Goal: Task Accomplishment & Management: Complete application form

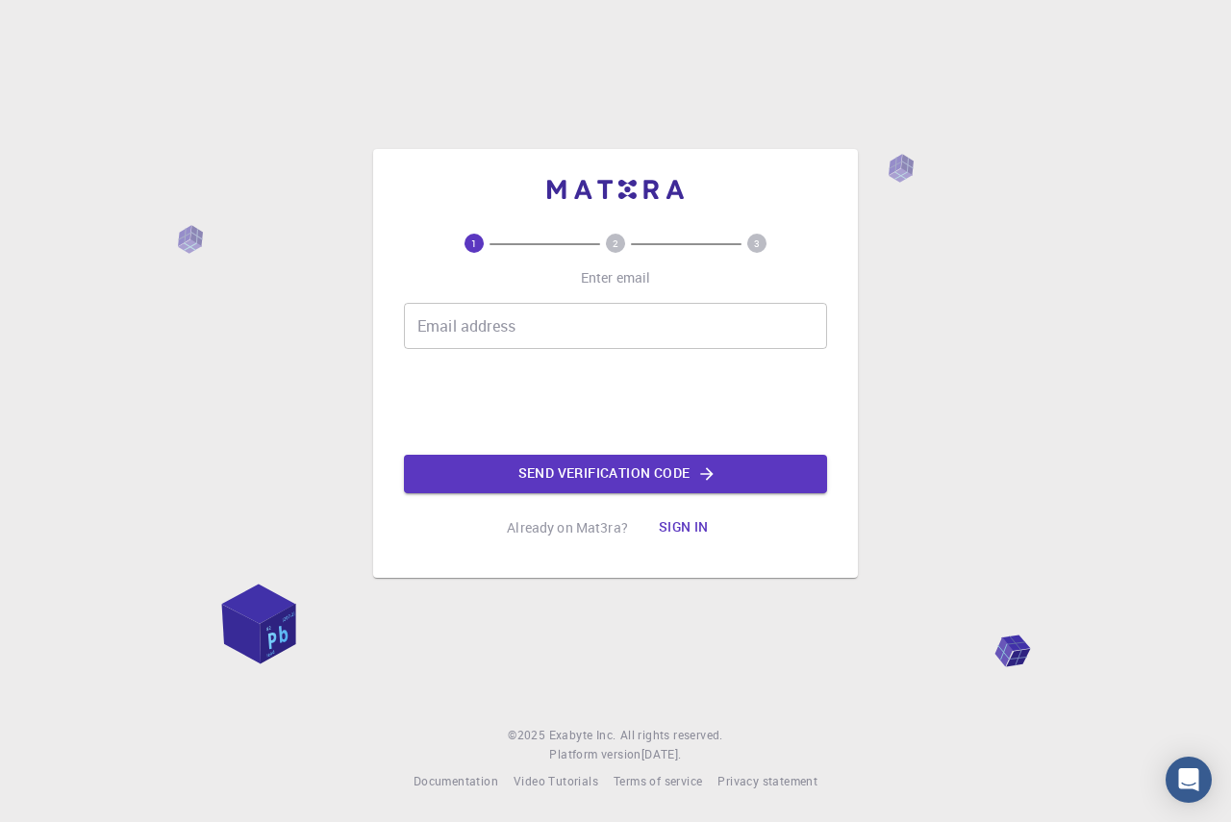
click at [543, 330] on input "Email address" at bounding box center [615, 326] width 423 height 46
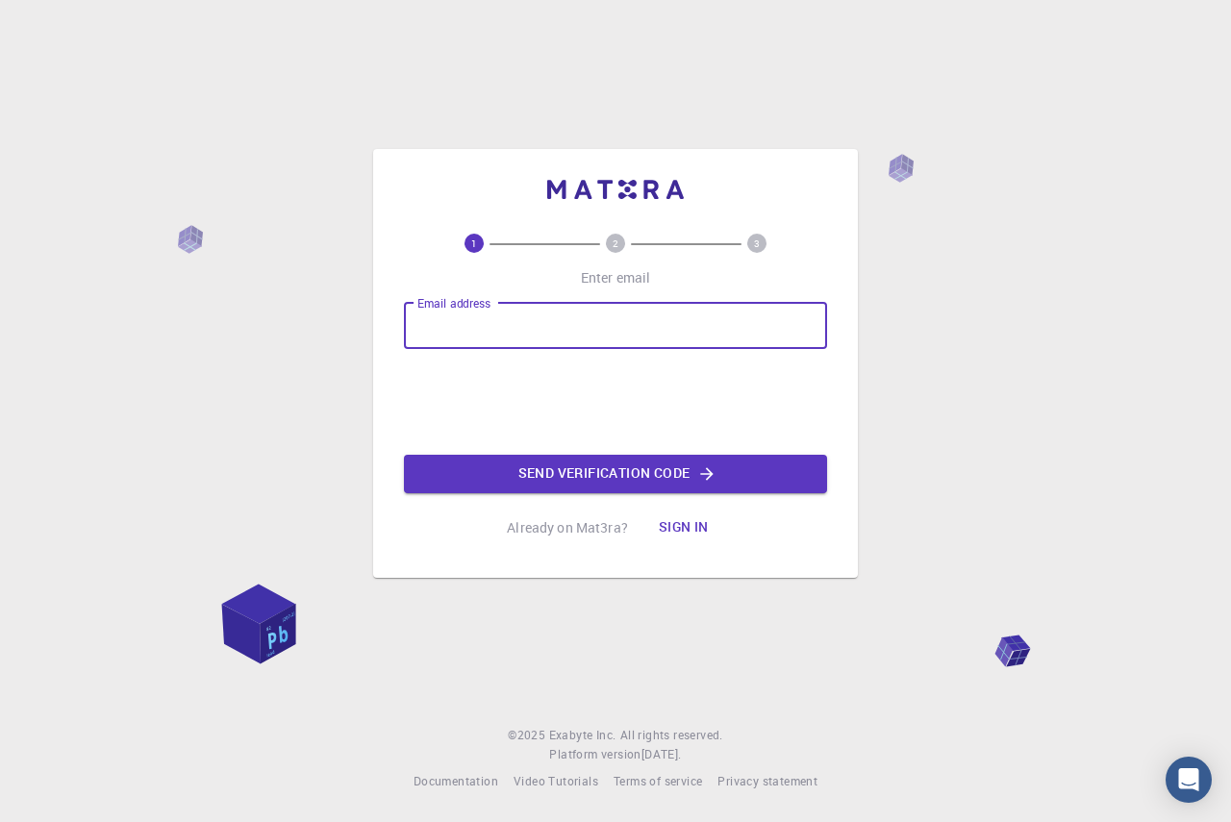
type input "[EMAIL_ADDRESS][DOMAIN_NAME]"
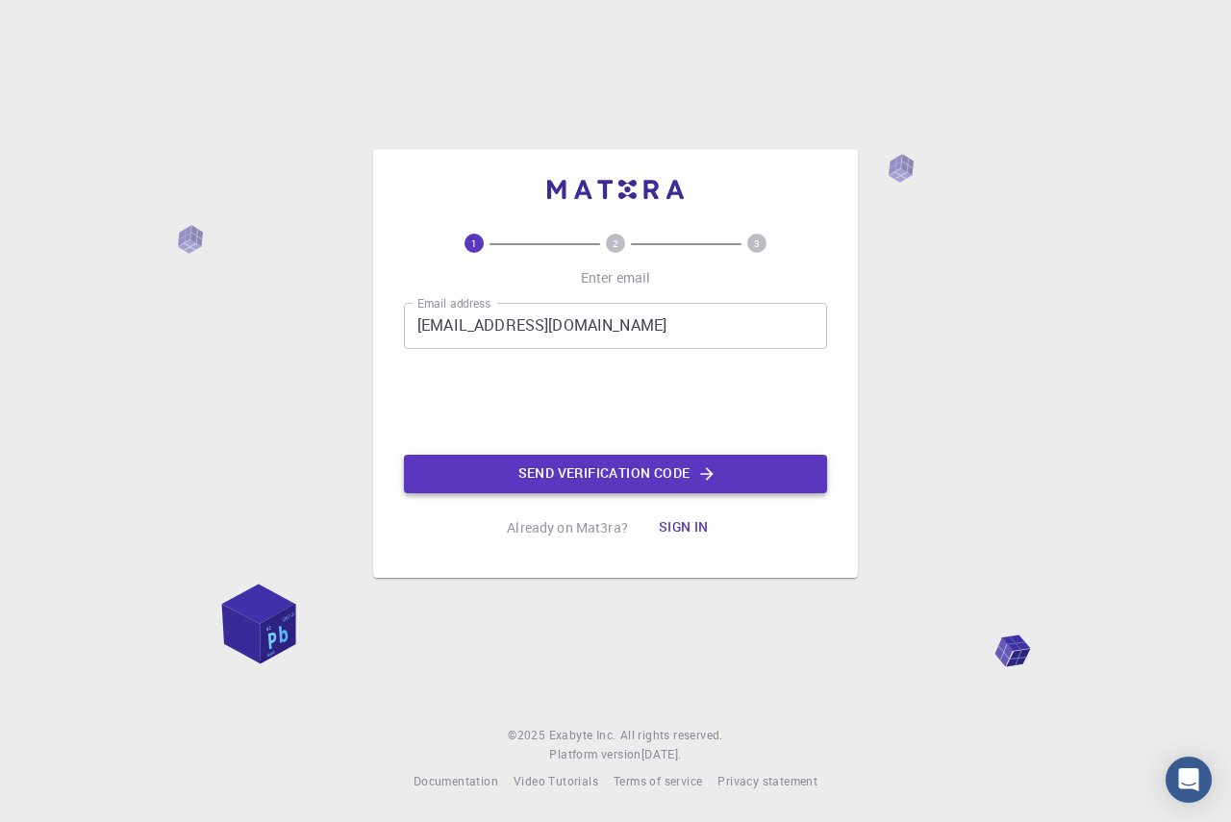
click at [556, 467] on button "Send verification code" at bounding box center [615, 474] width 423 height 38
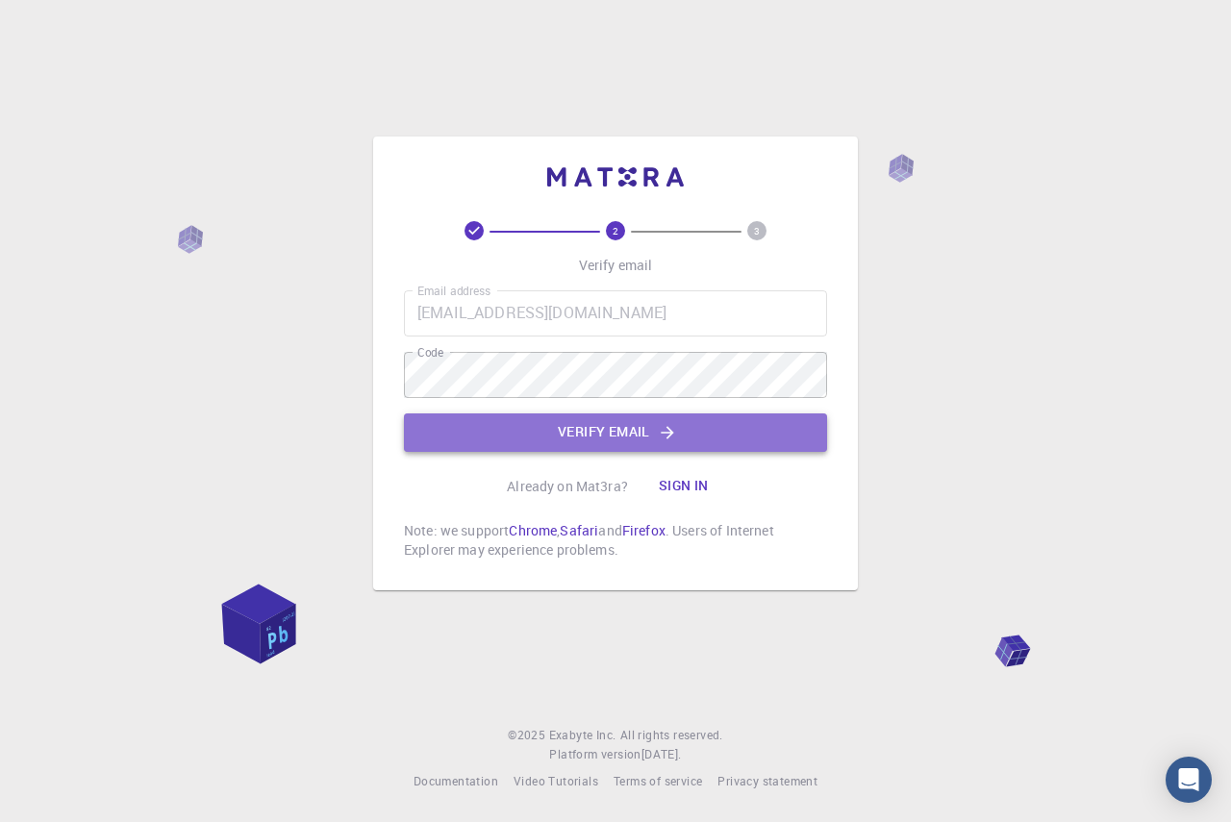
click at [561, 420] on button "Verify email" at bounding box center [615, 432] width 423 height 38
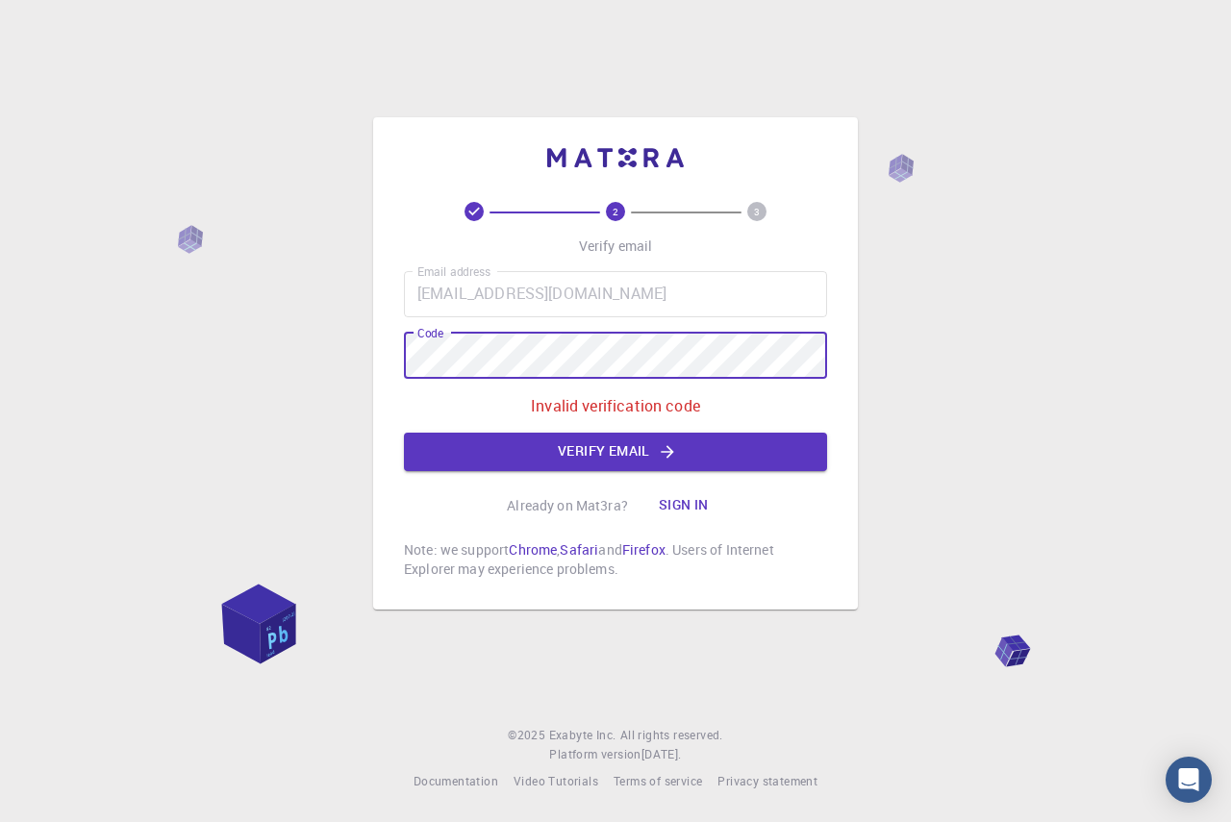
click at [379, 352] on div "2 3 Verify email Email address [EMAIL_ADDRESS][DOMAIN_NAME] Email address Code …" at bounding box center [615, 363] width 485 height 492
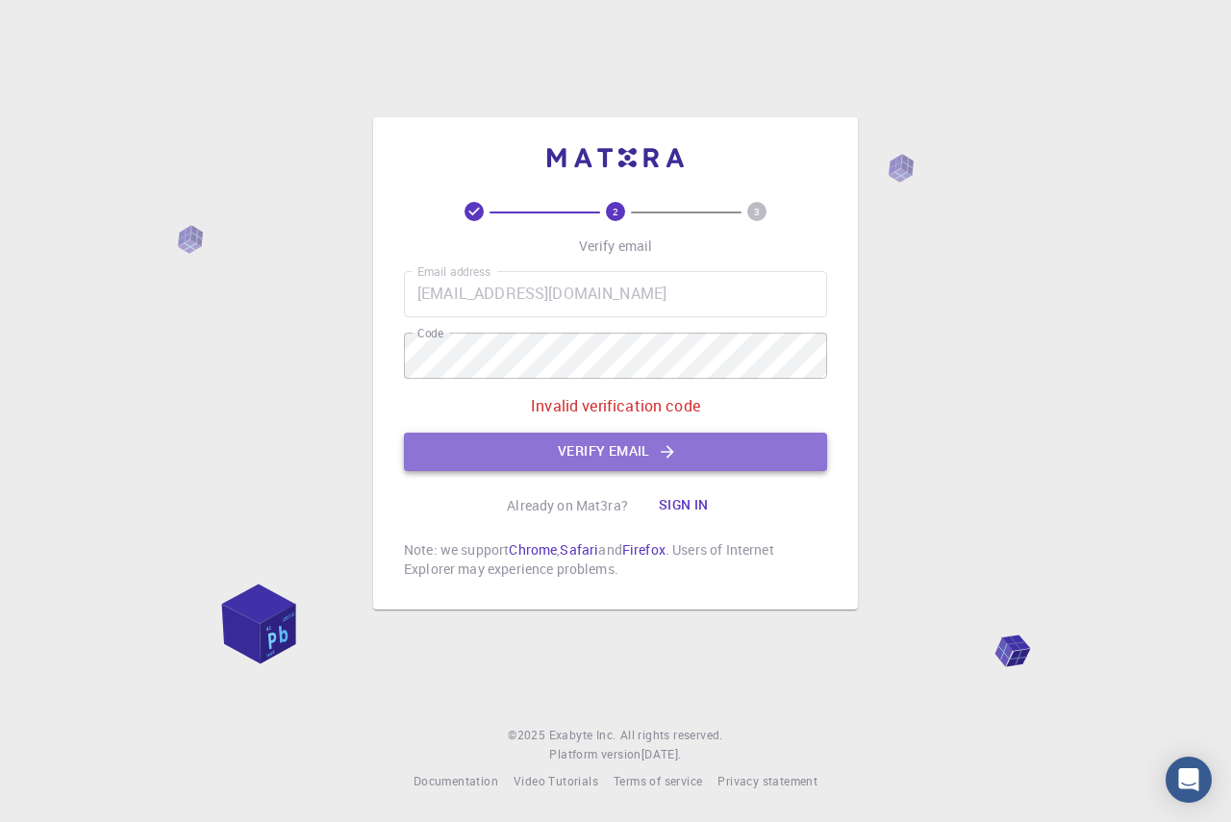
click at [519, 450] on button "Verify email" at bounding box center [615, 452] width 423 height 38
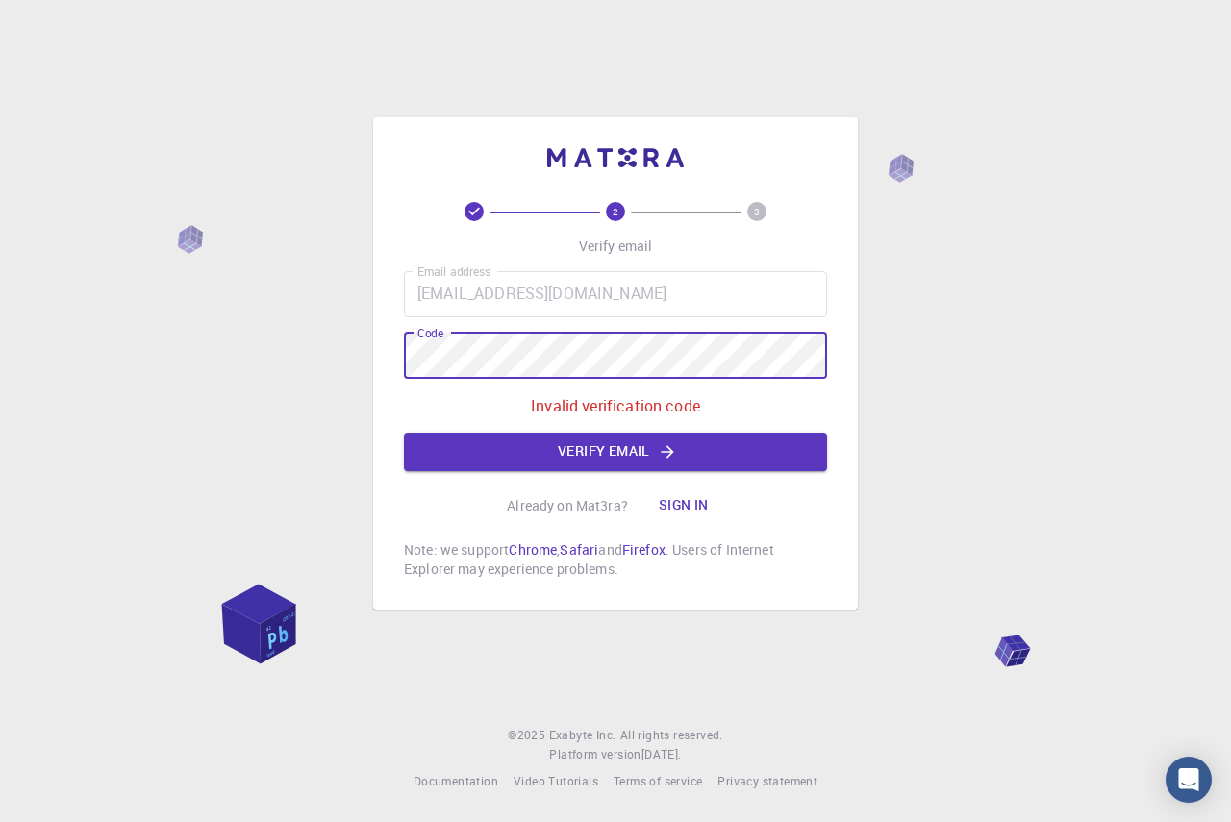
click at [320, 357] on div "2 3 Verify email Email address [EMAIL_ADDRESS][DOMAIN_NAME] Email address Code …" at bounding box center [615, 411] width 1231 height 822
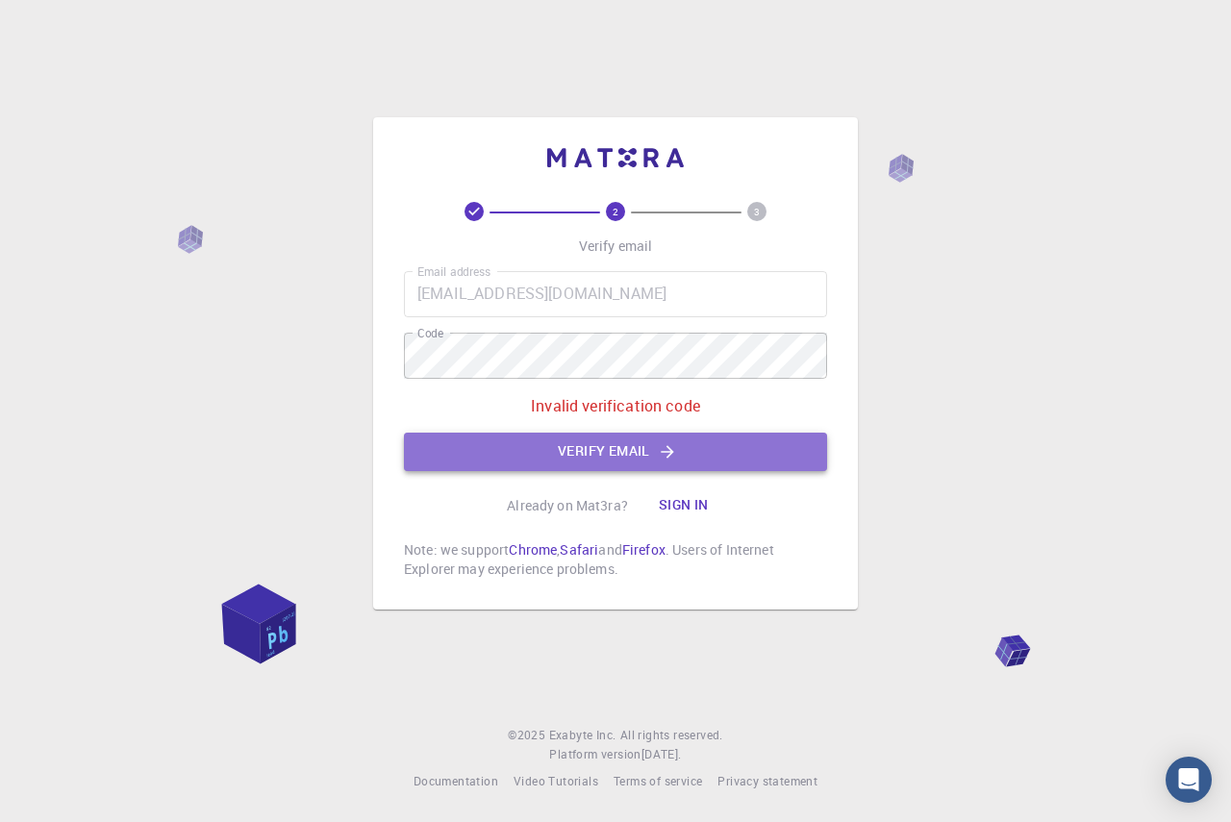
click at [538, 460] on button "Verify email" at bounding box center [615, 452] width 423 height 38
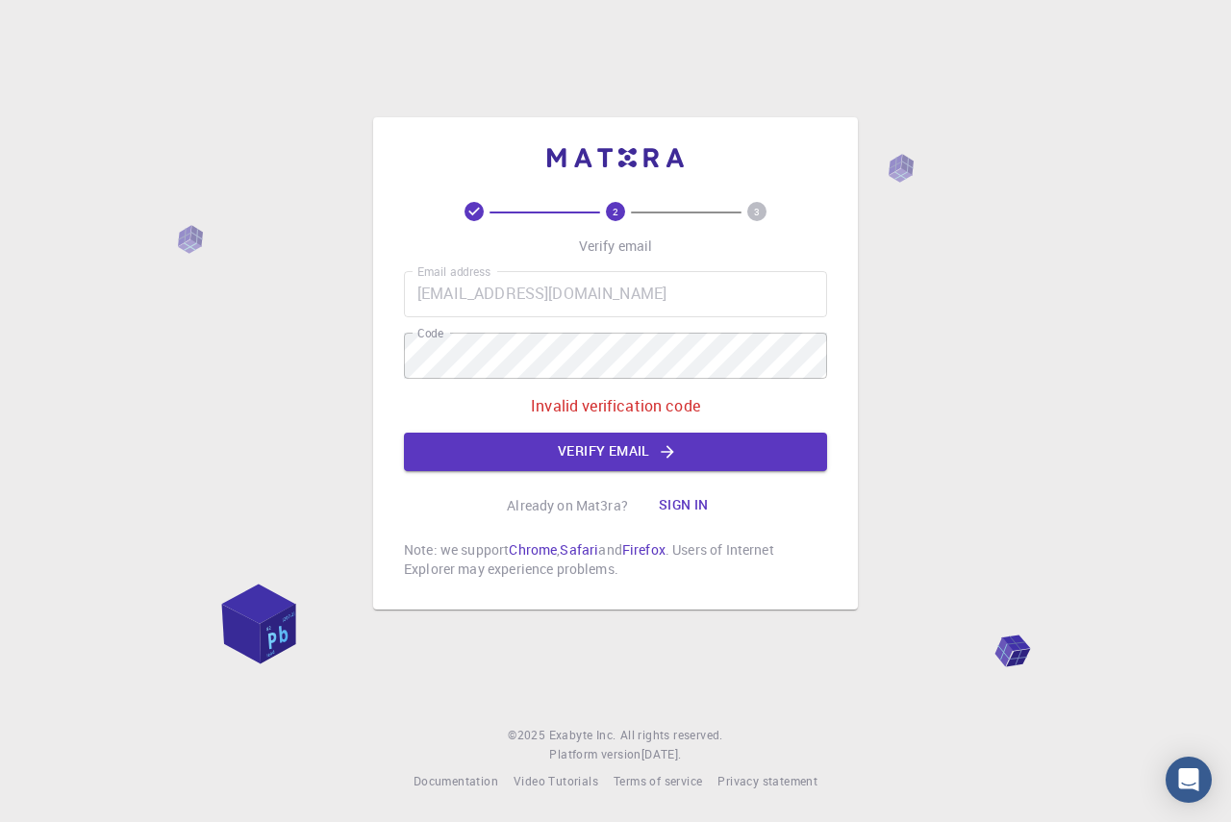
click at [684, 502] on button "Sign in" at bounding box center [683, 505] width 81 height 38
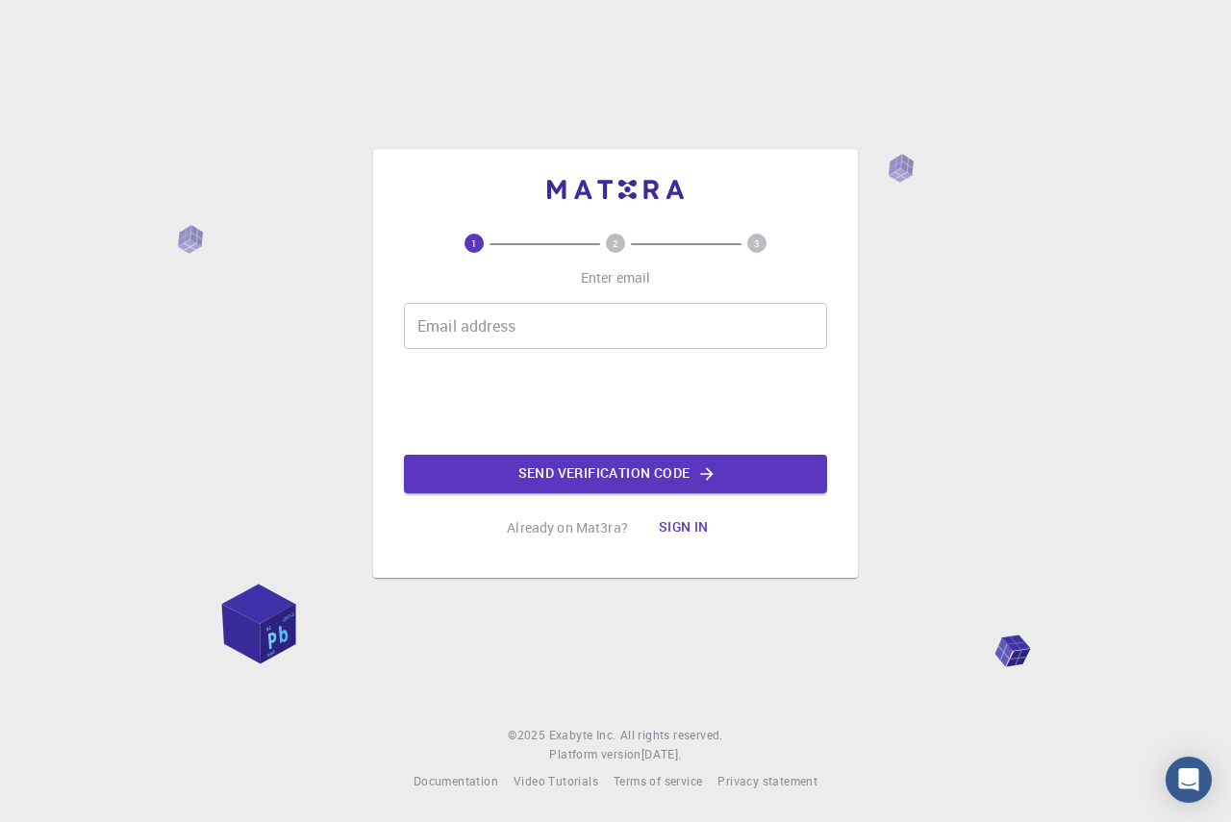
click at [511, 320] on input "Email address" at bounding box center [615, 326] width 423 height 46
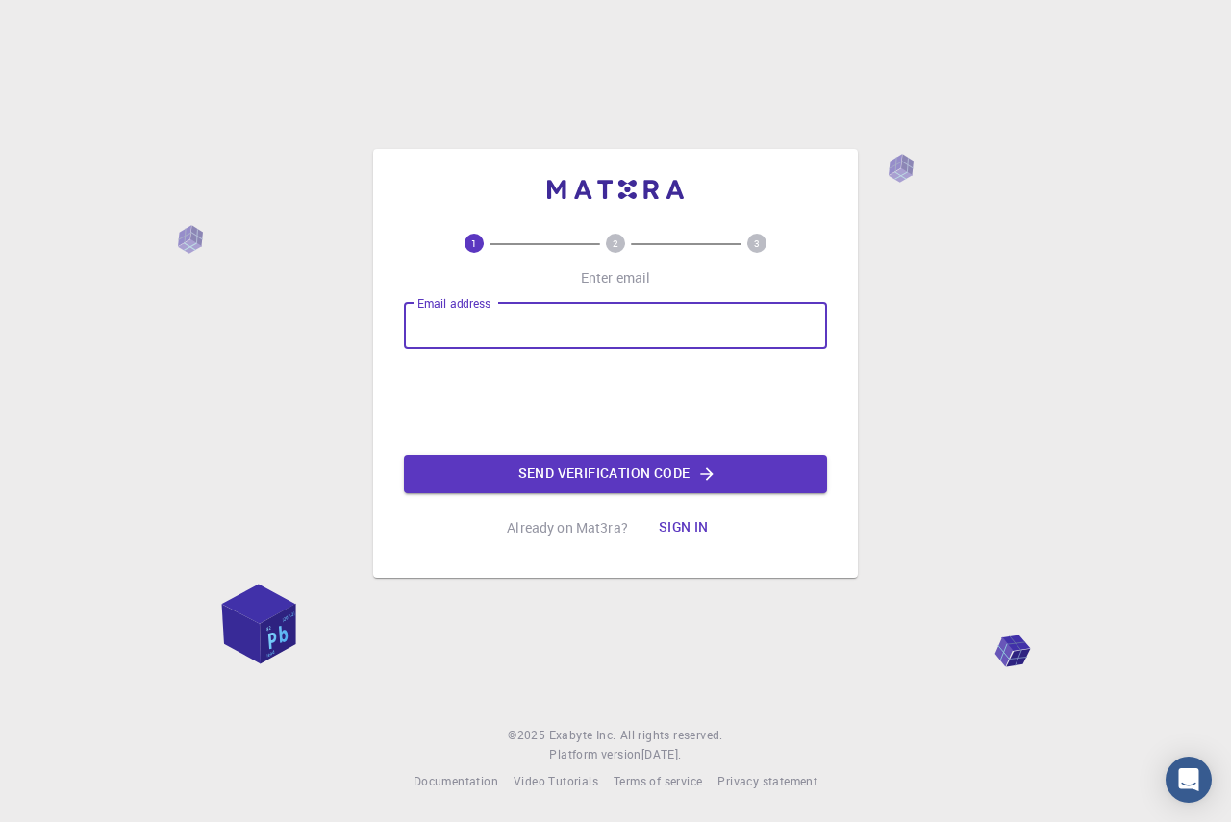
type input "[EMAIL_ADDRESS][DOMAIN_NAME]"
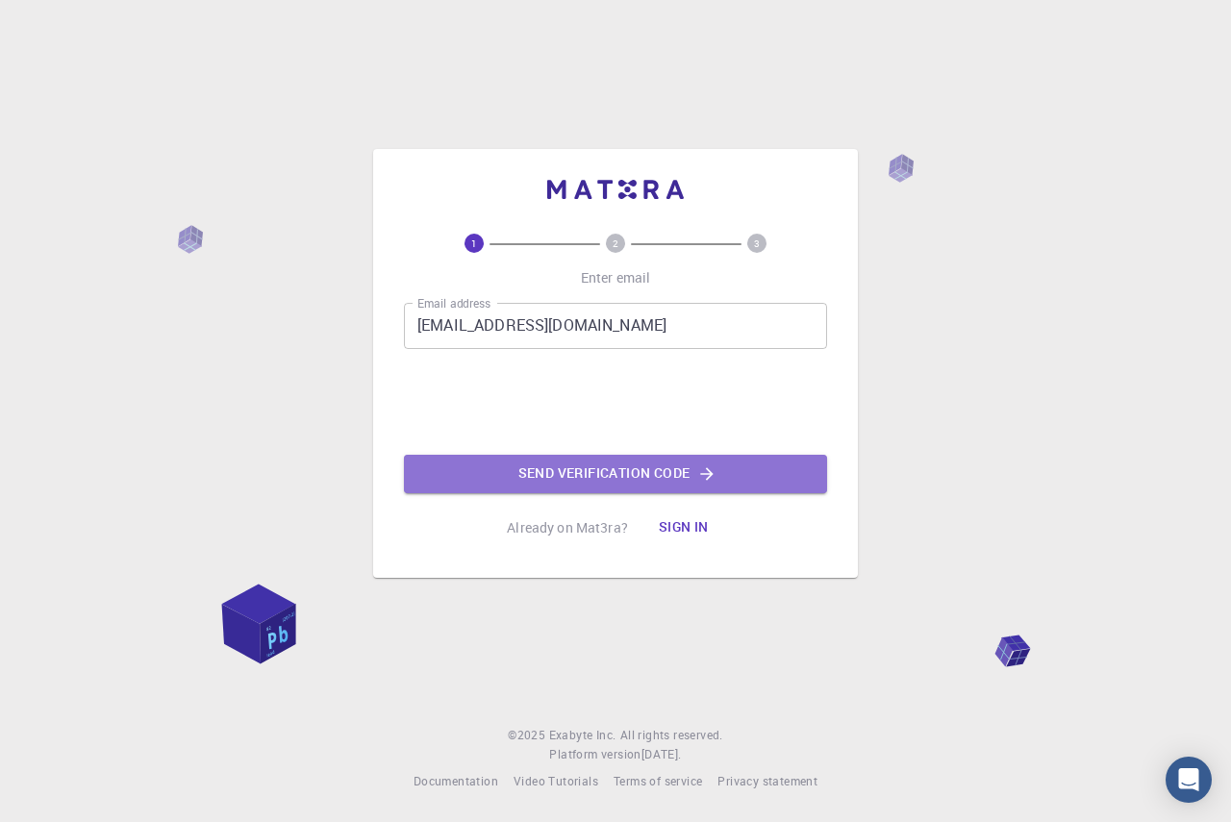
drag, startPoint x: 557, startPoint y: 478, endPoint x: 625, endPoint y: 463, distance: 69.8
click at [556, 478] on button "Send verification code" at bounding box center [615, 474] width 423 height 38
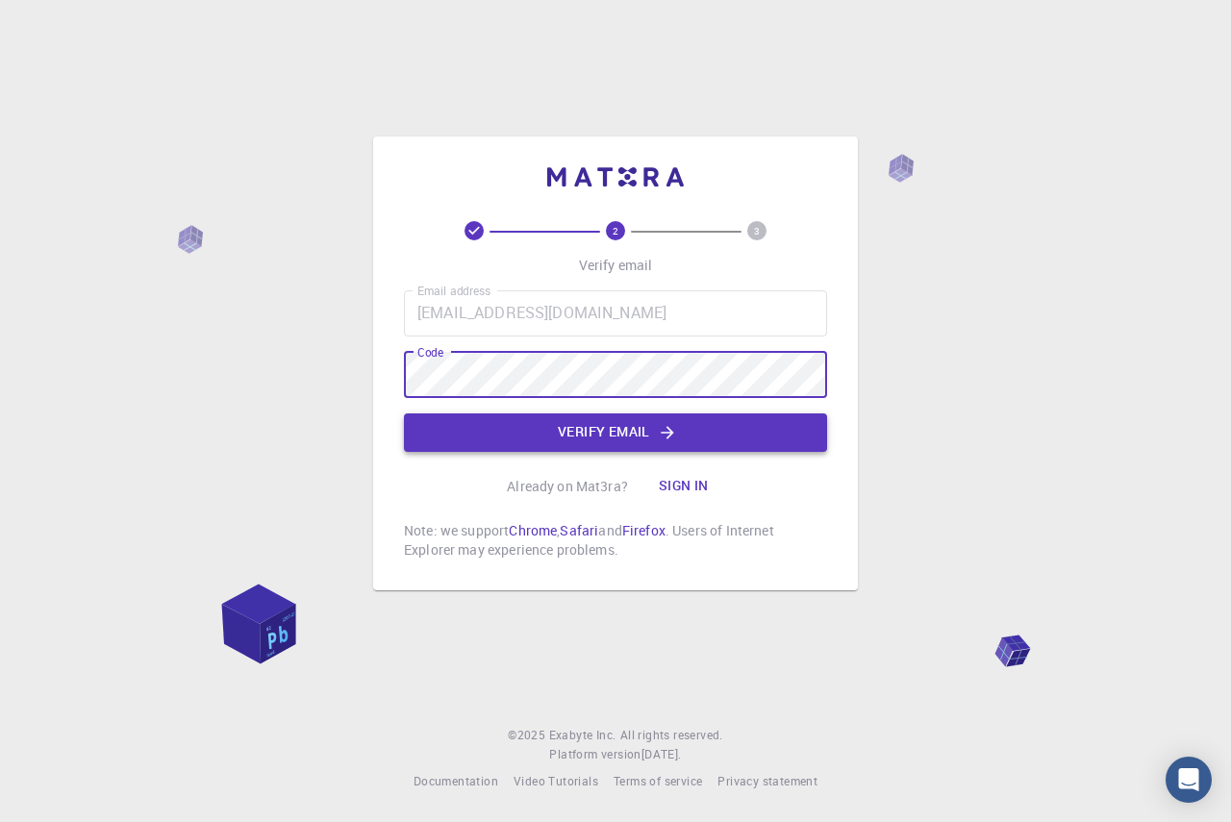
click at [581, 429] on button "Verify email" at bounding box center [615, 432] width 423 height 38
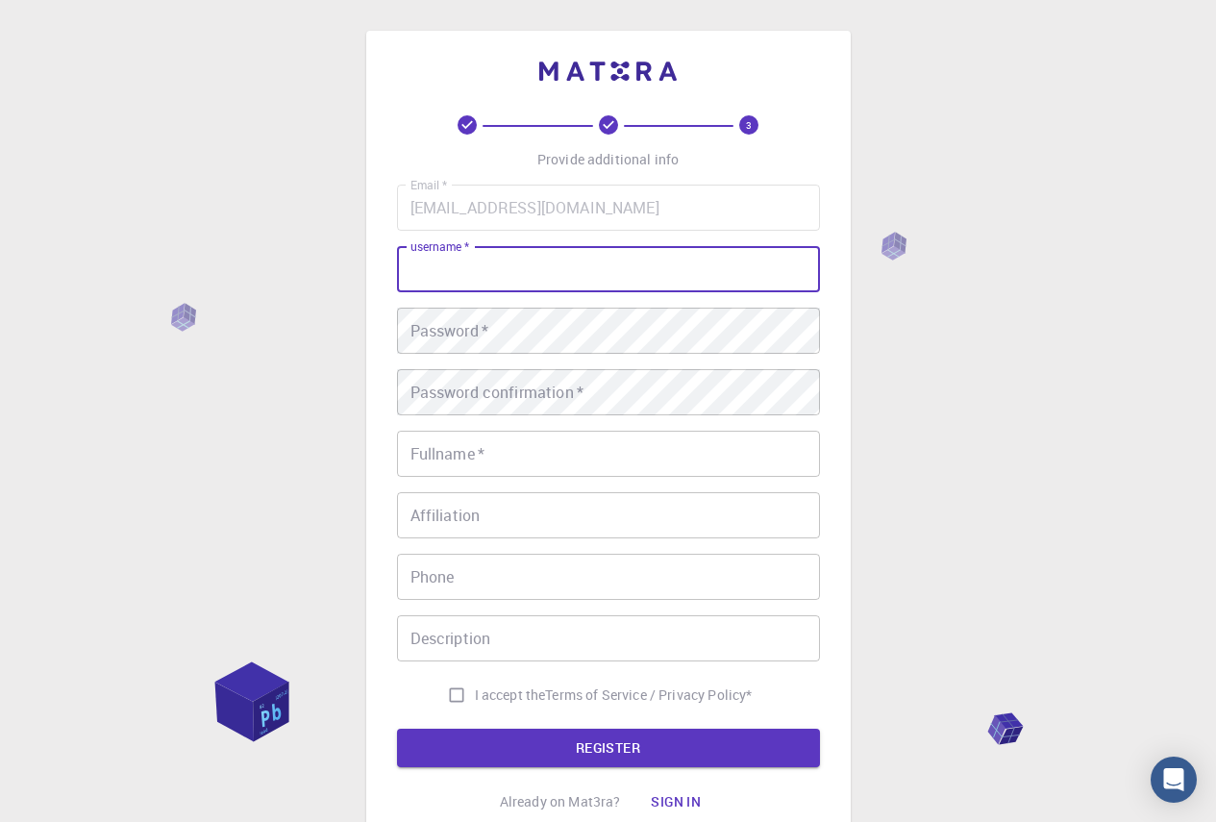
click at [473, 266] on input "username   *" at bounding box center [608, 269] width 423 height 46
type input "energy"
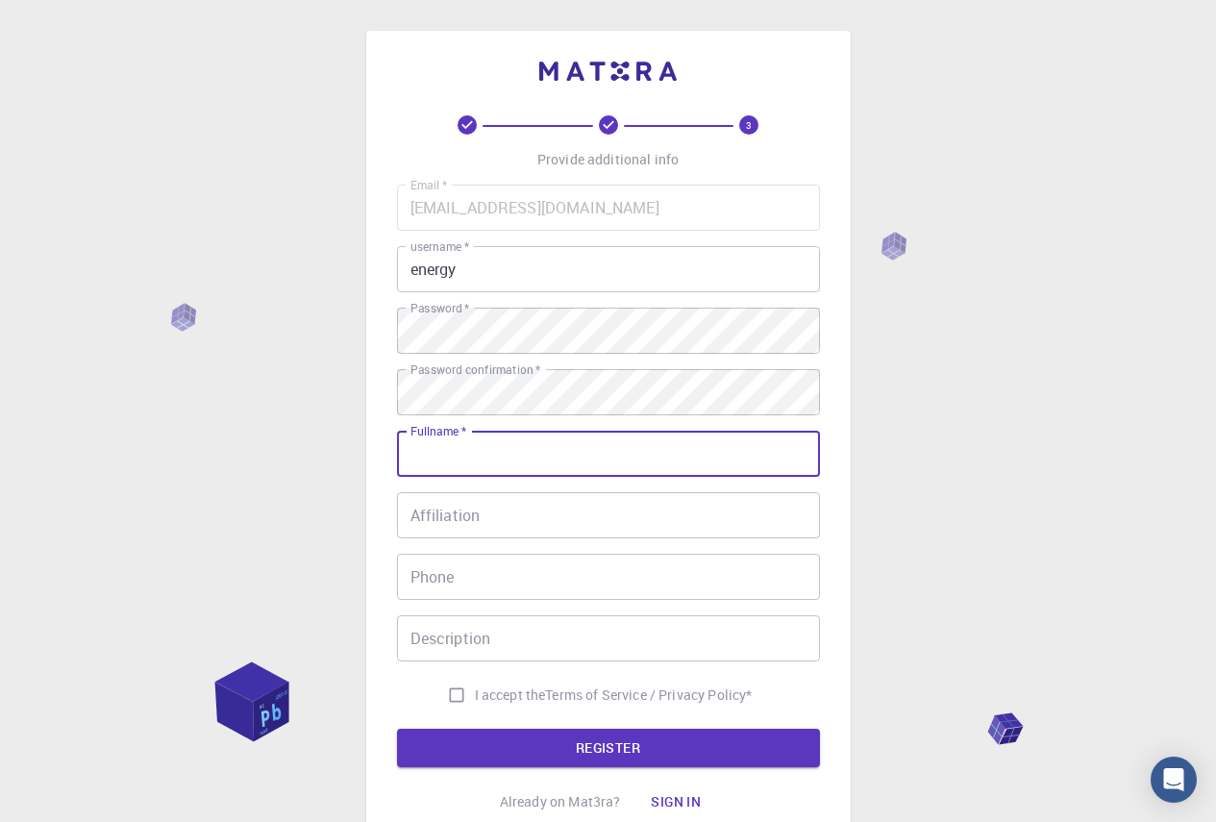
click at [603, 465] on input "Fullname   *" at bounding box center [608, 454] width 423 height 46
type input "[PERSON_NAME]"
type input "3488847457"
click at [528, 643] on input "Description" at bounding box center [608, 638] width 423 height 46
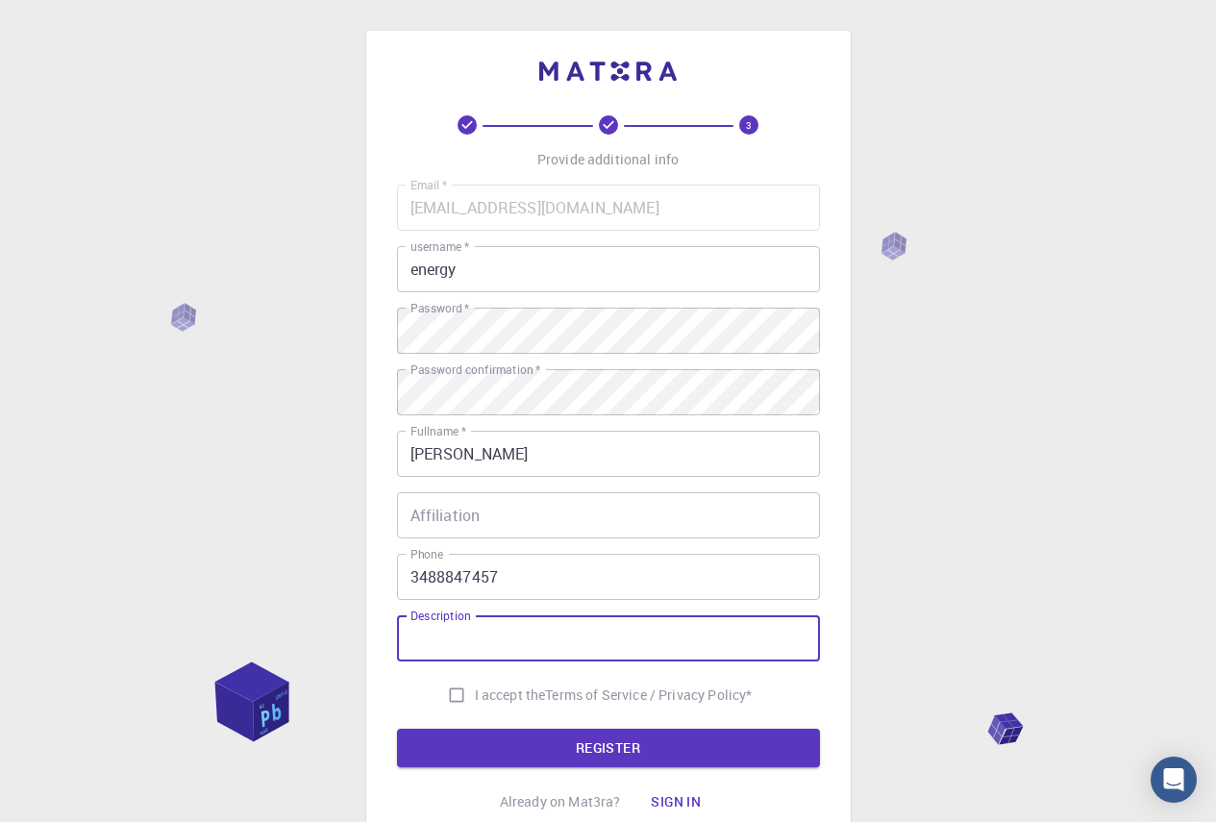
click at [528, 643] on input "Description" at bounding box center [608, 638] width 423 height 46
click at [452, 701] on input "I accept the Terms of Service / Privacy Policy *" at bounding box center [456, 695] width 37 height 37
checkbox input "true"
click at [514, 738] on button "REGISTER" at bounding box center [608, 748] width 423 height 38
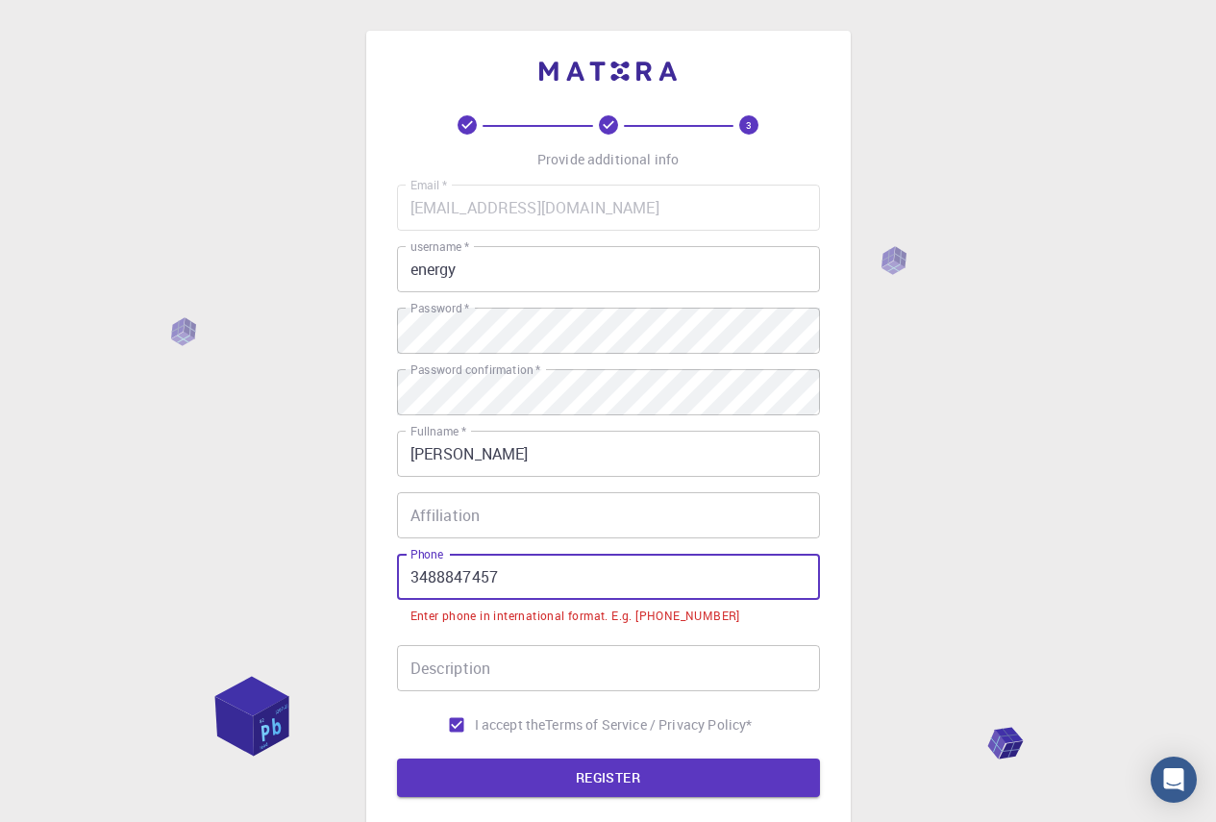
drag, startPoint x: 403, startPoint y: 577, endPoint x: 433, endPoint y: 578, distance: 29.8
click at [403, 577] on input "3488847457" at bounding box center [608, 577] width 423 height 46
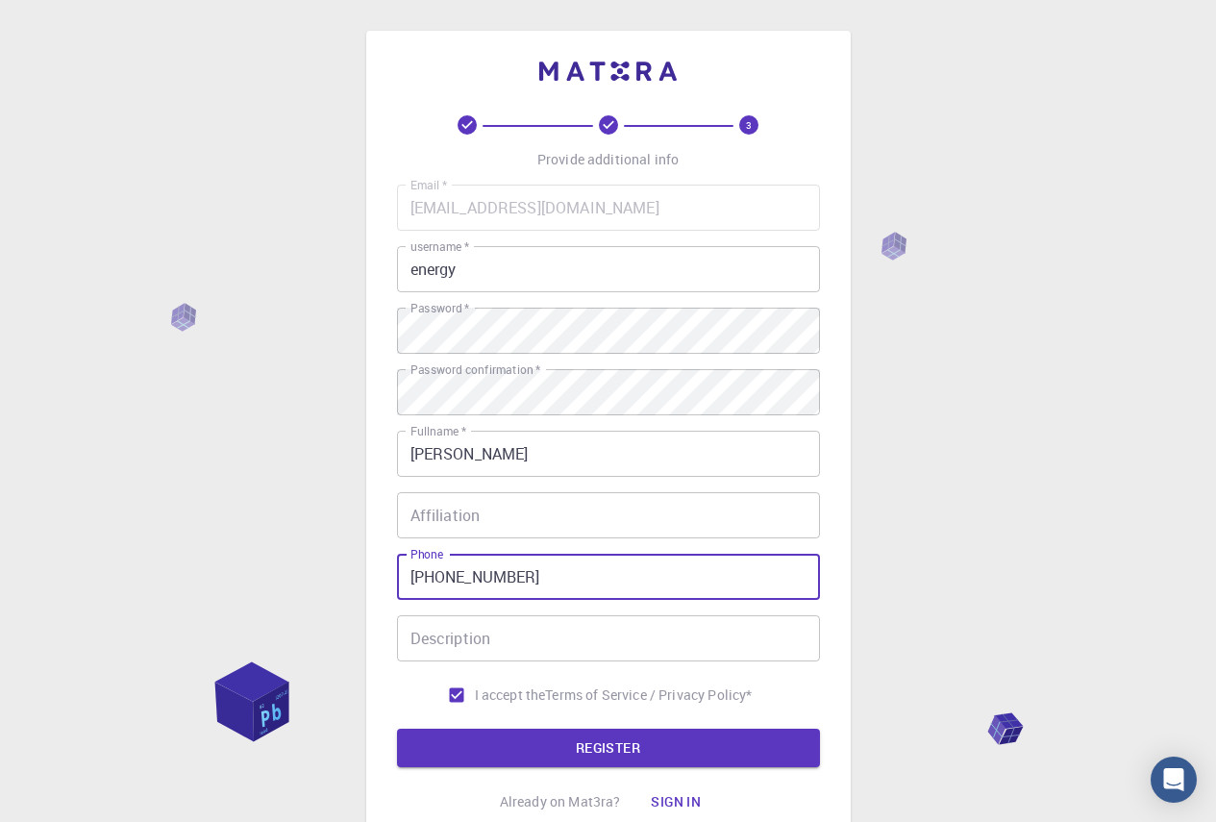
type input "[PHONE_NUMBER]"
click at [397, 729] on button "REGISTER" at bounding box center [608, 748] width 423 height 38
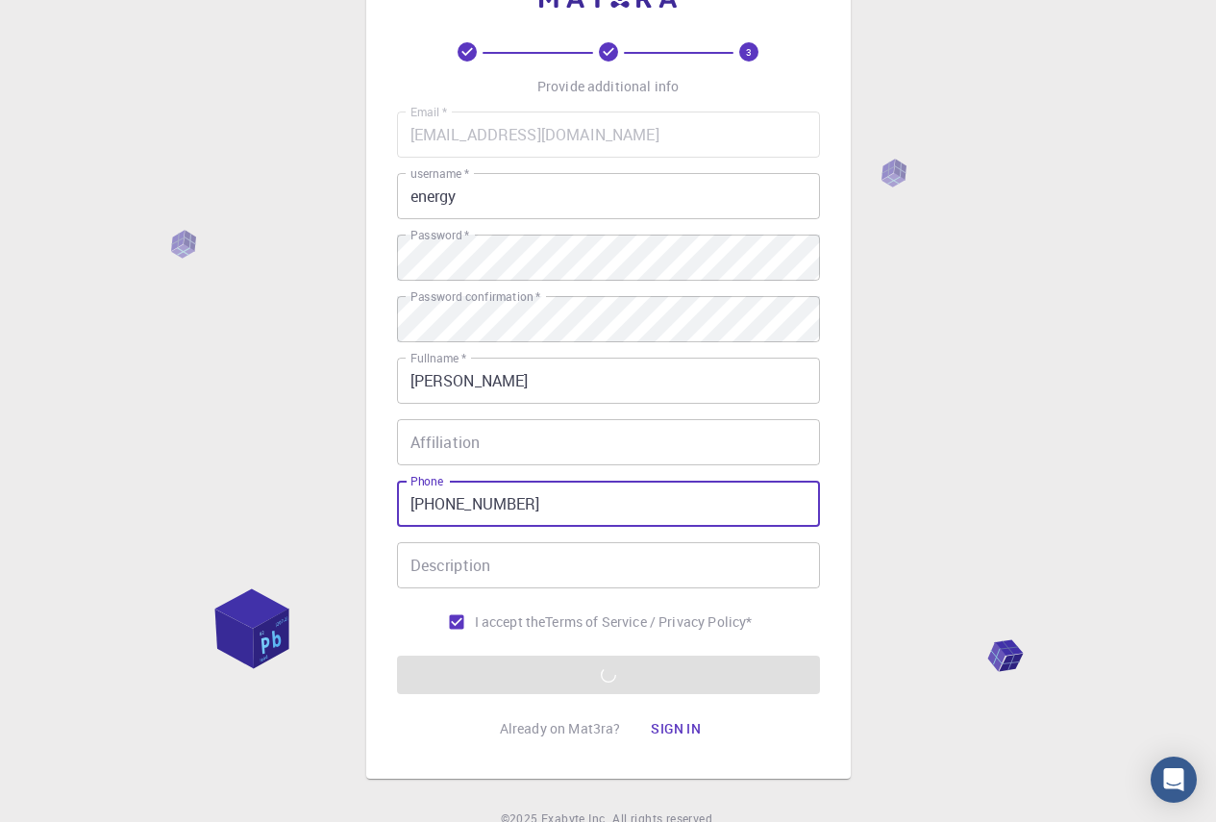
scroll to position [157, 0]
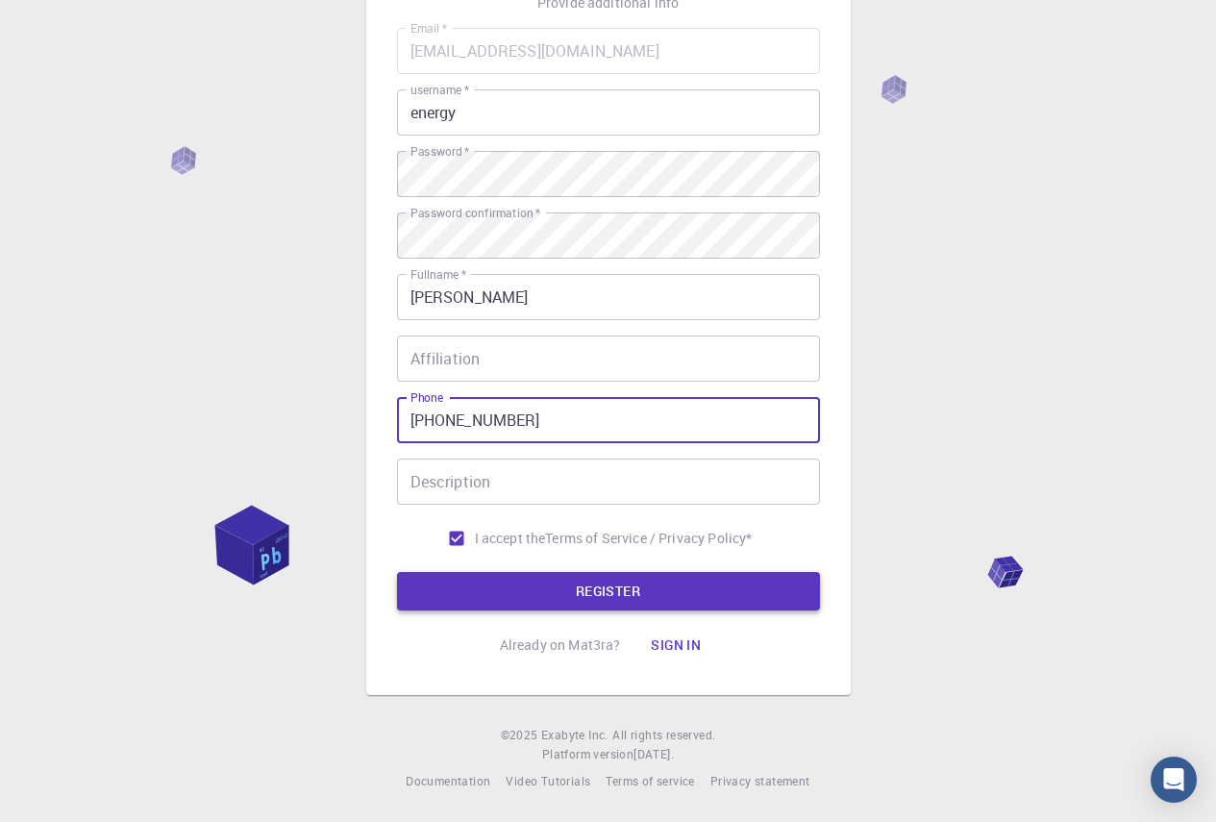
click at [641, 585] on button "REGISTER" at bounding box center [608, 591] width 423 height 38
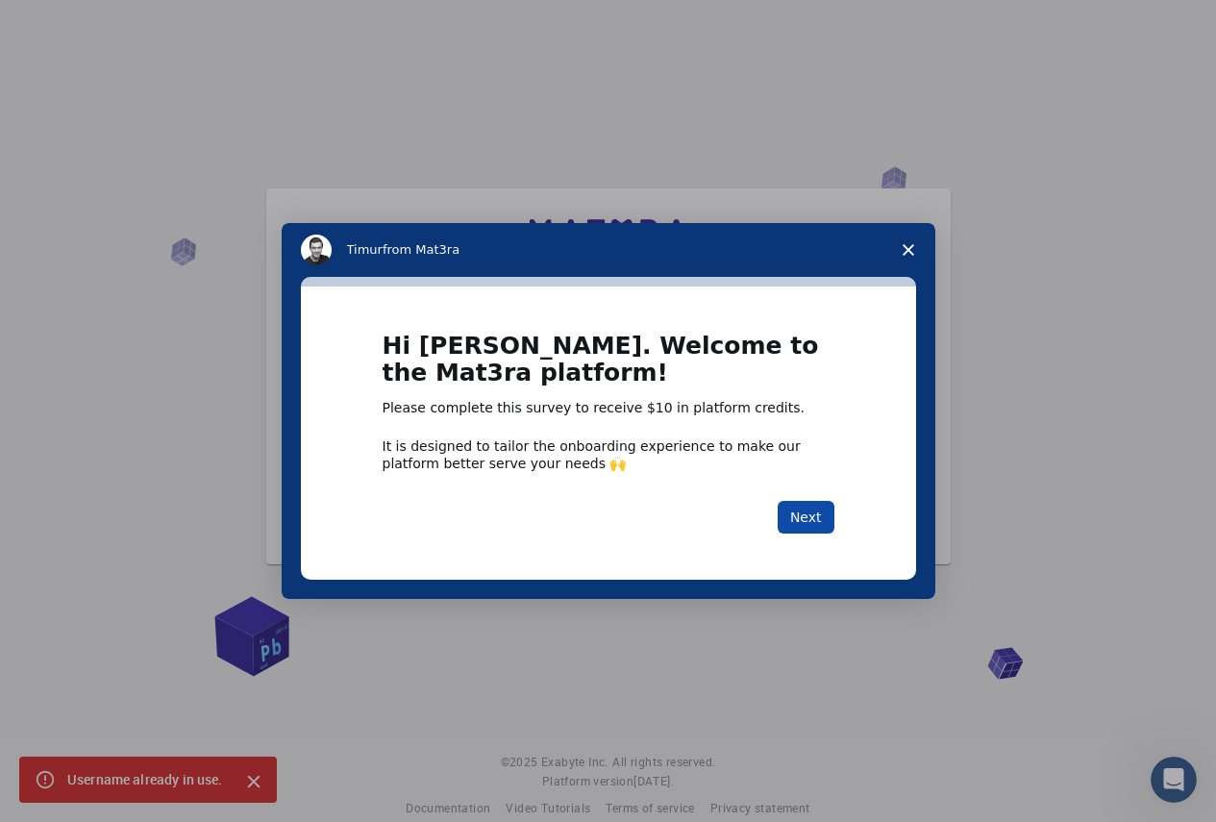
click at [809, 508] on button "Next" at bounding box center [806, 517] width 57 height 33
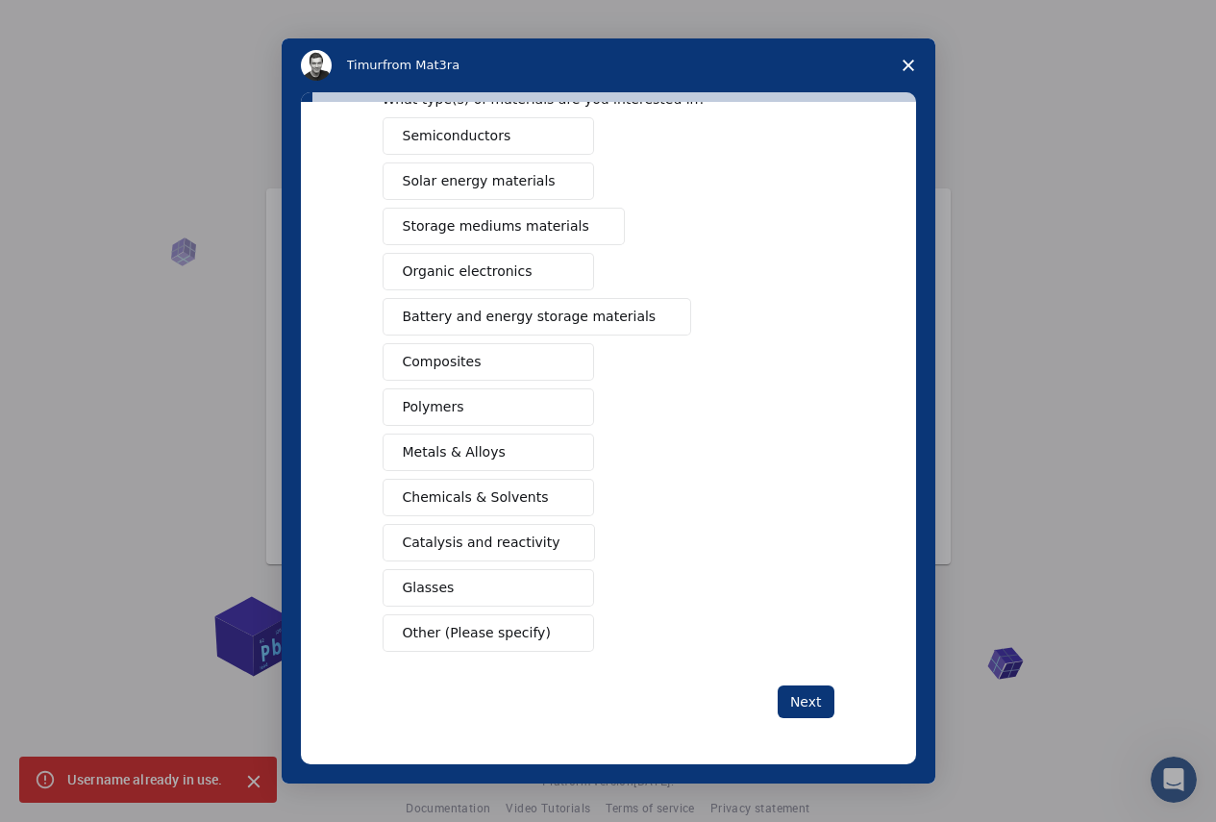
scroll to position [27, 0]
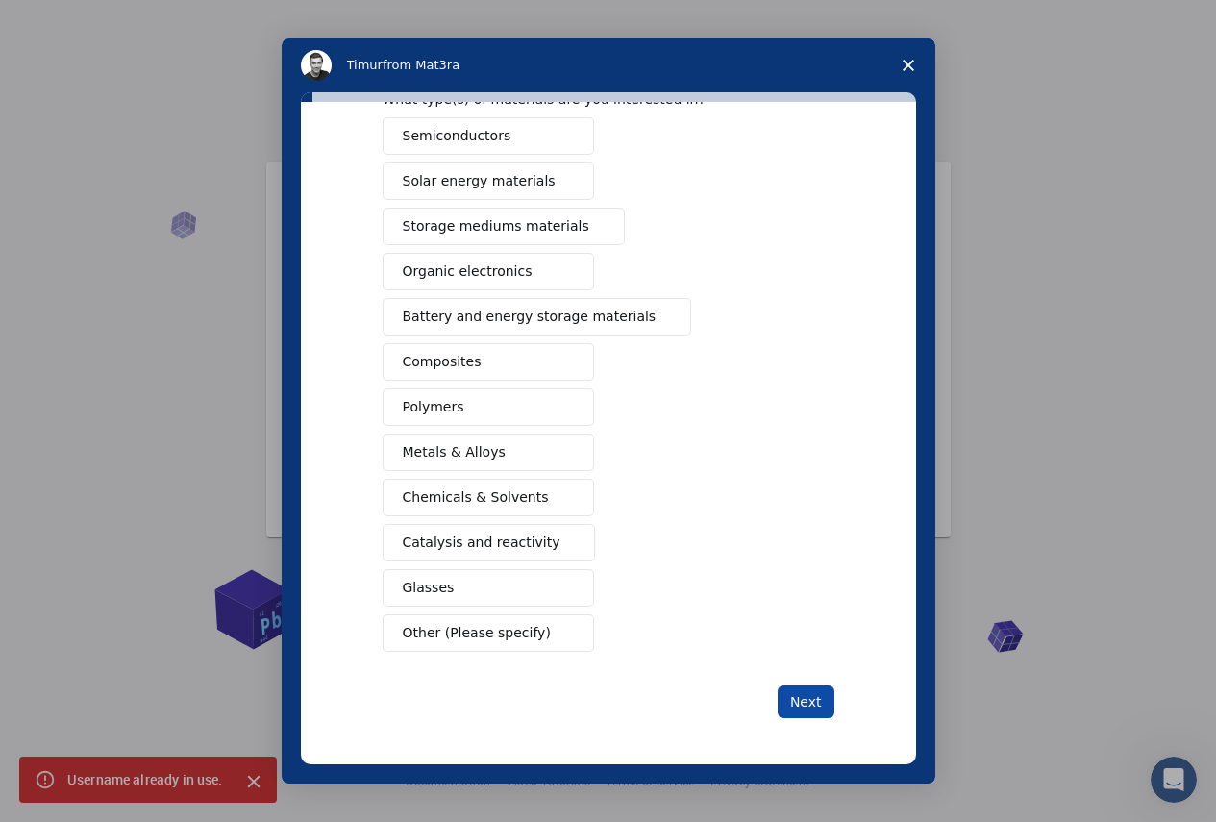
click at [800, 700] on button "Next" at bounding box center [806, 701] width 57 height 33
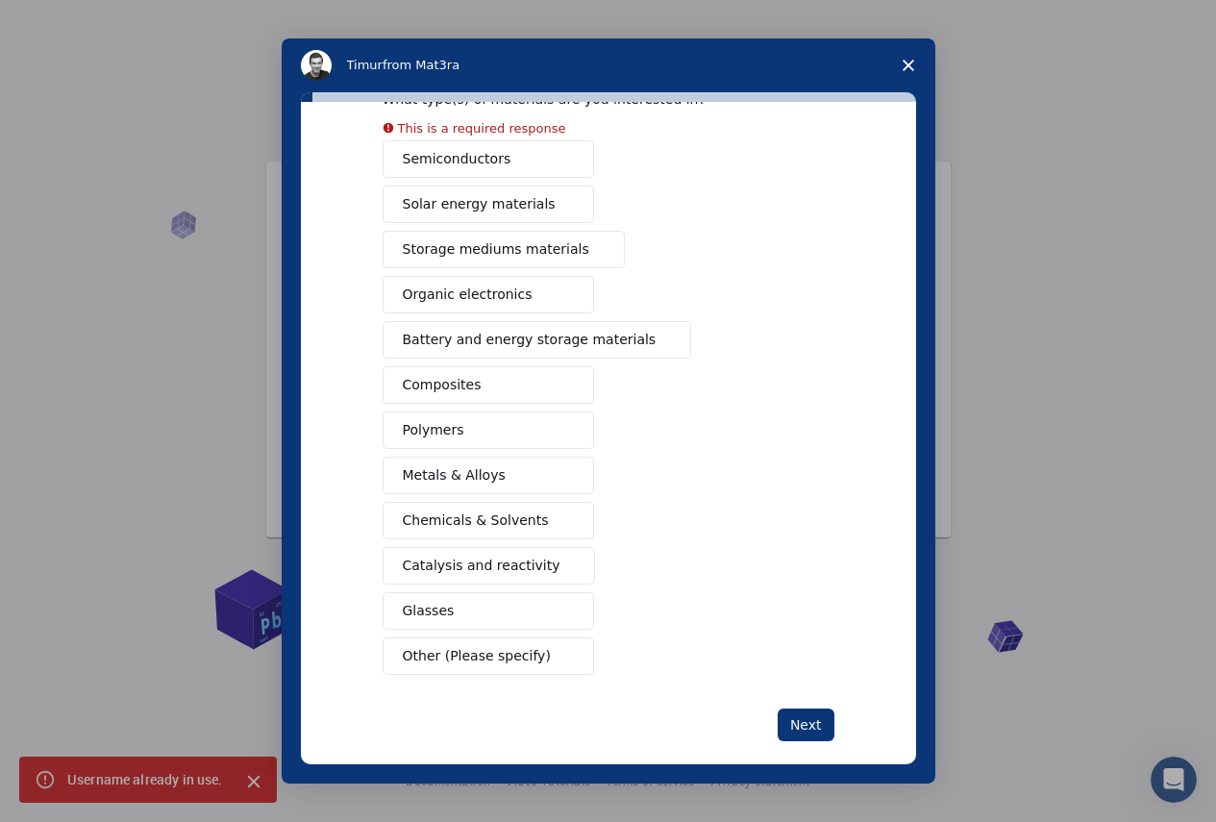
scroll to position [94, 0]
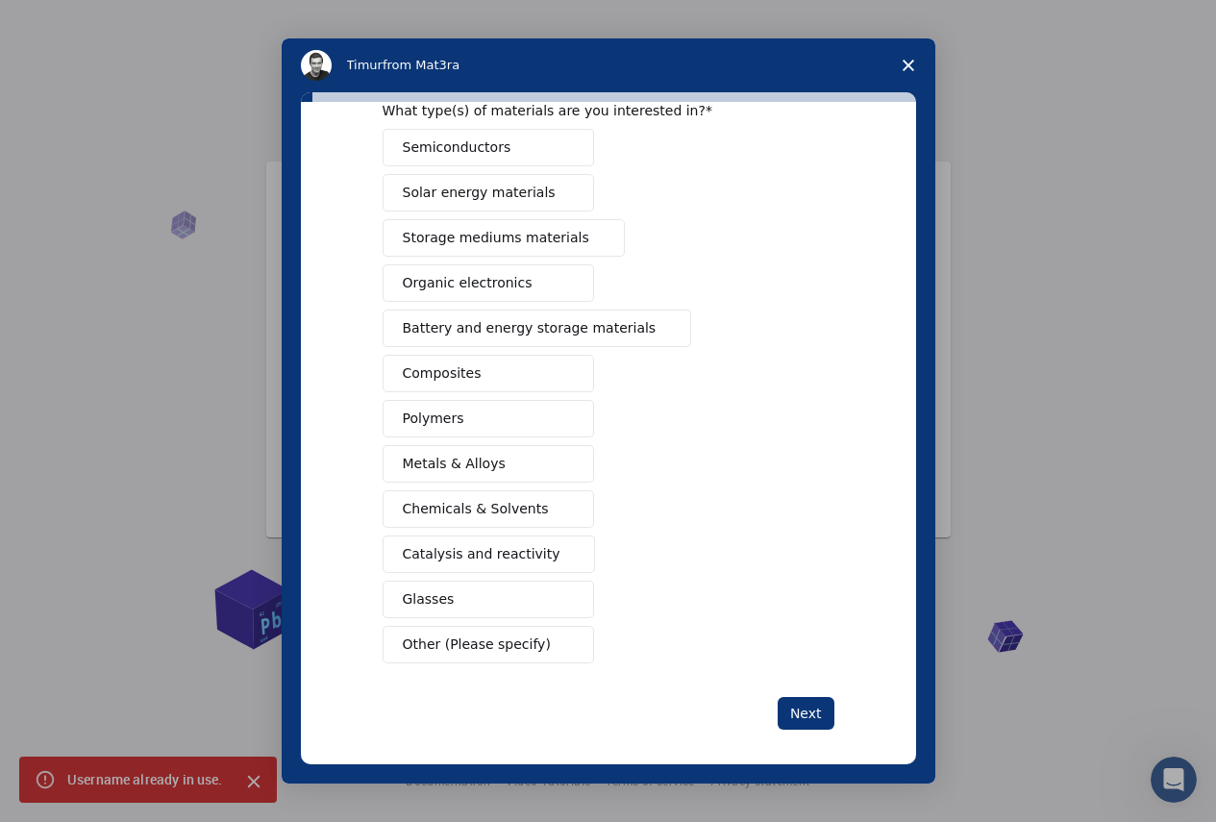
click at [440, 493] on div "Semiconductors Solar energy materials Storage mediums materials Organic electro…" at bounding box center [609, 396] width 452 height 535
click at [799, 712] on button "Next" at bounding box center [806, 713] width 57 height 33
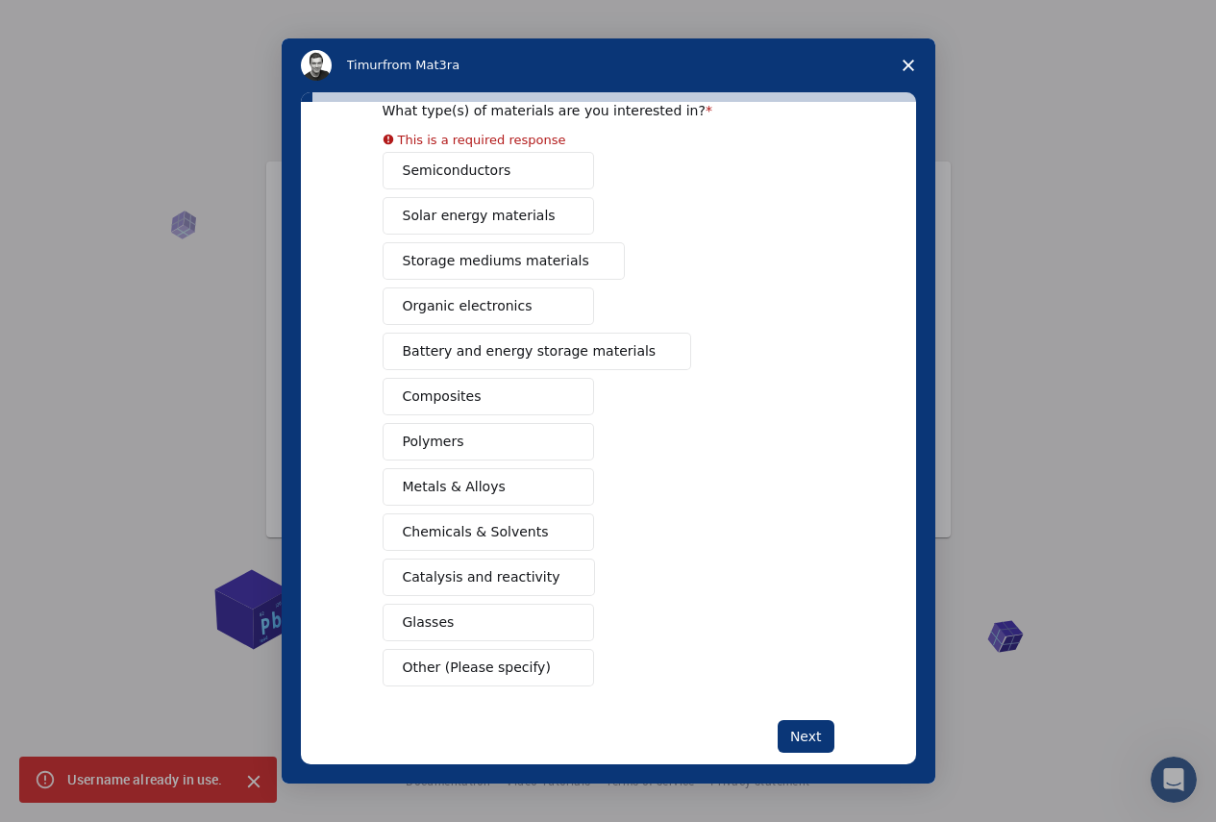
click at [462, 181] on div "Semiconductors Solar energy materials Storage mediums materials Organic electro…" at bounding box center [609, 419] width 452 height 535
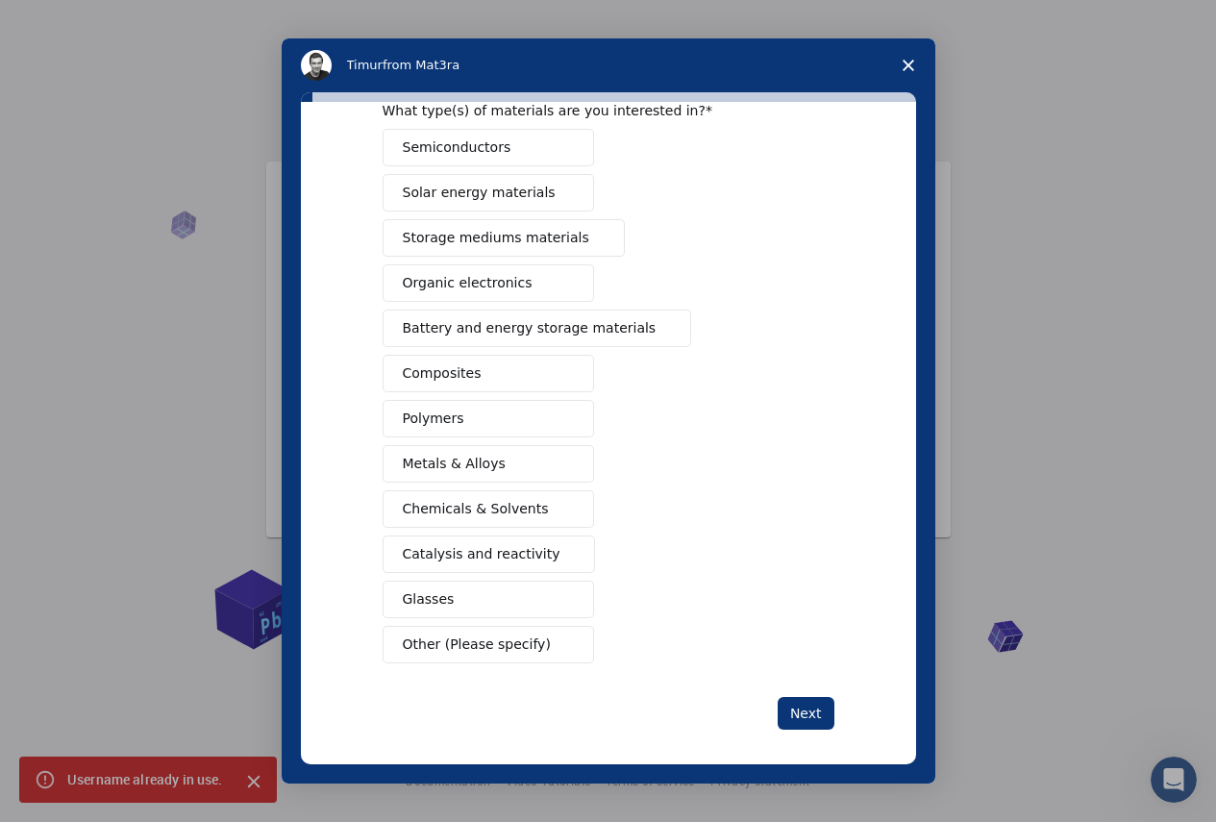
click at [820, 717] on button "Next" at bounding box center [806, 713] width 57 height 33
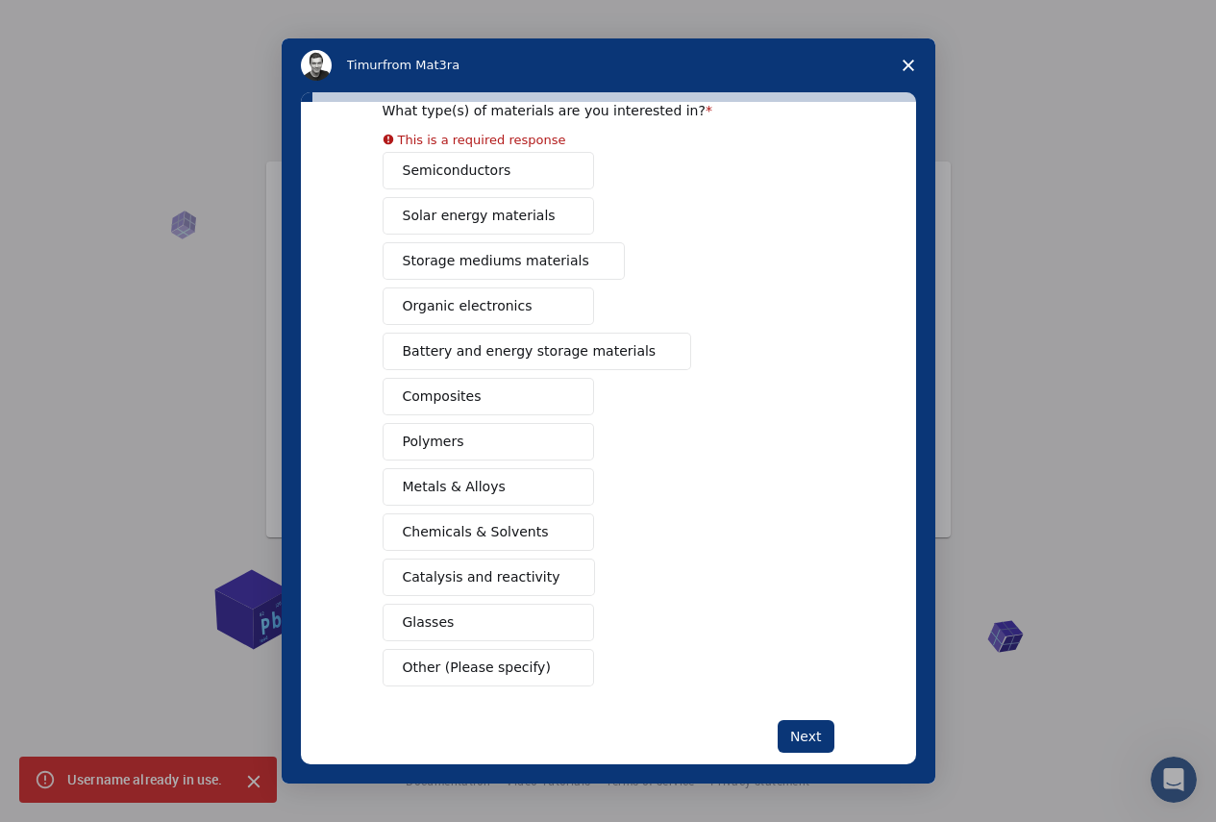
click at [442, 352] on div "Semiconductors Solar energy materials Storage mediums materials Organic electro…" at bounding box center [609, 419] width 452 height 535
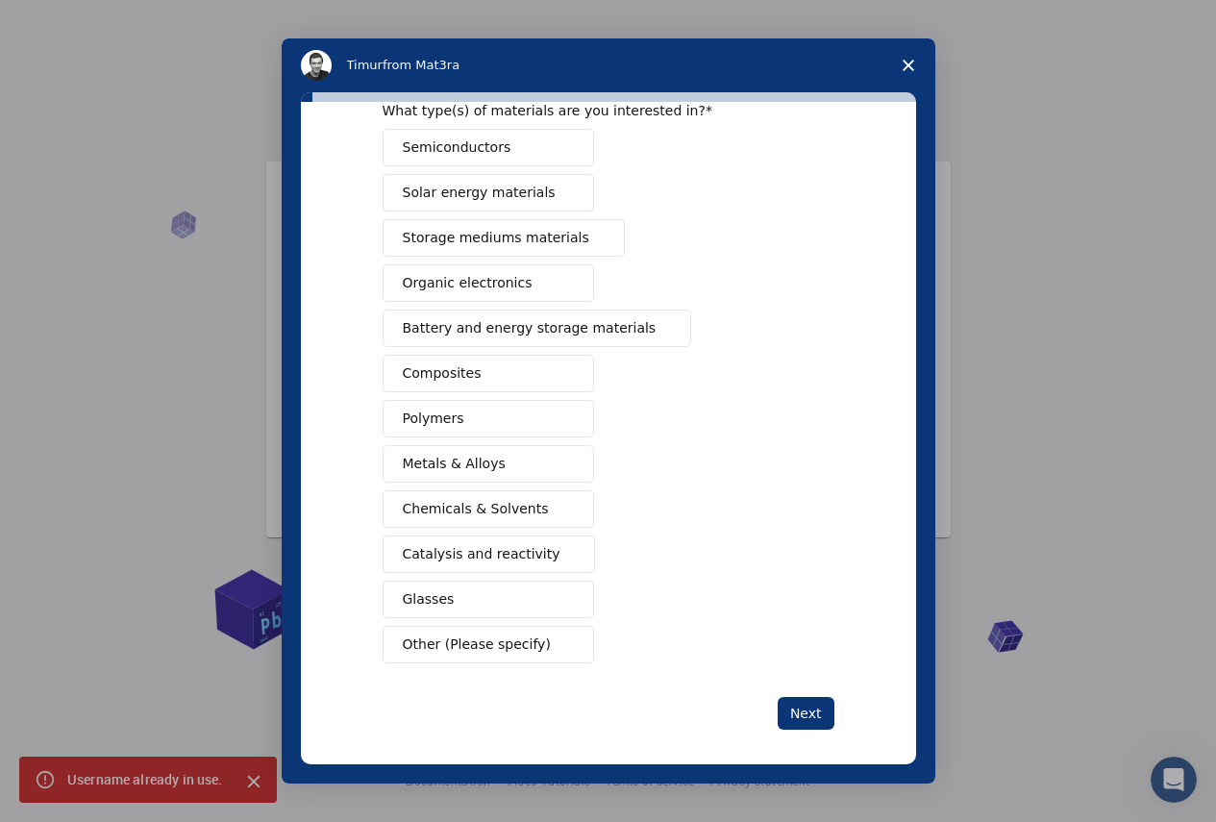
click at [454, 275] on span "Organic electronics" at bounding box center [468, 283] width 130 height 20
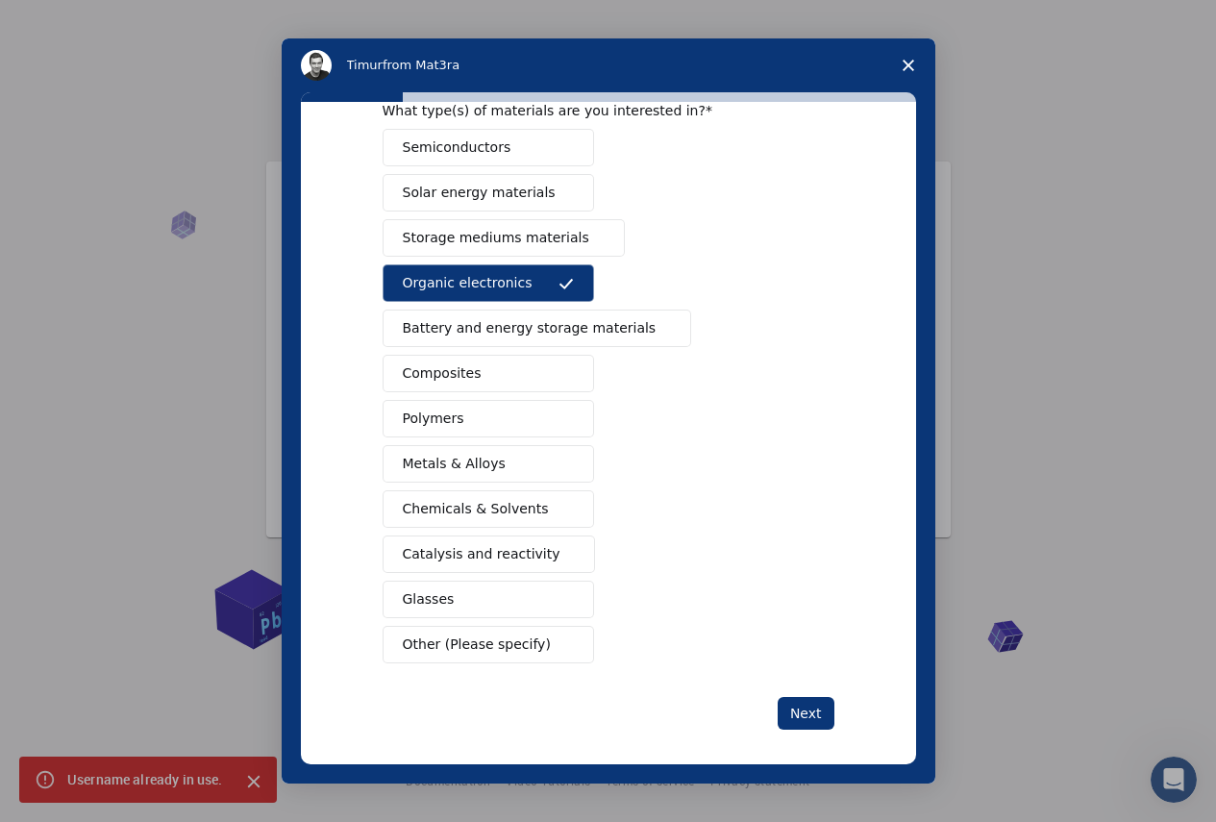
click at [477, 512] on span "Chemicals & Solvents" at bounding box center [476, 509] width 146 height 20
click at [450, 144] on span "Semiconductors" at bounding box center [457, 147] width 109 height 20
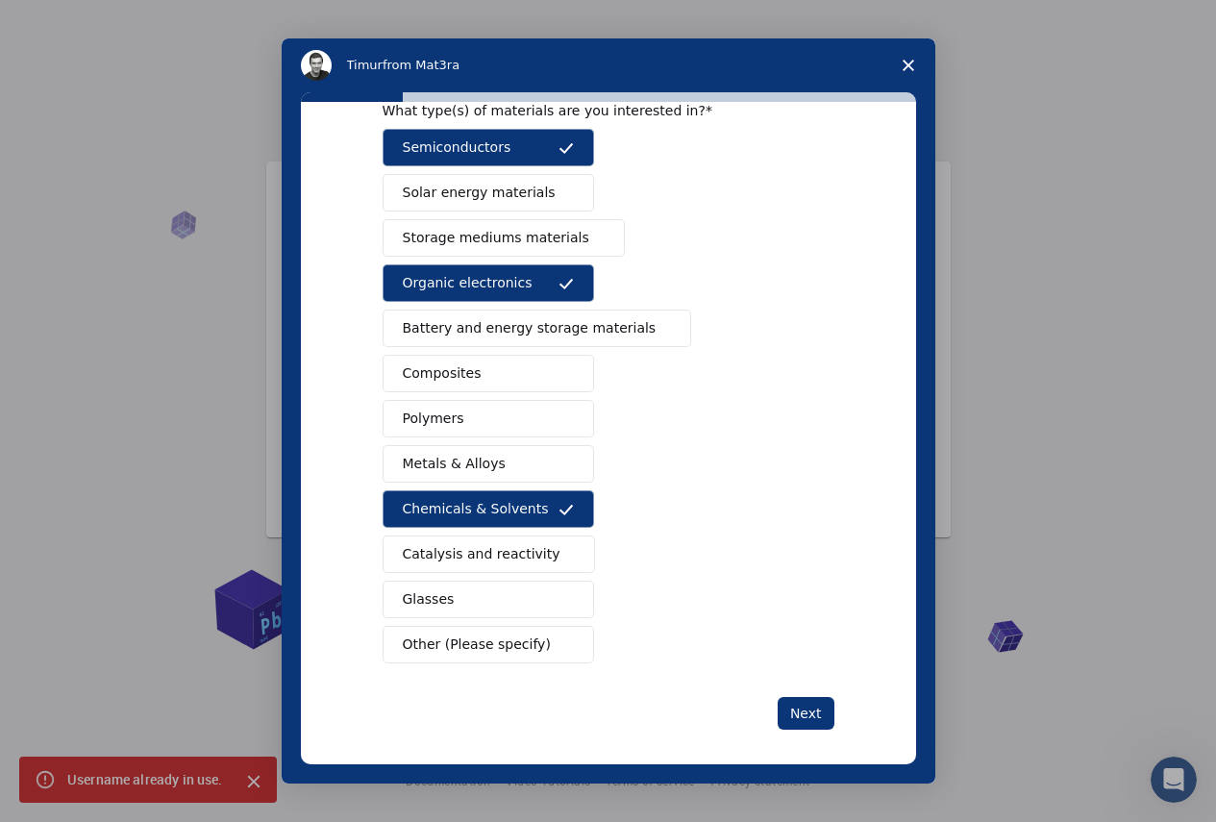
click at [489, 189] on span "Solar energy materials" at bounding box center [479, 193] width 153 height 20
click at [503, 246] on span "Storage mediums materials" at bounding box center [496, 238] width 187 height 20
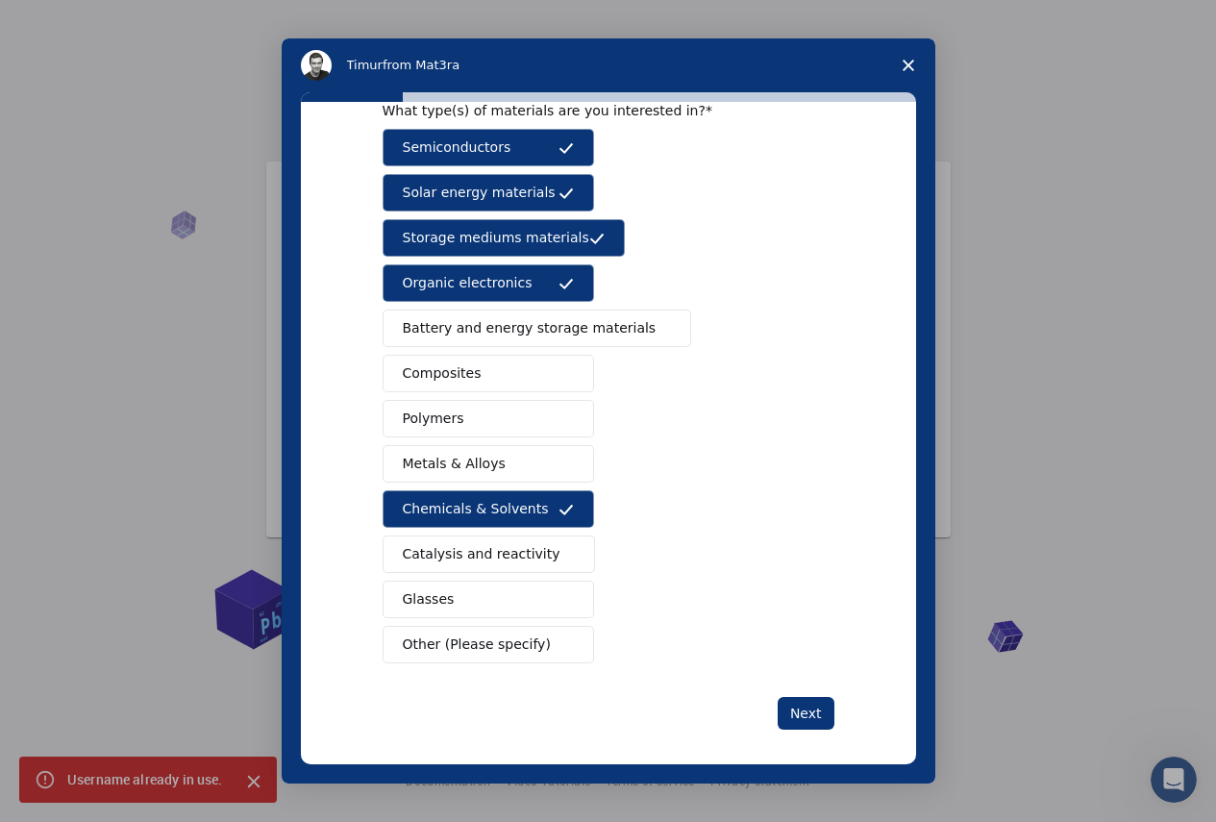
click at [455, 341] on button "Battery and energy storage materials" at bounding box center [538, 328] width 310 height 37
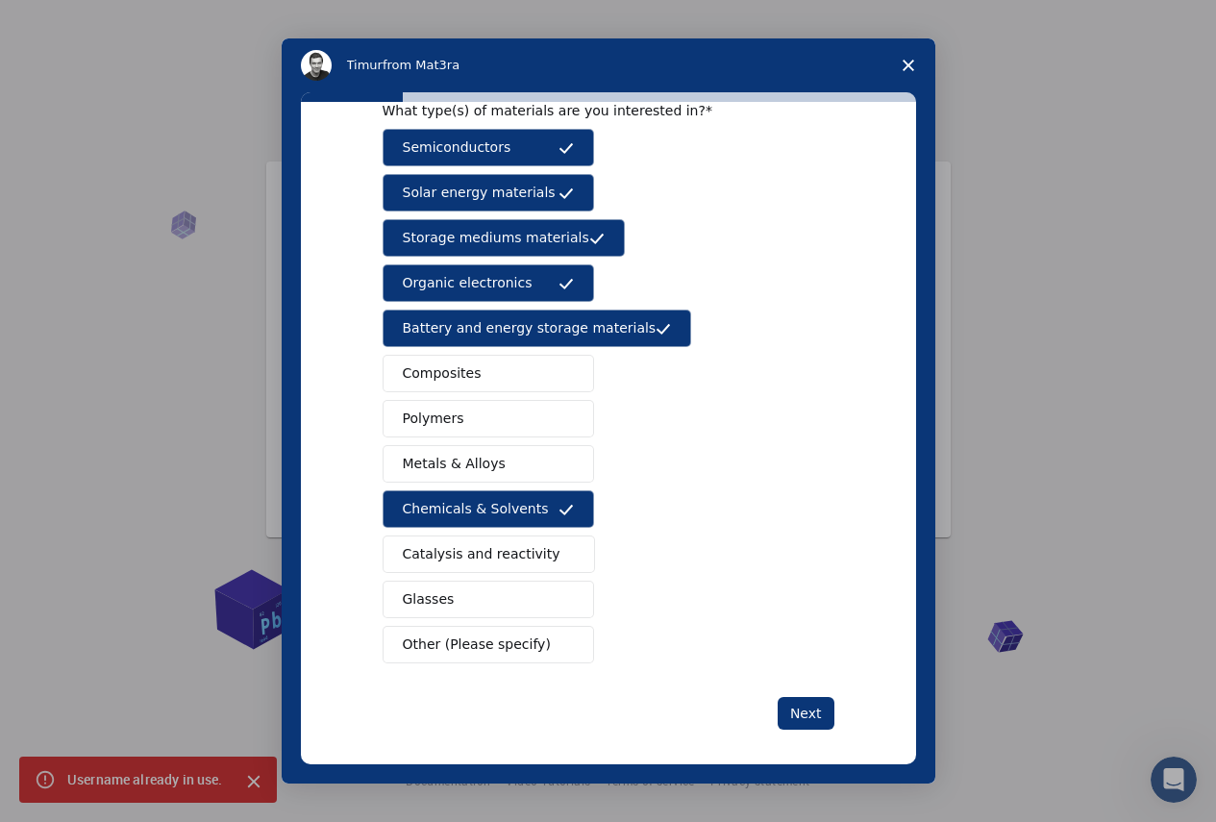
drag, startPoint x: 409, startPoint y: 376, endPoint x: 416, endPoint y: 392, distance: 18.1
click at [409, 377] on span "Composites" at bounding box center [442, 373] width 79 height 20
drag, startPoint x: 427, startPoint y: 420, endPoint x: 433, endPoint y: 441, distance: 21.9
click at [429, 431] on button "Polymers" at bounding box center [489, 418] width 212 height 37
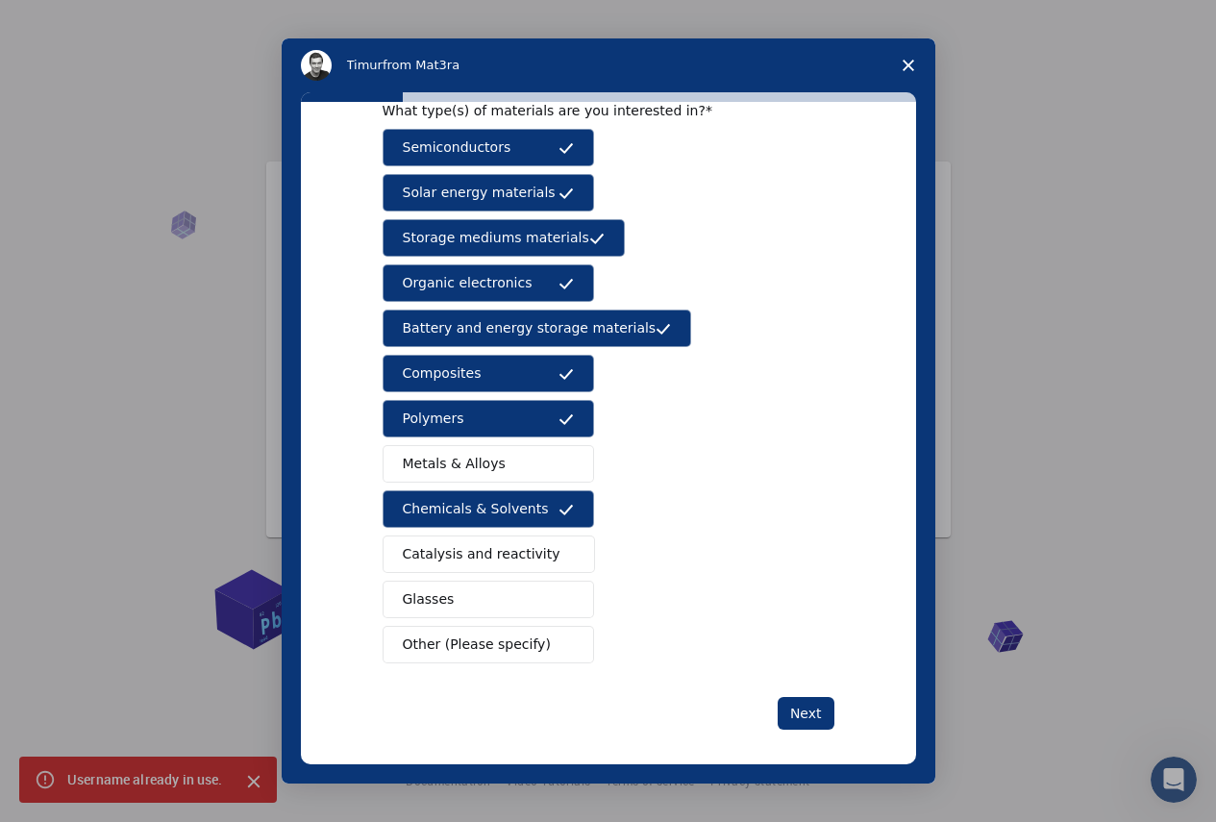
click at [436, 456] on span "Metals & Alloys" at bounding box center [454, 464] width 103 height 20
click at [445, 563] on span "Catalysis and reactivity" at bounding box center [482, 554] width 158 height 20
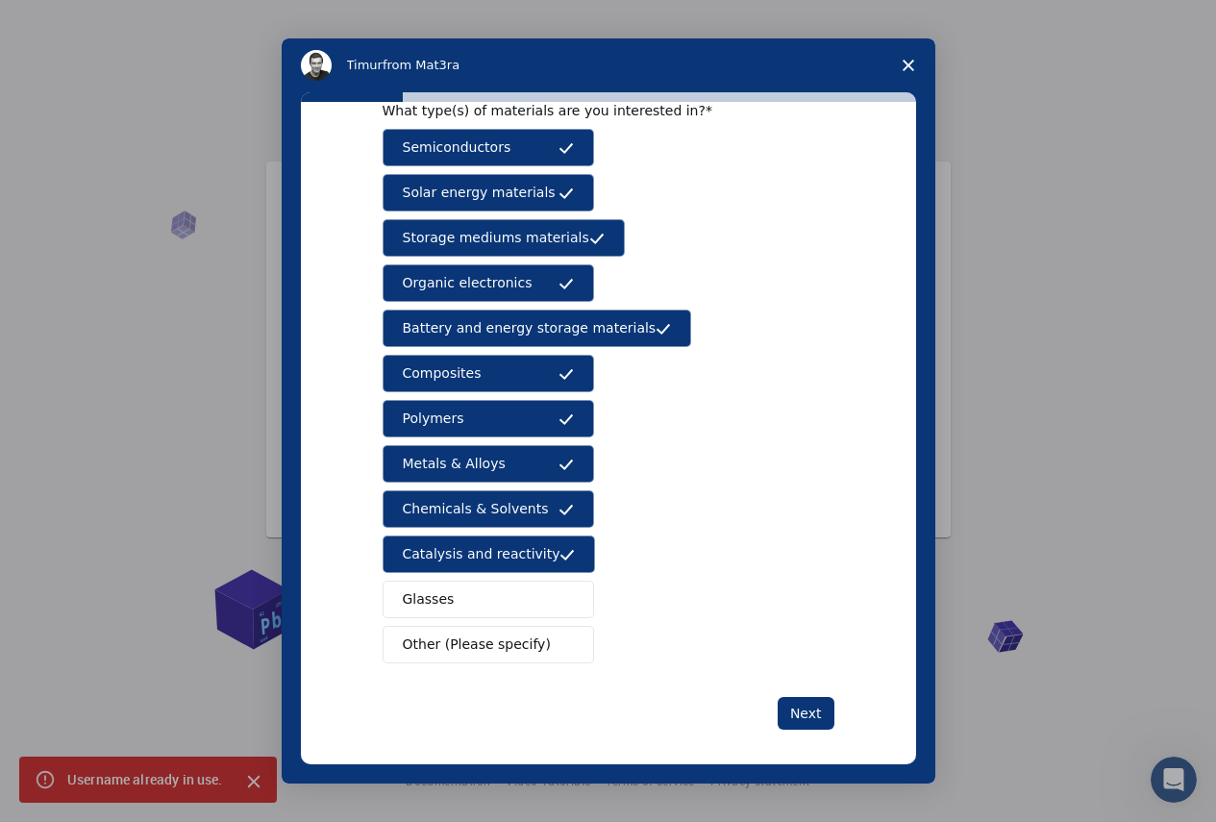
click at [434, 612] on button "Glasses" at bounding box center [489, 599] width 212 height 37
click at [431, 635] on span "Other (Please specify)" at bounding box center [477, 645] width 148 height 20
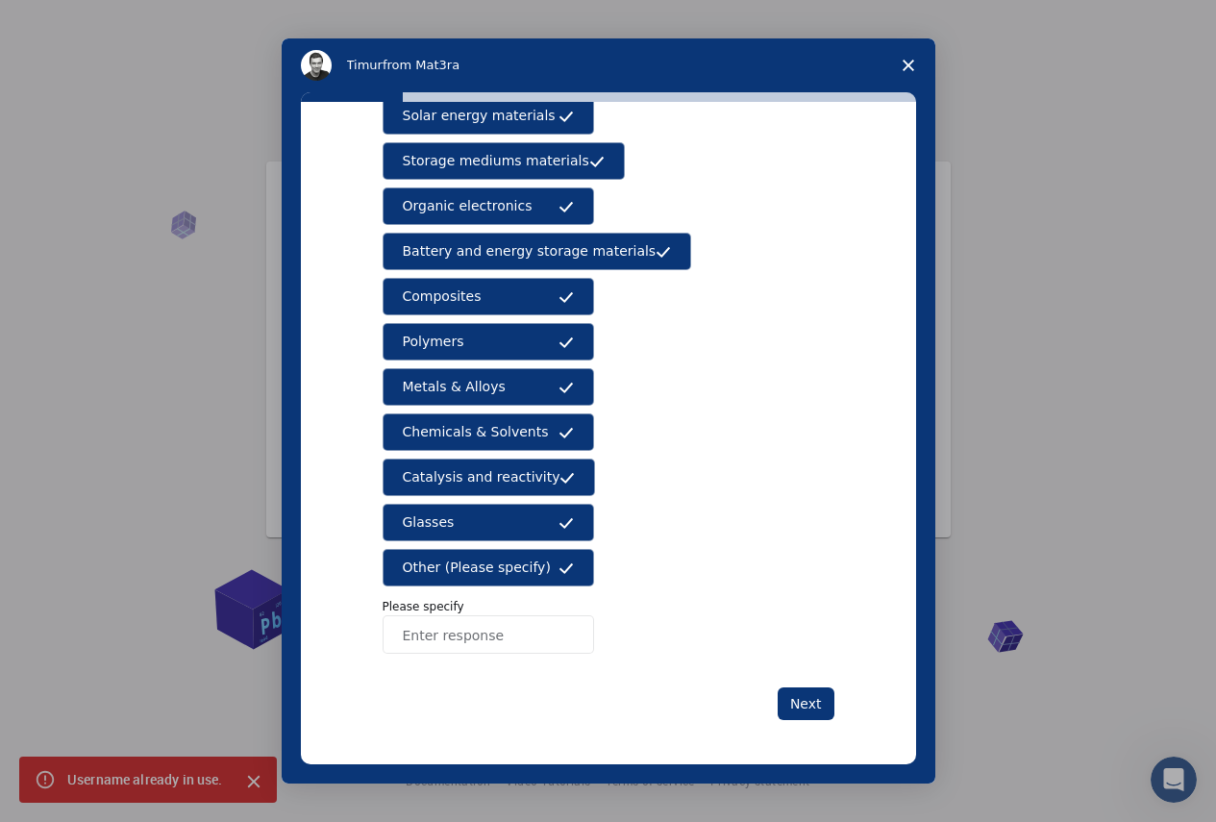
scroll to position [173, 0]
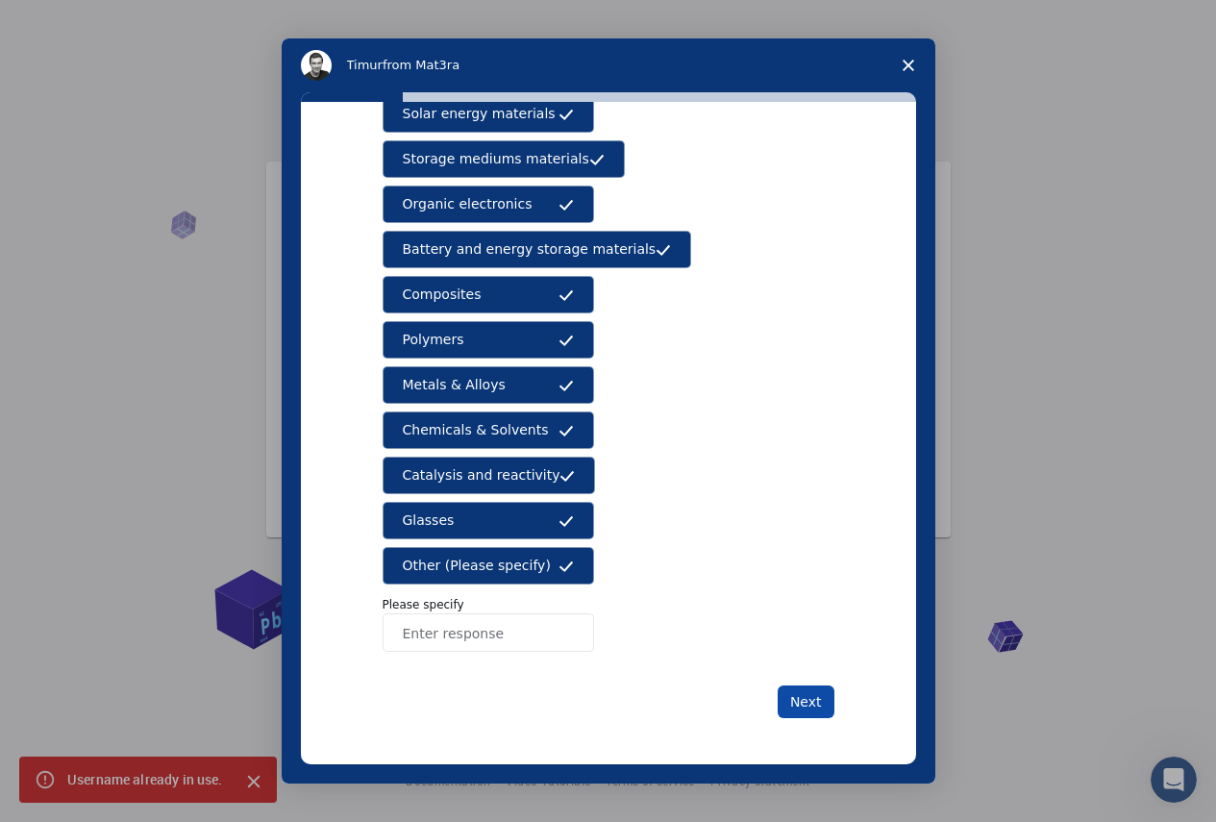
click at [791, 706] on button "Next" at bounding box center [806, 701] width 57 height 33
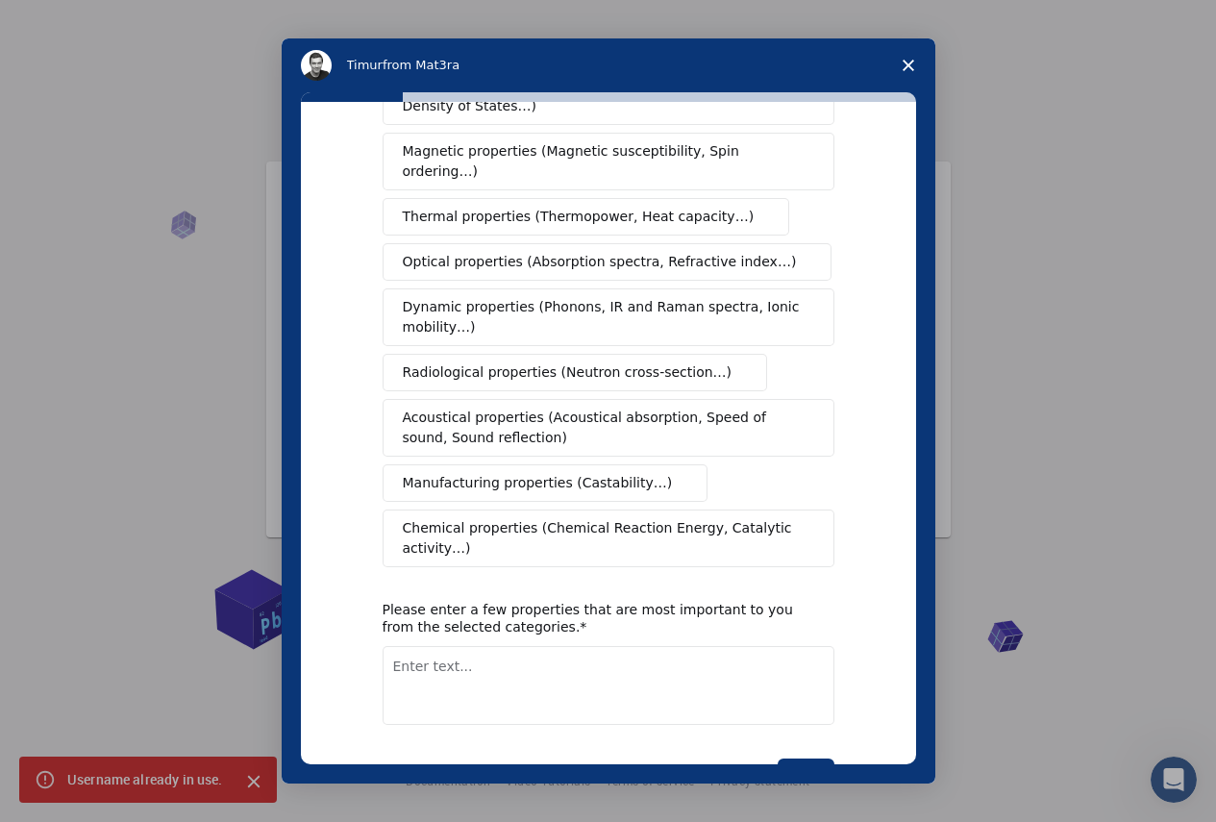
scroll to position [0, 0]
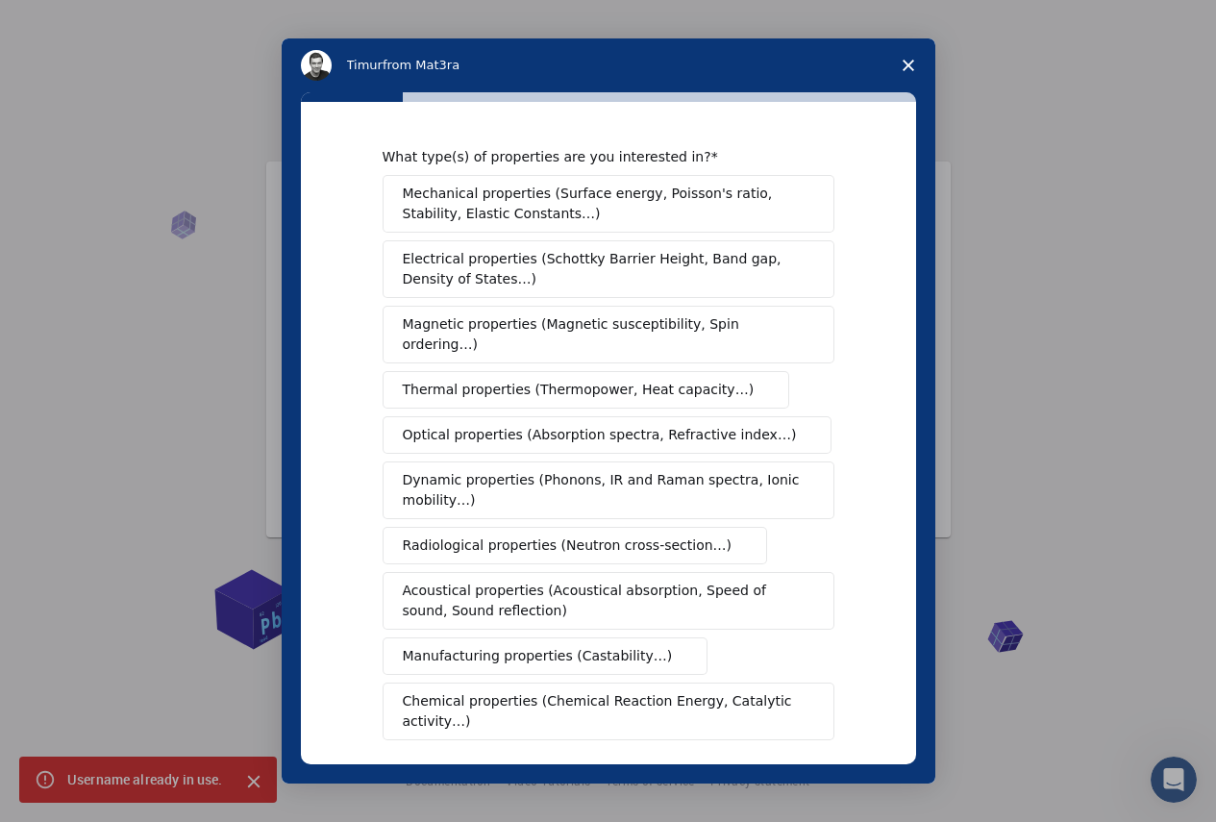
click at [536, 207] on span "Mechanical properties (Surface energy, Poisson's ratio, Stability, Elastic Cons…" at bounding box center [603, 204] width 401 height 40
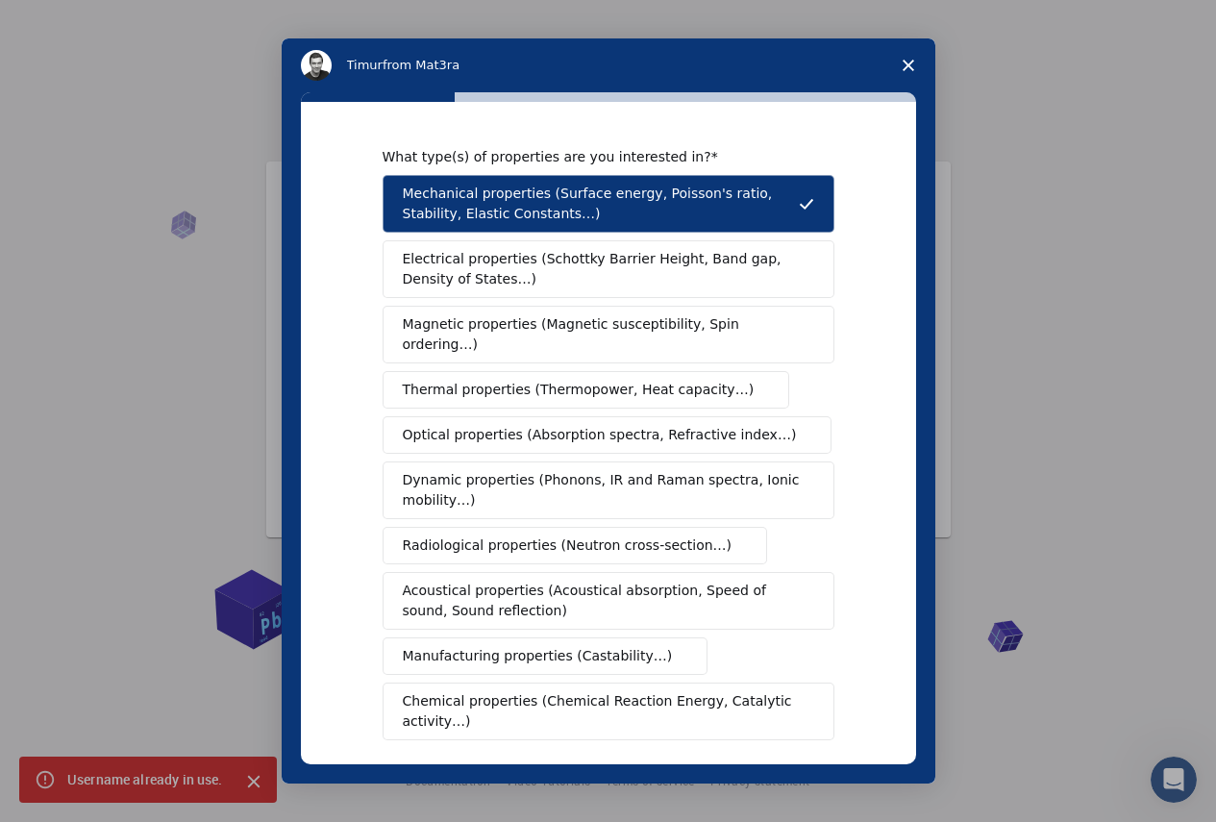
click at [561, 270] on span "Electrical properties (Schottky Barrier Height, Band gap, Density of States…)" at bounding box center [603, 269] width 400 height 40
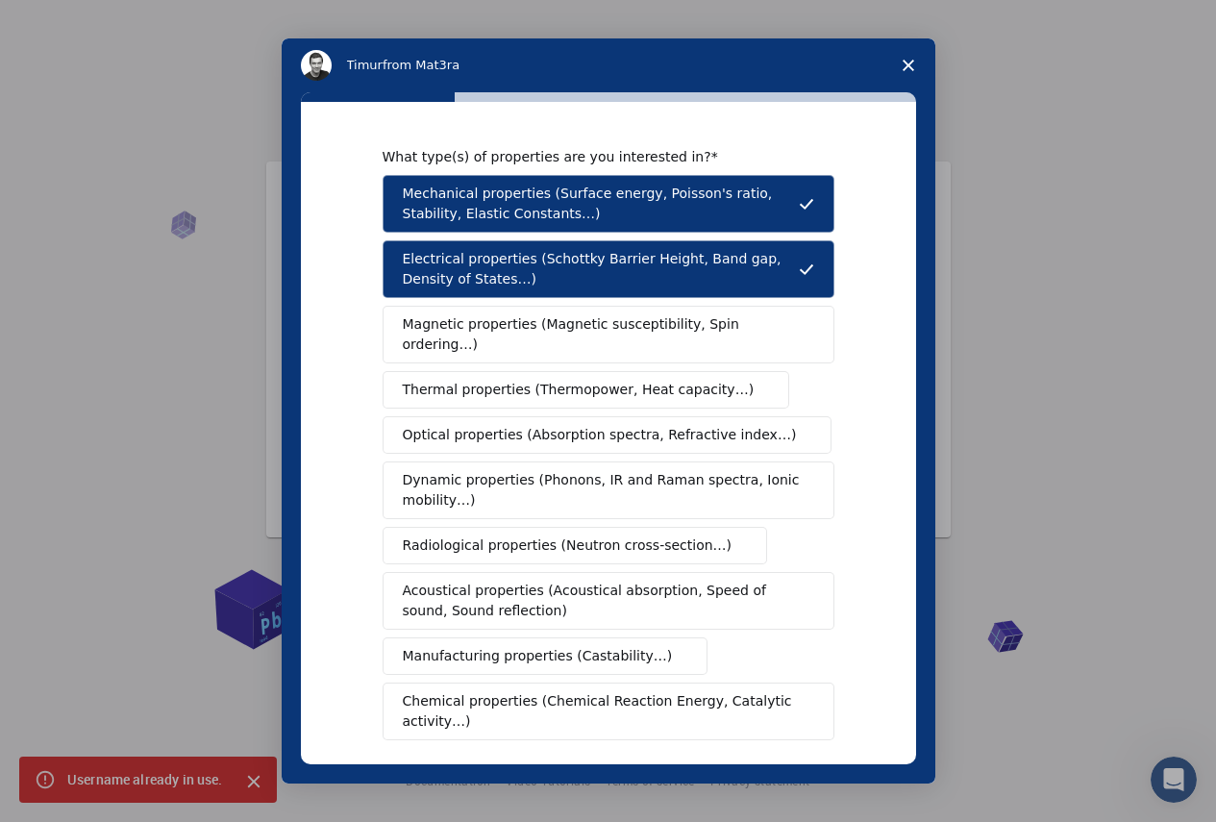
drag, startPoint x: 563, startPoint y: 310, endPoint x: 578, endPoint y: 358, distance: 50.2
click at [564, 321] on button "Magnetic properties (Magnetic susceptibility, Spin ordering…)" at bounding box center [609, 335] width 452 height 58
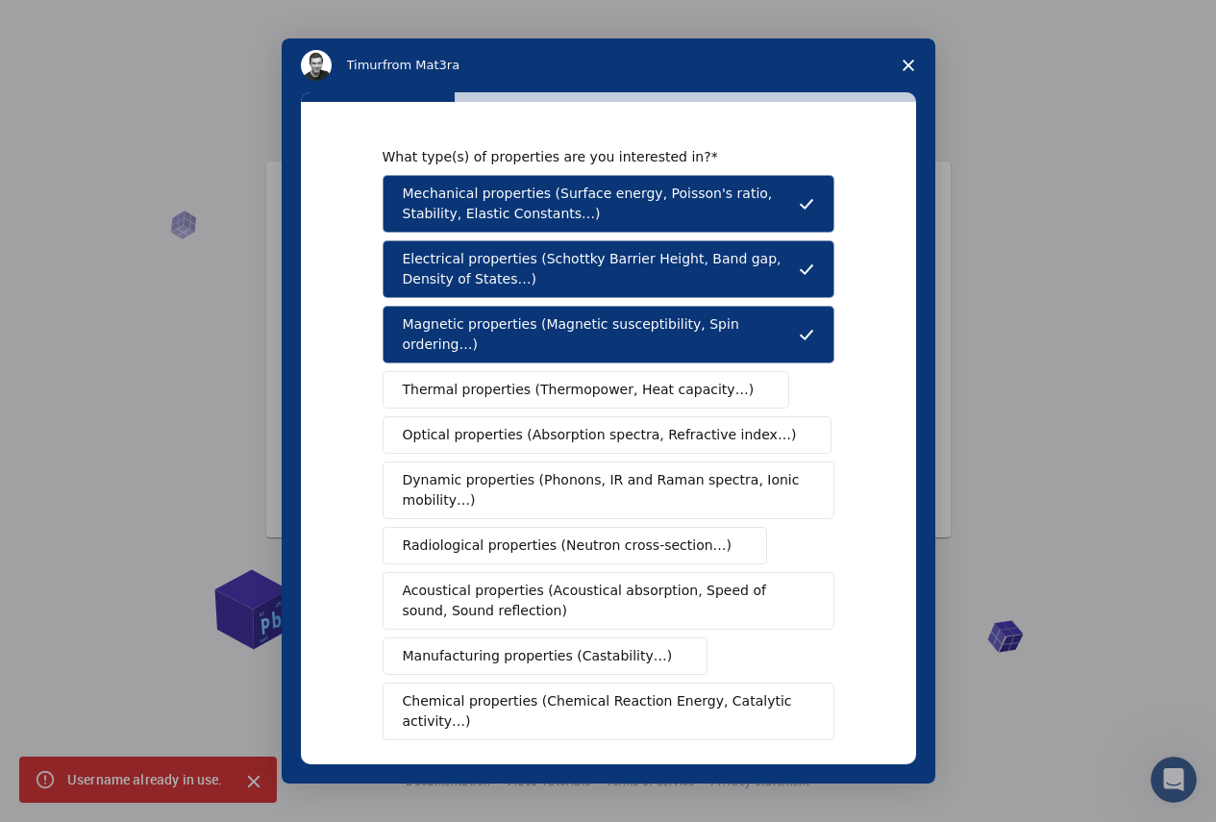
drag, startPoint x: 586, startPoint y: 377, endPoint x: 587, endPoint y: 388, distance: 11.6
click at [586, 384] on button "Thermal properties (Thermopower, Heat capacity…)" at bounding box center [587, 389] width 408 height 37
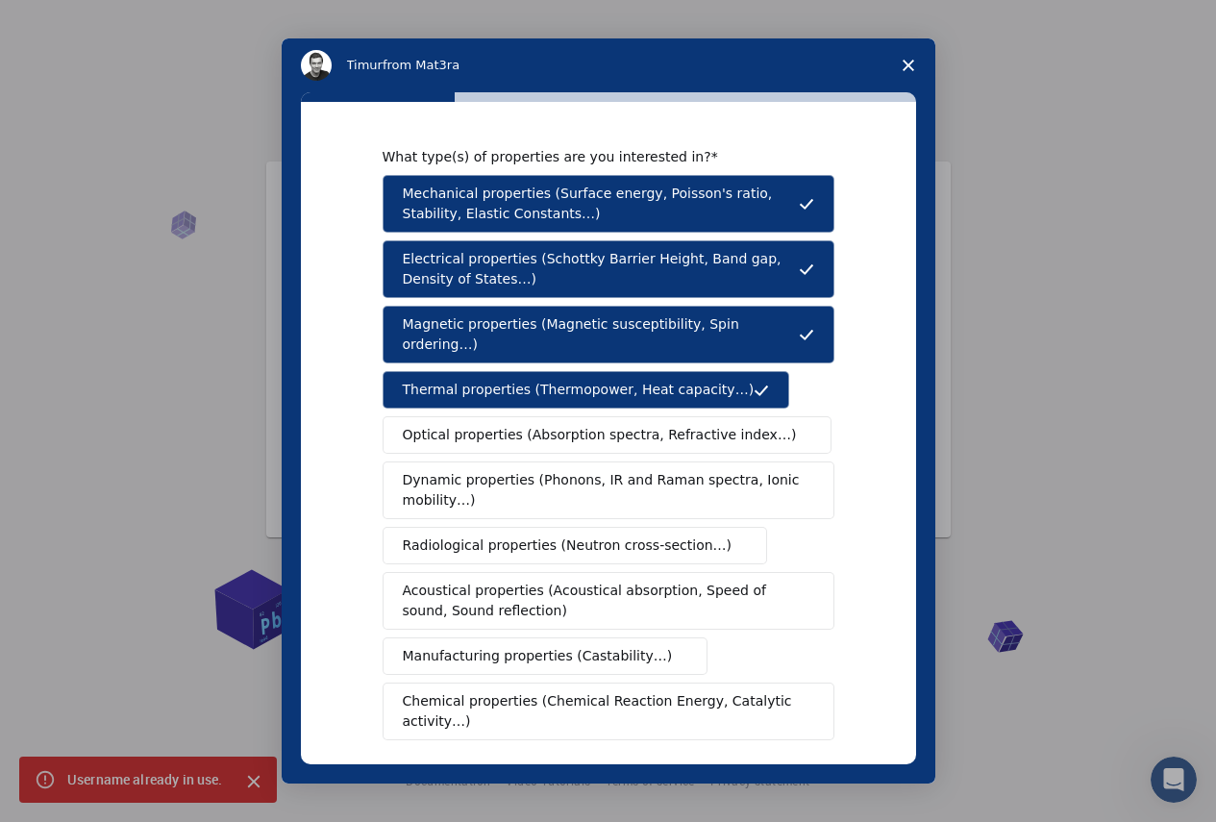
drag, startPoint x: 590, startPoint y: 401, endPoint x: 592, endPoint y: 411, distance: 9.8
click at [589, 416] on button "Optical properties (Absorption spectra, Refractive index…)" at bounding box center [608, 434] width 450 height 37
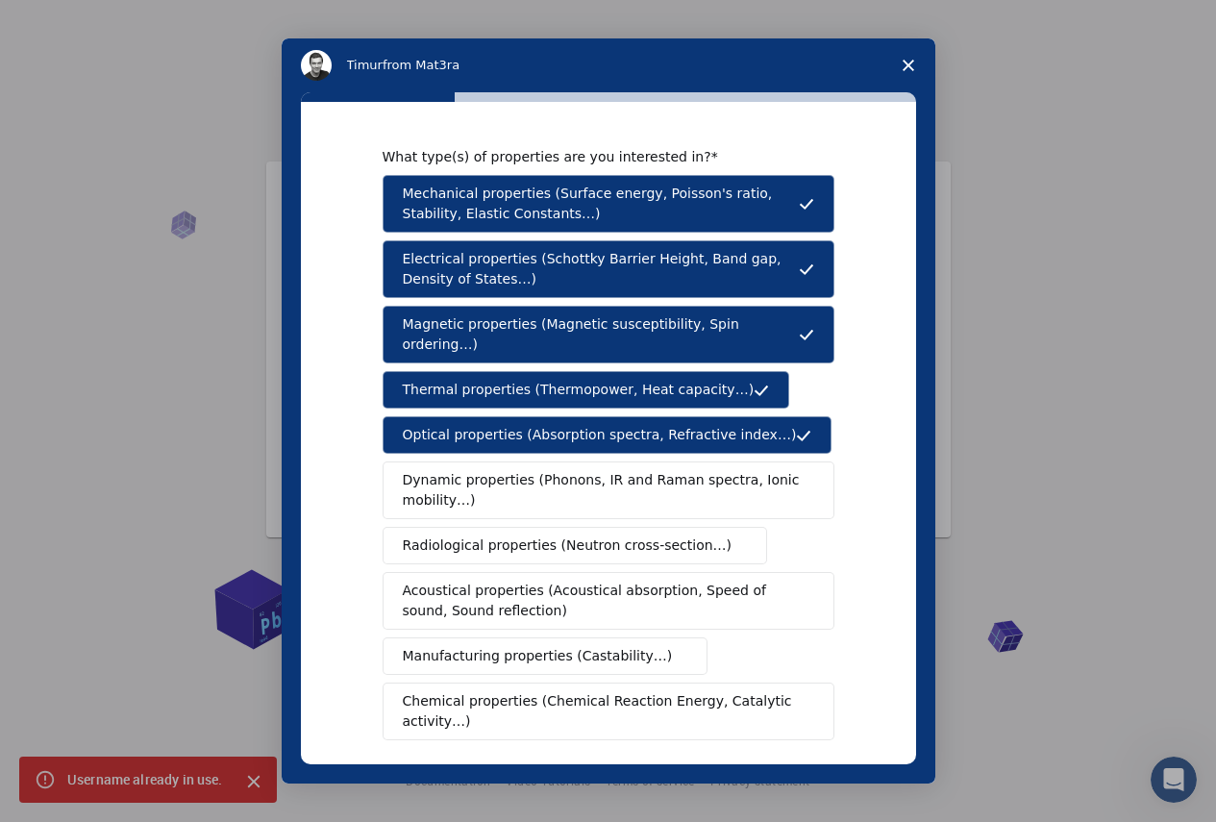
click at [593, 470] on span "Dynamic properties (Phonons, IR and Raman spectra, Ionic mobility…)" at bounding box center [602, 490] width 399 height 40
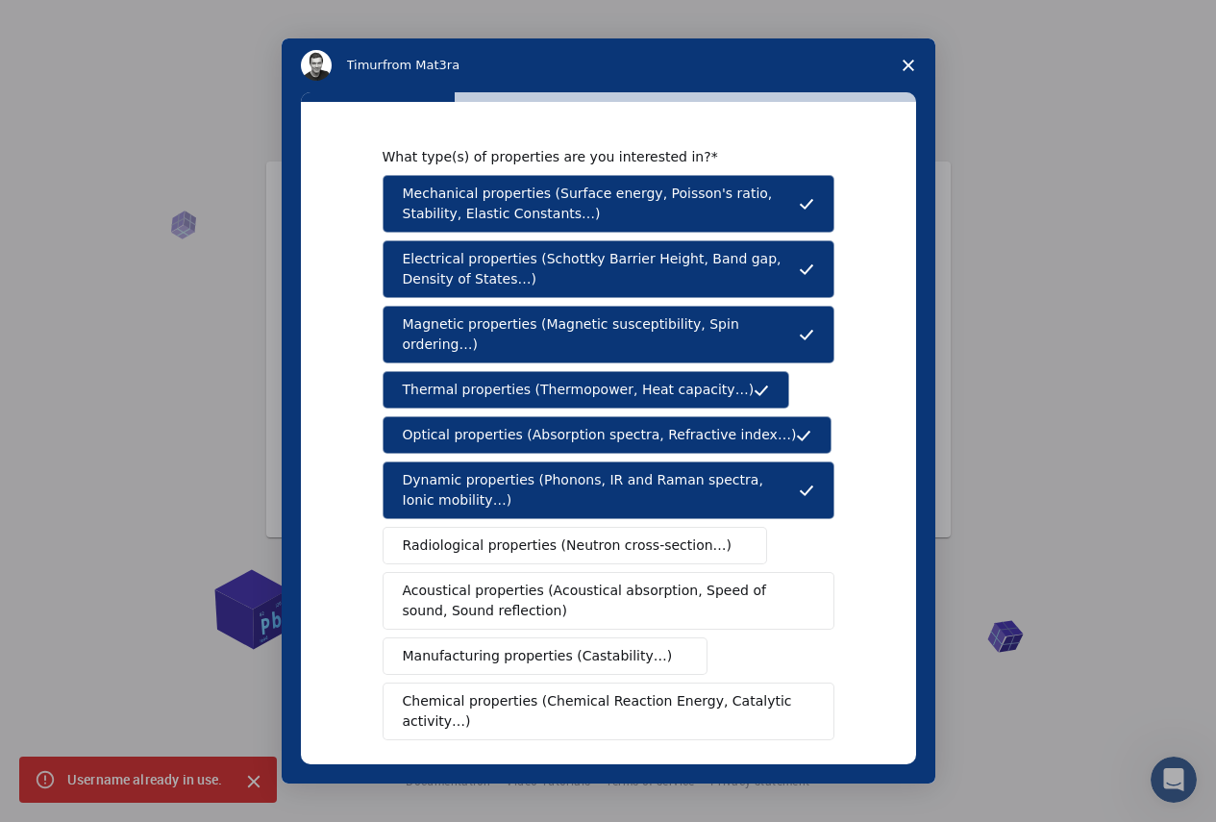
drag, startPoint x: 602, startPoint y: 511, endPoint x: 605, endPoint y: 532, distance: 20.4
click at [603, 527] on button "Radiological properties (Neutron cross-section…)" at bounding box center [576, 545] width 386 height 37
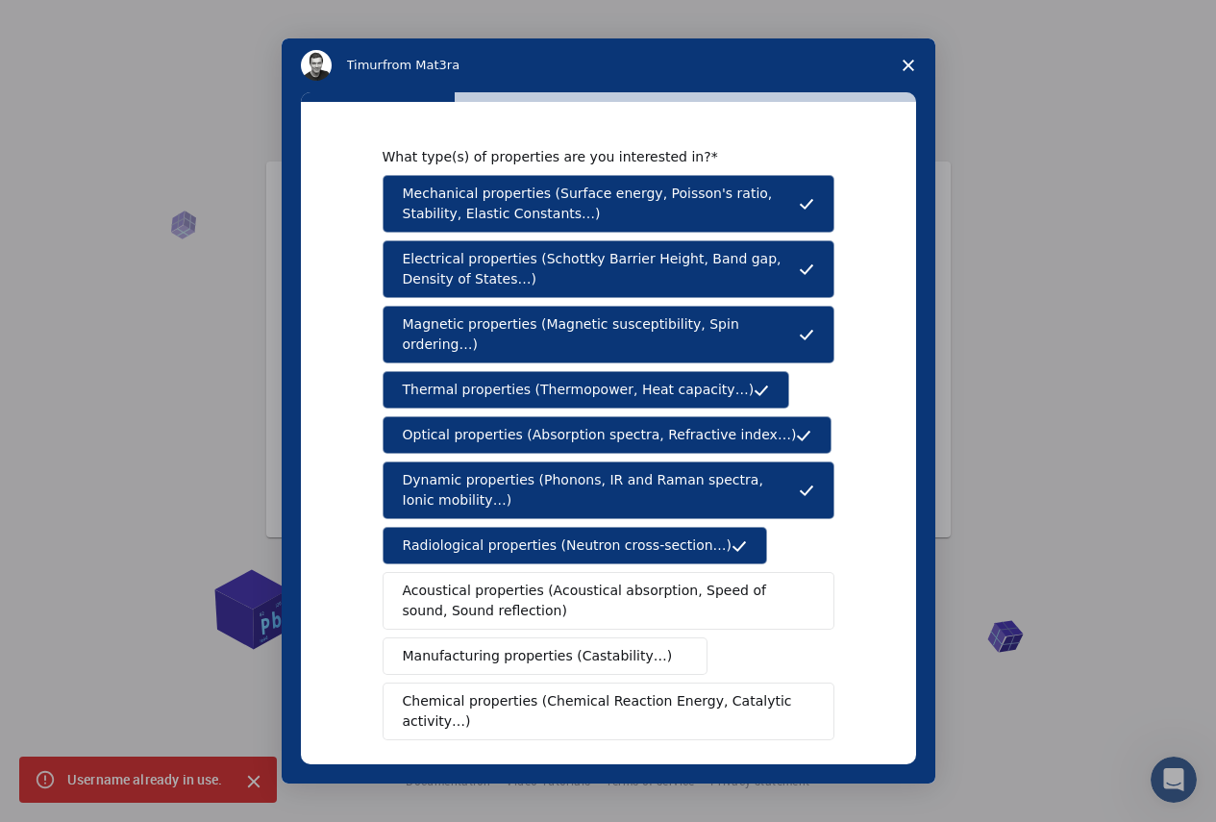
drag, startPoint x: 637, startPoint y: 561, endPoint x: 642, endPoint y: 574, distance: 13.4
click at [641, 572] on button "Acoustical properties (Acoustical absorption, Speed of sound, Sound reflection)" at bounding box center [609, 601] width 452 height 58
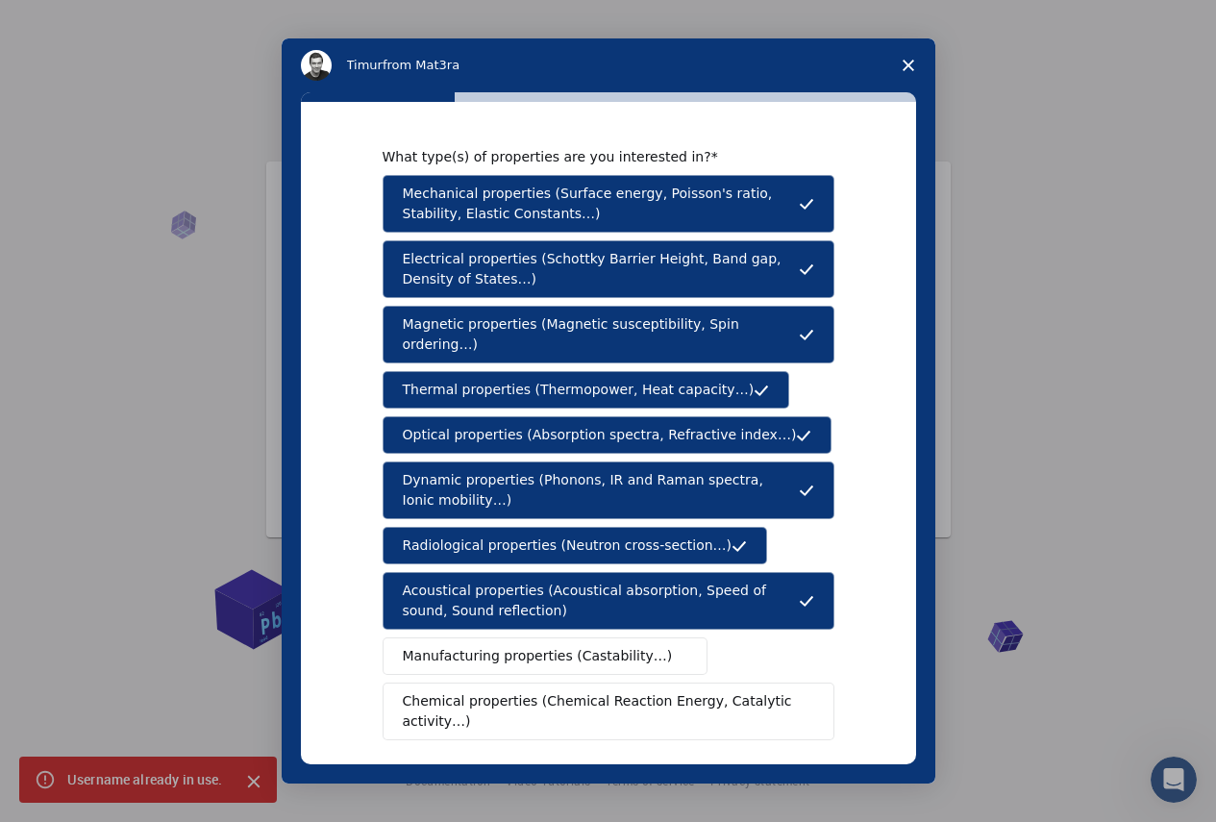
click at [523, 646] on span "Manufacturing properties (Castability…)" at bounding box center [538, 656] width 270 height 20
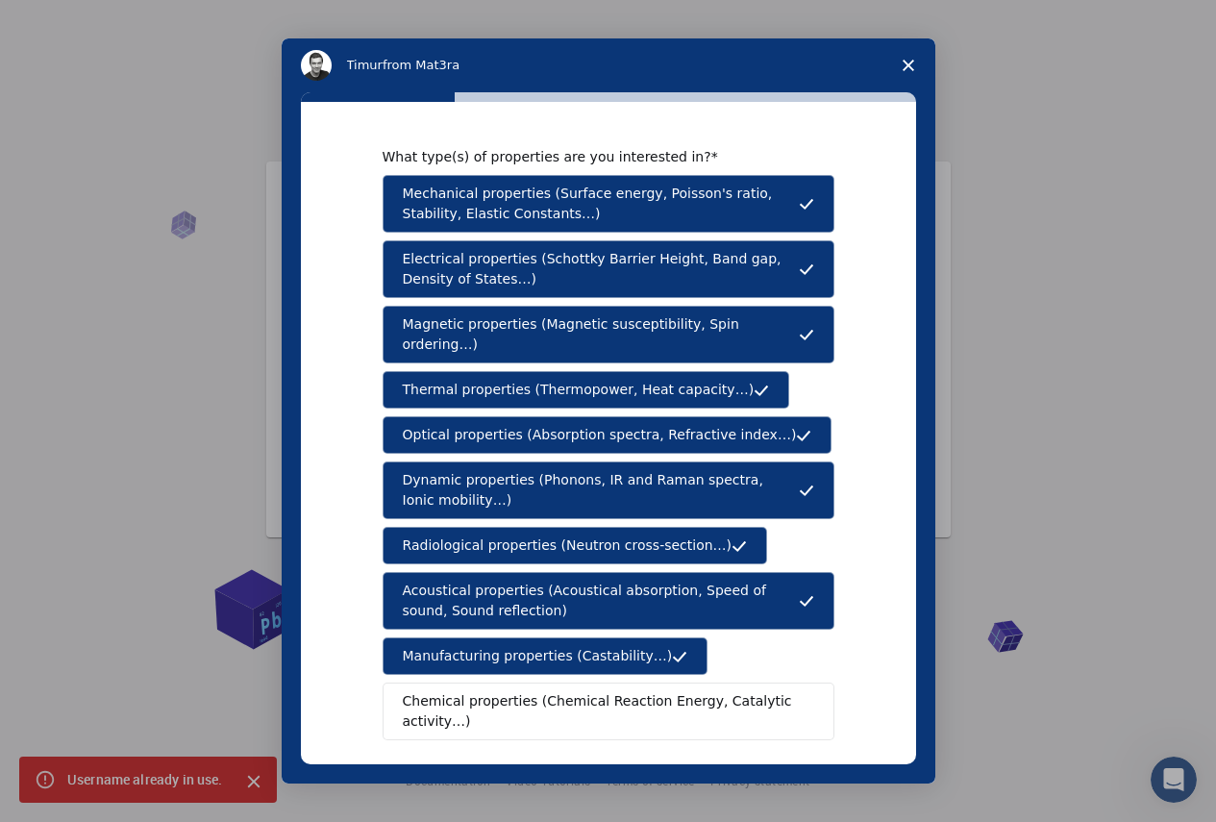
drag, startPoint x: 526, startPoint y: 685, endPoint x: 533, endPoint y: 722, distance: 37.1
click at [527, 691] on span "Chemical properties (Chemical Reaction Energy, Catalytic activity…)" at bounding box center [602, 711] width 398 height 40
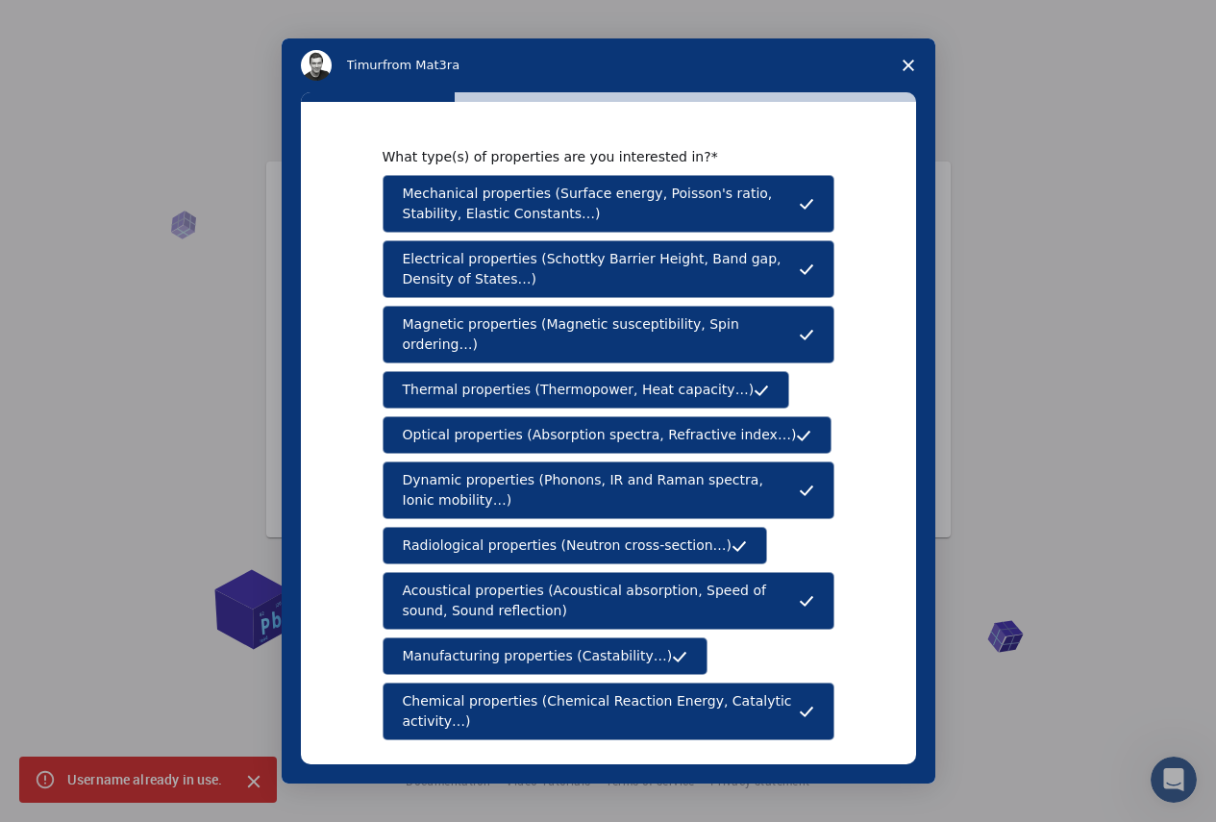
click at [539, 774] on div "Please enter a few properties that are most important to you from the selected …" at bounding box center [594, 791] width 423 height 35
click at [569, 774] on div "Please enter a few properties that are most important to you from the selected …" at bounding box center [594, 791] width 423 height 35
click at [569, 731] on div "What type(s) of properties are you interested in? Mechanical properties (Surfac…" at bounding box center [609, 556] width 452 height 816
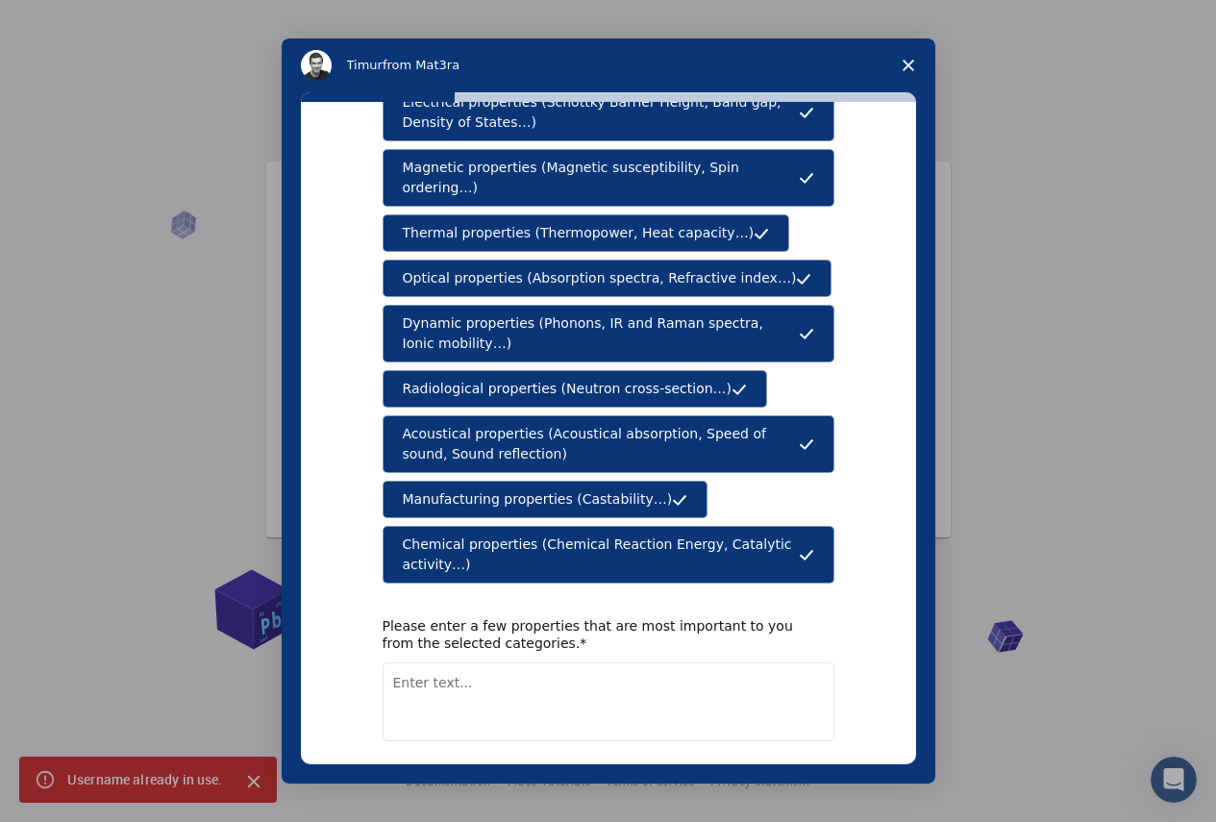
scroll to position [206, 0]
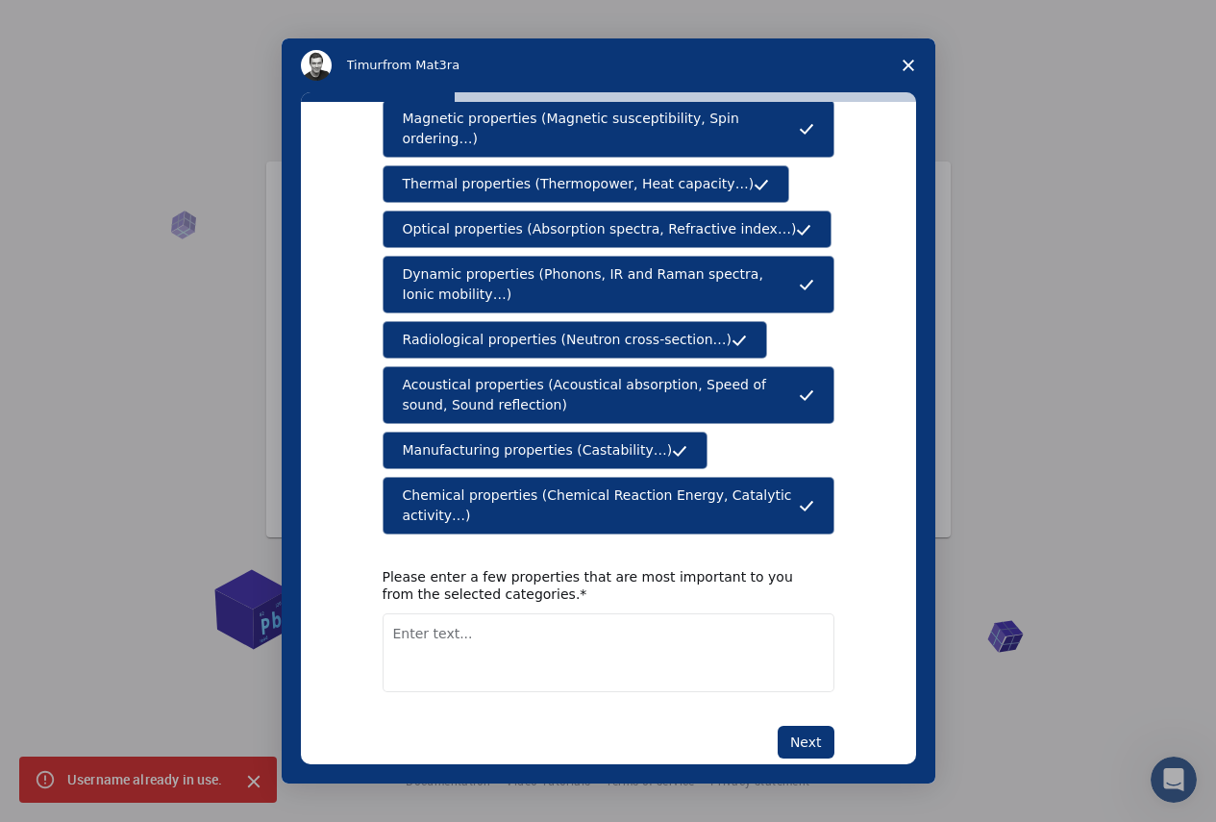
click at [489, 568] on div "Please enter a few properties that are most important to you from the selected …" at bounding box center [594, 585] width 423 height 35
click at [600, 568] on div "Please enter a few properties that are most important to you from the selected …" at bounding box center [594, 585] width 423 height 35
drag, startPoint x: 675, startPoint y: 457, endPoint x: 680, endPoint y: 487, distance: 31.1
click at [675, 477] on button "Chemical properties (Chemical Reaction Energy, Catalytic activity…)" at bounding box center [609, 506] width 452 height 58
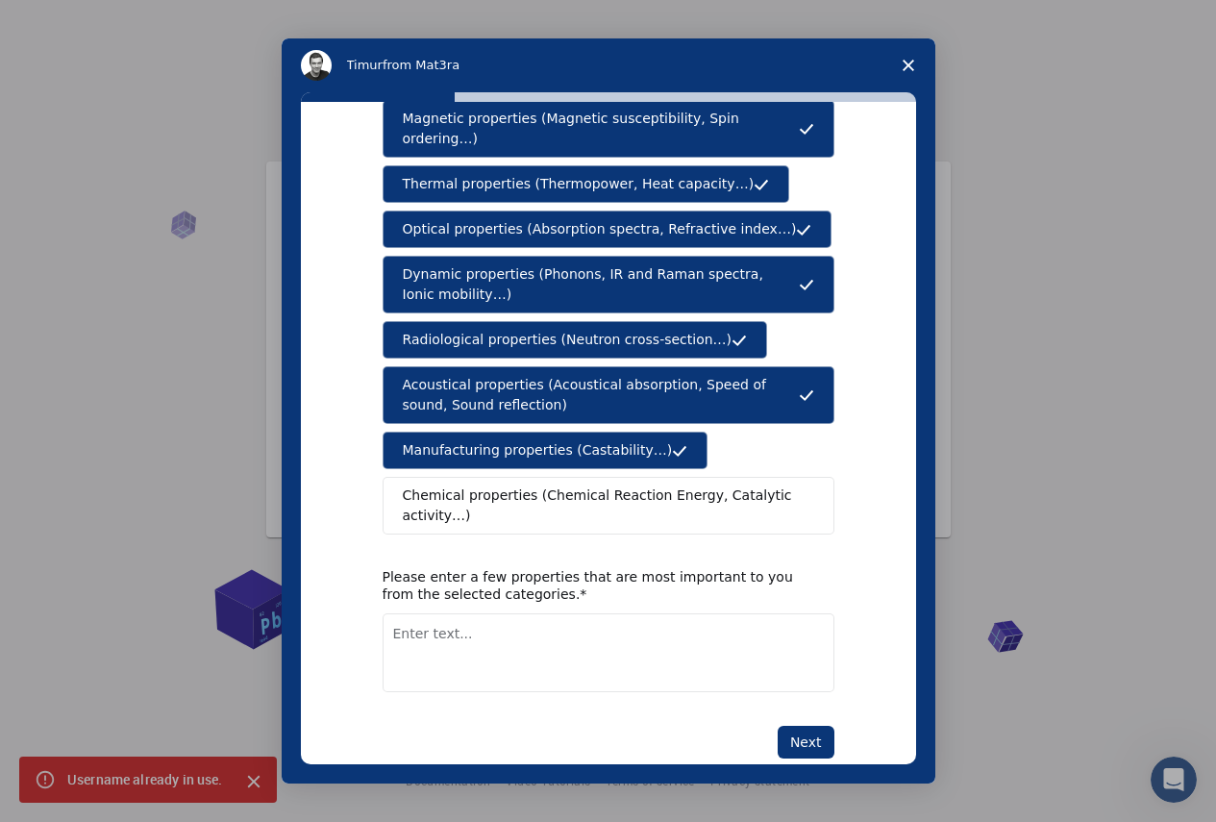
drag, startPoint x: 683, startPoint y: 531, endPoint x: 681, endPoint y: 542, distance: 11.7
click at [683, 568] on div "Please enter a few properties that are most important to you from the selected …" at bounding box center [594, 585] width 423 height 35
click at [677, 568] on div "Please enter a few properties that are most important to you from the selected …" at bounding box center [609, 629] width 452 height 123
click at [678, 568] on div "Please enter a few properties that are most important to you from the selected …" at bounding box center [594, 585] width 423 height 35
click at [664, 492] on button "Chemical properties (Chemical Reaction Energy, Catalytic activity…)" at bounding box center [609, 506] width 452 height 58
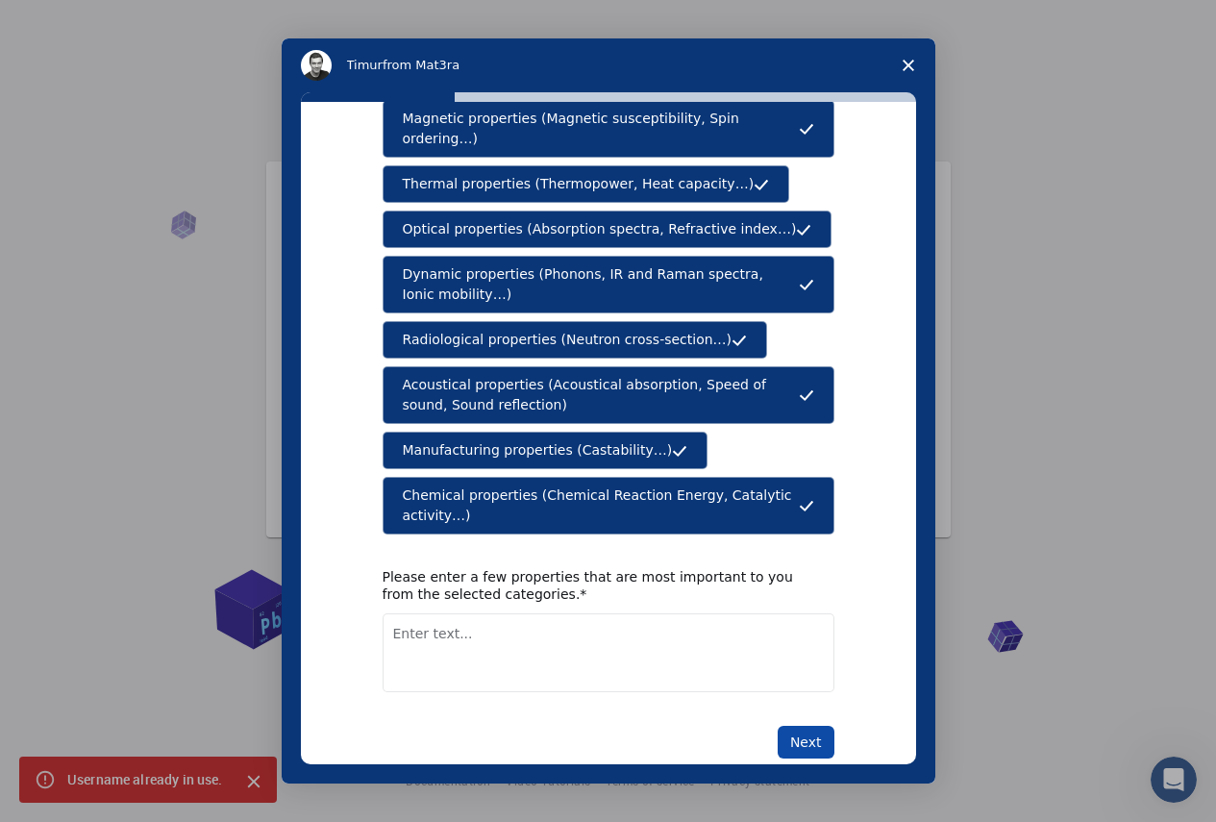
click at [800, 726] on button "Next" at bounding box center [806, 742] width 57 height 33
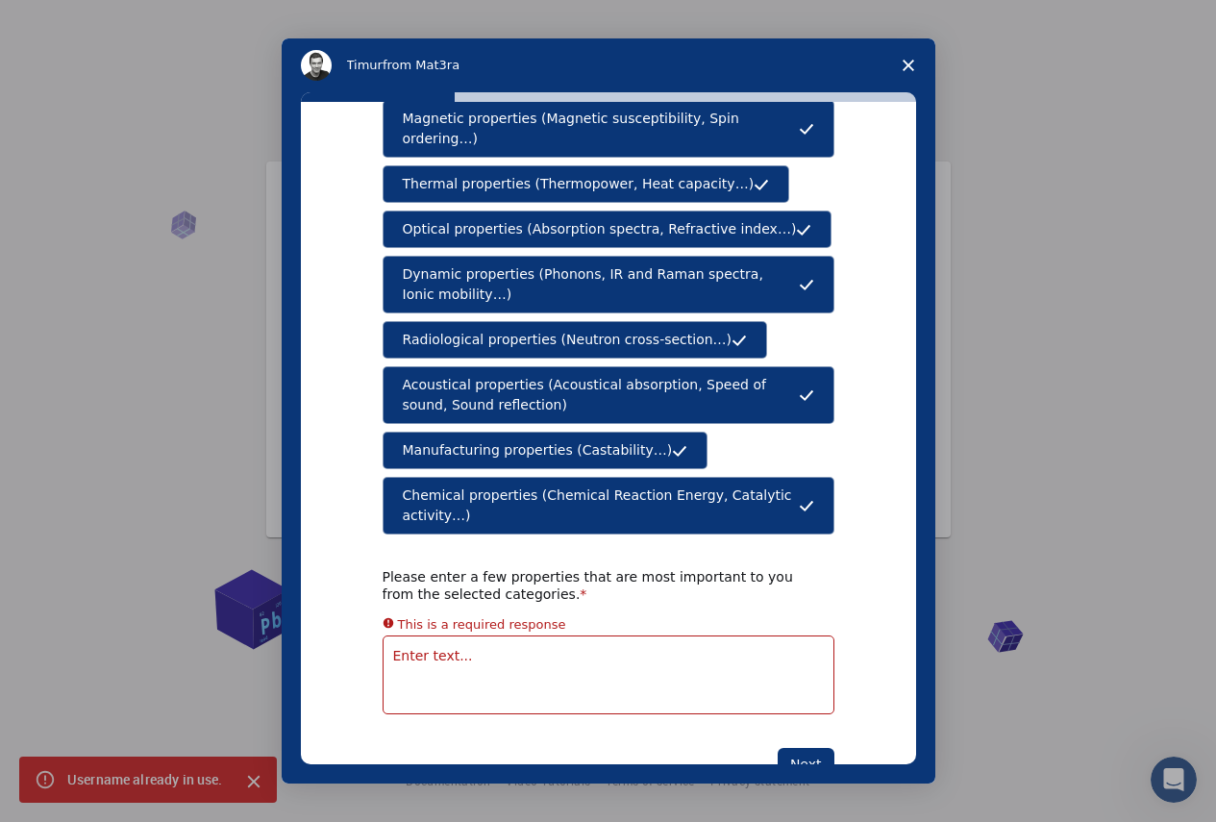
click at [491, 661] on div "What type(s) of properties are you interested in? Mechanical properties (Surfac…" at bounding box center [609, 361] width 452 height 838
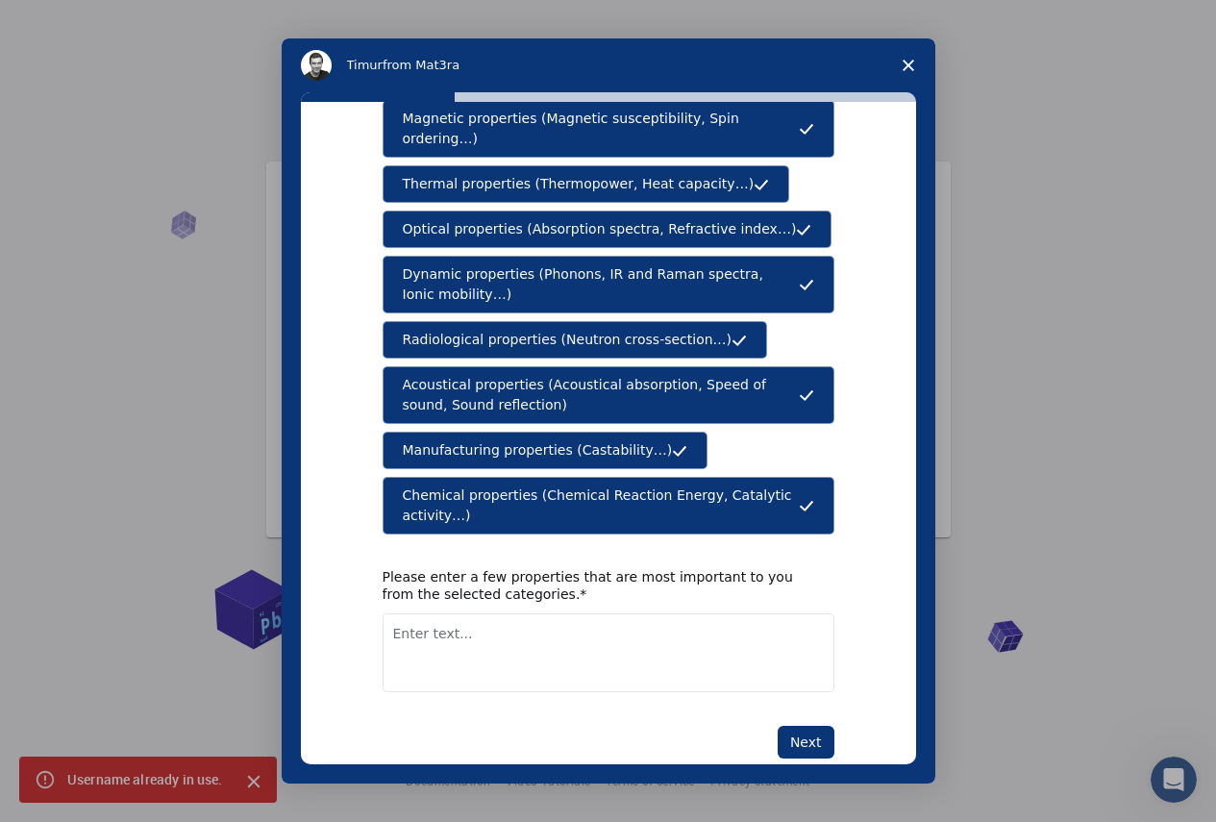
drag, startPoint x: 689, startPoint y: 627, endPoint x: 433, endPoint y: 648, distance: 257.6
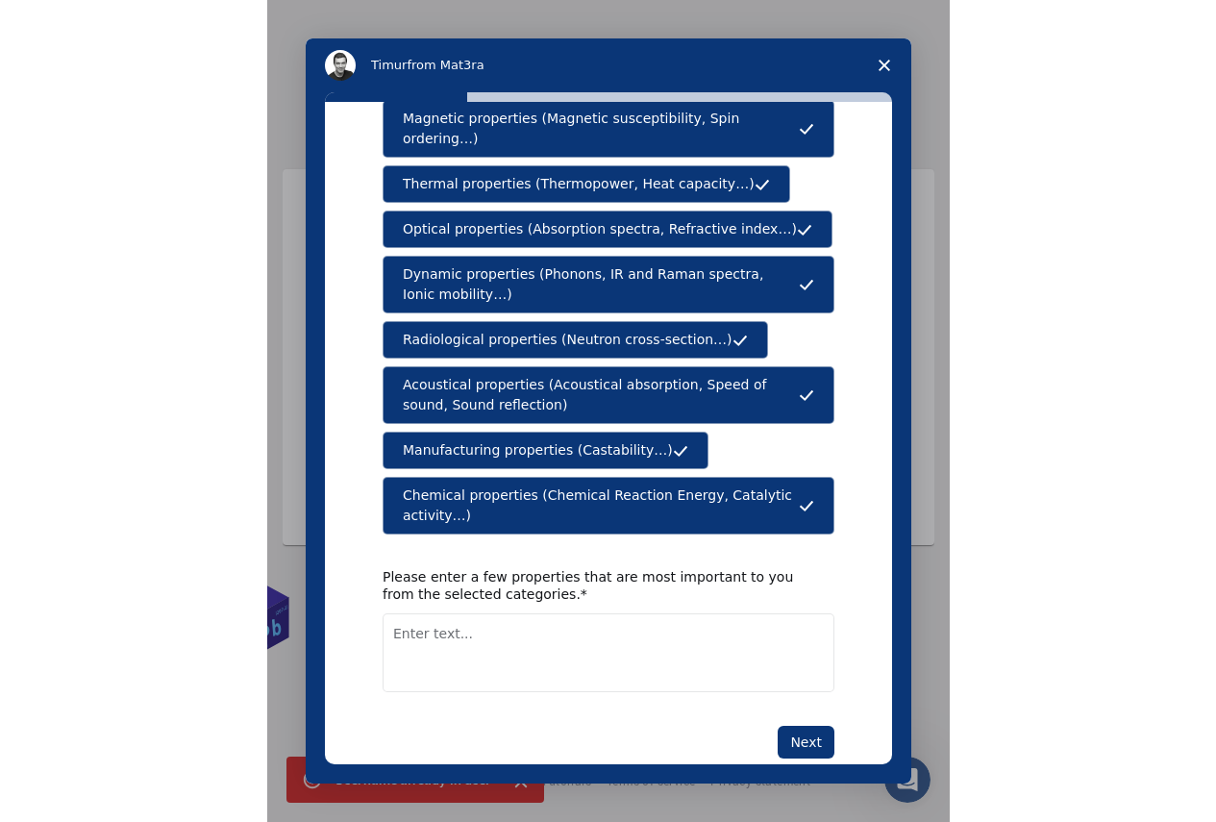
scroll to position [27, 0]
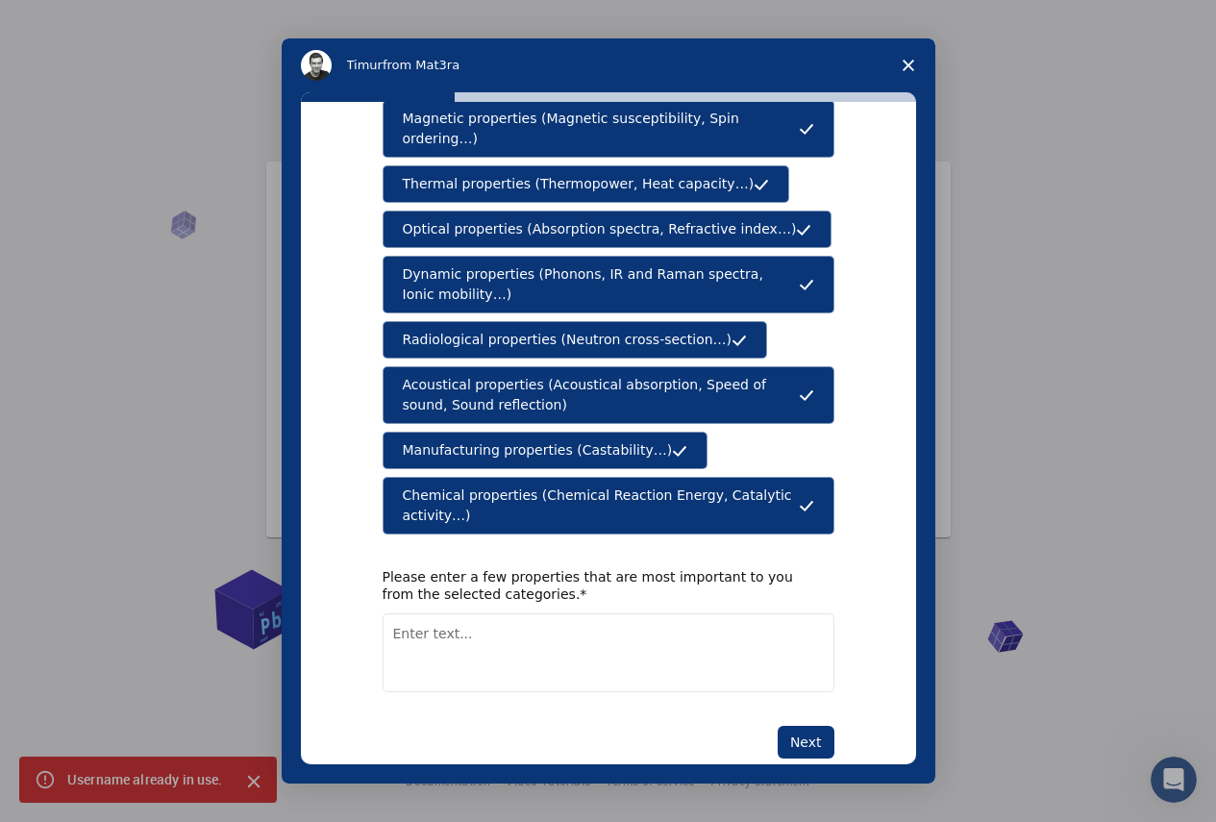
drag, startPoint x: 559, startPoint y: 550, endPoint x: 607, endPoint y: 709, distance: 165.8
click at [607, 725] on div "What type(s) of properties are you interested in? Mechanical properties (Surfac…" at bounding box center [608, 433] width 615 height 662
click at [640, 486] on span "Chemical properties (Chemical Reaction Energy, Catalytic activity…)" at bounding box center [601, 506] width 396 height 40
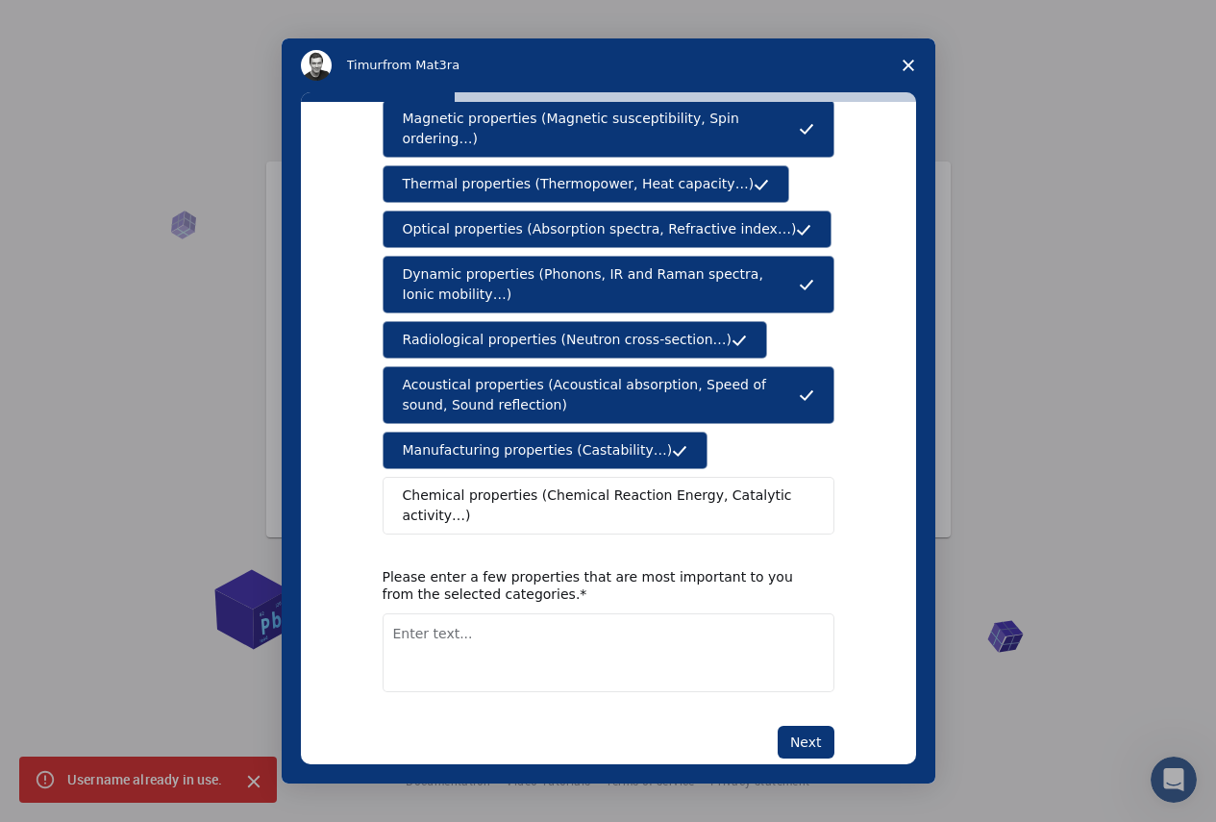
drag, startPoint x: 797, startPoint y: 471, endPoint x: 175, endPoint y: 483, distance: 622.1
click at [175, 483] on div "[PERSON_NAME] from Mat3ra What type(s) of properties are you interested in? Mec…" at bounding box center [608, 411] width 1216 height 822
click at [393, 477] on button "Chemical properties (Chemical Reaction Energy, Catalytic activity…)" at bounding box center [609, 506] width 452 height 58
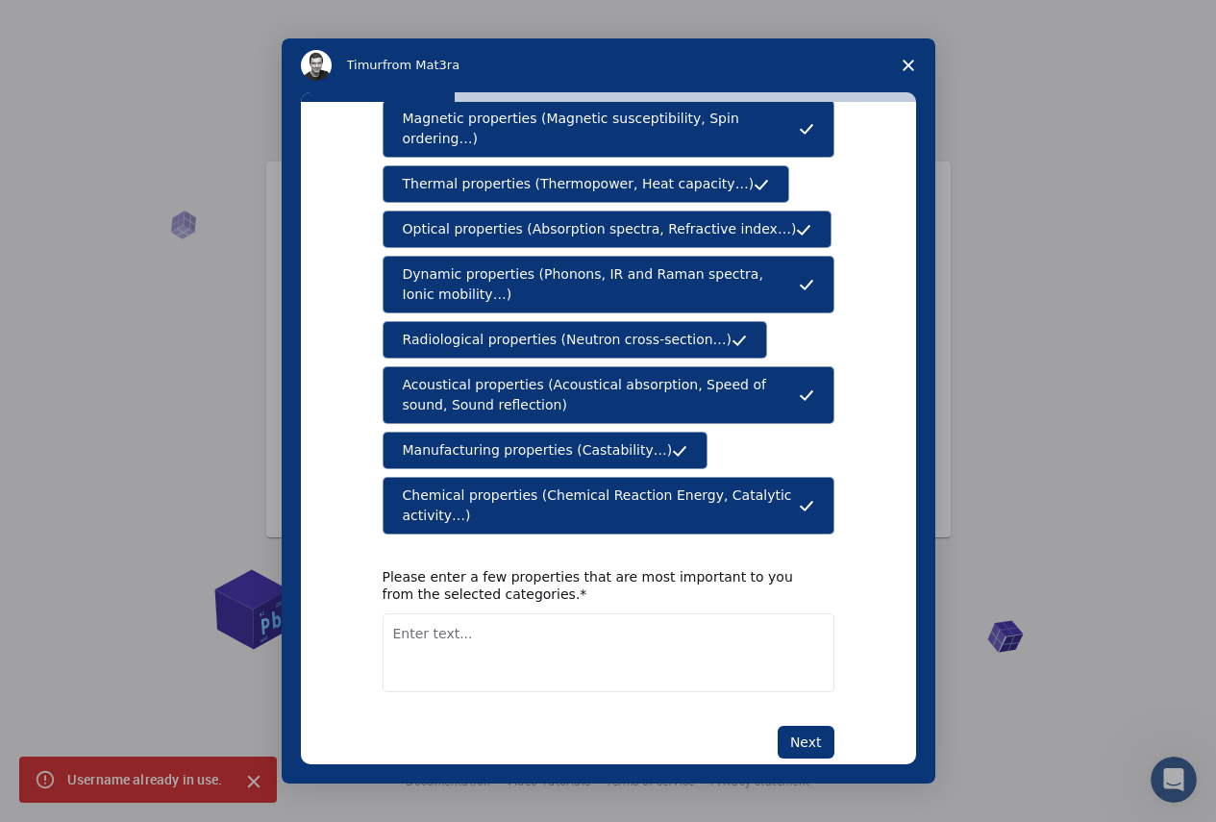
click at [427, 613] on textarea "Enter text..." at bounding box center [609, 652] width 452 height 79
type textarea "chemical"
click at [791, 726] on button "Next" at bounding box center [806, 742] width 57 height 33
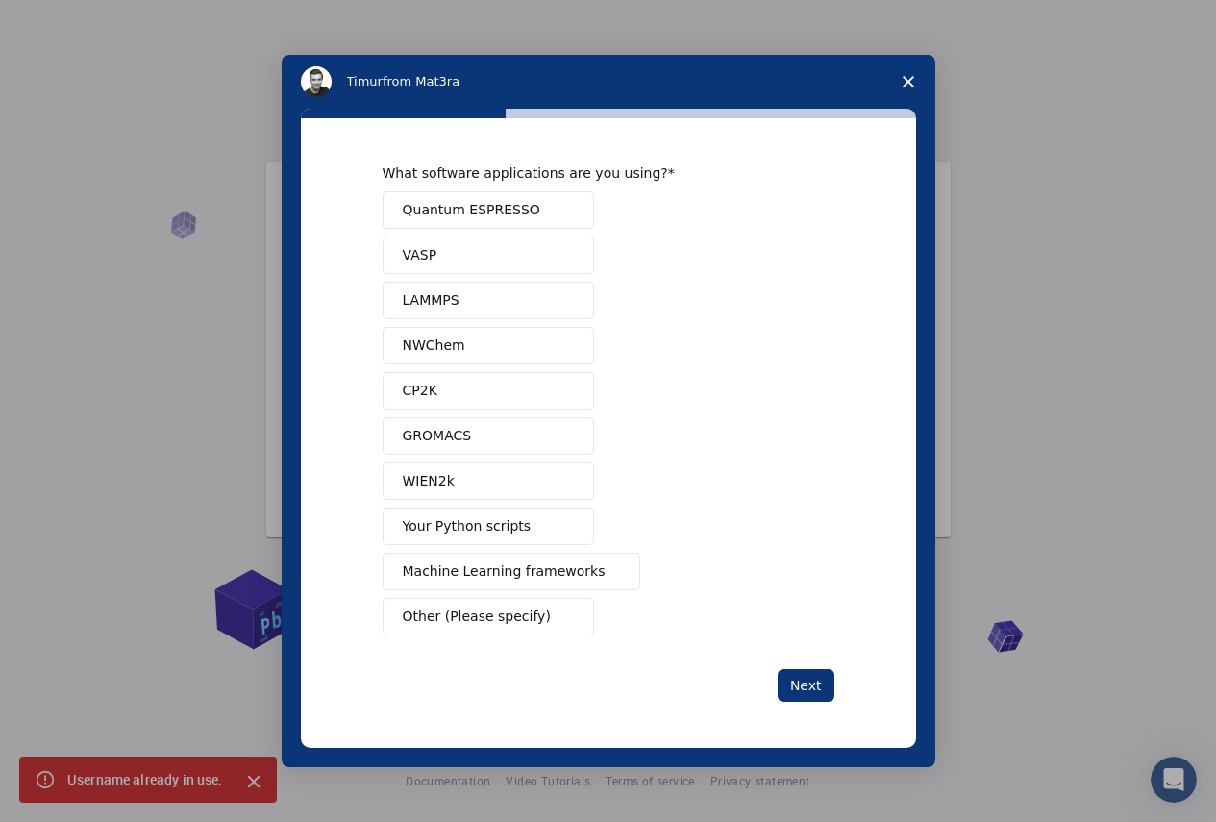
scroll to position [0, 0]
click at [486, 260] on button "VASP" at bounding box center [489, 255] width 212 height 37
click at [502, 212] on span "Quantum ESPRESSO" at bounding box center [471, 210] width 137 height 20
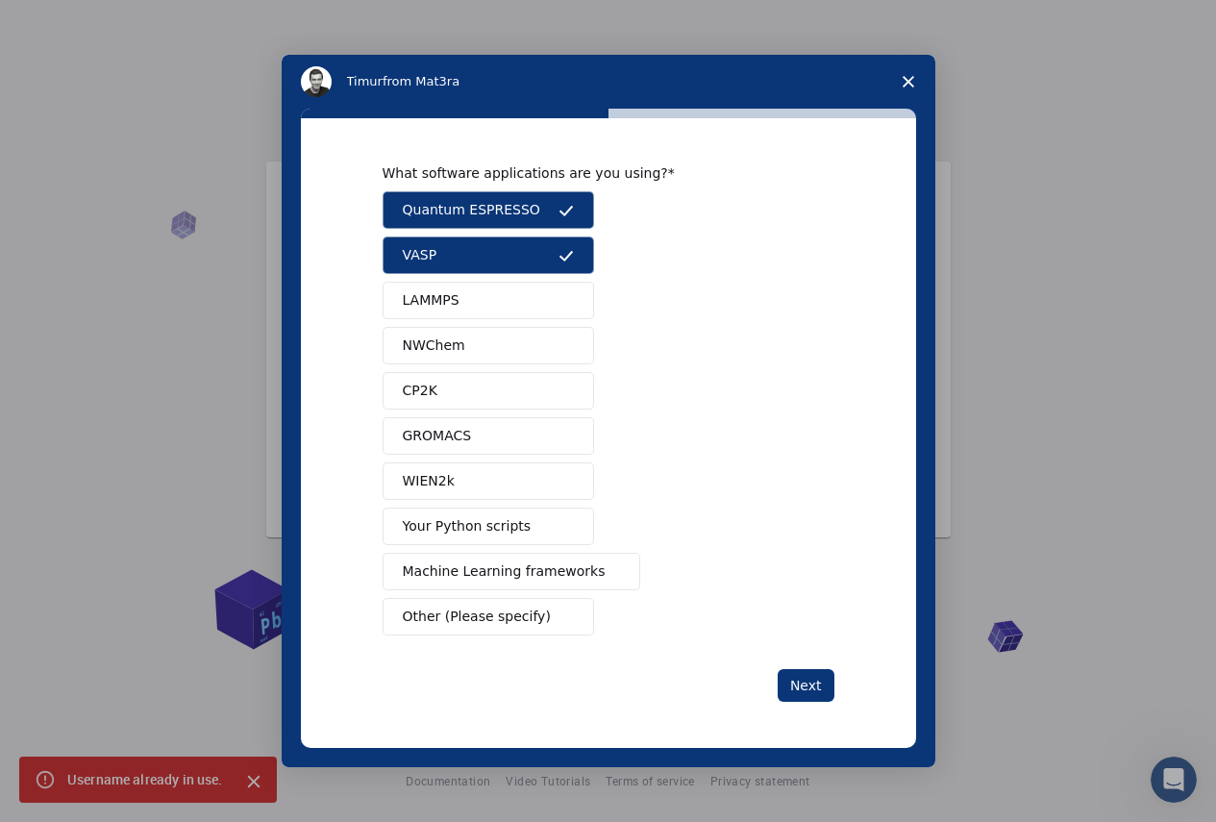
click at [497, 280] on div "Quantum ESPRESSO VASP LAMMPS NWChem CP2K GROMACS WIEN2k Your Python scripts Mac…" at bounding box center [609, 413] width 452 height 444
click at [503, 303] on button "LAMMPS" at bounding box center [489, 300] width 212 height 37
click at [493, 357] on button "NWChem" at bounding box center [489, 345] width 212 height 37
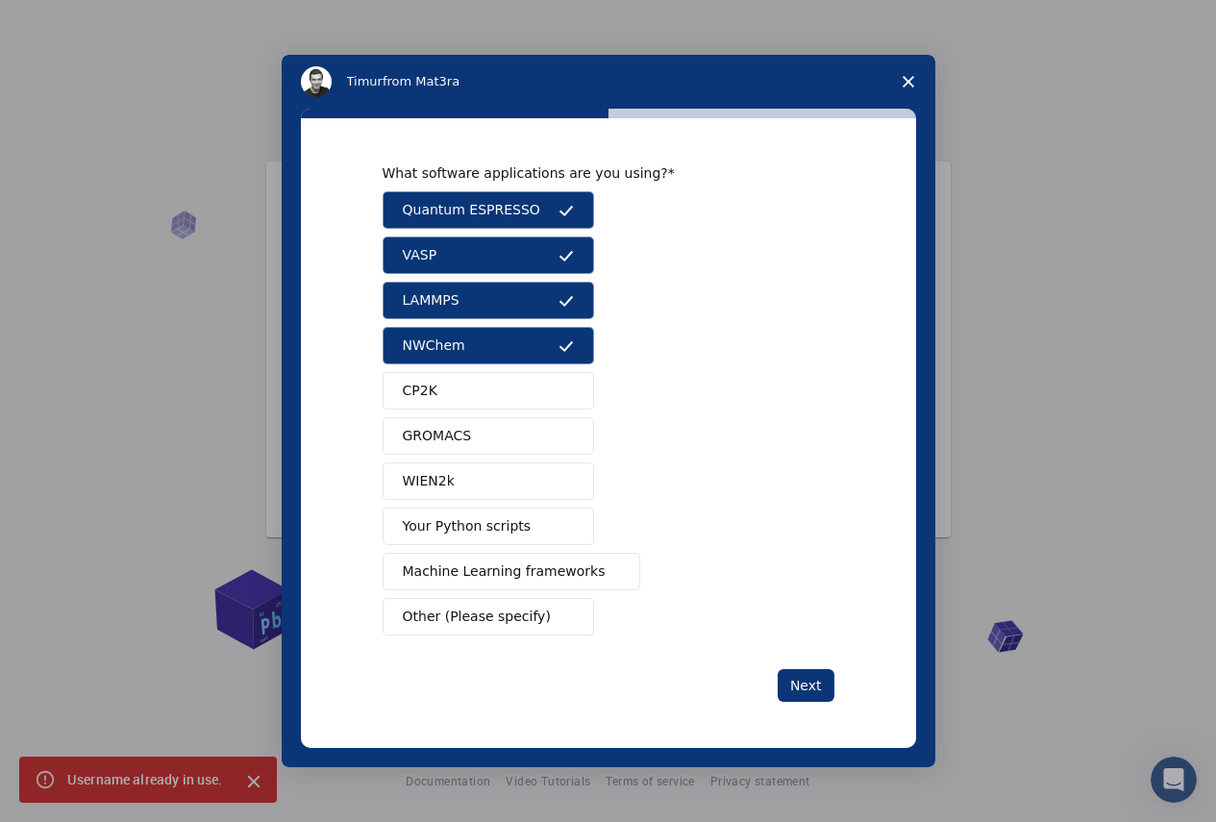
drag, startPoint x: 501, startPoint y: 387, endPoint x: 517, endPoint y: 432, distance: 47.1
click at [501, 396] on button "CP2K" at bounding box center [489, 390] width 212 height 37
drag, startPoint x: 521, startPoint y: 439, endPoint x: 525, endPoint y: 461, distance: 22.4
click at [521, 440] on button "GROMACS" at bounding box center [489, 435] width 212 height 37
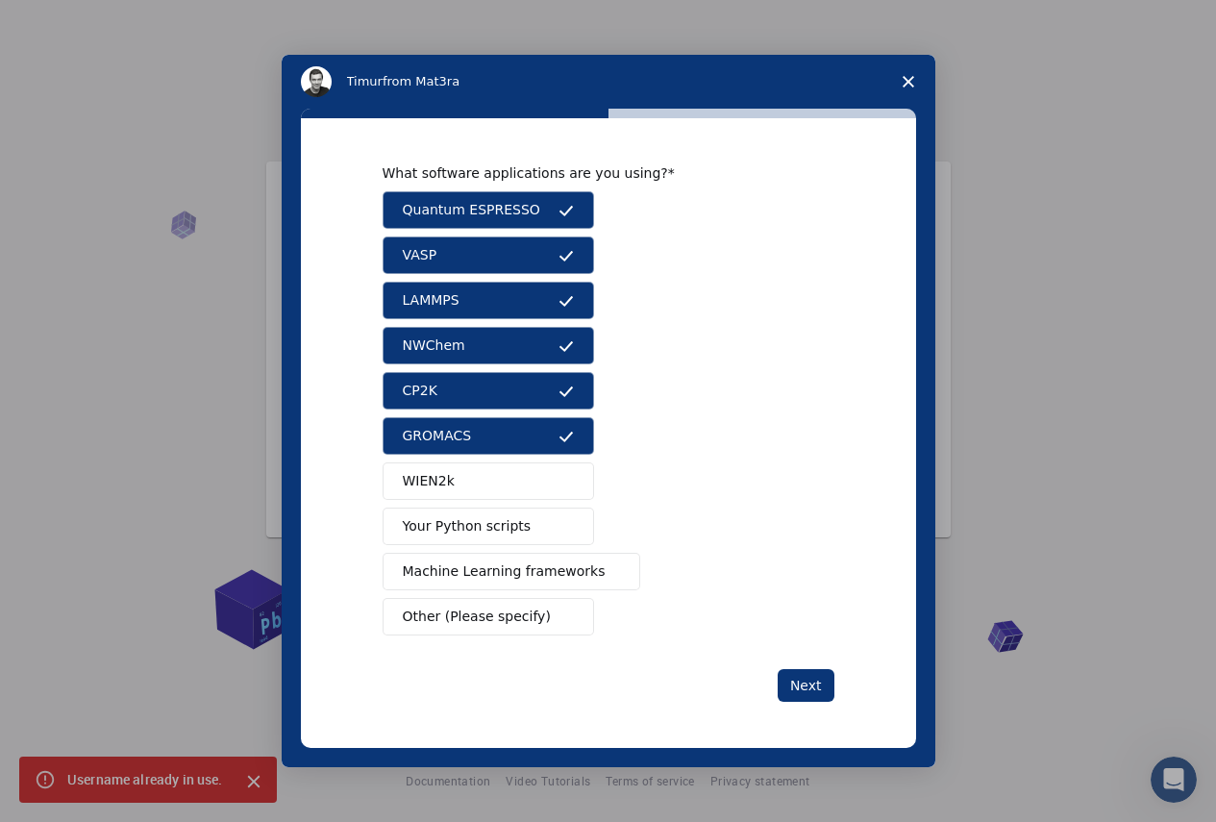
drag, startPoint x: 518, startPoint y: 486, endPoint x: 525, endPoint y: 539, distance: 53.3
click at [518, 487] on button "WIEN2k" at bounding box center [489, 480] width 212 height 37
drag, startPoint x: 527, startPoint y: 545, endPoint x: 530, endPoint y: 559, distance: 13.8
click at [528, 551] on div "Quantum ESPRESSO VASP LAMMPS NWChem CP2K GROMACS WIEN2k Your Python scripts Mac…" at bounding box center [609, 413] width 452 height 444
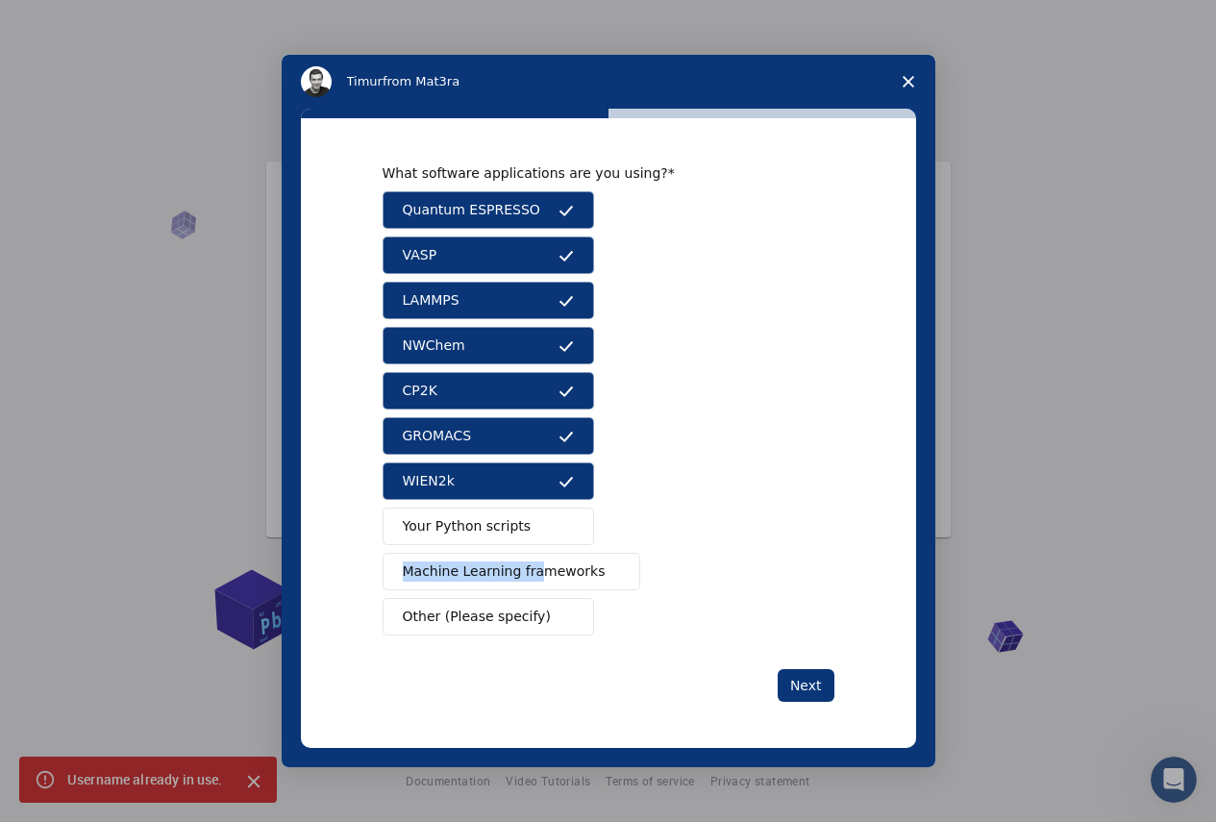
click at [469, 518] on span "Your Python scripts" at bounding box center [467, 526] width 129 height 20
click at [470, 524] on span "Your Python scripts" at bounding box center [467, 526] width 129 height 20
click at [477, 521] on span "Your Python scripts" at bounding box center [467, 526] width 129 height 20
click at [499, 579] on span "Machine Learning frameworks" at bounding box center [504, 571] width 203 height 20
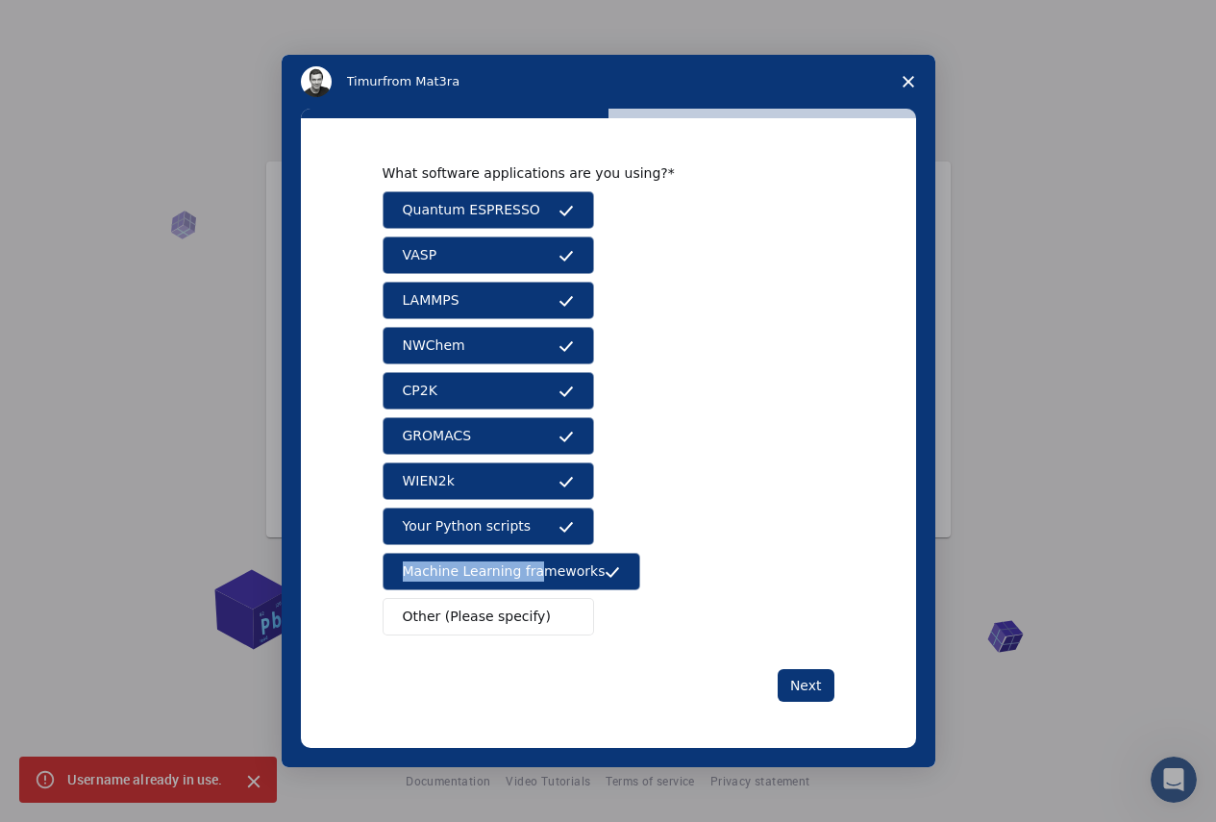
click at [516, 627] on span "Other (Please specify)" at bounding box center [477, 617] width 148 height 20
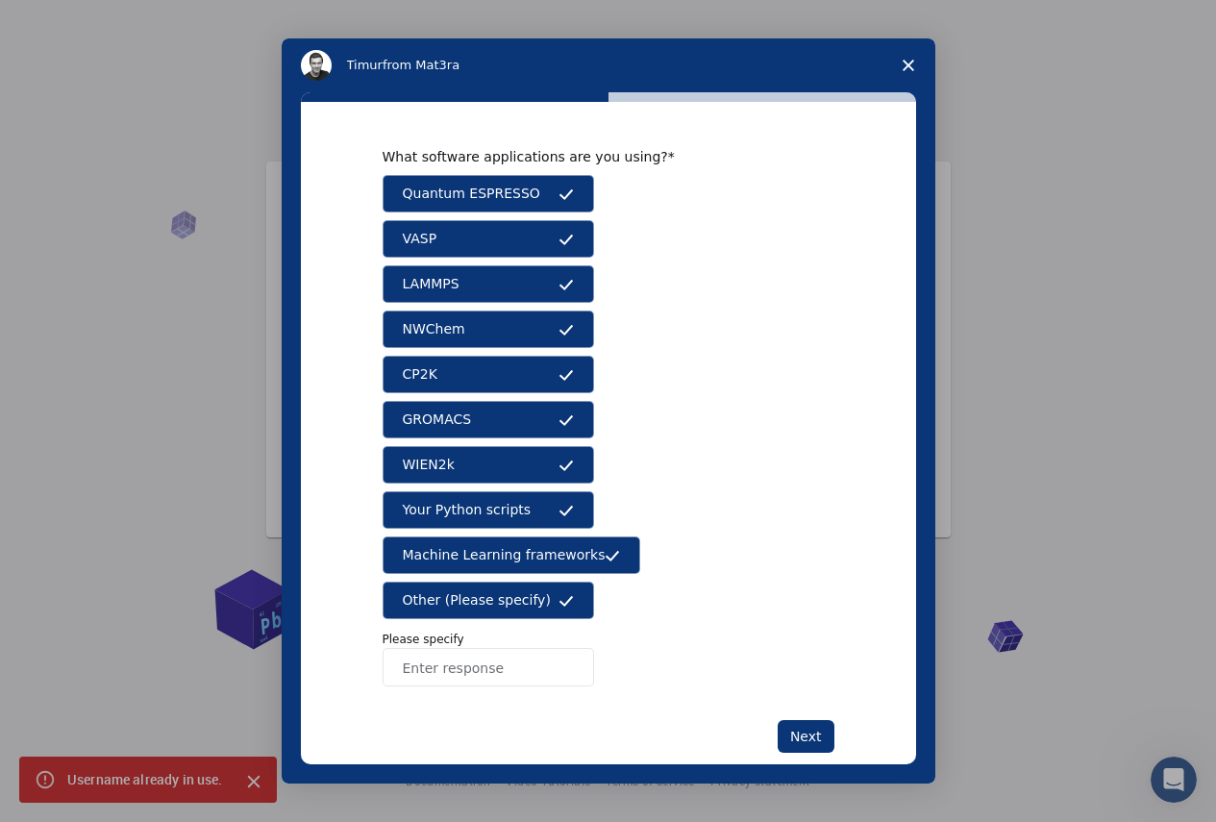
click at [478, 676] on input "Enter response" at bounding box center [489, 667] width 212 height 38
click at [568, 602] on icon "Intercom messenger" at bounding box center [566, 600] width 15 height 15
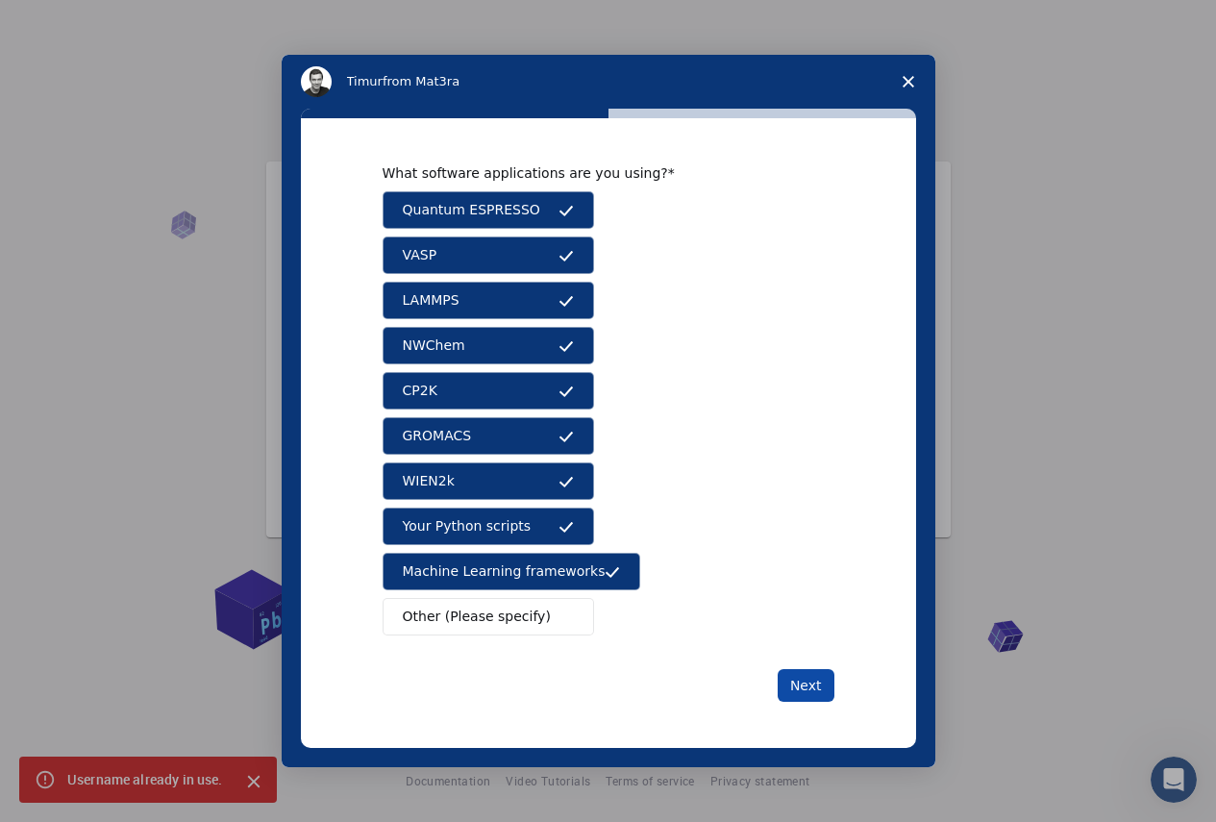
click at [814, 692] on button "Next" at bounding box center [806, 685] width 57 height 33
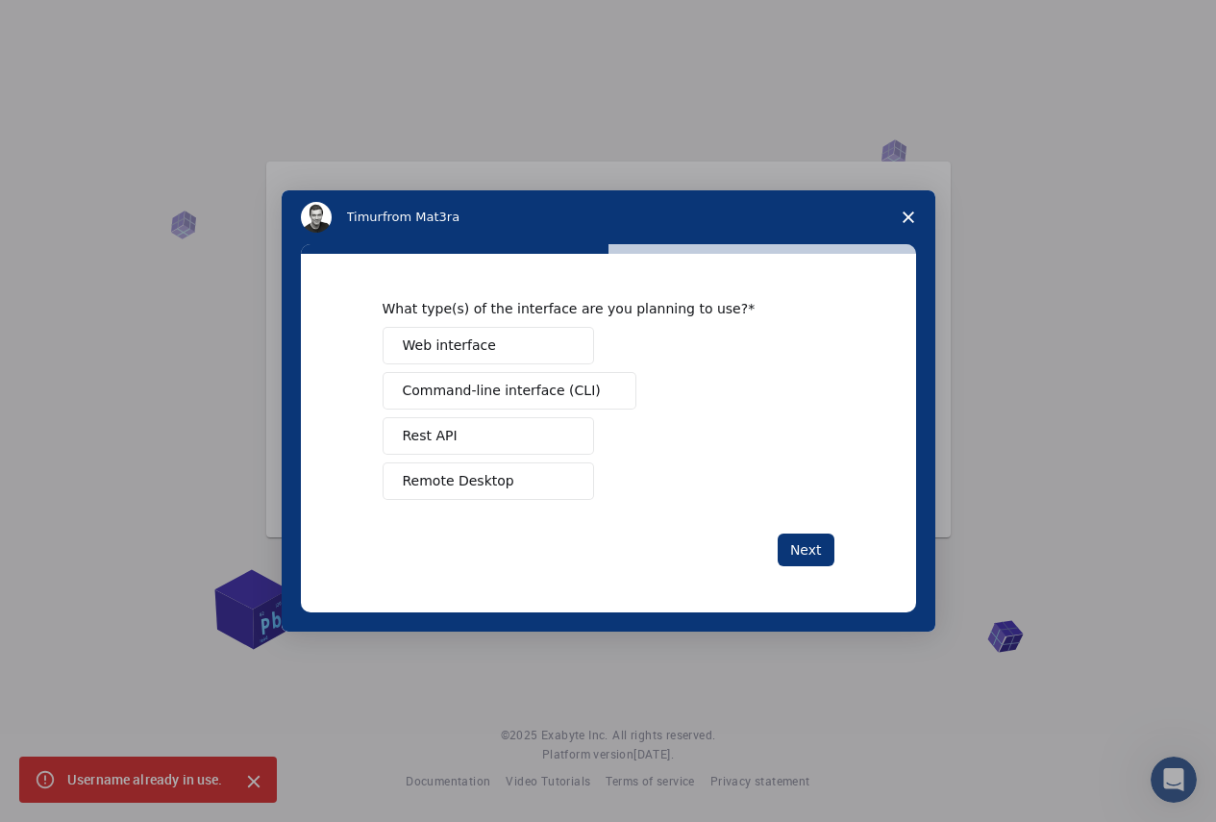
click at [452, 342] on span "Web interface" at bounding box center [449, 346] width 93 height 20
click at [486, 408] on button "Command-line interface (CLI)" at bounding box center [510, 390] width 254 height 37
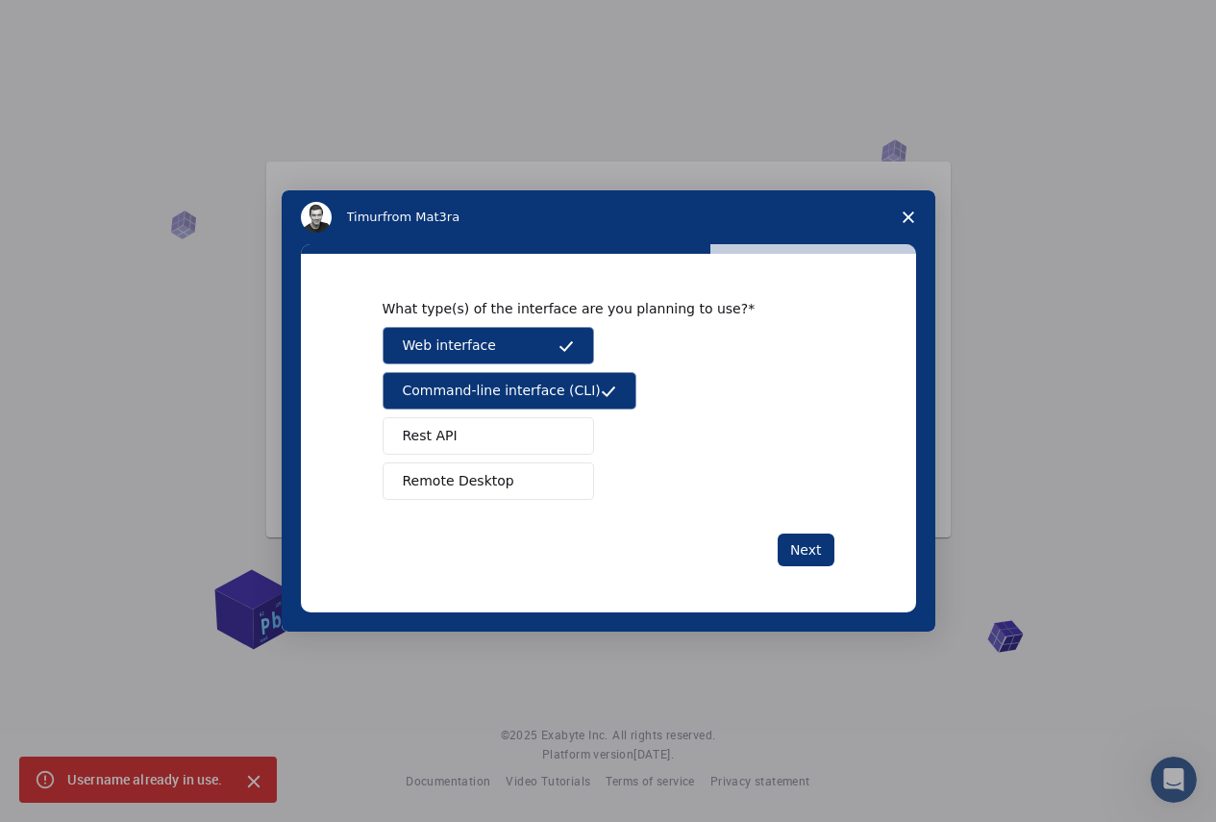
click at [470, 451] on button "Rest API" at bounding box center [489, 435] width 212 height 37
click at [452, 478] on span "Remote Desktop" at bounding box center [459, 481] width 112 height 20
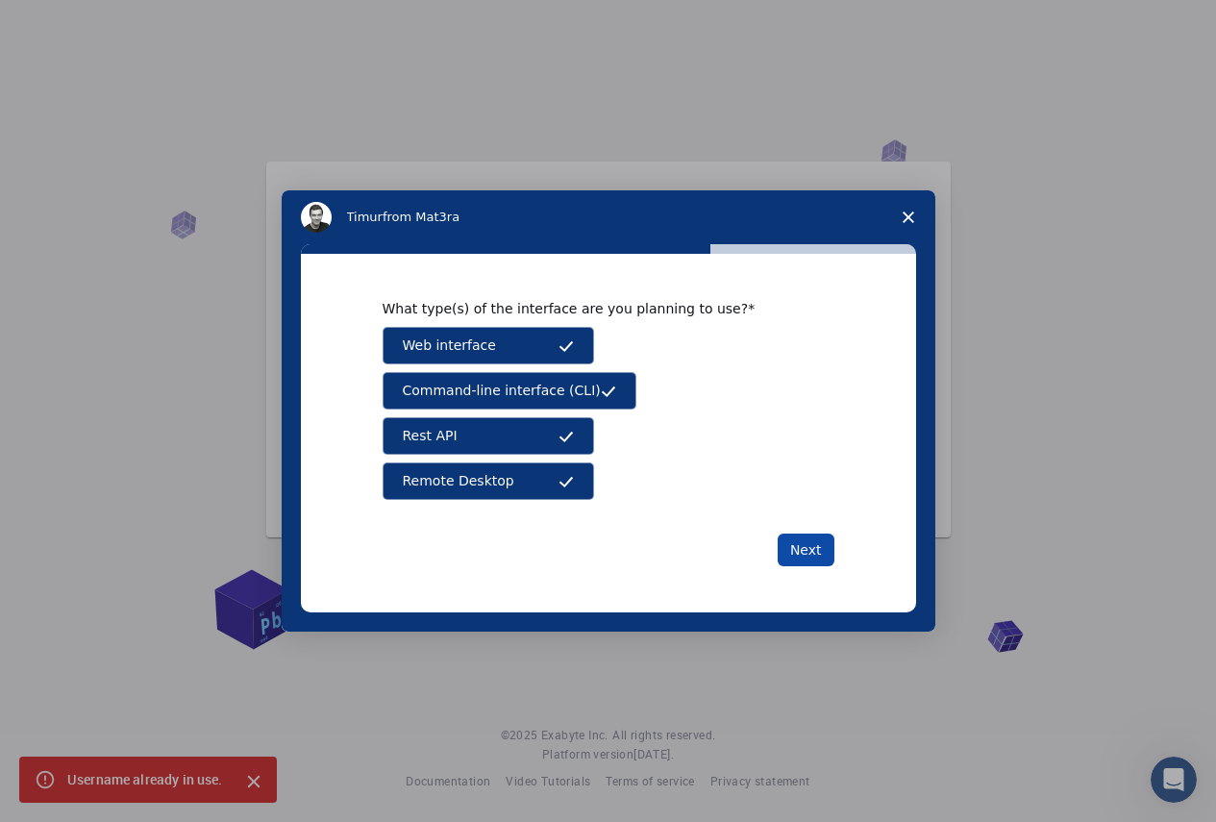
click at [787, 550] on button "Next" at bounding box center [806, 550] width 57 height 33
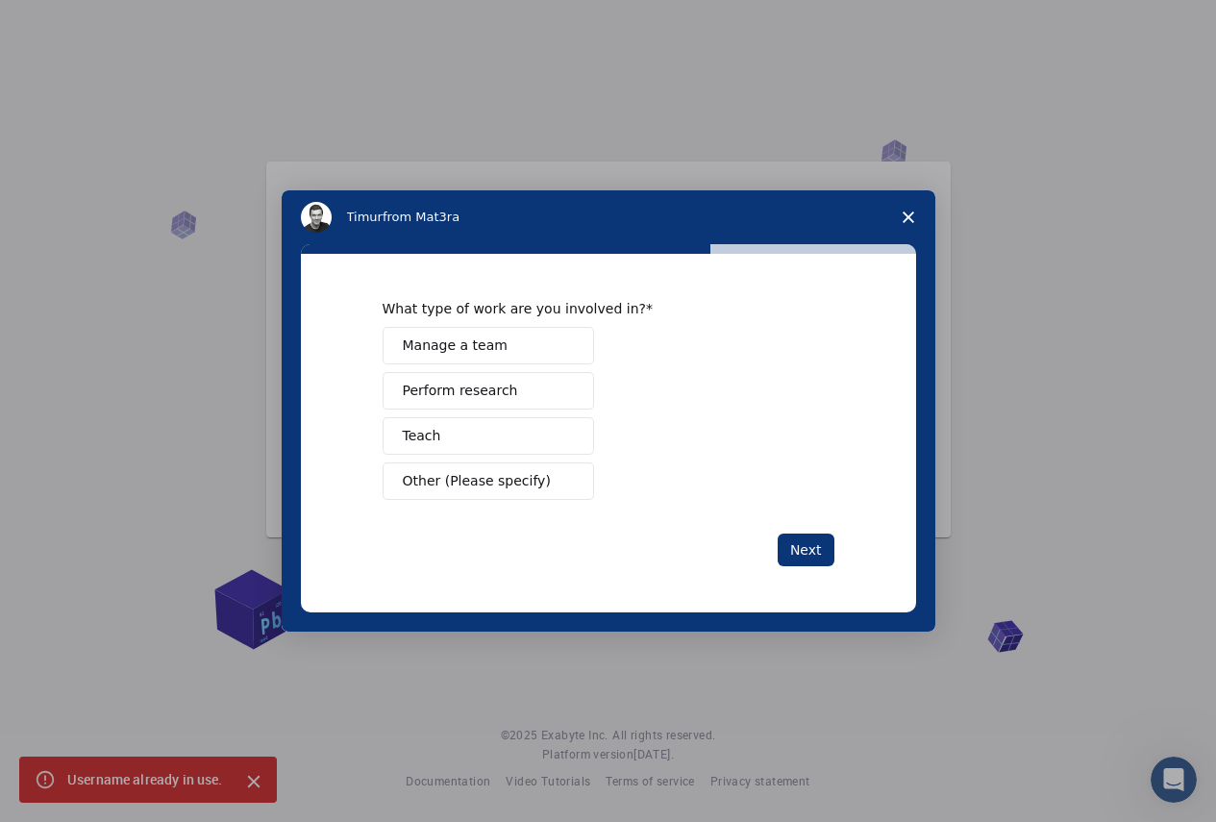
click at [494, 358] on button "Manage a team" at bounding box center [489, 345] width 212 height 37
click at [478, 386] on span "Perform research" at bounding box center [460, 391] width 115 height 20
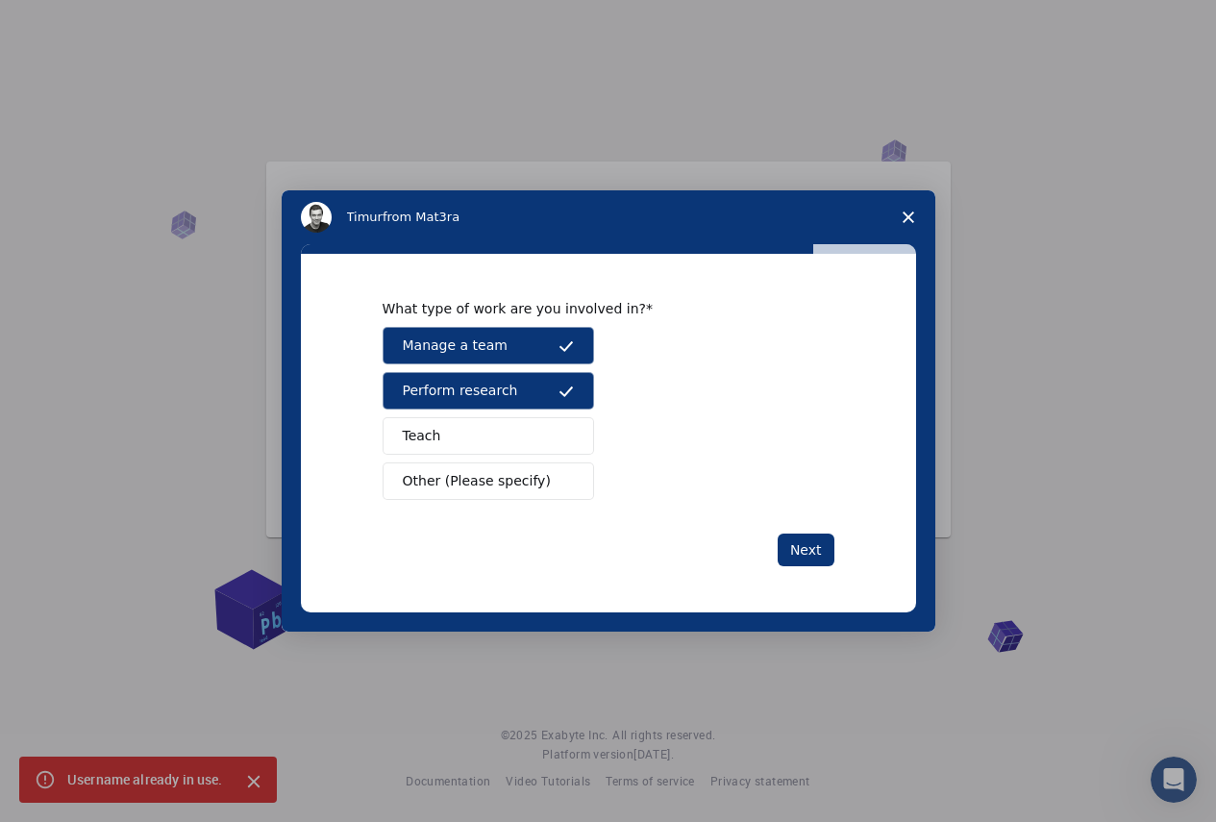
click at [476, 435] on button "Teach" at bounding box center [489, 435] width 212 height 37
click at [803, 529] on div "What type of work are you involved in? Manage a team Perform research Teach Oth…" at bounding box center [609, 433] width 452 height 266
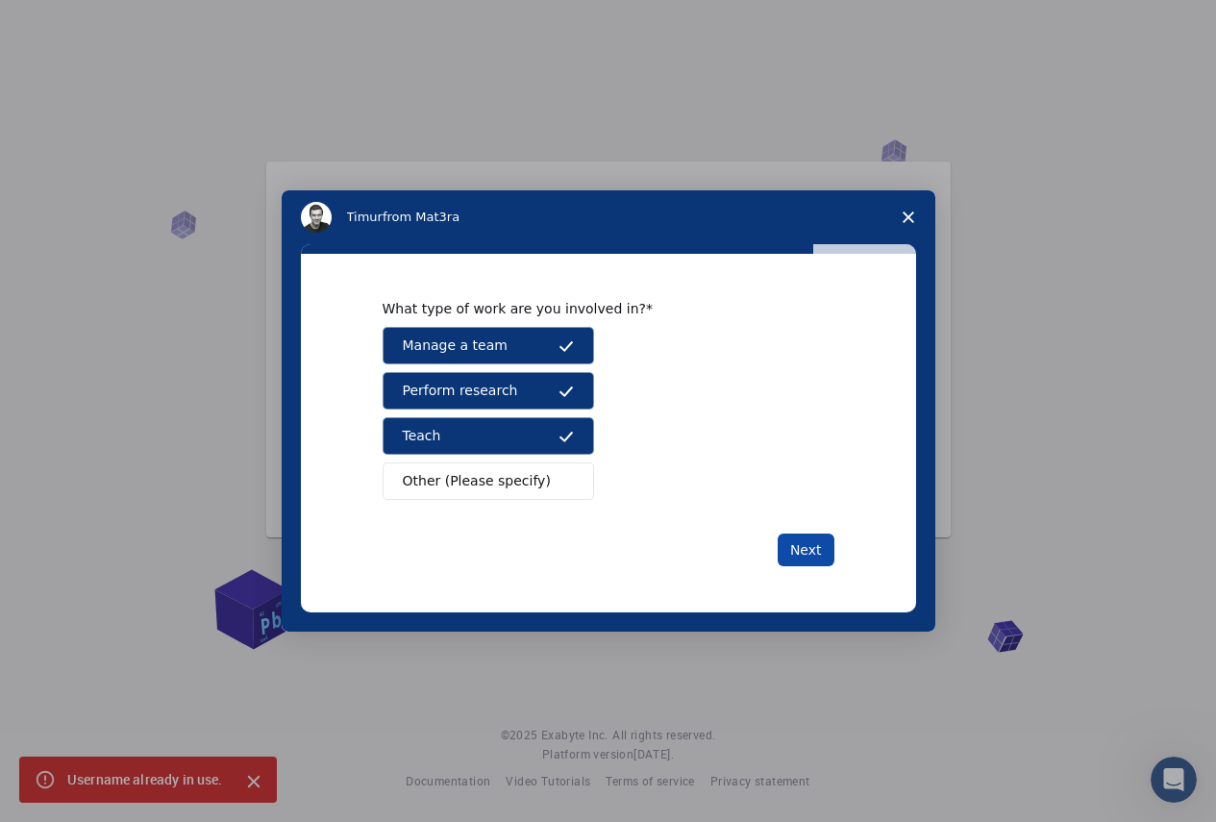
click at [822, 540] on button "Next" at bounding box center [806, 550] width 57 height 33
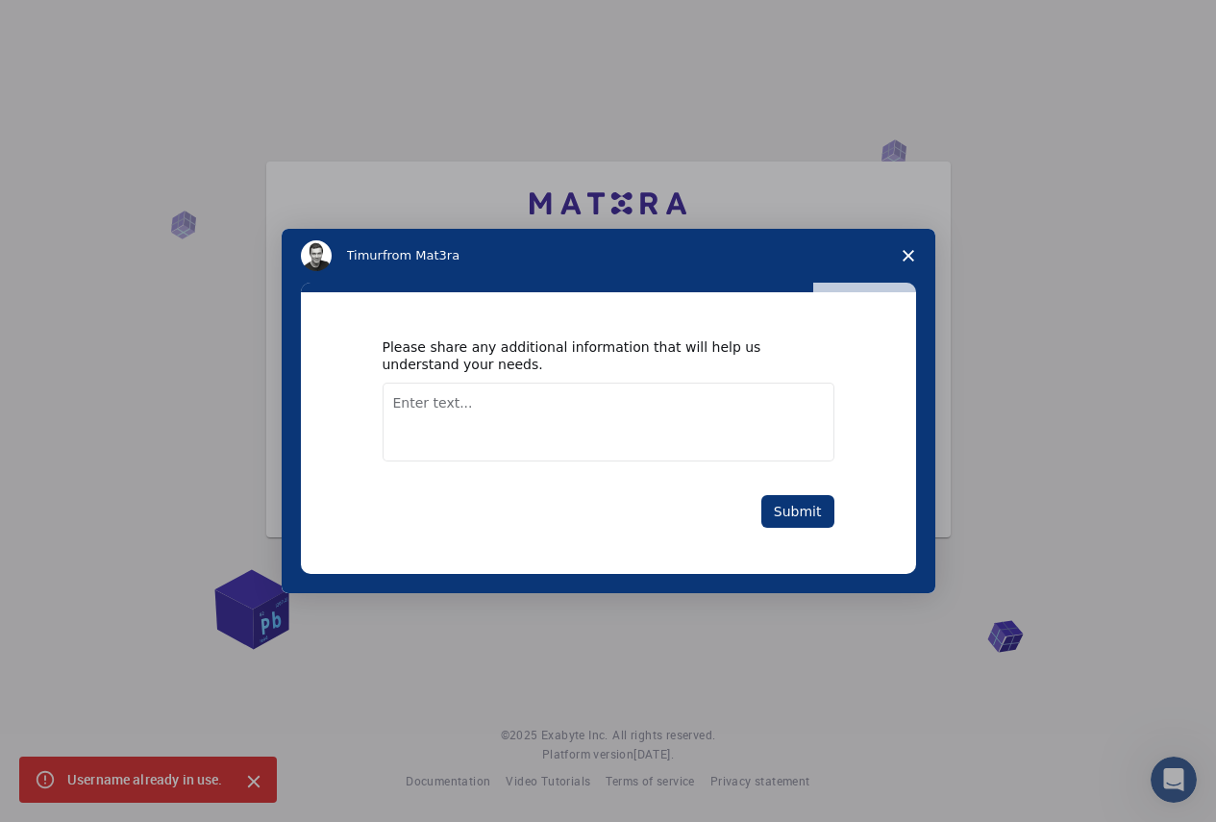
drag, startPoint x: 526, startPoint y: 355, endPoint x: 367, endPoint y: 463, distance: 192.3
click at [346, 475] on div "Please share any additional information that will help us understand your needs…" at bounding box center [608, 433] width 615 height 282
click at [800, 495] on button "Submit" at bounding box center [797, 511] width 73 height 33
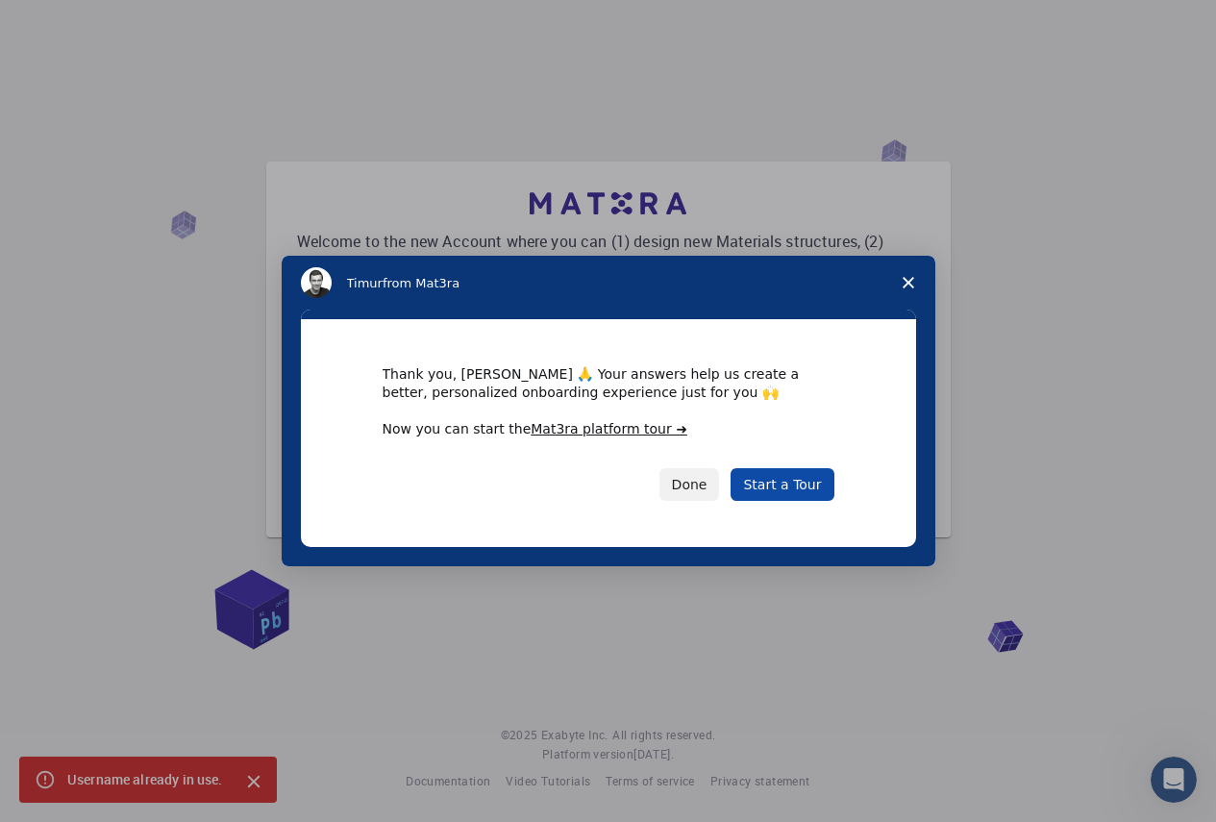
click at [786, 486] on link "Start a Tour" at bounding box center [782, 484] width 103 height 33
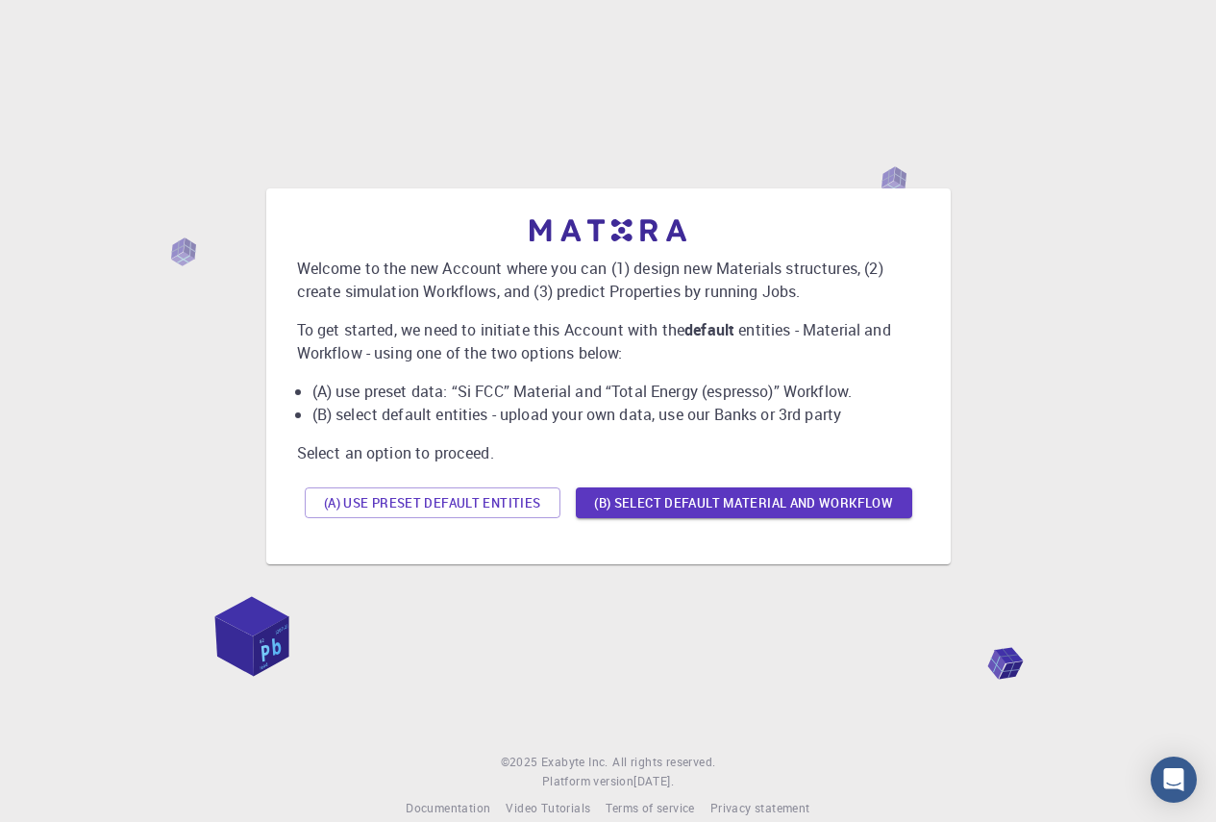
drag, startPoint x: 776, startPoint y: 617, endPoint x: 0, endPoint y: 650, distance: 776.6
drag, startPoint x: 0, startPoint y: 650, endPoint x: 626, endPoint y: 655, distance: 625.9
click at [626, 655] on div "Welcome to the new Account where you can (1) design new Materials structures, (…" at bounding box center [608, 376] width 1170 height 645
click at [493, 404] on li "(B) select default entities - upload your own data, use our Banks or 3rd party" at bounding box center [616, 414] width 608 height 23
click at [647, 499] on button "(B) Select default material and workflow" at bounding box center [744, 502] width 336 height 31
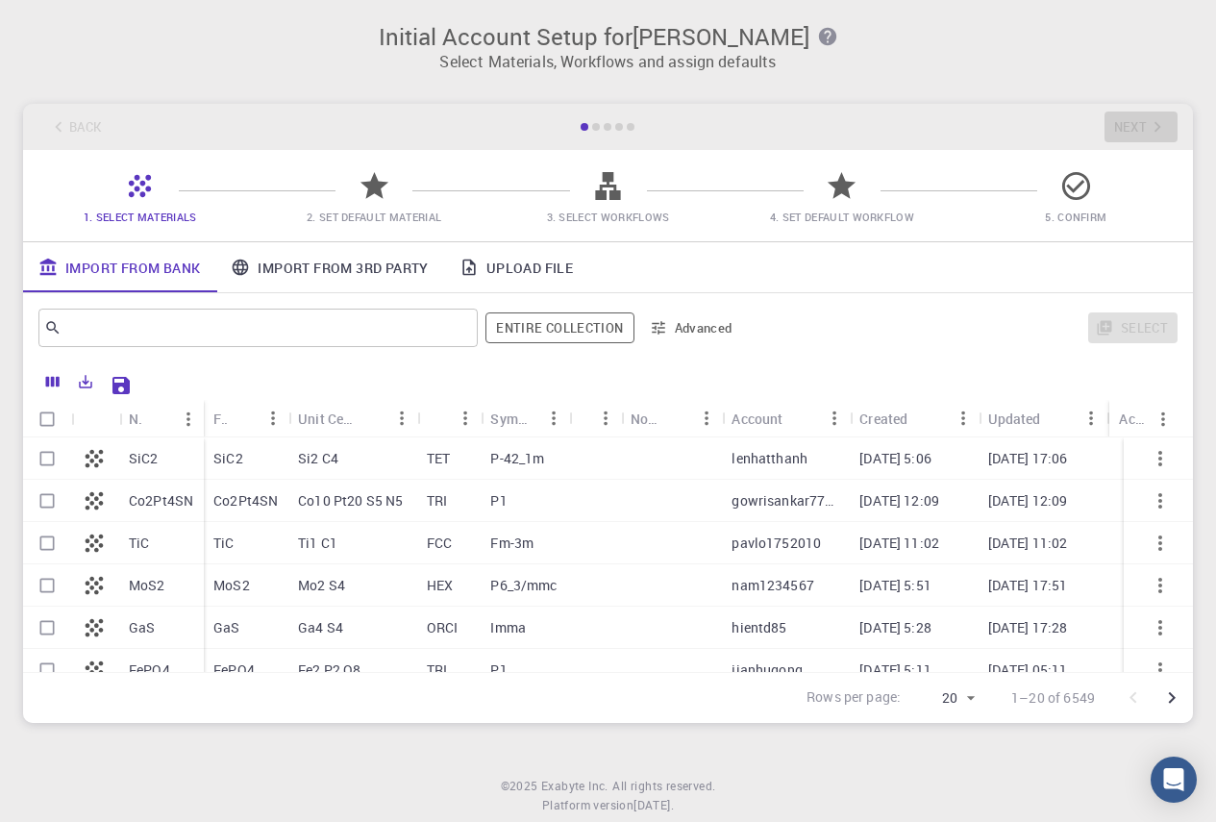
drag, startPoint x: 572, startPoint y: 327, endPoint x: 802, endPoint y: 357, distance: 231.7
click at [802, 357] on div "​ Entire collection Advanced Select" at bounding box center [608, 327] width 1170 height 69
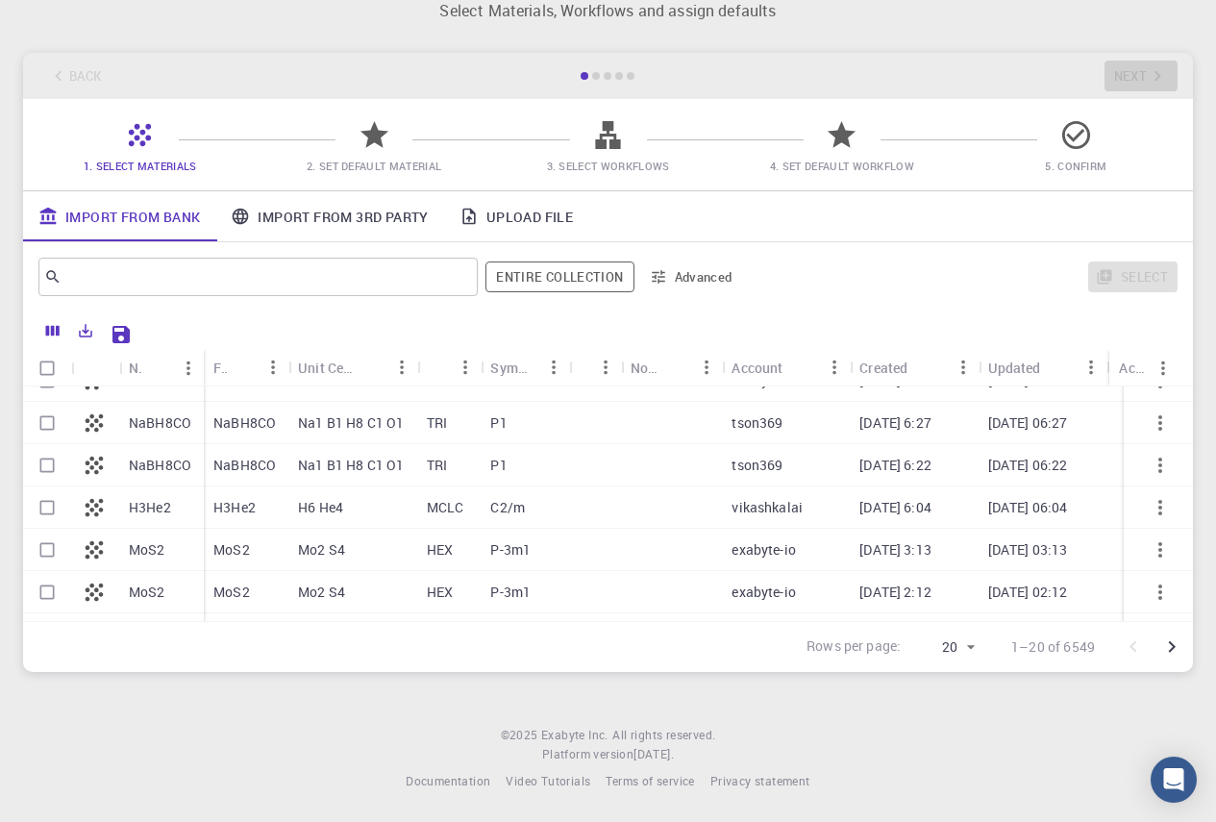
scroll to position [611, 0]
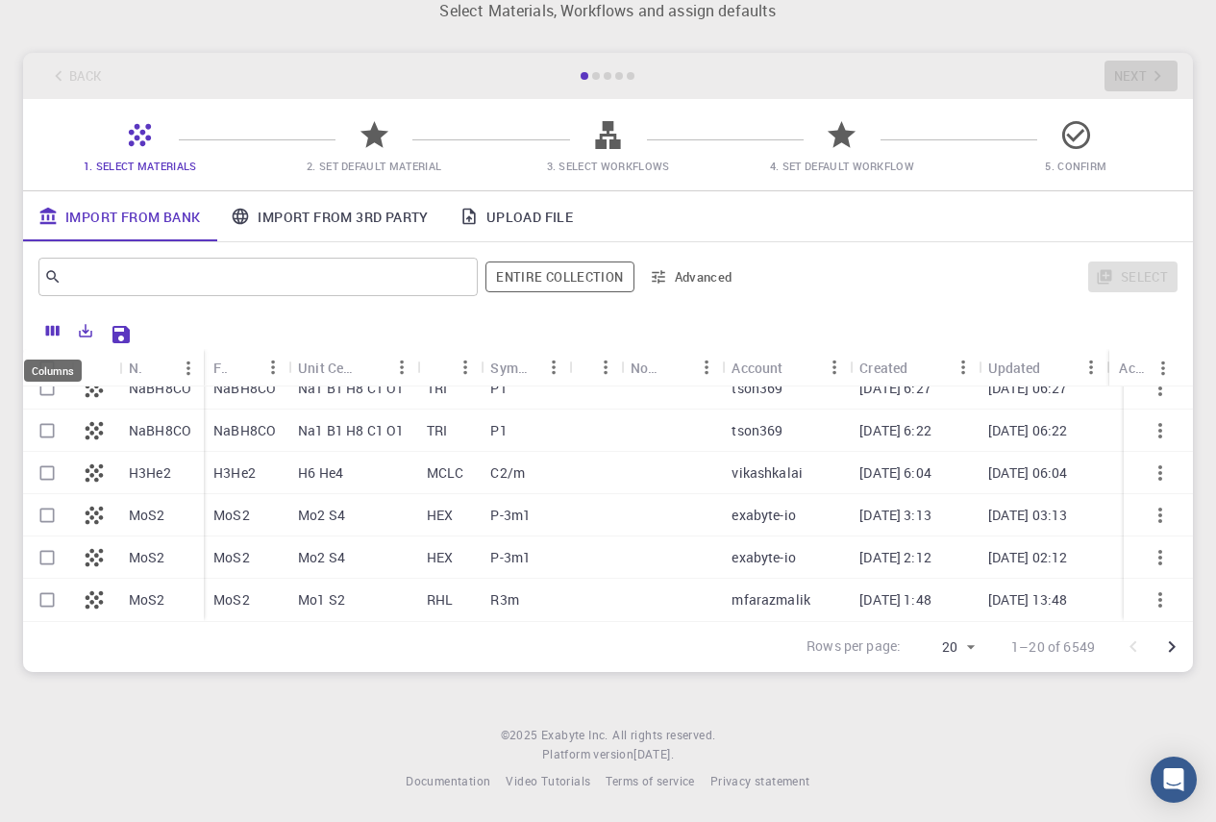
click at [53, 321] on button "Columns" at bounding box center [53, 330] width 33 height 31
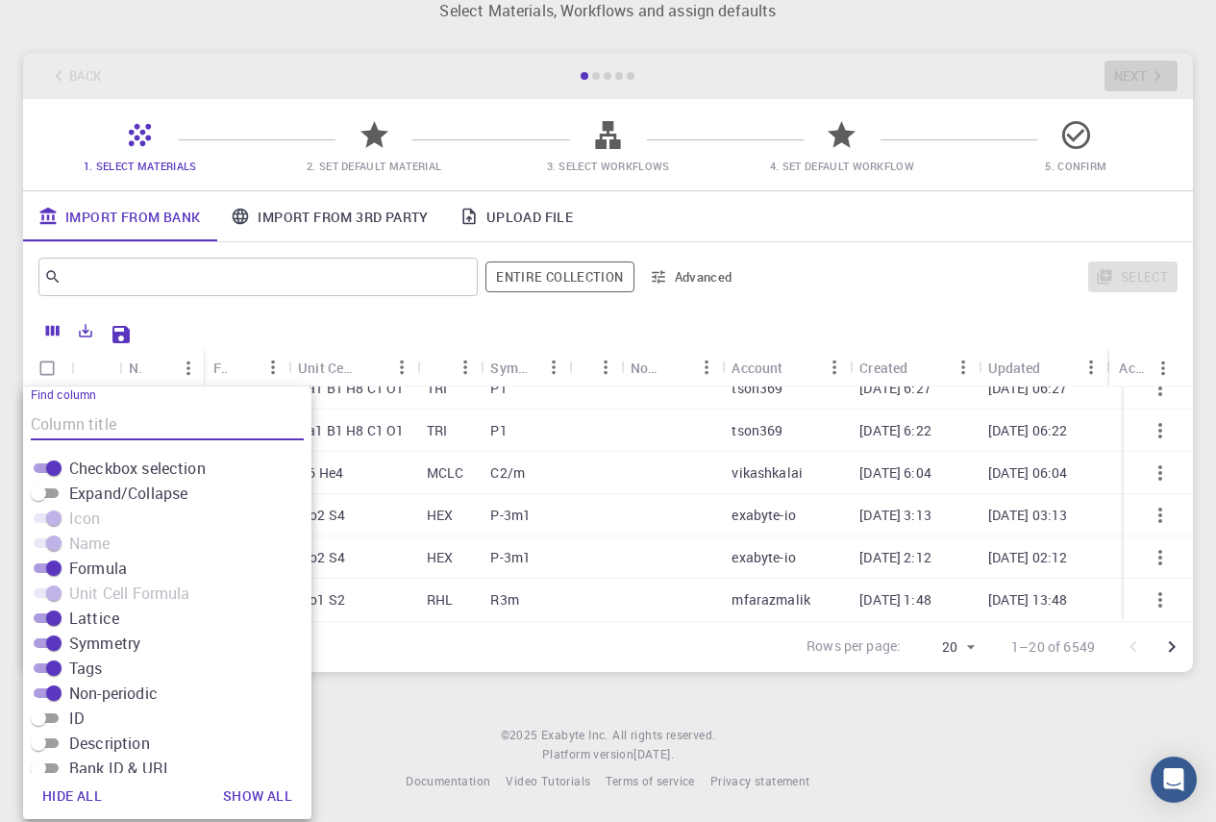
click at [921, 681] on div "Initial Account Setup for fabio cappello Select Materials, Workflows and assign…" at bounding box center [608, 322] width 1216 height 746
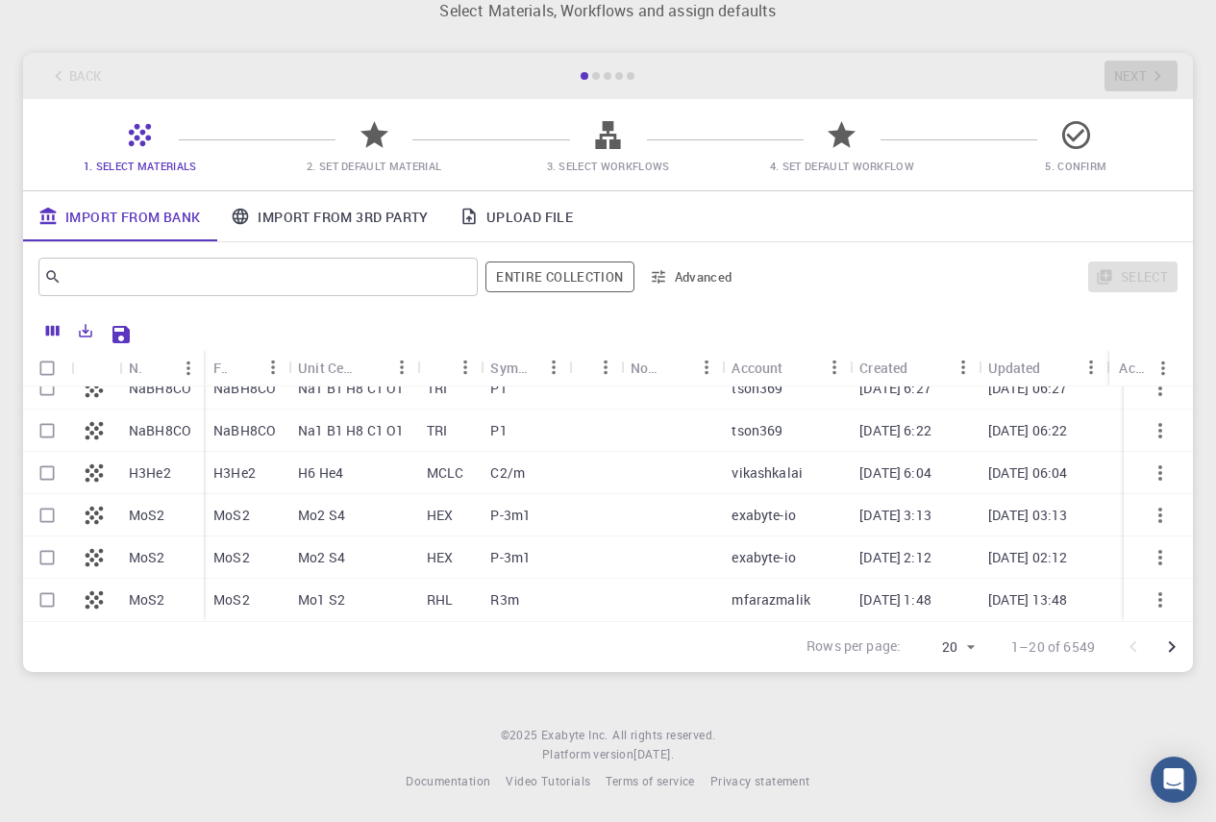
click at [385, 168] on span "2. Set Default Material" at bounding box center [374, 166] width 135 height 14
click at [43, 364] on input "Select all rows" at bounding box center [47, 368] width 37 height 37
checkbox input "true"
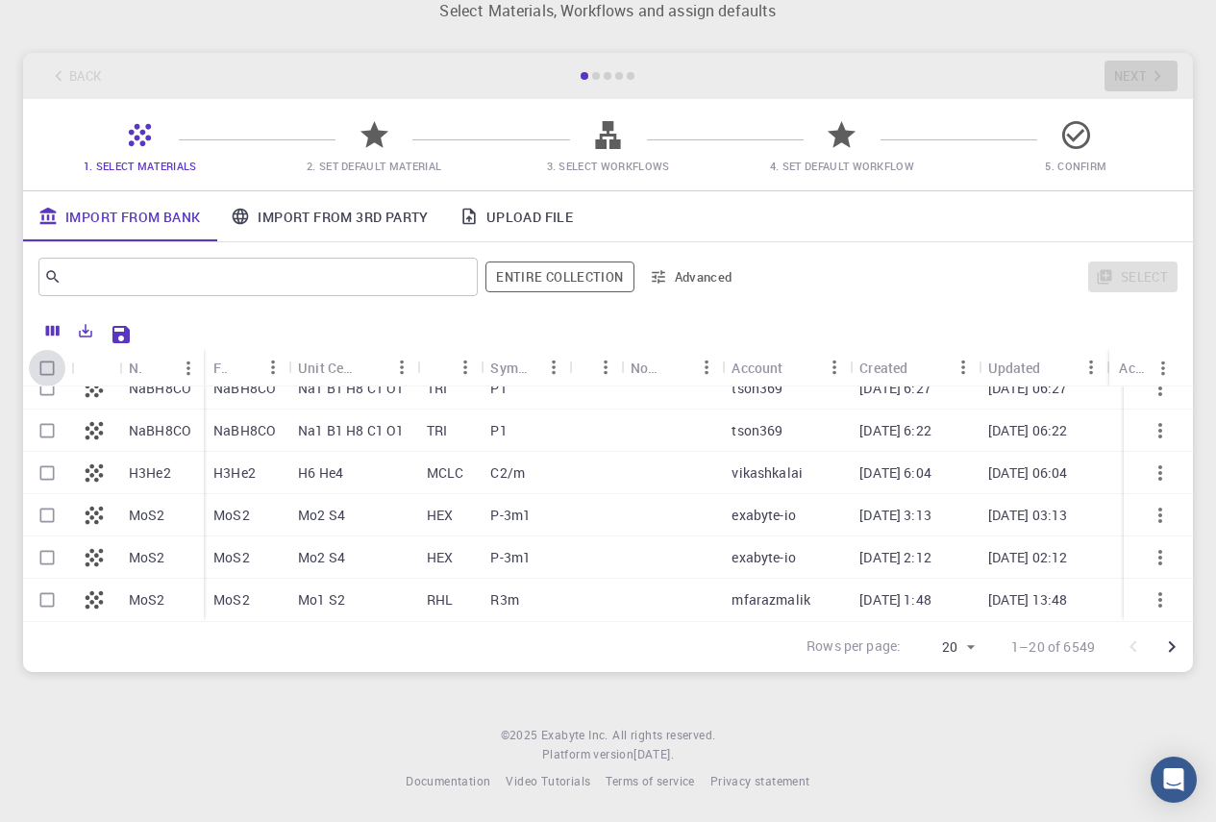
checkbox input "true"
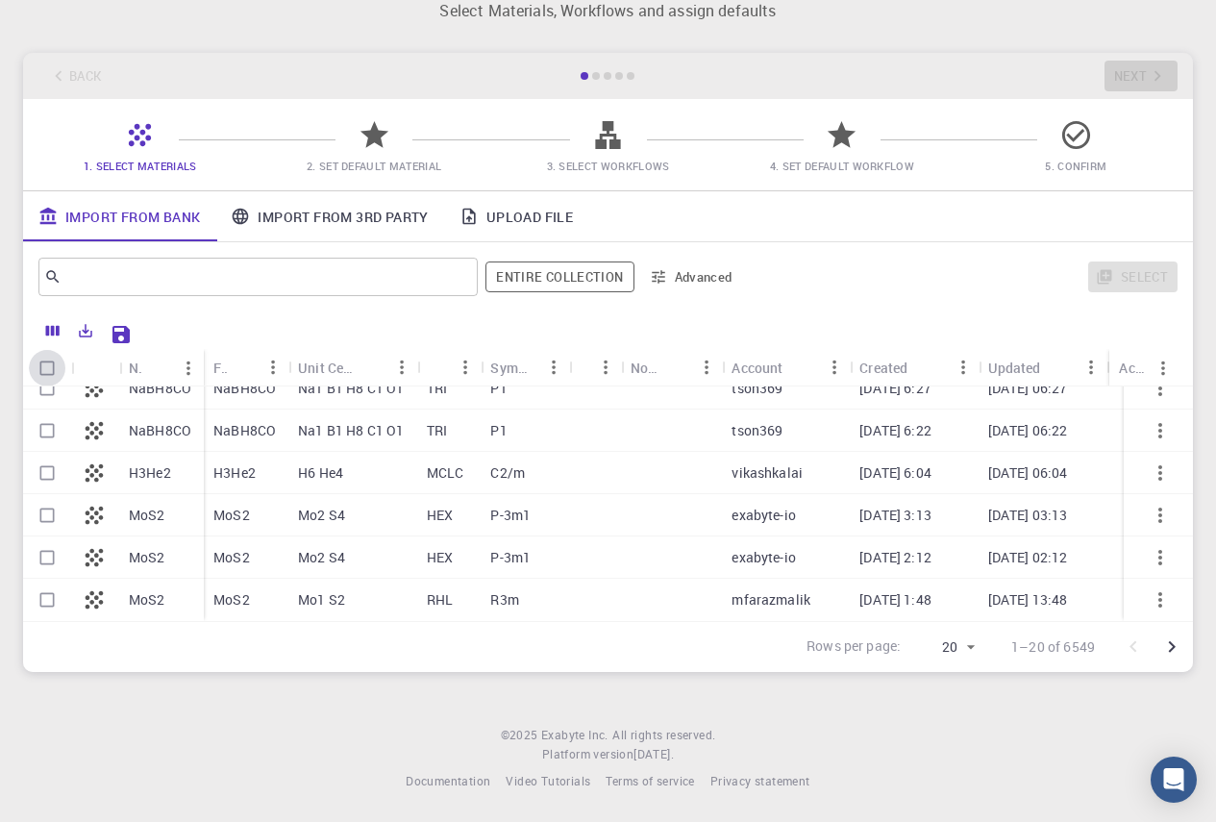
checkbox input "true"
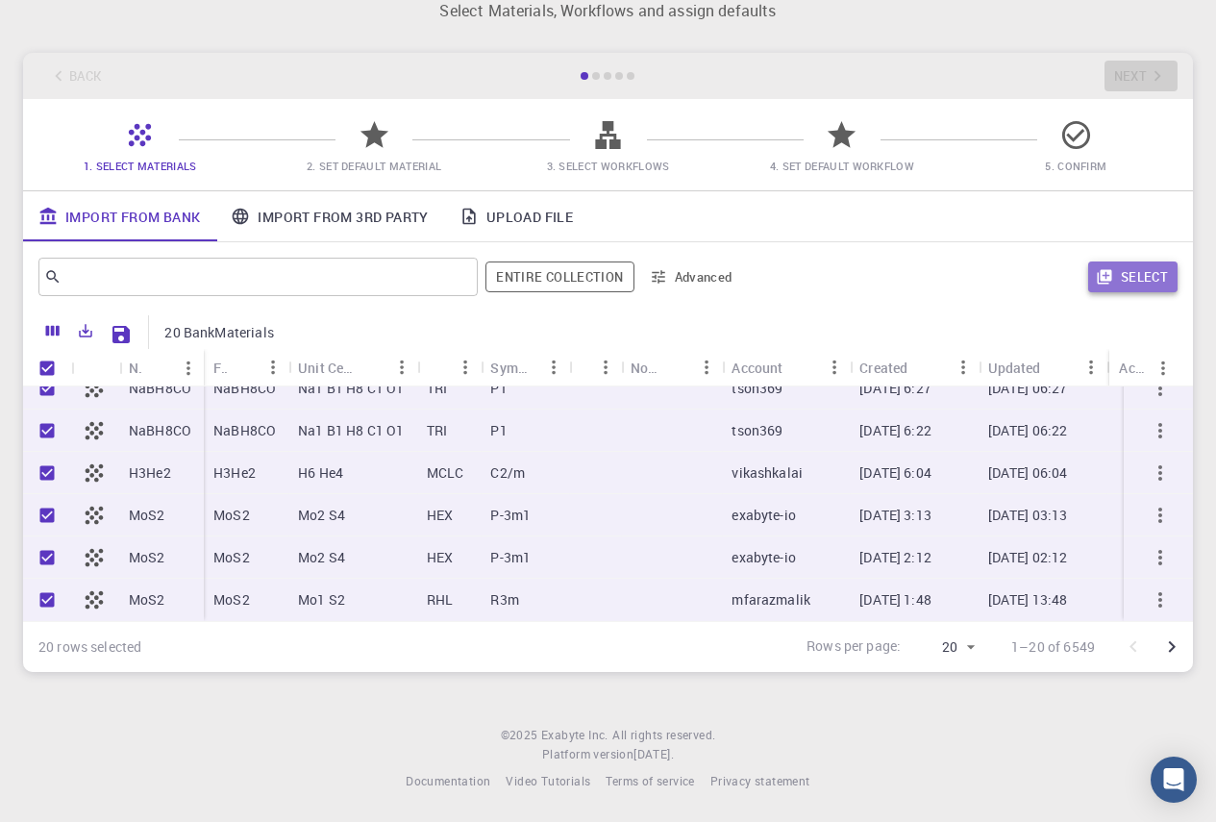
click at [1166, 285] on button "Select" at bounding box center [1132, 277] width 89 height 31
drag, startPoint x: 158, startPoint y: 28, endPoint x: 874, endPoint y: 742, distance: 1011.6
click at [875, 742] on footer "© 2025 Exabyte Inc. All rights reserved. Platform version 2025.7.24 . Documenta…" at bounding box center [608, 758] width 1216 height 65
click at [1083, 141] on icon at bounding box center [1076, 135] width 34 height 34
click at [852, 147] on icon at bounding box center [842, 135] width 34 height 34
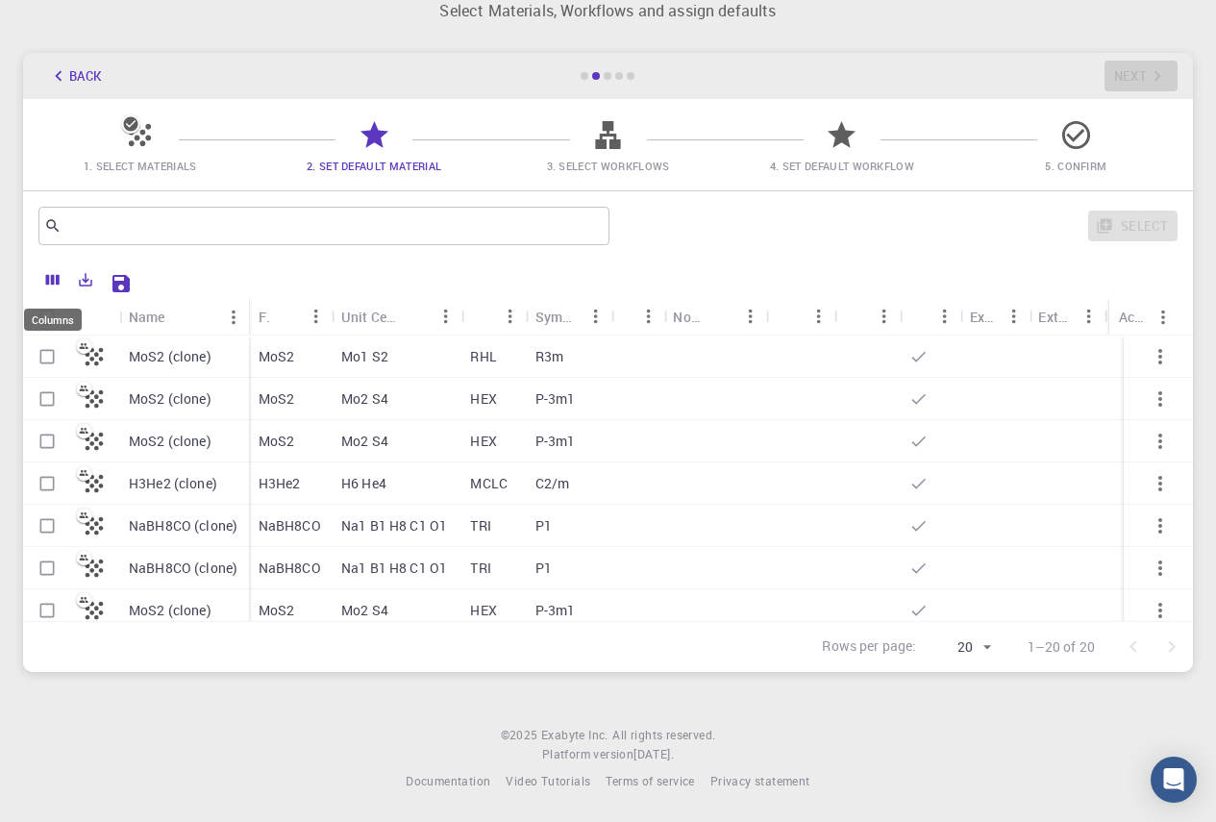
click at [50, 277] on icon "Columns" at bounding box center [52, 279] width 17 height 17
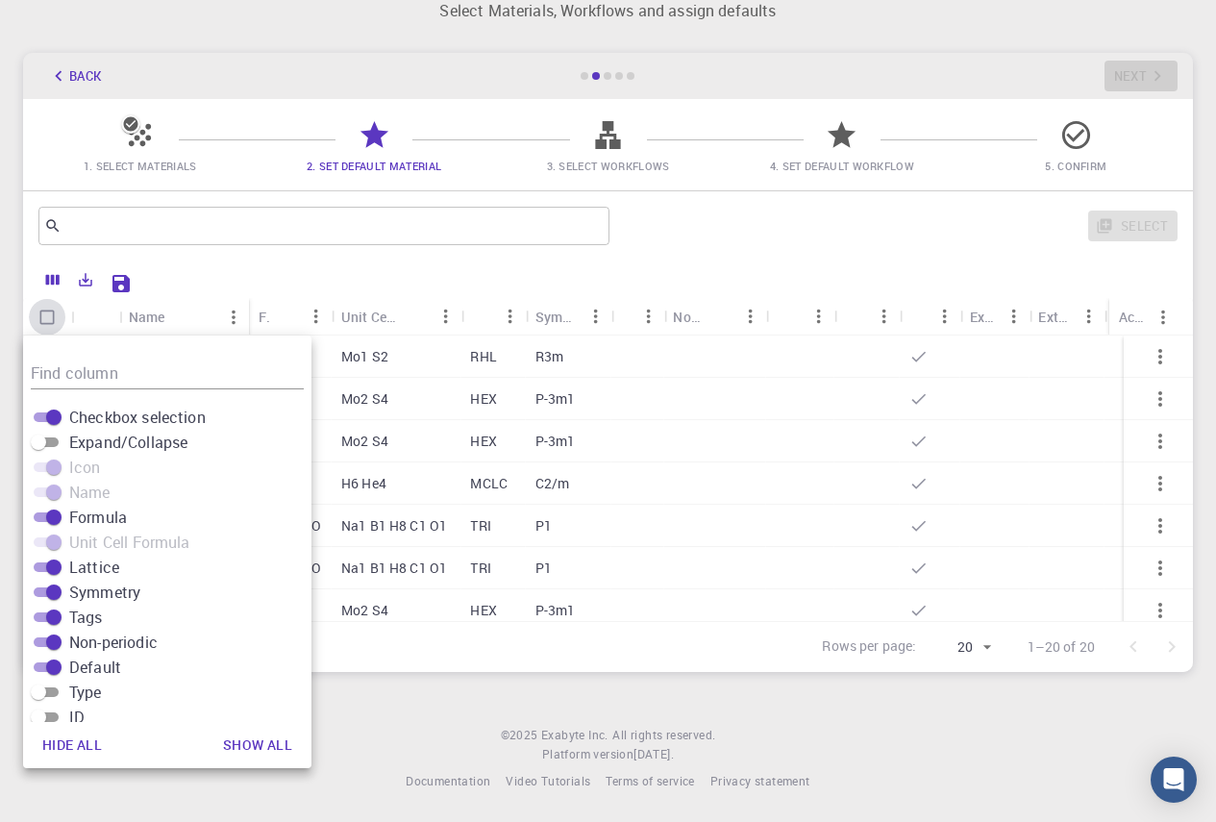
click at [54, 317] on input "Select all rows" at bounding box center [47, 317] width 37 height 37
checkbox input "true"
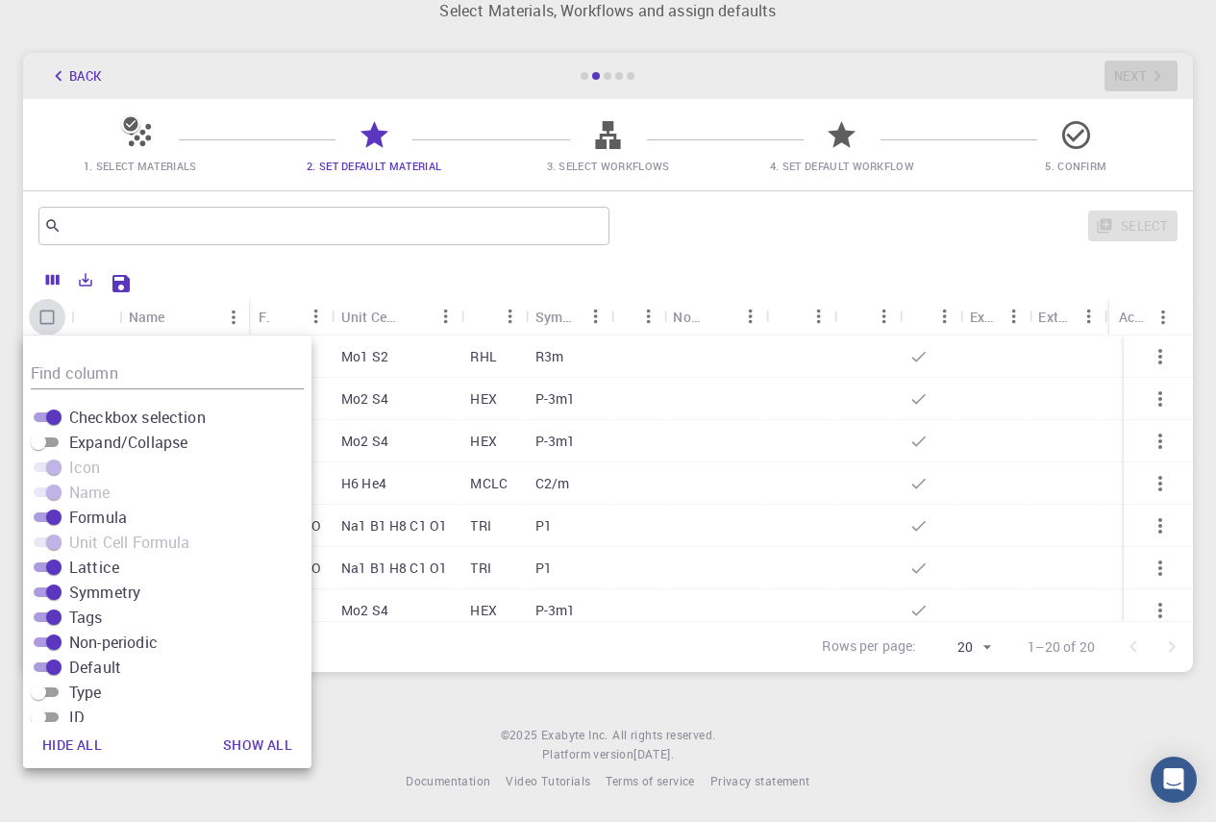
checkbox input "true"
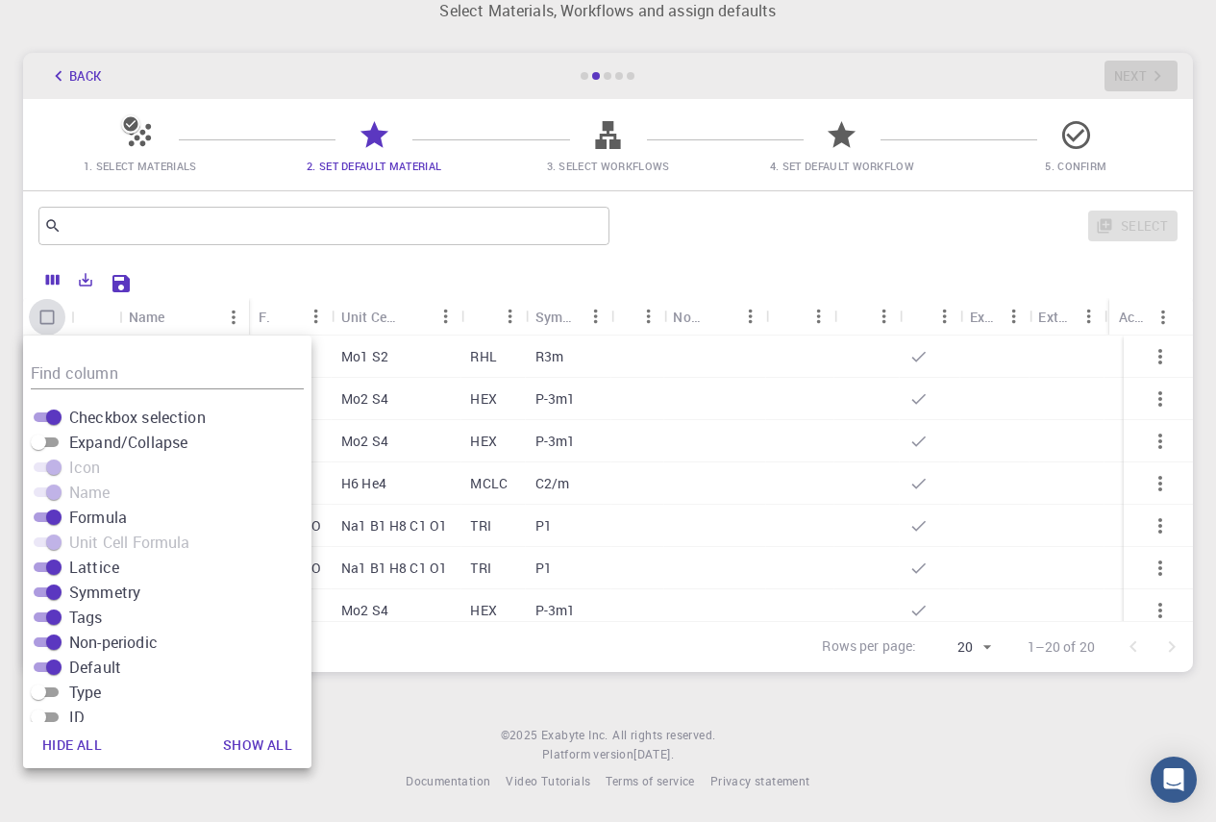
checkbox input "true"
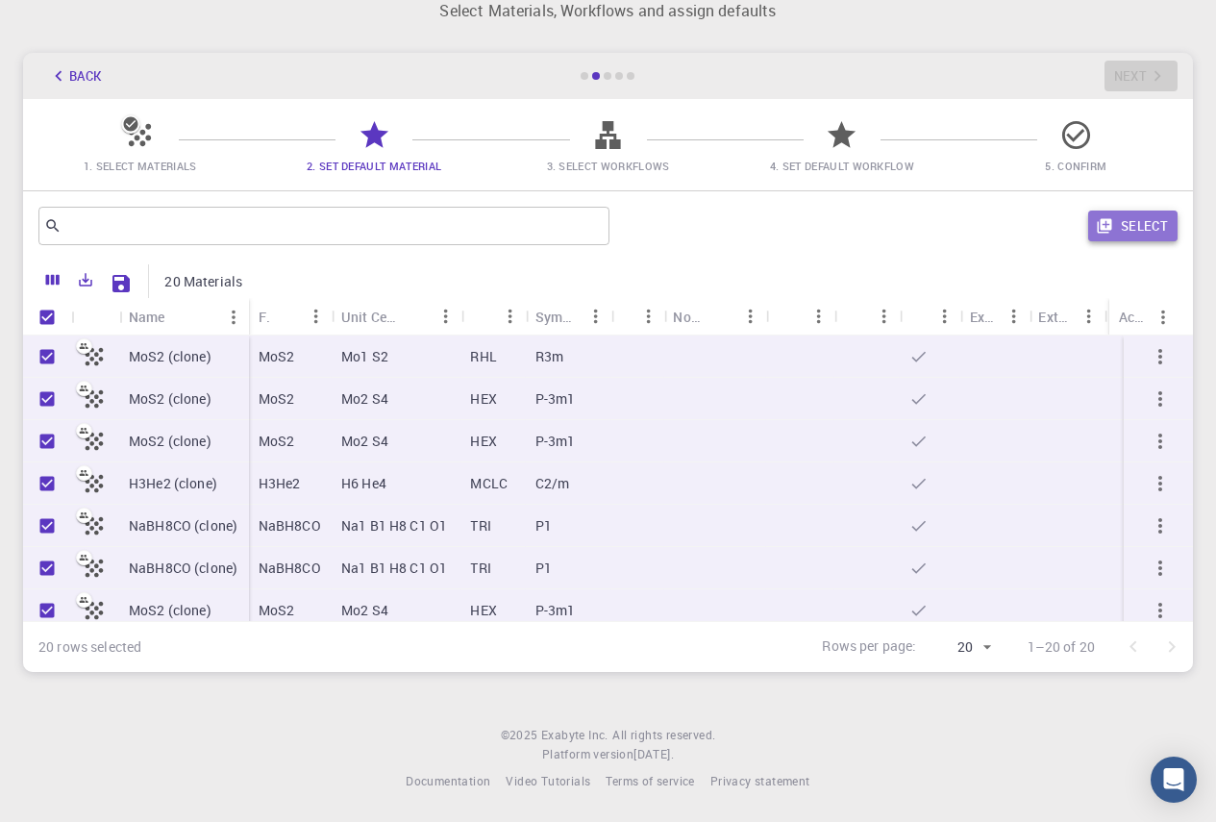
click at [1151, 224] on button "Select" at bounding box center [1132, 226] width 89 height 31
checkbox input "false"
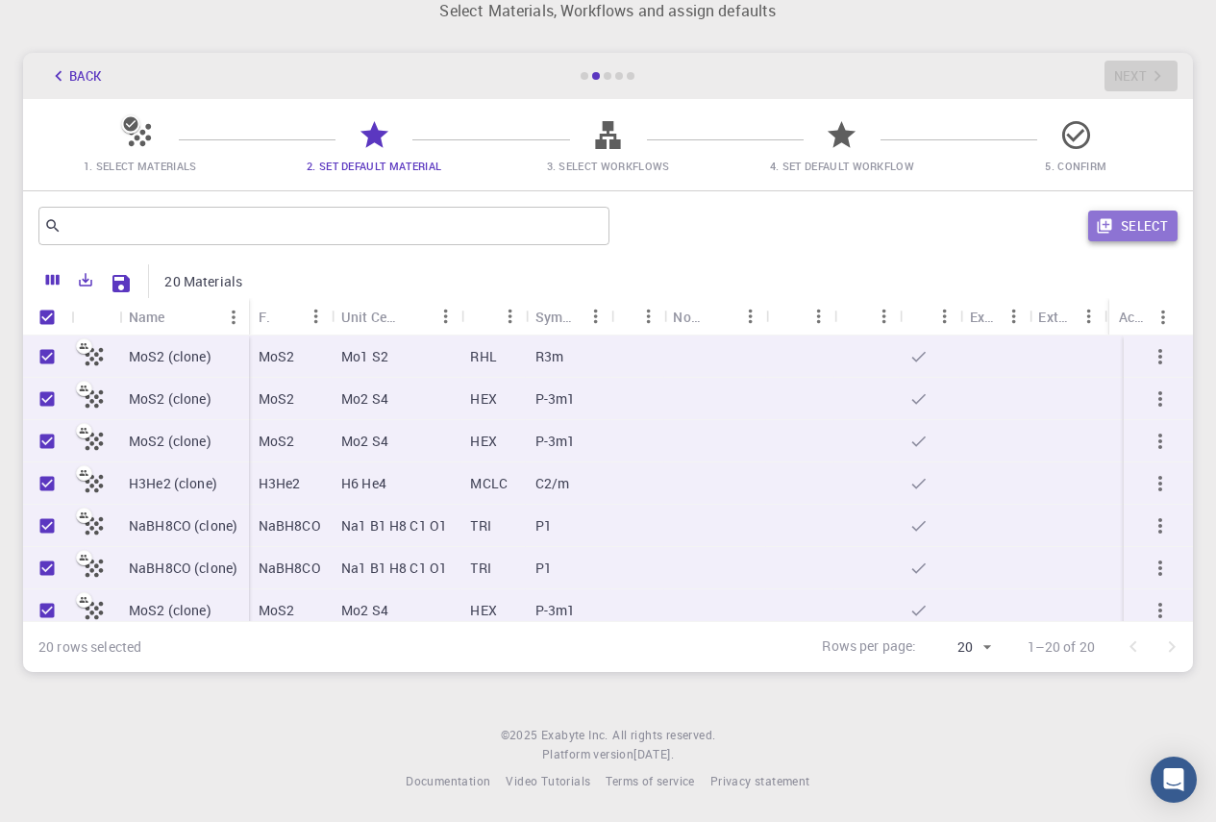
checkbox input "false"
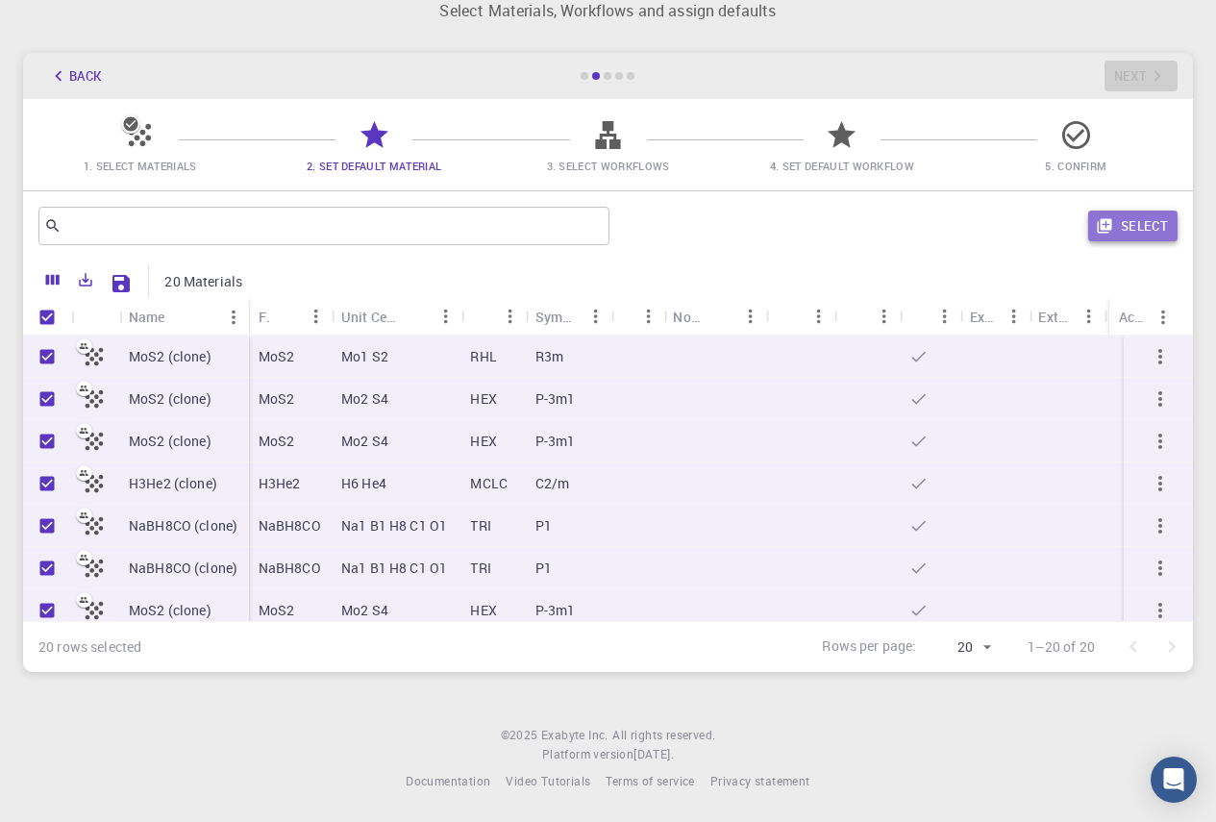
checkbox input "false"
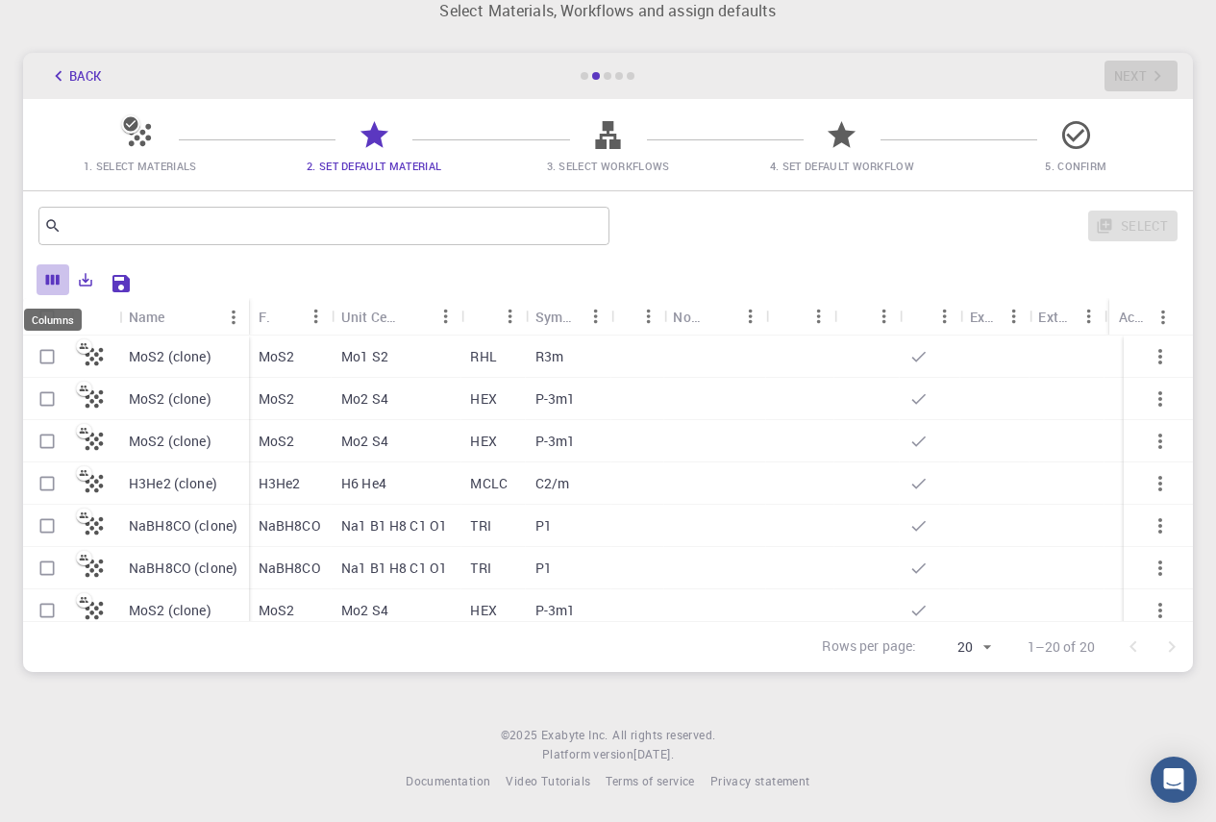
click at [53, 274] on icon "Columns" at bounding box center [52, 279] width 17 height 17
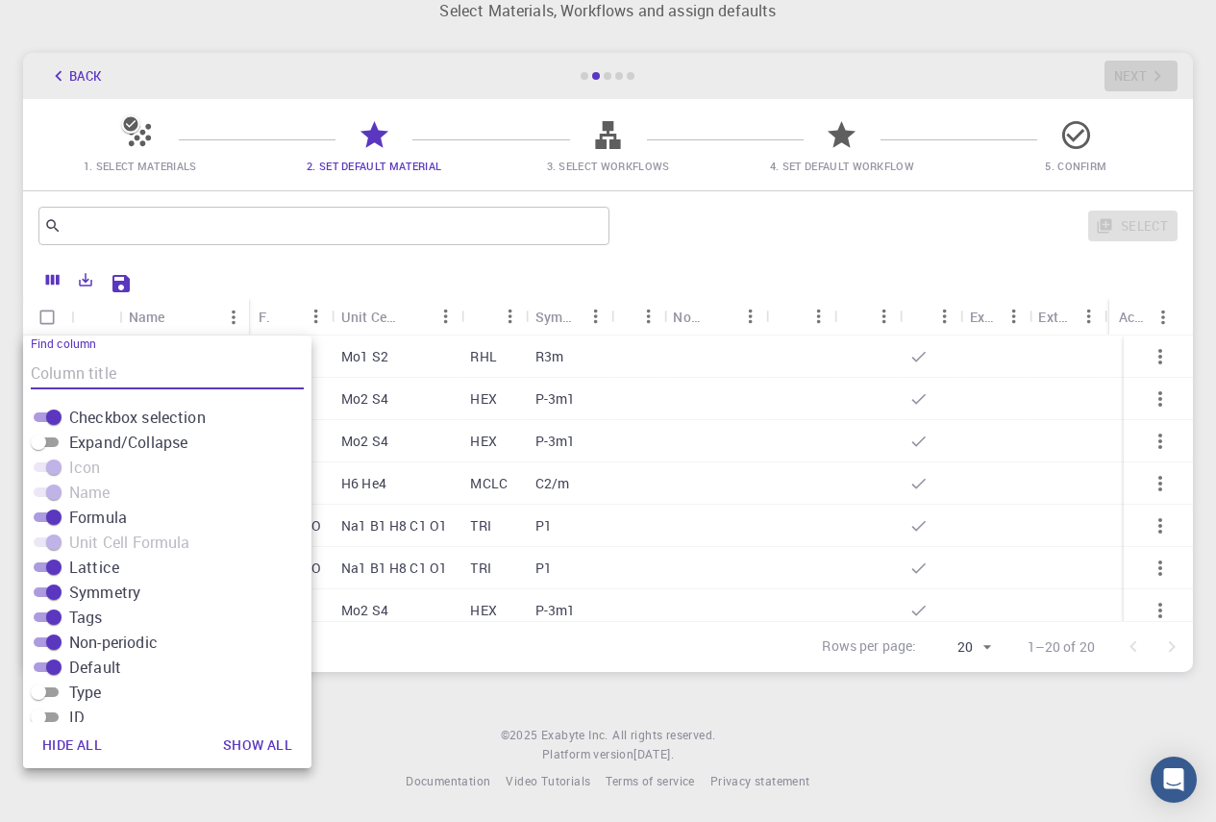
click at [403, 250] on div "​ Select" at bounding box center [608, 225] width 1170 height 69
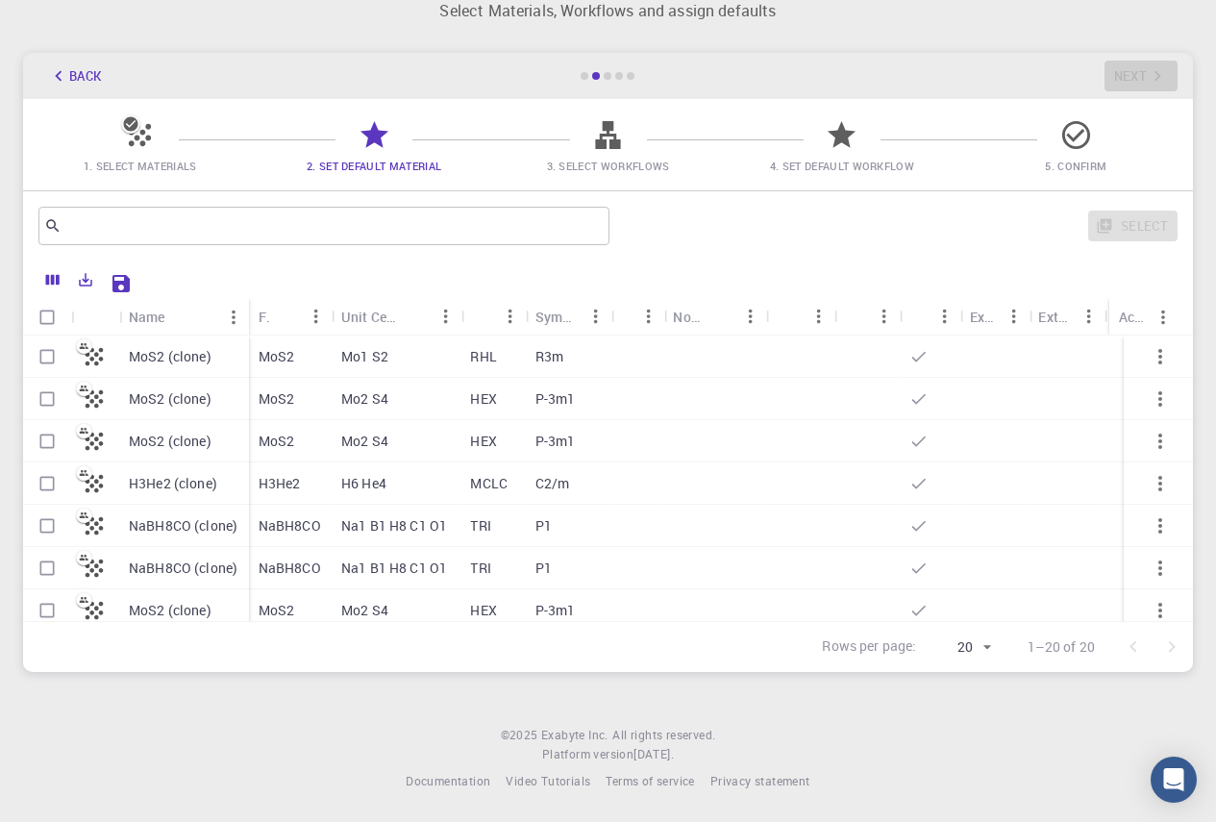
click at [50, 323] on input "Select all rows" at bounding box center [47, 317] width 37 height 37
checkbox input "true"
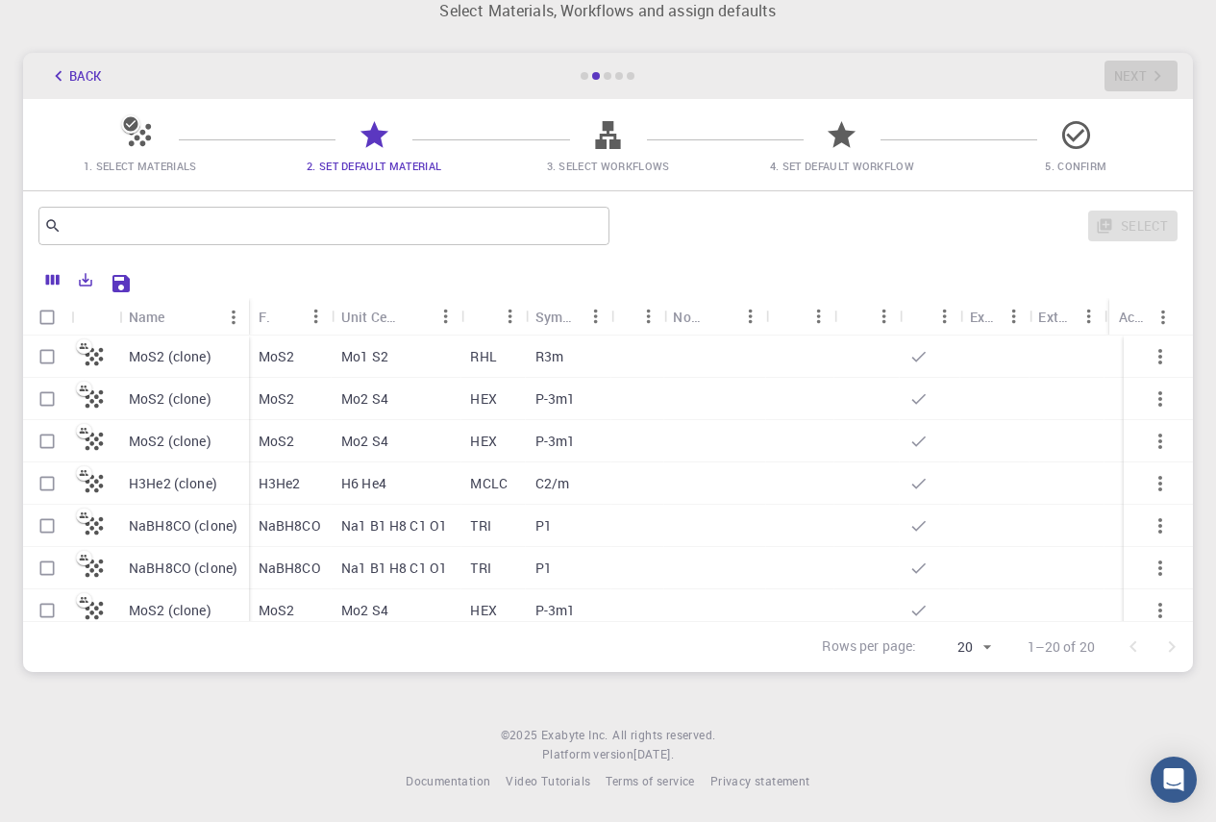
checkbox input "true"
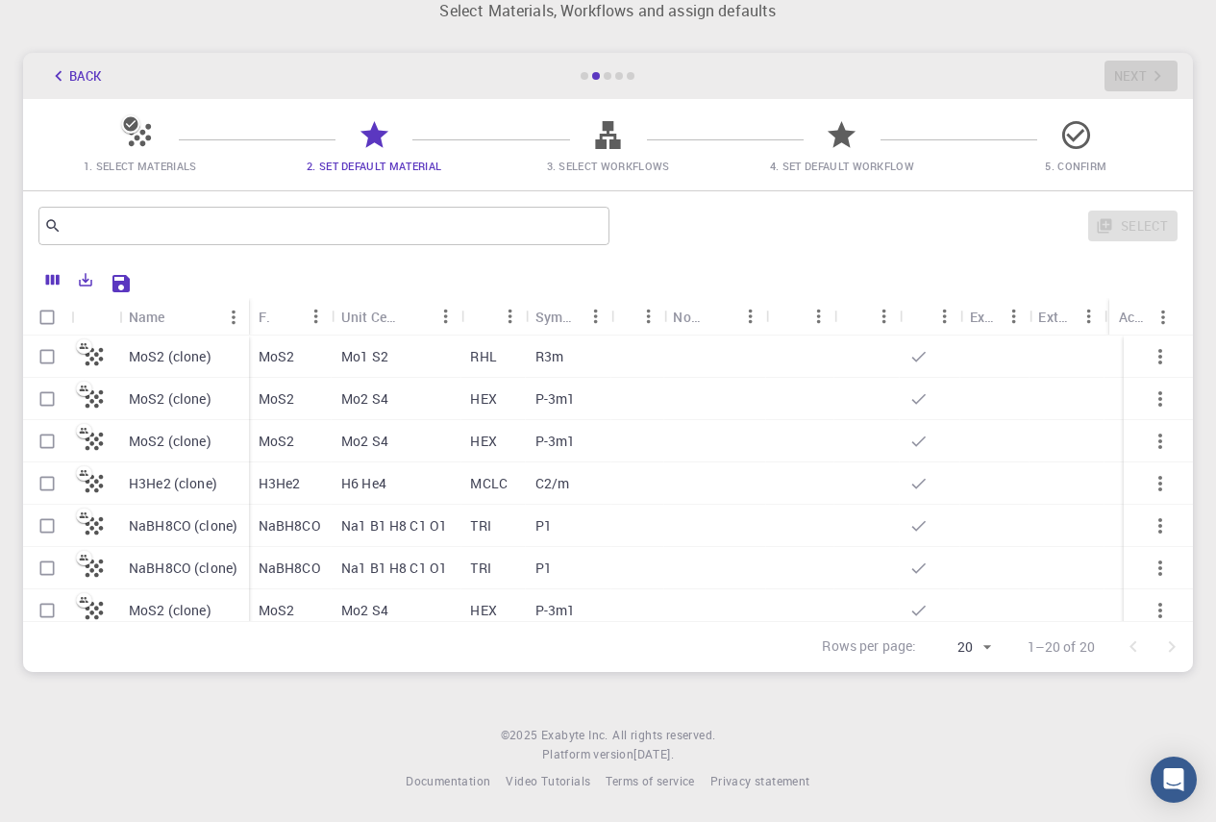
checkbox input "true"
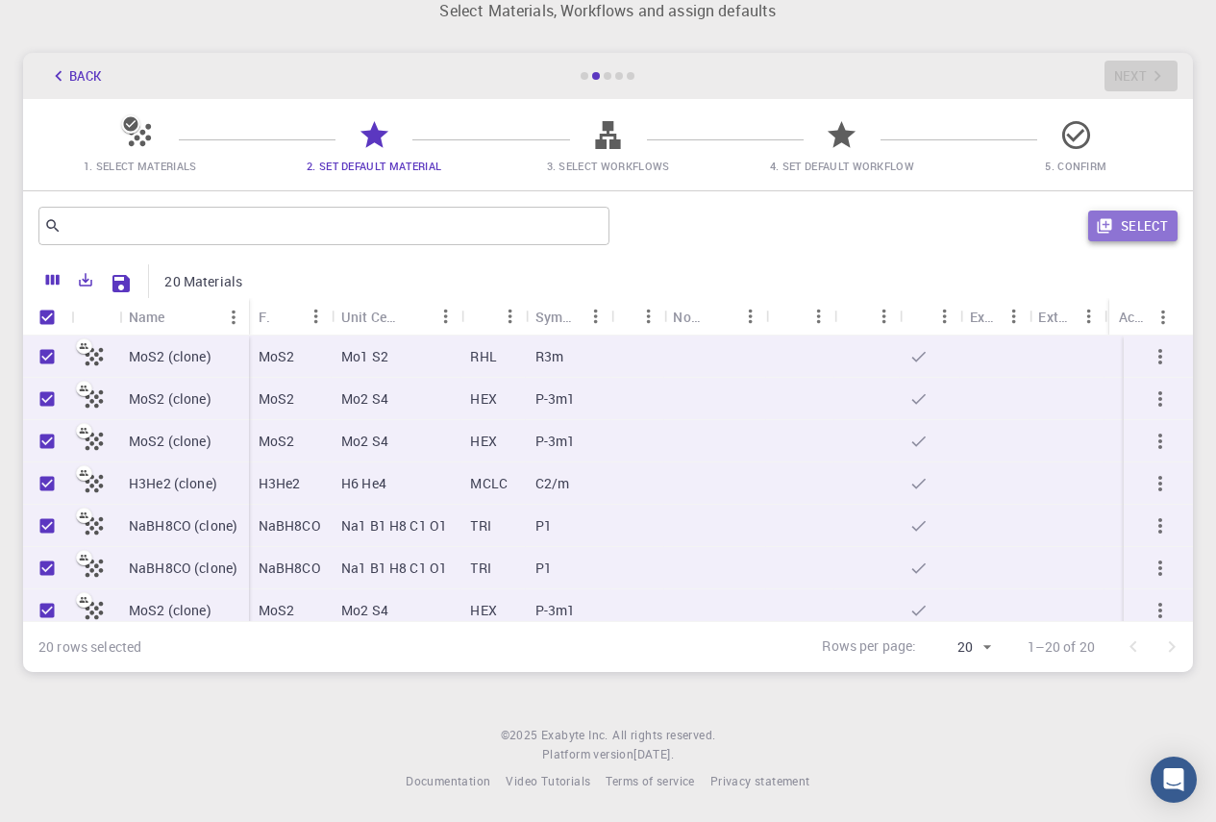
click at [1154, 217] on button "Select" at bounding box center [1132, 226] width 89 height 31
checkbox input "false"
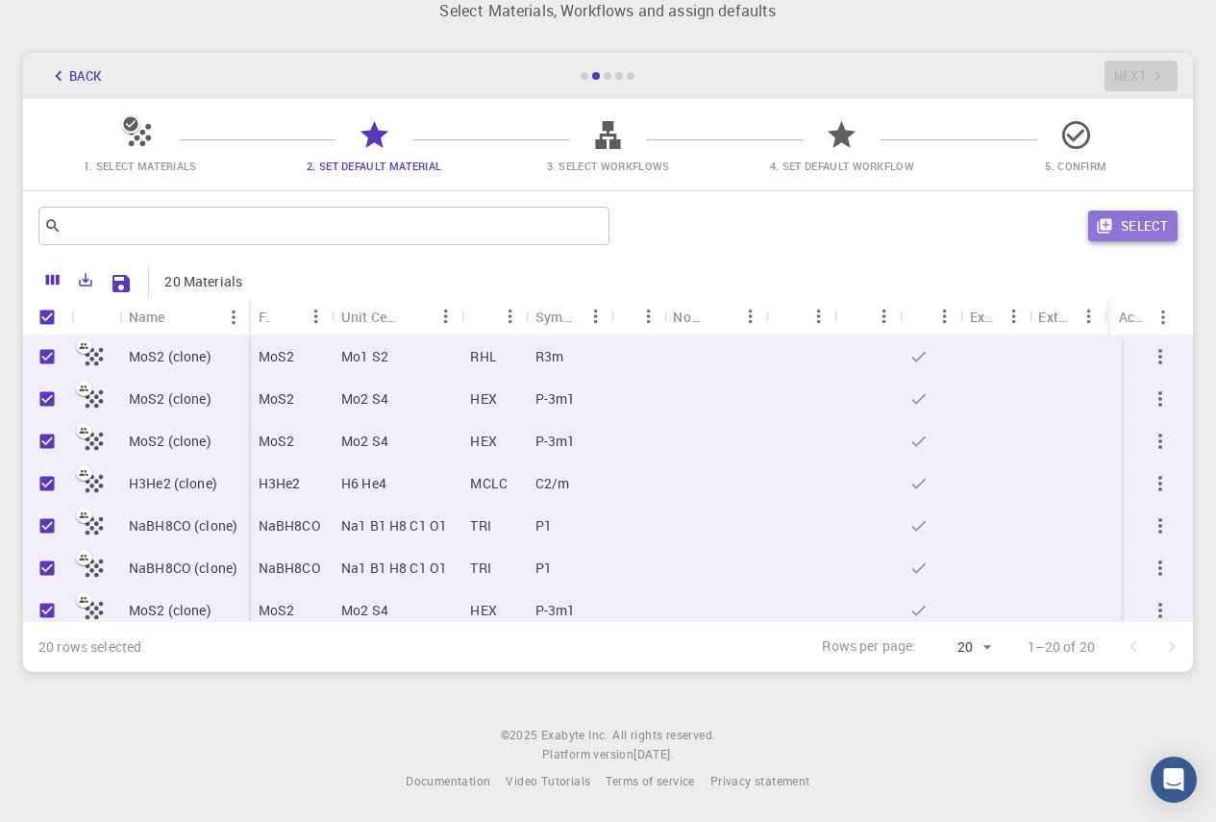
checkbox input "false"
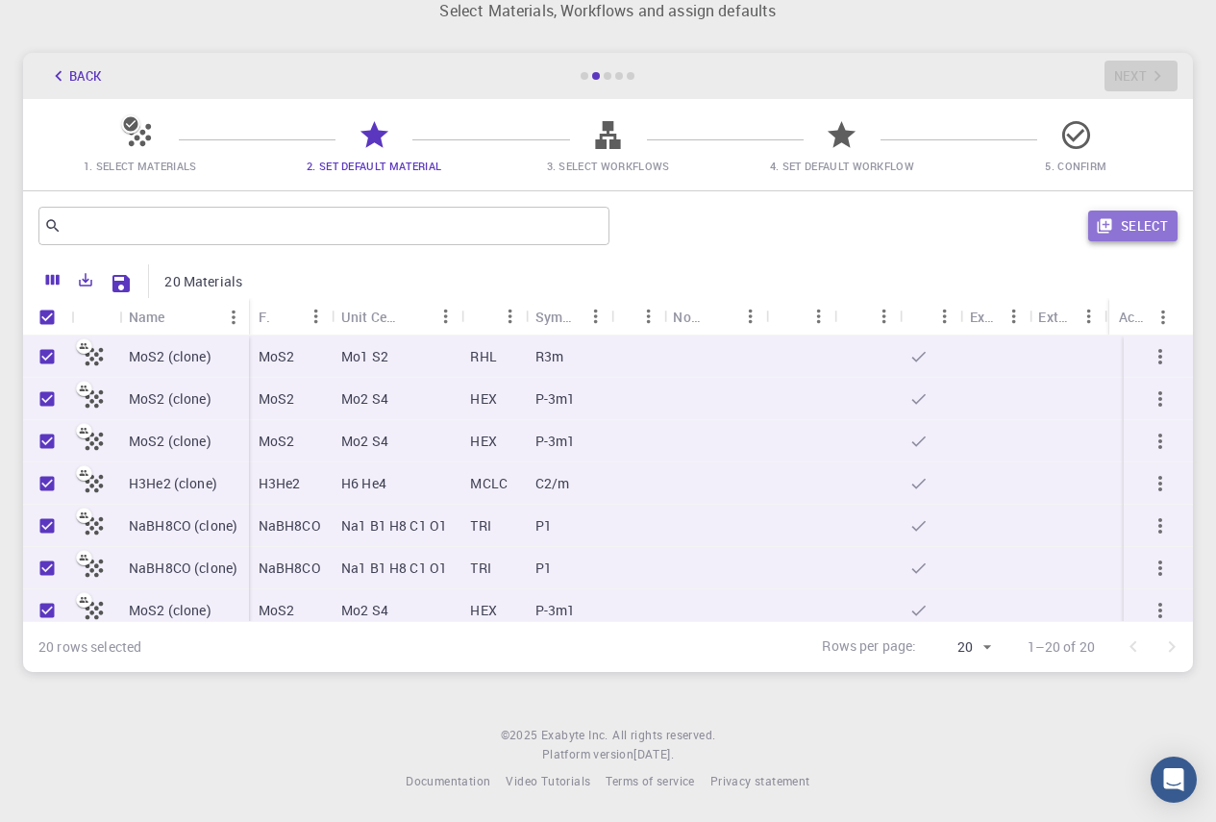
checkbox input "false"
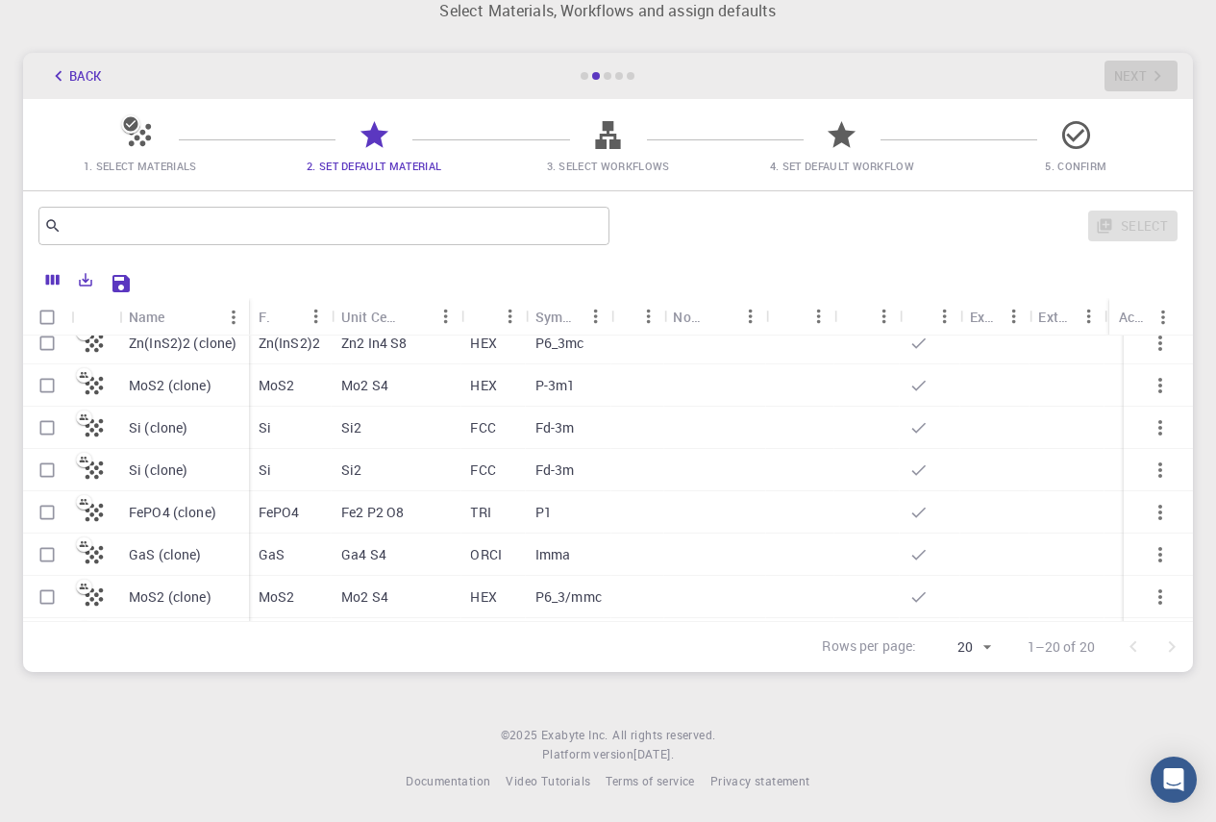
scroll to position [288, 0]
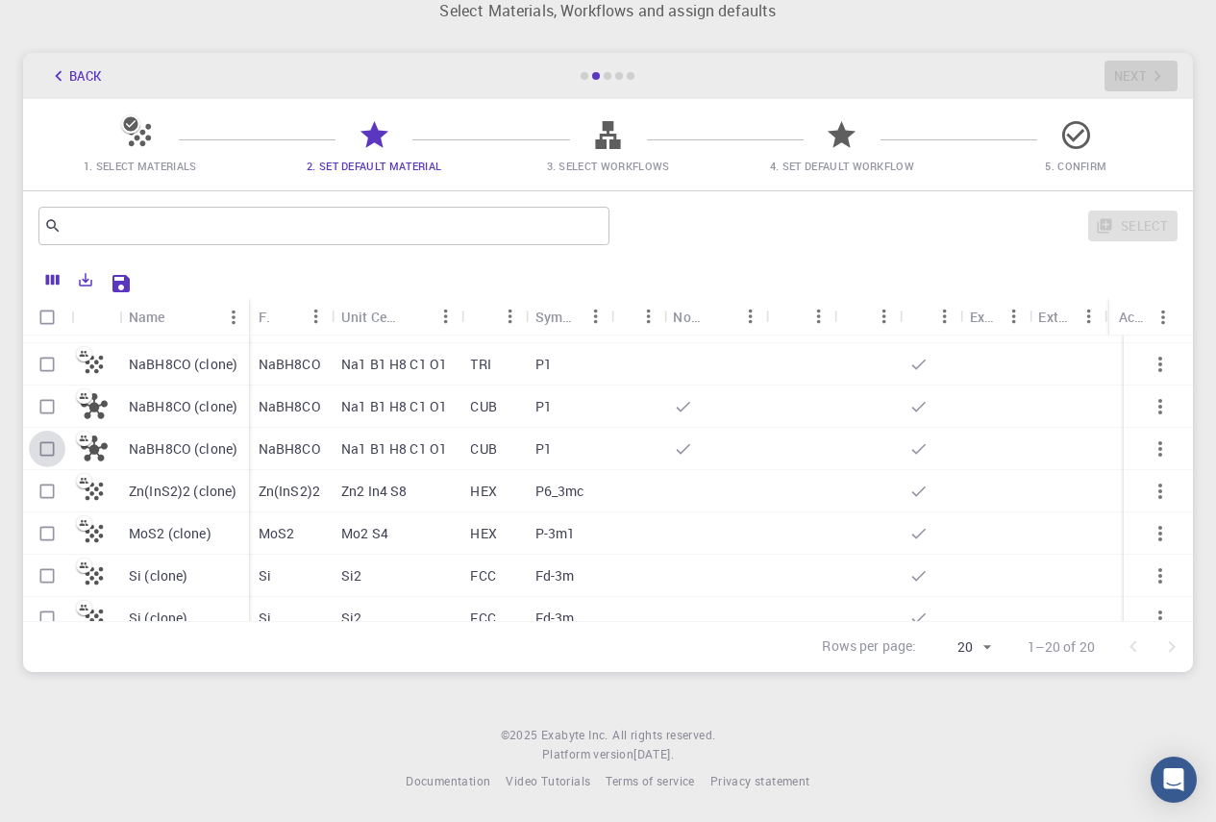
click at [50, 450] on input "Select row" at bounding box center [47, 449] width 37 height 37
checkbox input "true"
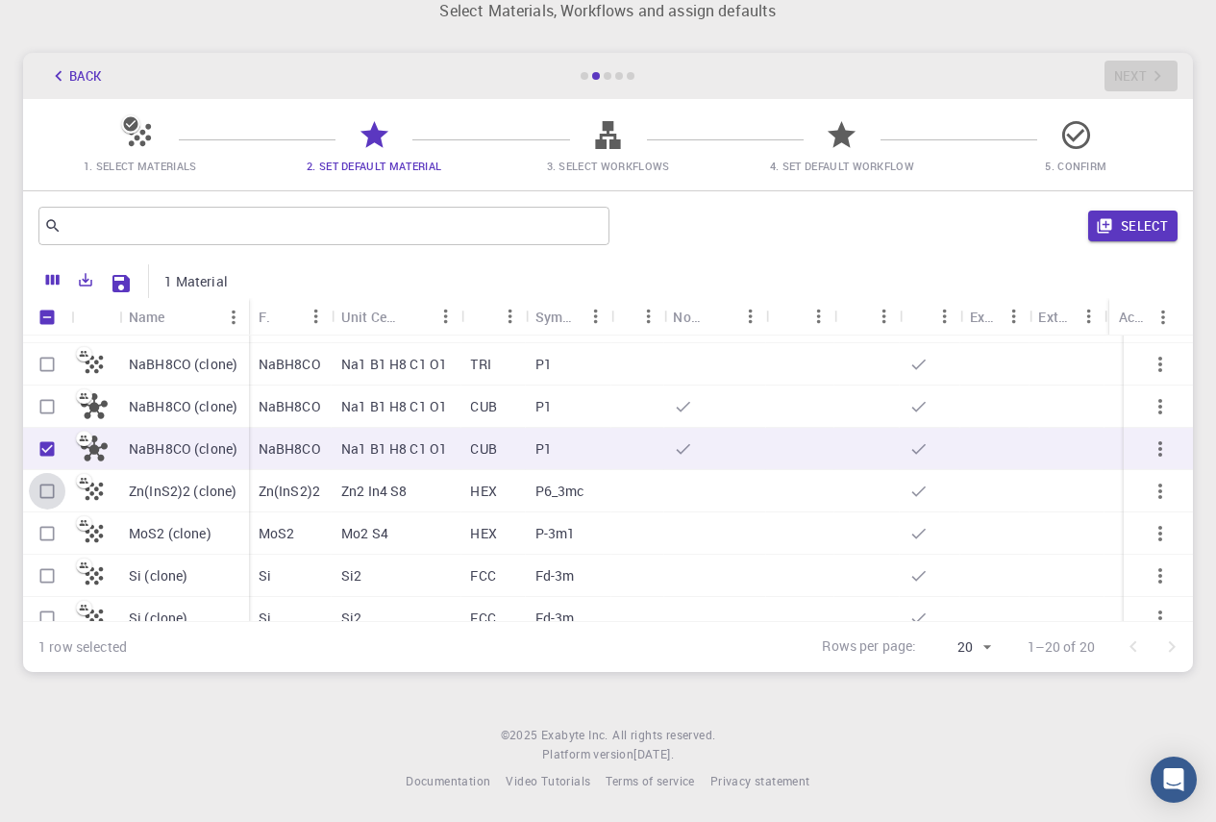
click at [55, 486] on input "Select row" at bounding box center [47, 491] width 37 height 37
checkbox input "true"
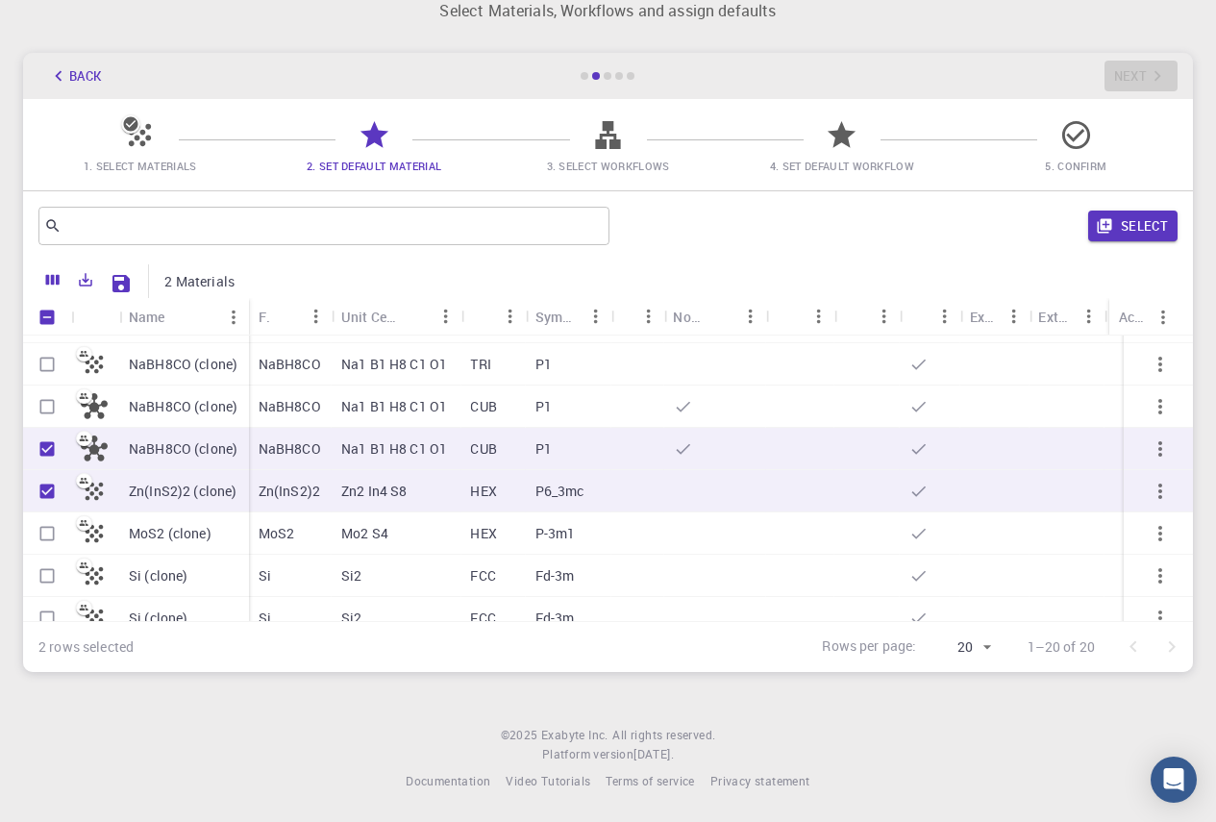
drag, startPoint x: 10, startPoint y: 511, endPoint x: 37, endPoint y: 492, distance: 33.9
click at [1155, 217] on button "Select" at bounding box center [1132, 226] width 89 height 31
checkbox input "false"
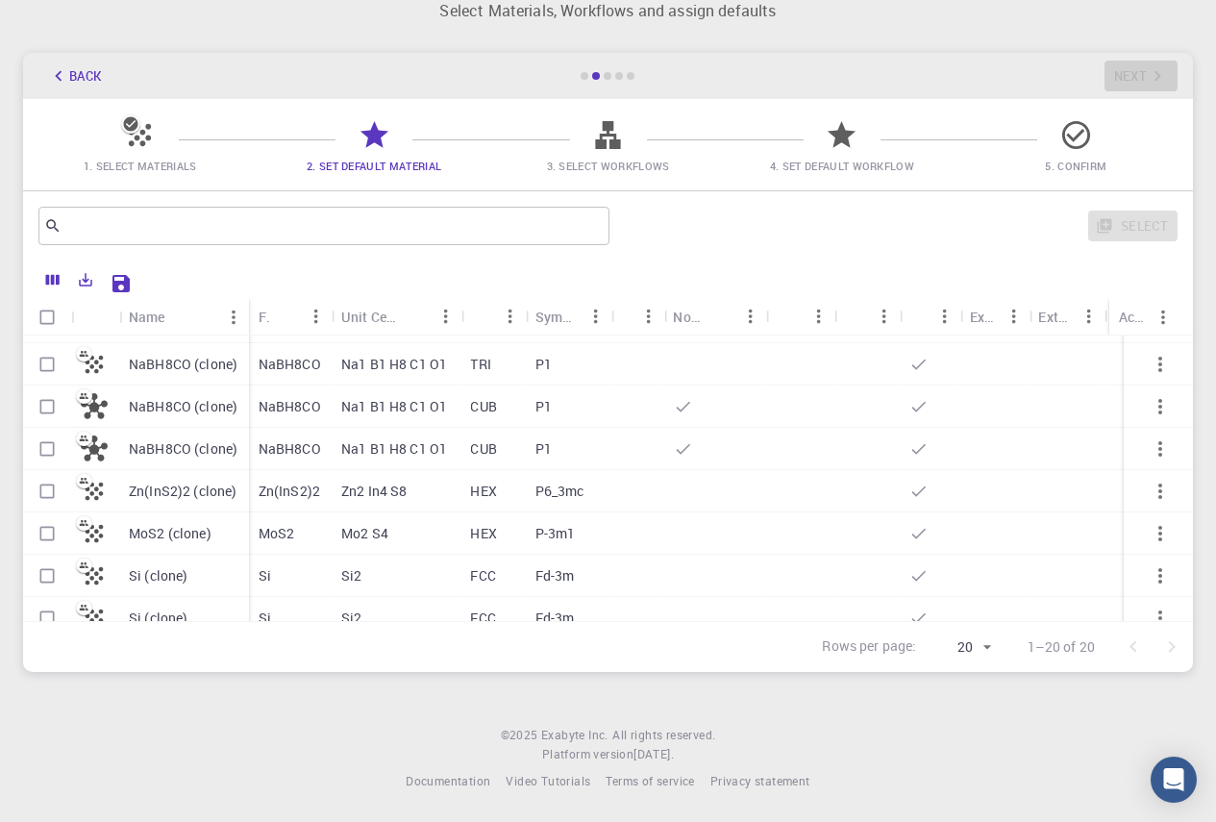
click at [54, 409] on input "Select row" at bounding box center [47, 406] width 37 height 37
checkbox input "true"
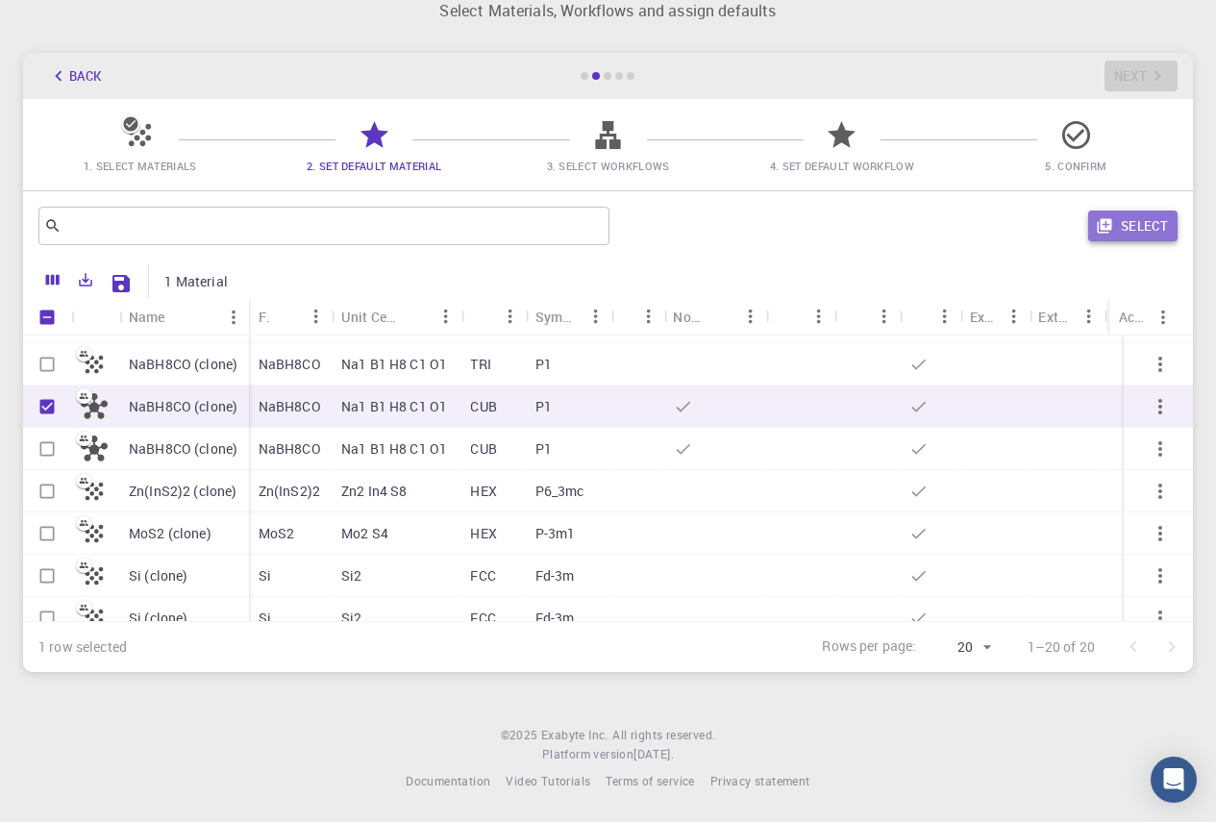
click at [1142, 232] on button "Select" at bounding box center [1132, 226] width 89 height 31
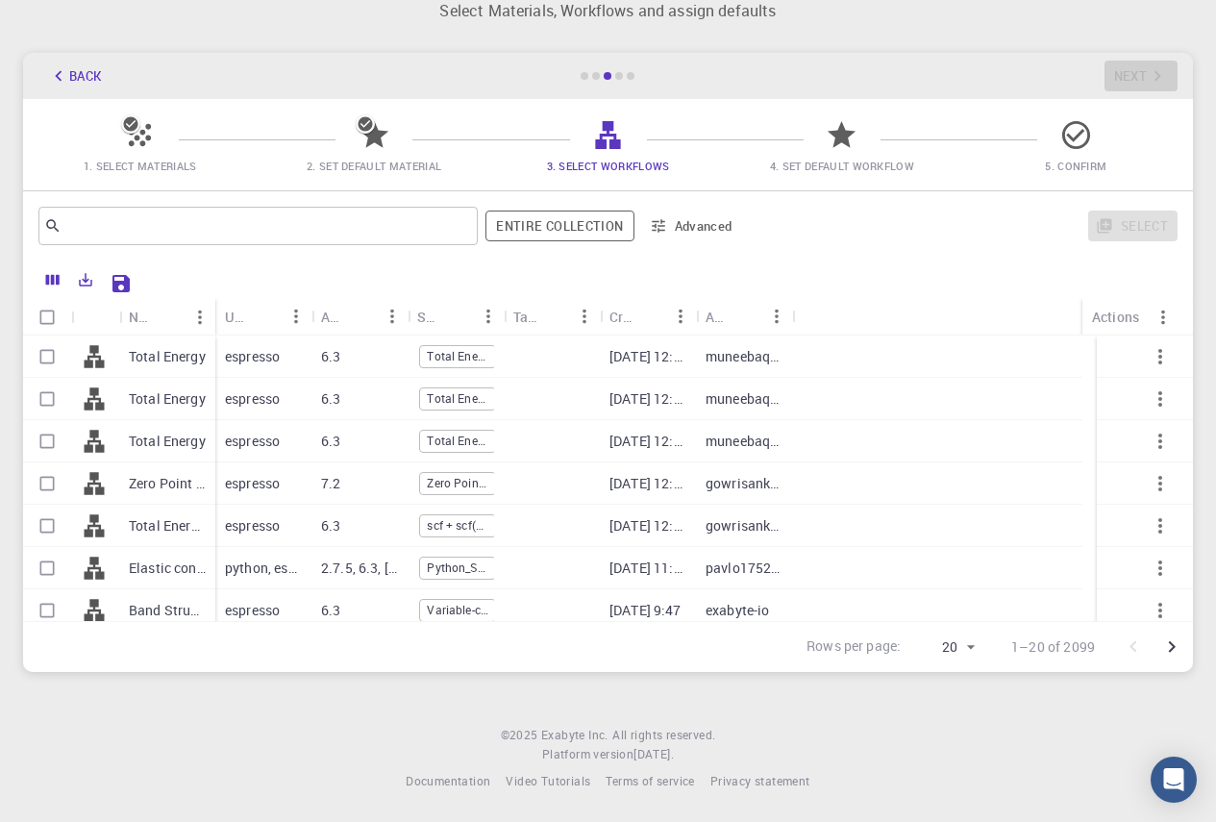
click at [52, 313] on input "Select all rows" at bounding box center [47, 317] width 37 height 37
checkbox input "true"
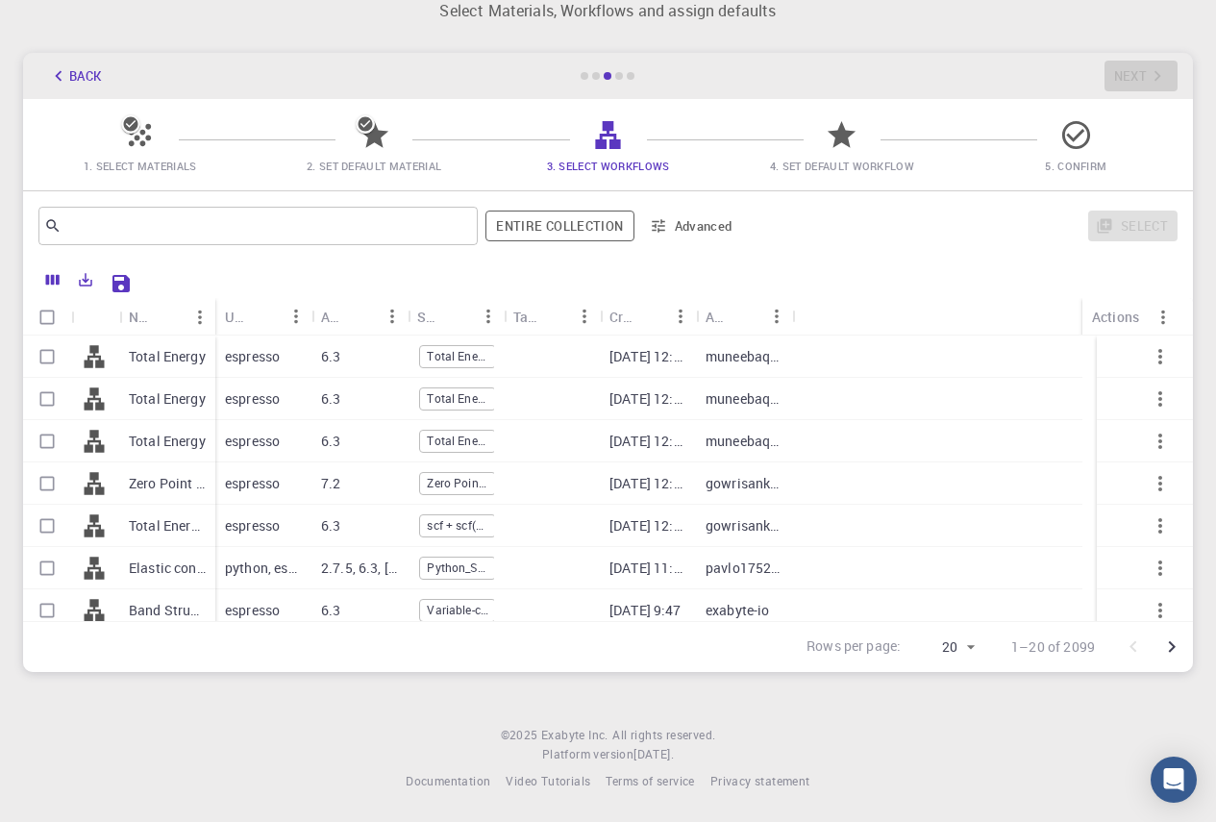
checkbox input "true"
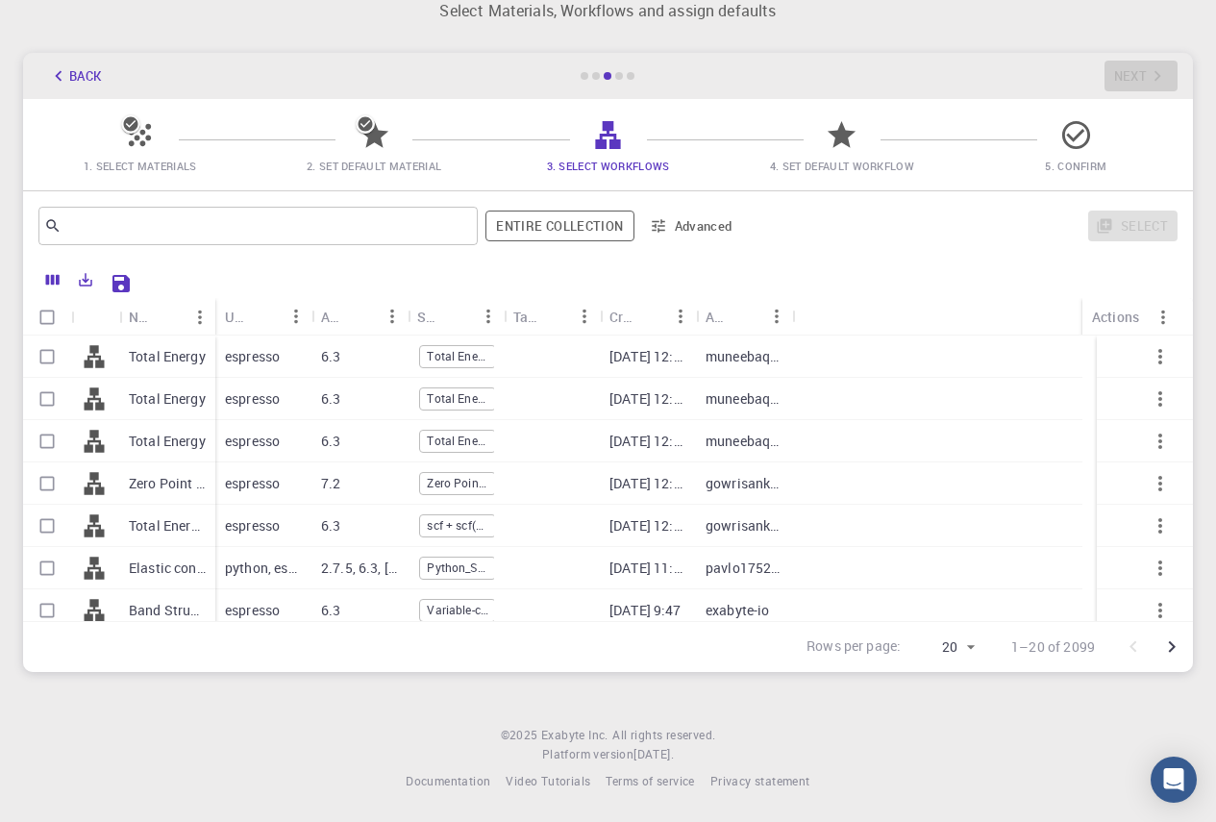
checkbox input "true"
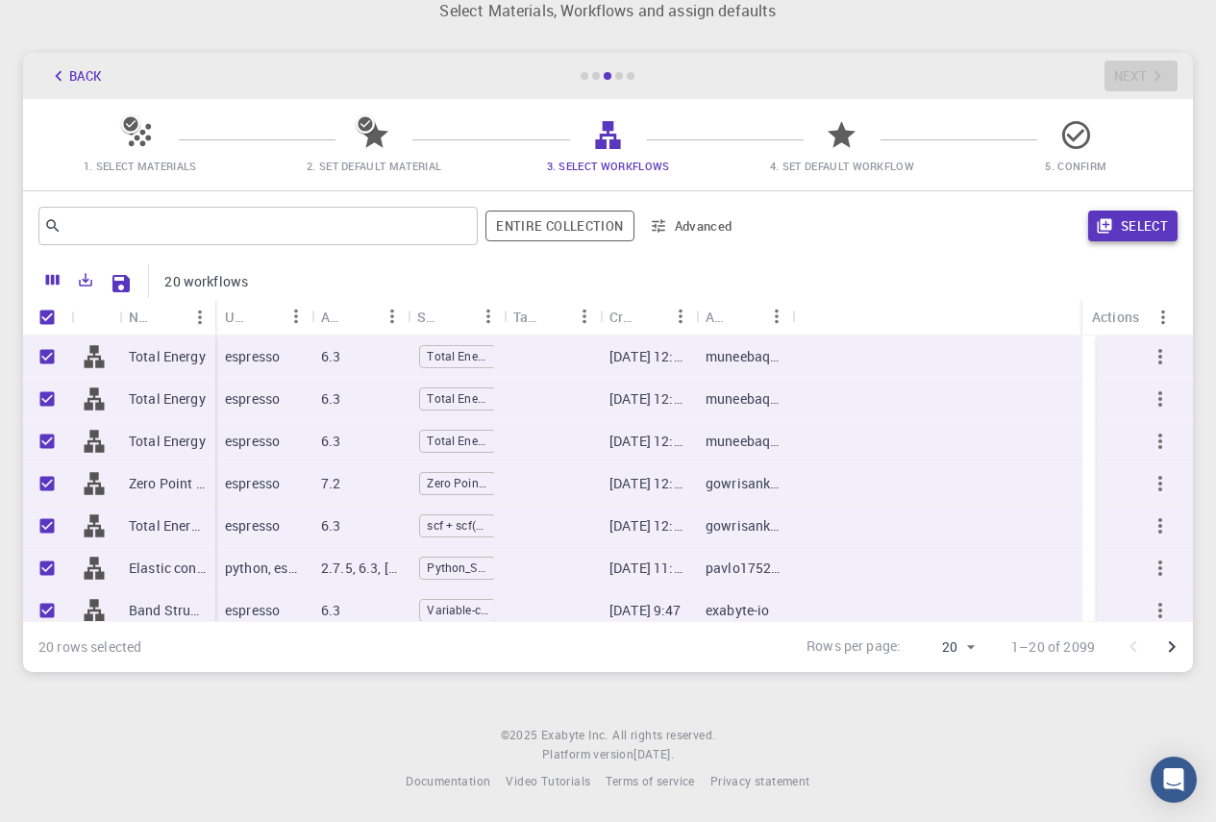
click at [1174, 227] on button "Select" at bounding box center [1132, 226] width 89 height 31
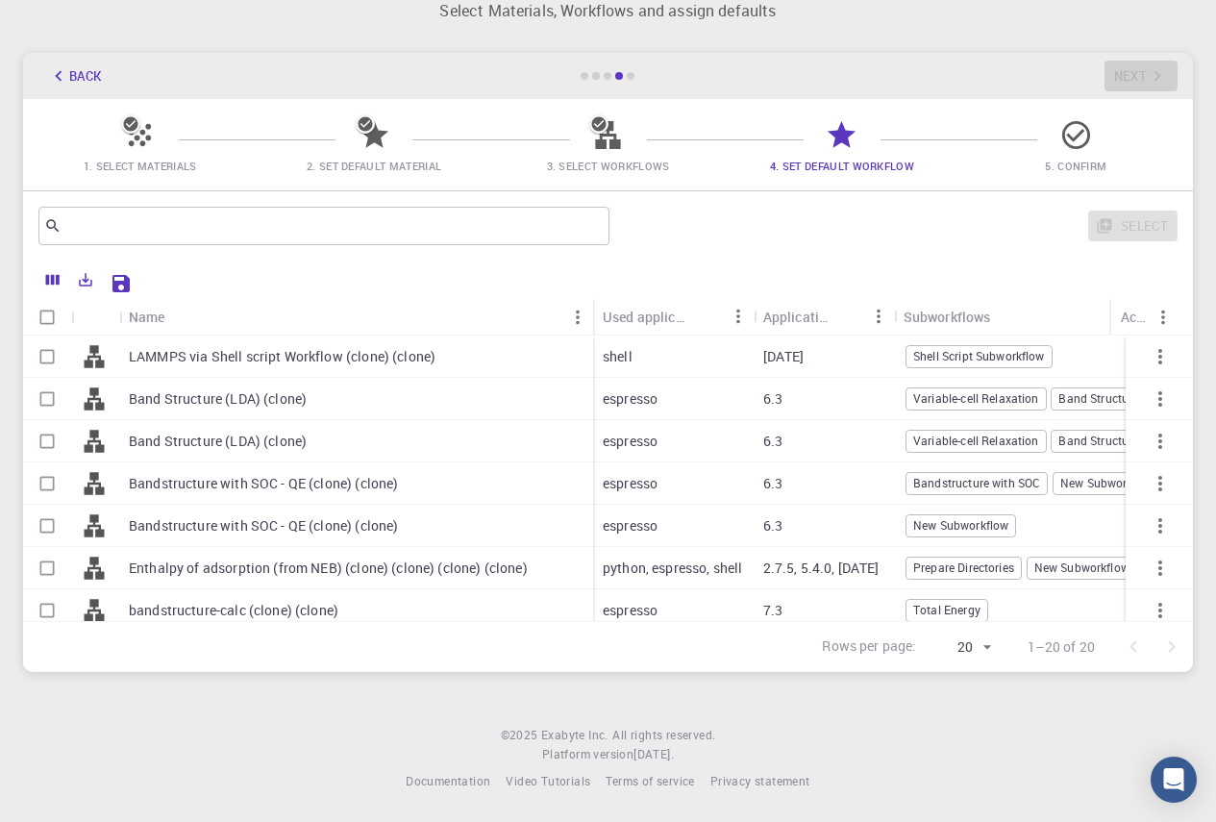
drag, startPoint x: 144, startPoint y: 315, endPoint x: 389, endPoint y: 294, distance: 246.1
click at [389, 294] on div at bounding box center [659, 281] width 1038 height 34
click at [46, 319] on input "Select all rows" at bounding box center [47, 317] width 37 height 37
checkbox input "true"
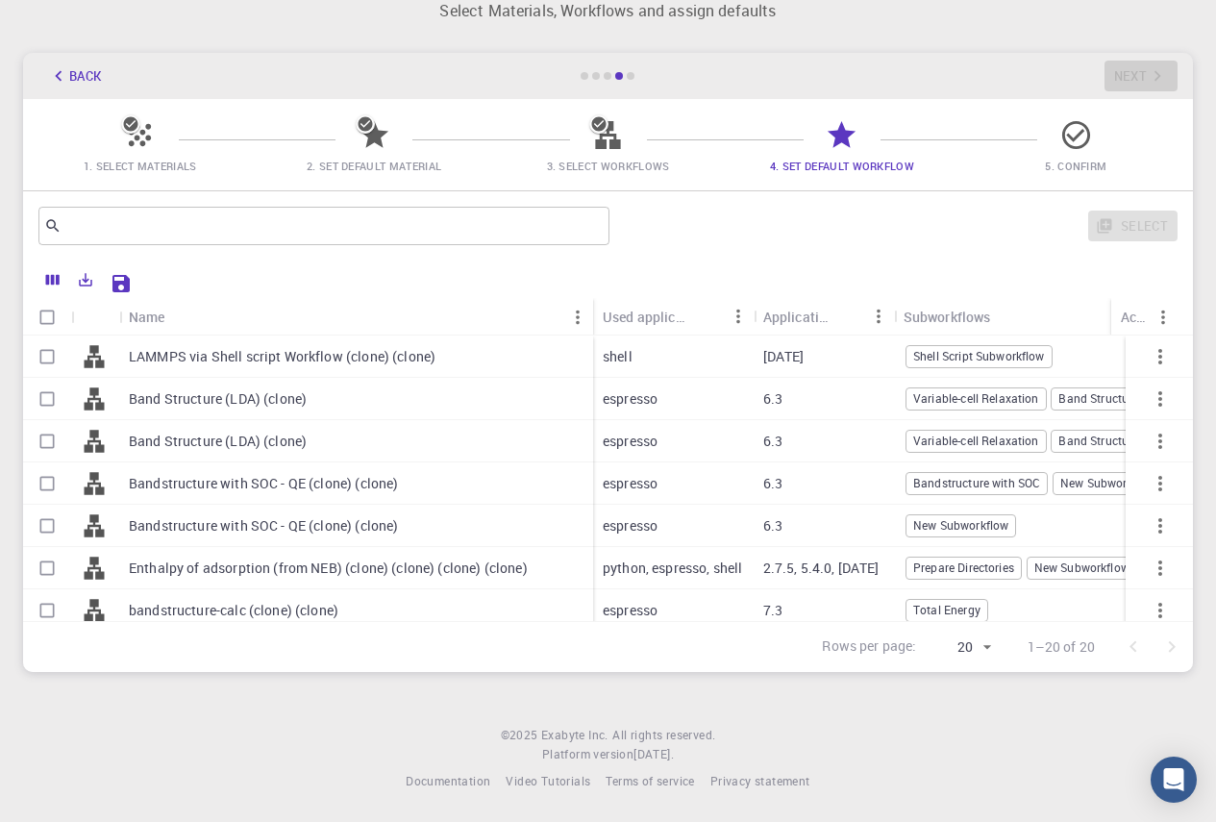
checkbox input "true"
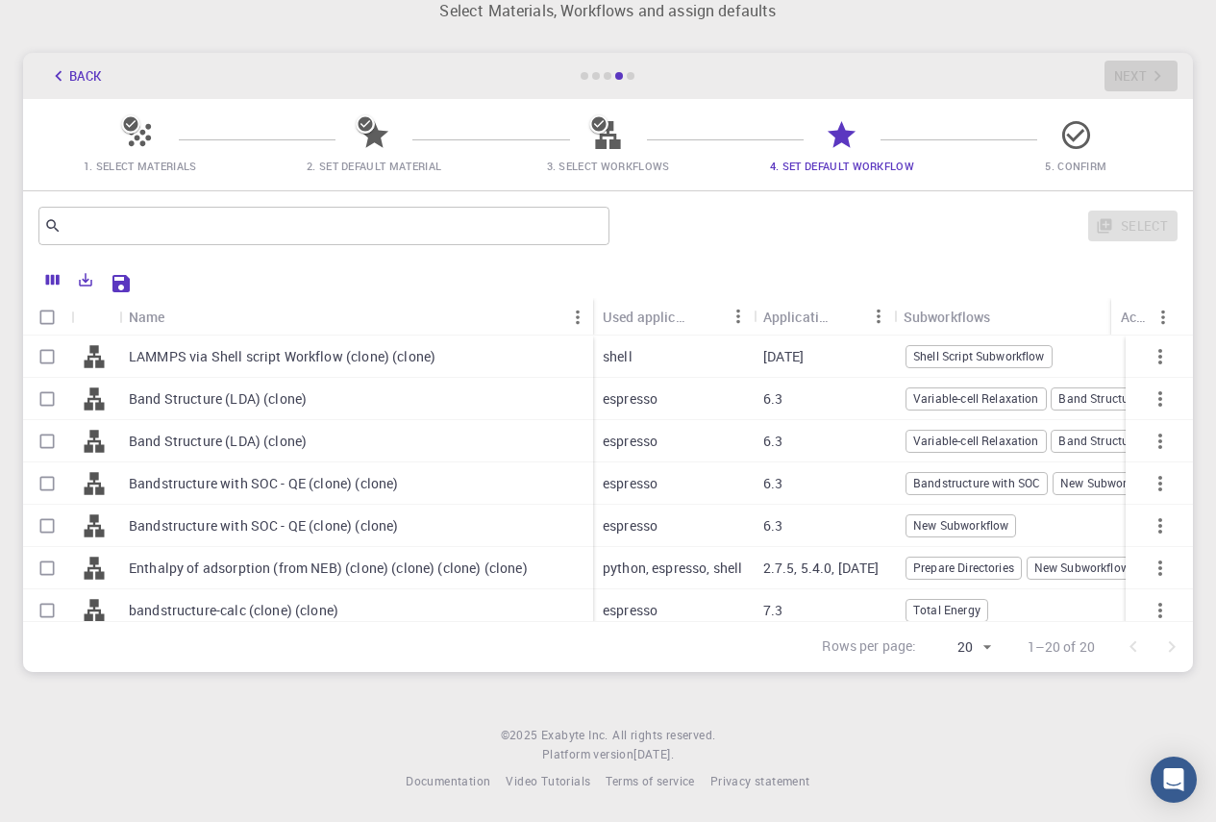
checkbox input "true"
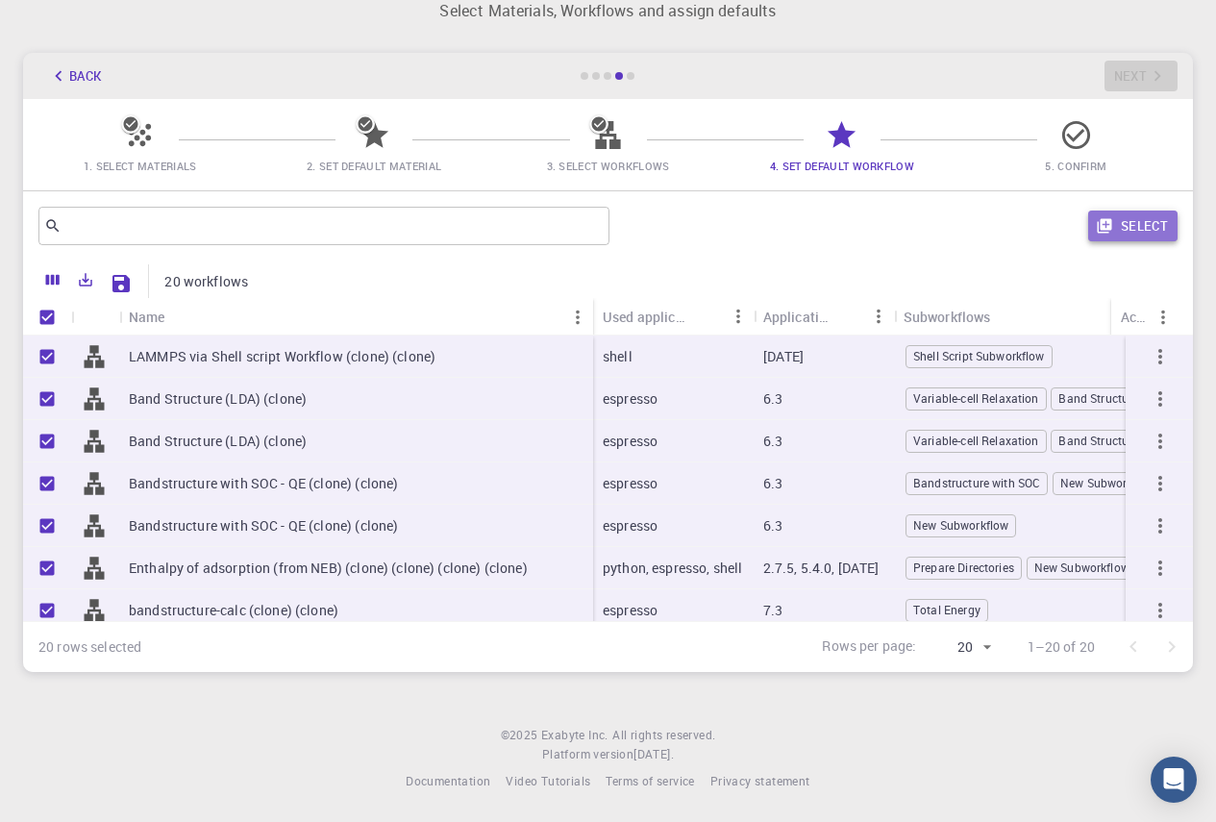
click at [1140, 228] on button "Select" at bounding box center [1132, 226] width 89 height 31
checkbox input "false"
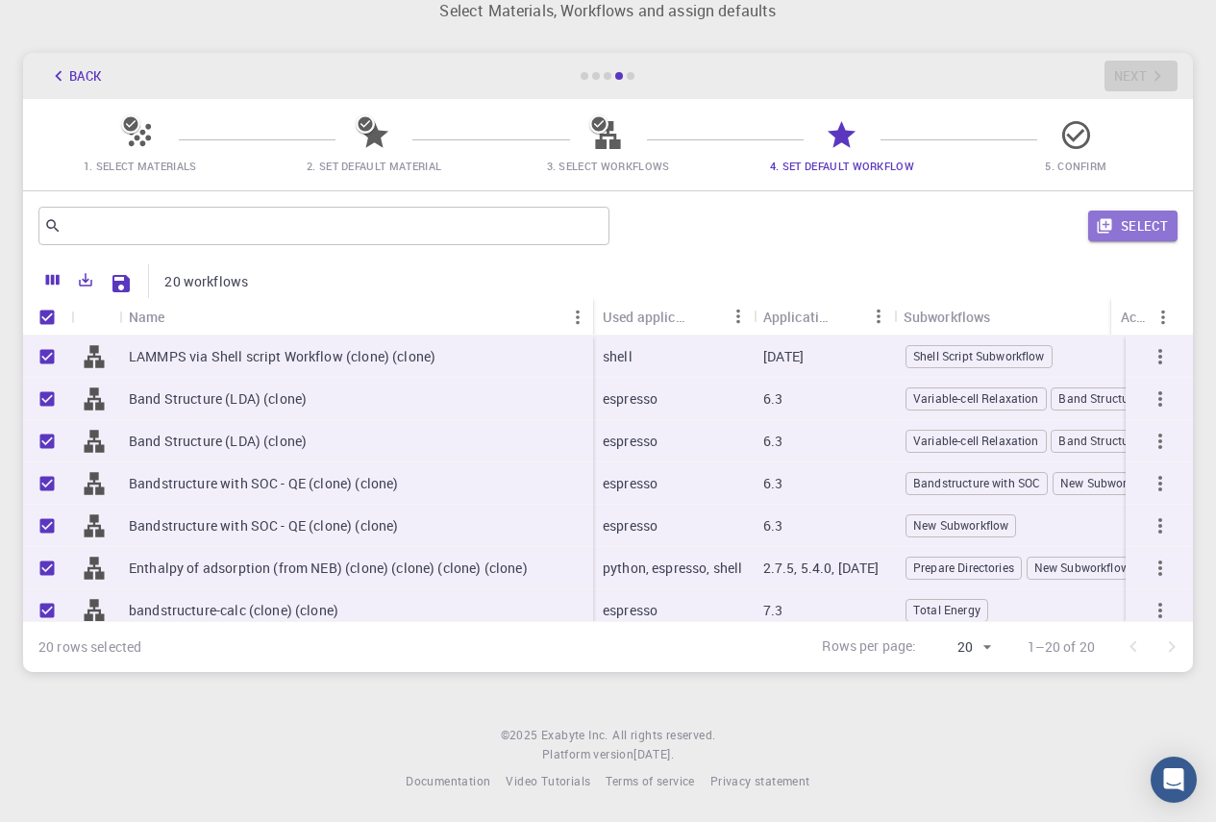
checkbox input "false"
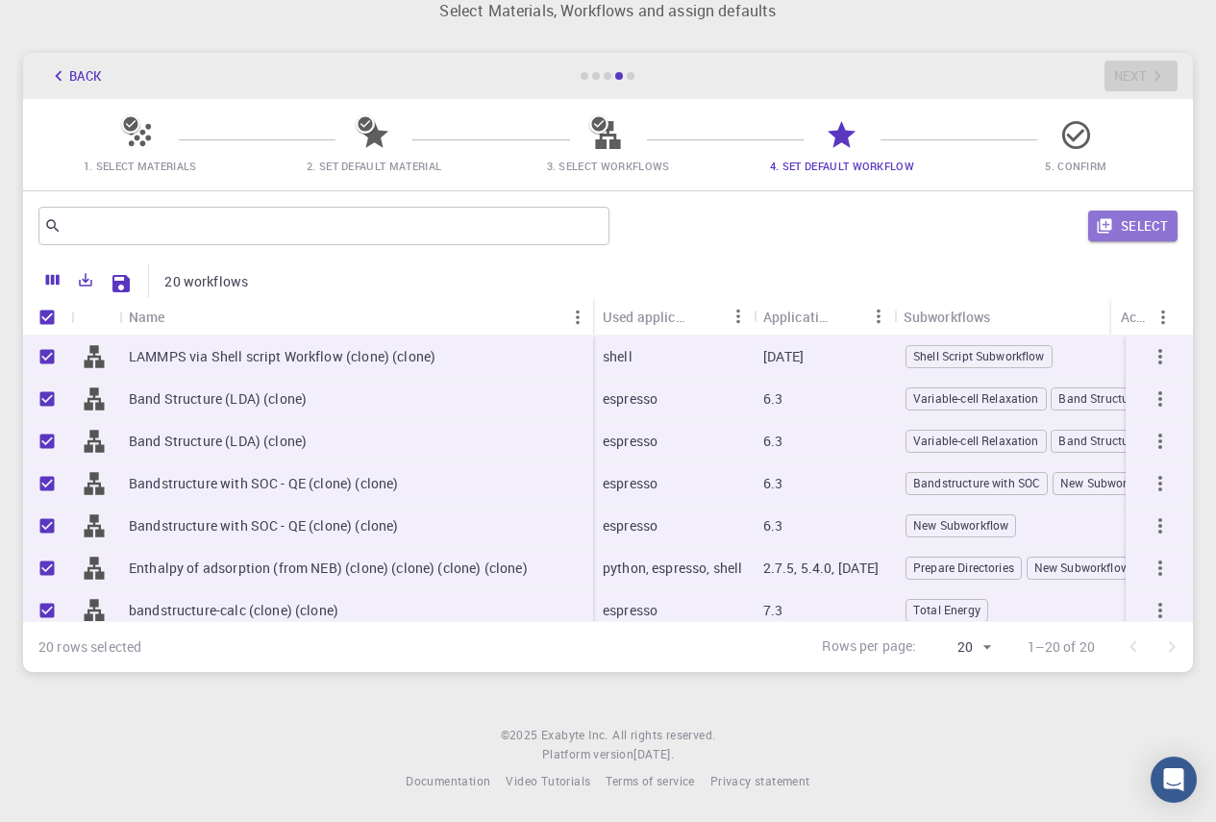
checkbox input "false"
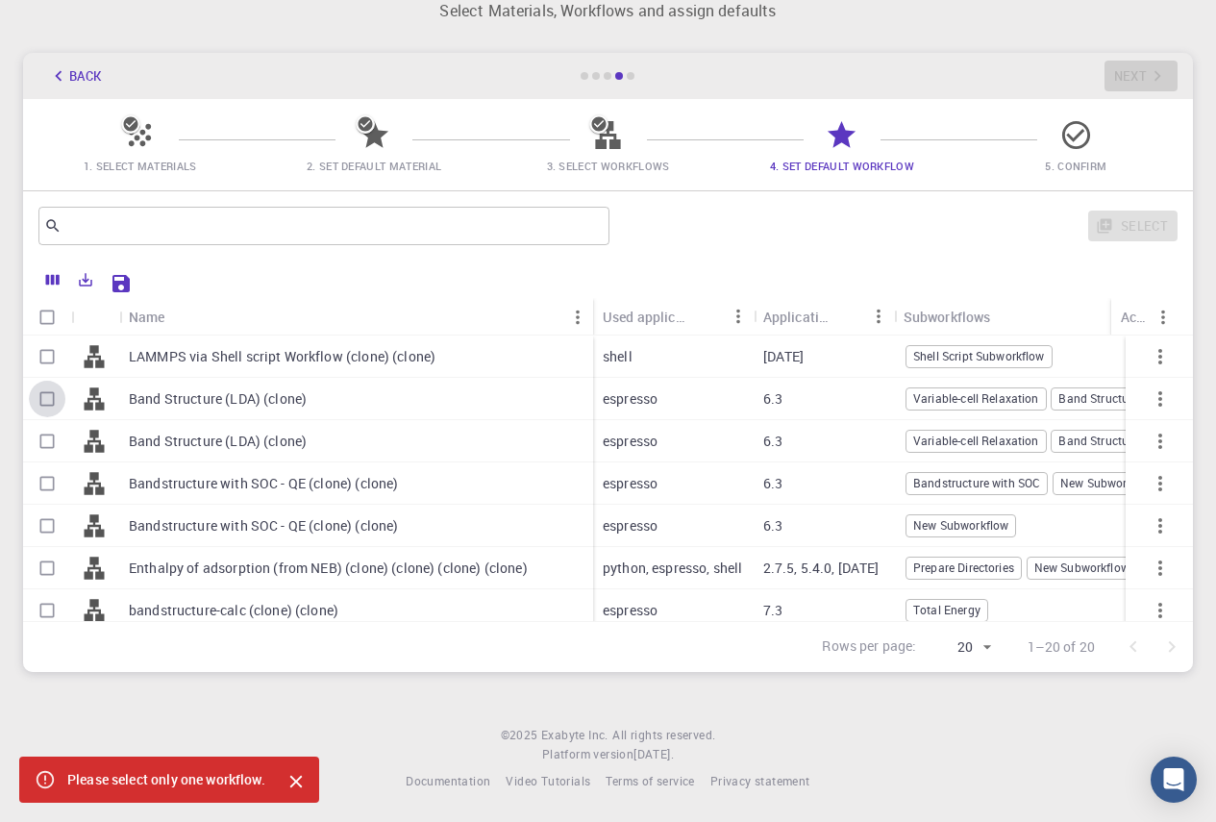
click at [42, 391] on input "Select row" at bounding box center [47, 399] width 37 height 37
checkbox input "true"
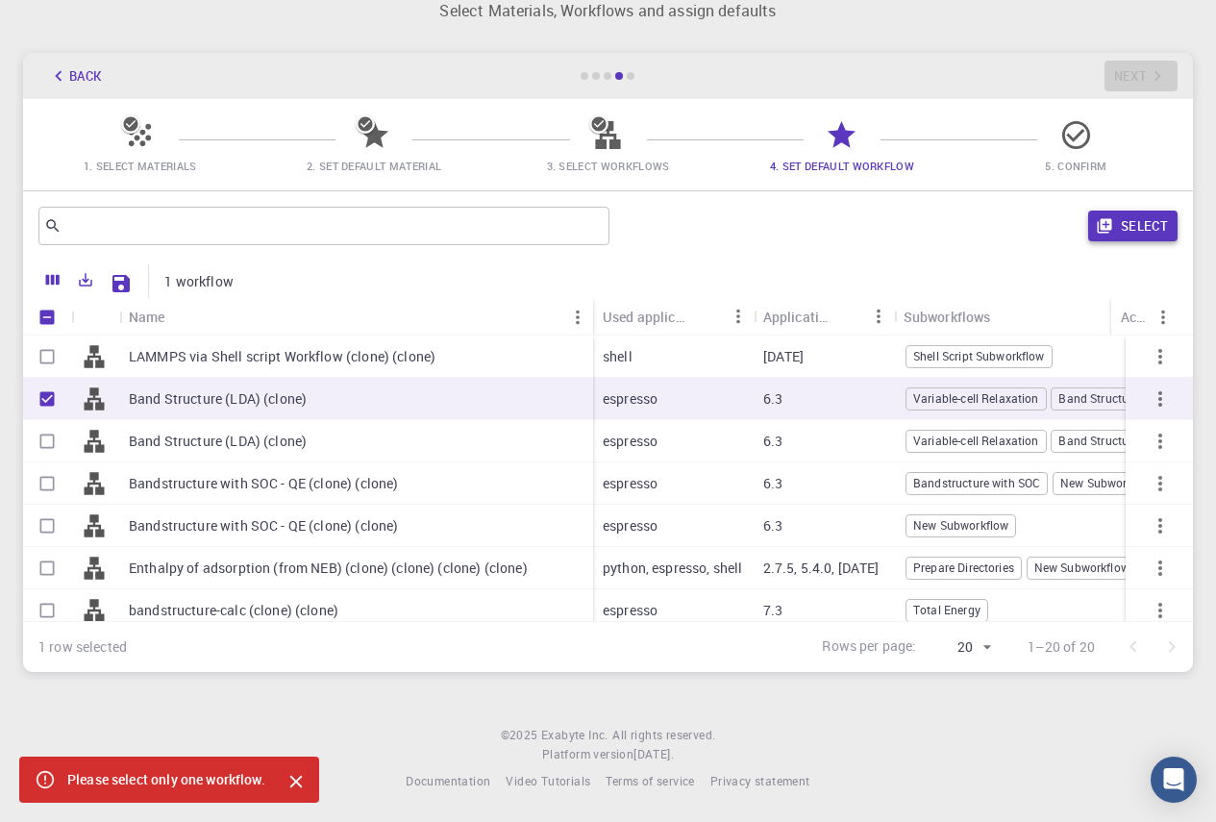
drag, startPoint x: 1137, startPoint y: 238, endPoint x: 1102, endPoint y: 237, distance: 35.6
click at [1136, 238] on button "Select" at bounding box center [1132, 226] width 89 height 31
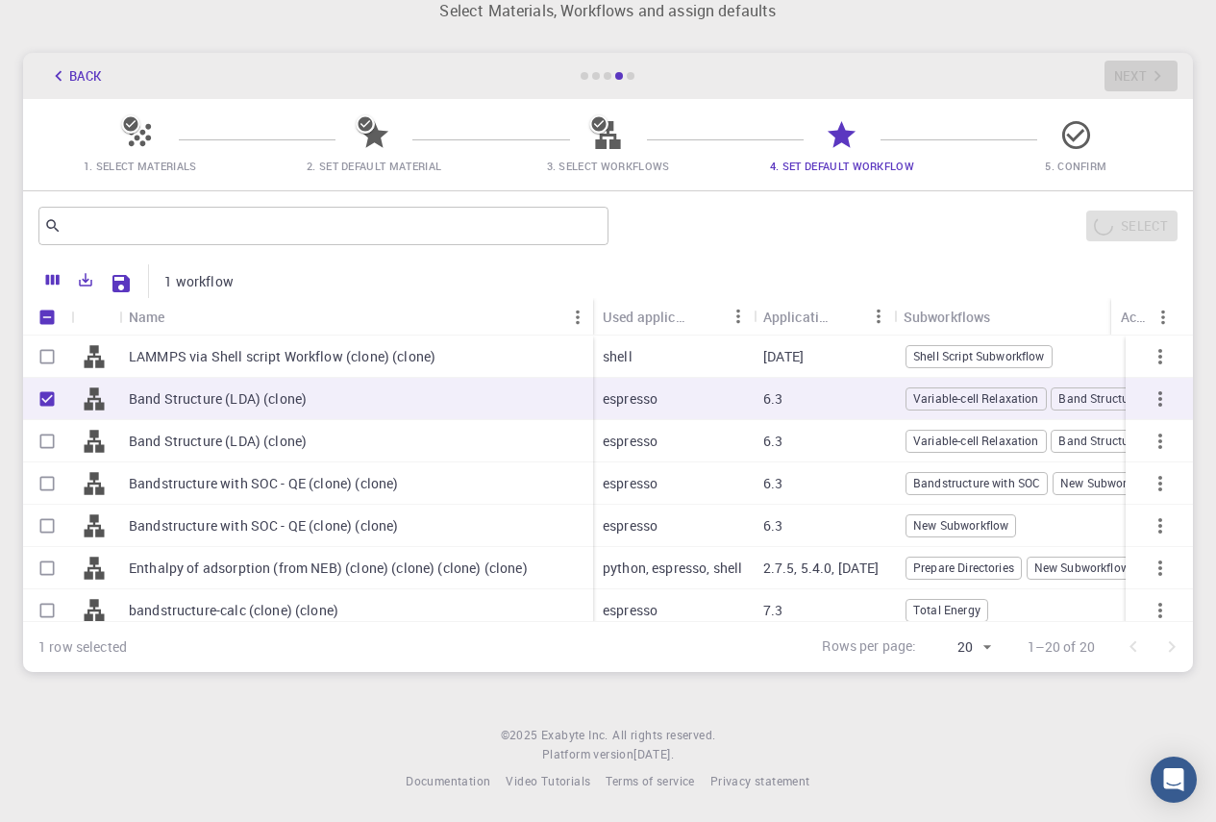
click at [10, 345] on div "Initial Account Setup for fabio cappello Select Materials, Workflows and assign…" at bounding box center [608, 322] width 1216 height 746
drag, startPoint x: 10, startPoint y: 345, endPoint x: 862, endPoint y: 761, distance: 949.0
click at [862, 761] on footer "© 2025 Exabyte Inc. All rights reserved. Platform version 2025.7.24 . Documenta…" at bounding box center [608, 758] width 1216 height 65
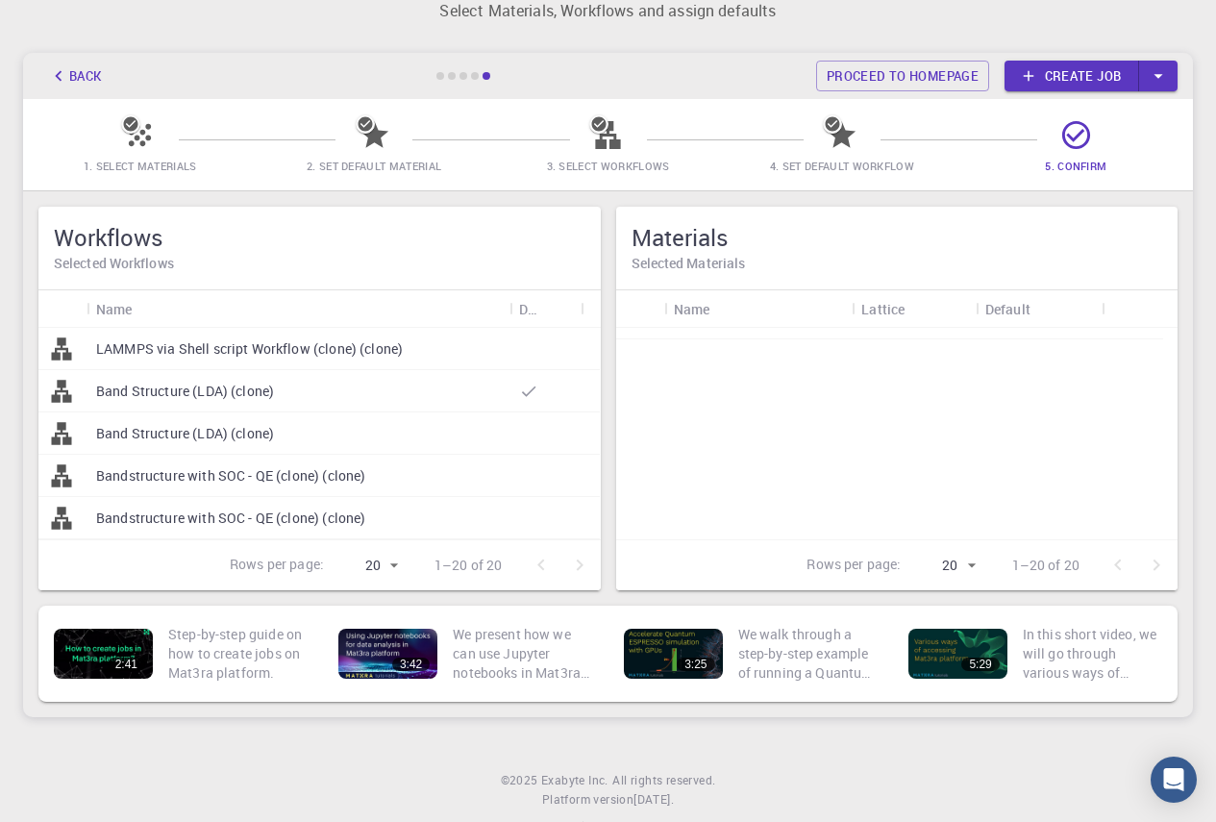
scroll to position [0, 0]
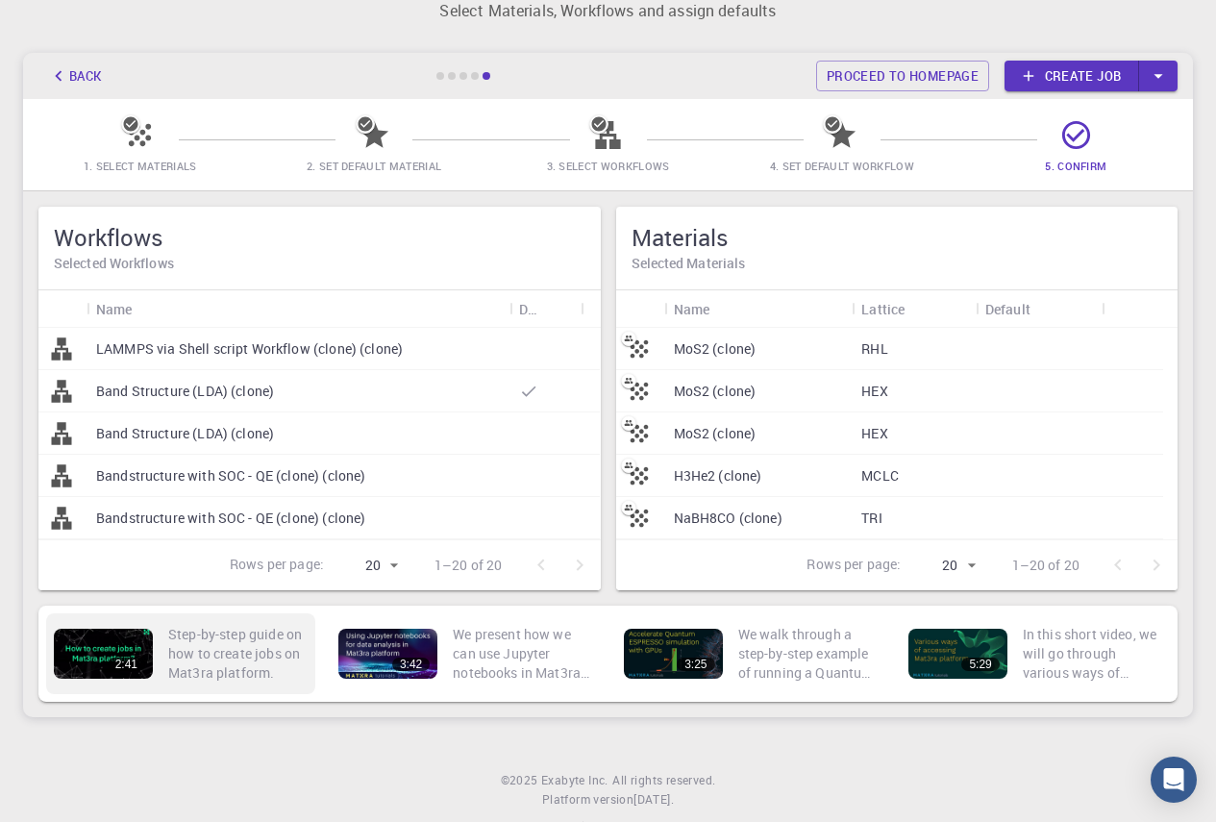
click at [86, 643] on div "2:41" at bounding box center [103, 654] width 99 height 50
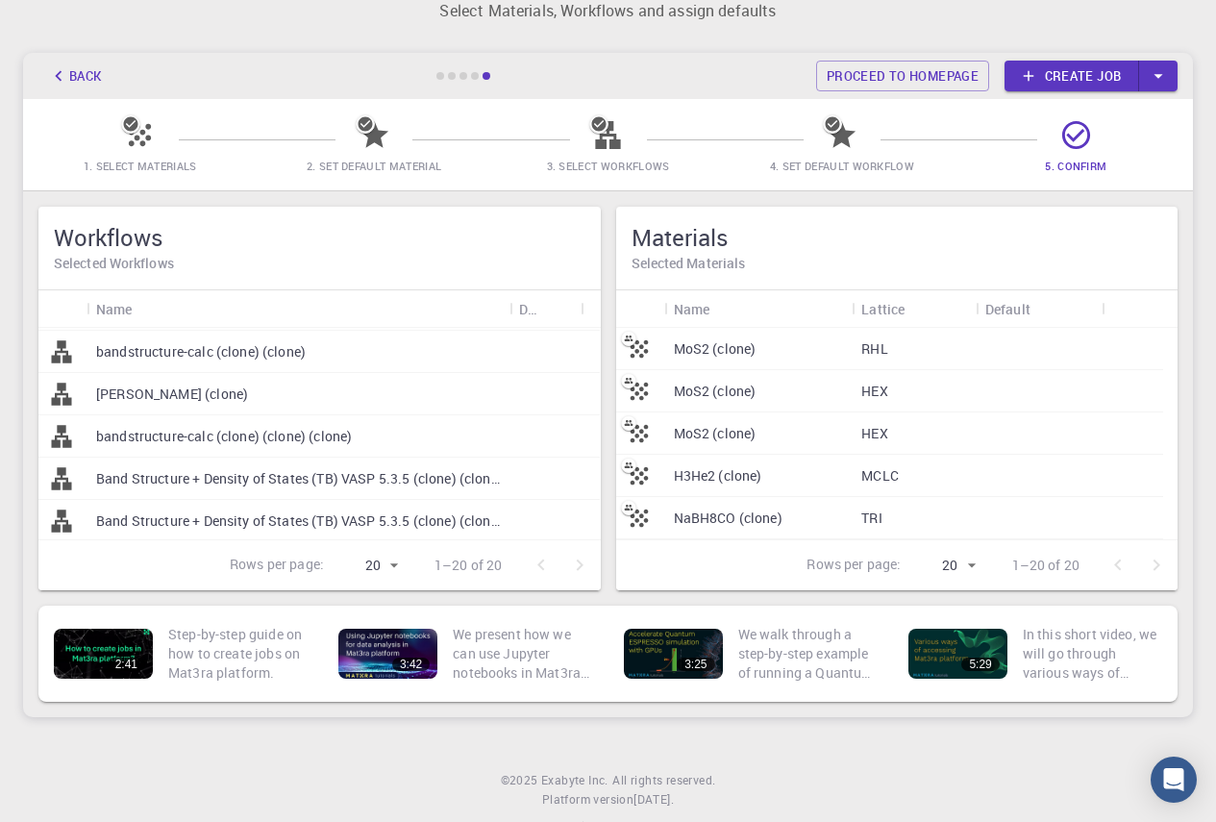
scroll to position [385, 0]
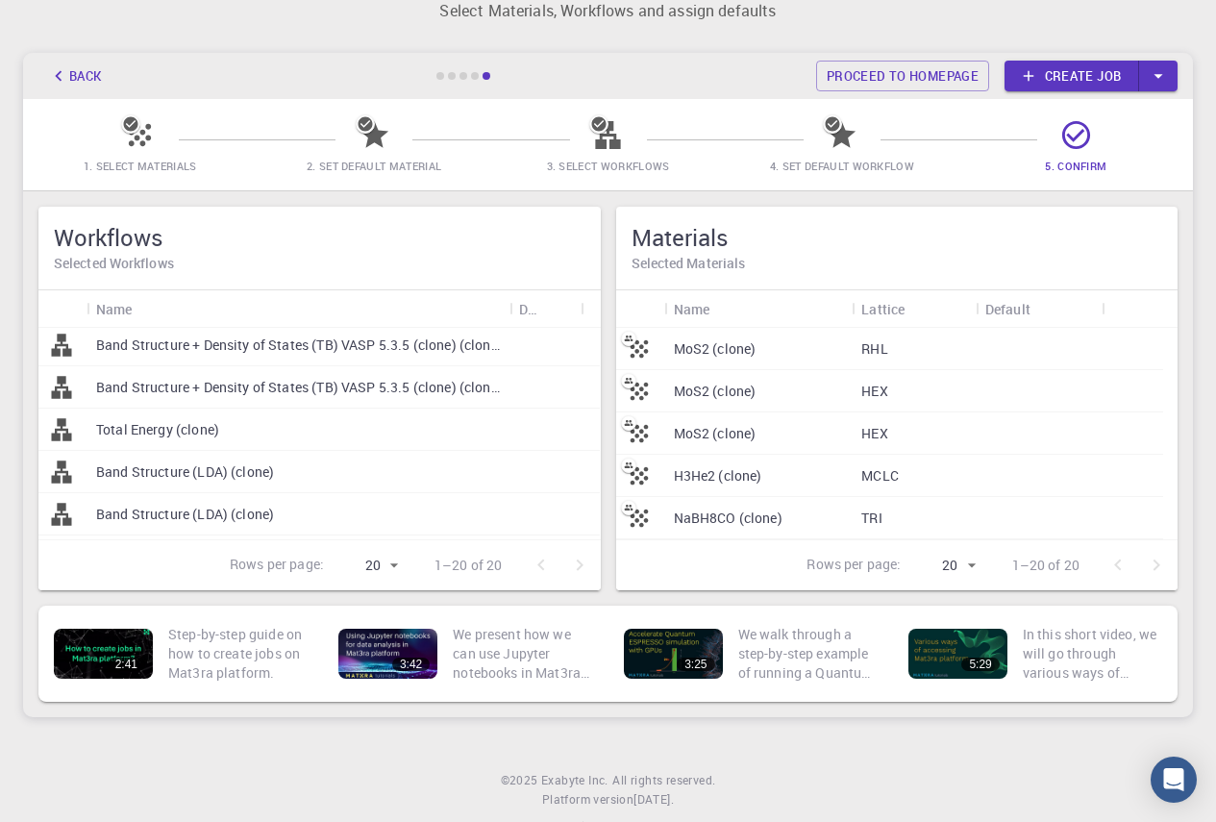
click at [210, 388] on p "Band Structure + Density of States (TB) VASP 5.3.5 (clone) (clone) (clone)" at bounding box center [298, 387] width 404 height 19
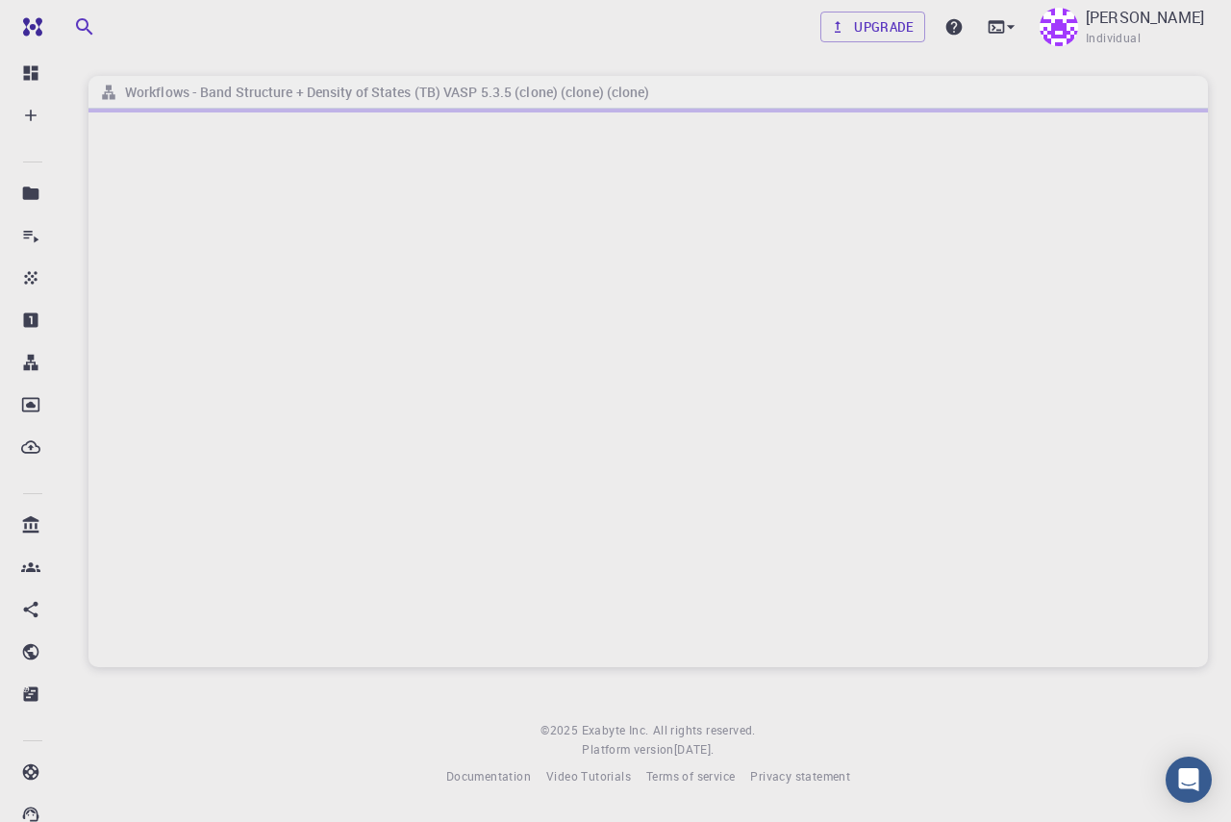
drag, startPoint x: 383, startPoint y: 402, endPoint x: 221, endPoint y: 326, distance: 178.5
click at [221, 326] on div at bounding box center [647, 388] width 1119 height 559
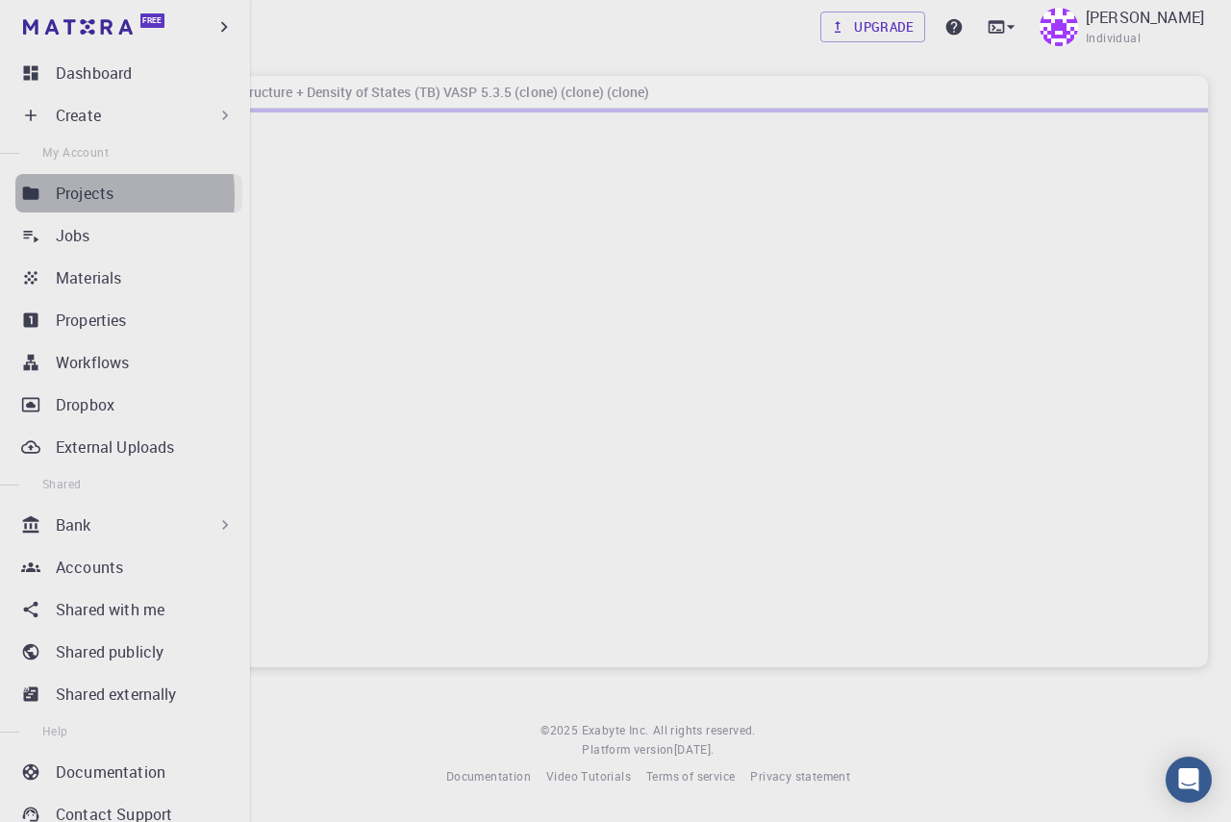
click at [40, 196] on link "Projects" at bounding box center [128, 193] width 227 height 38
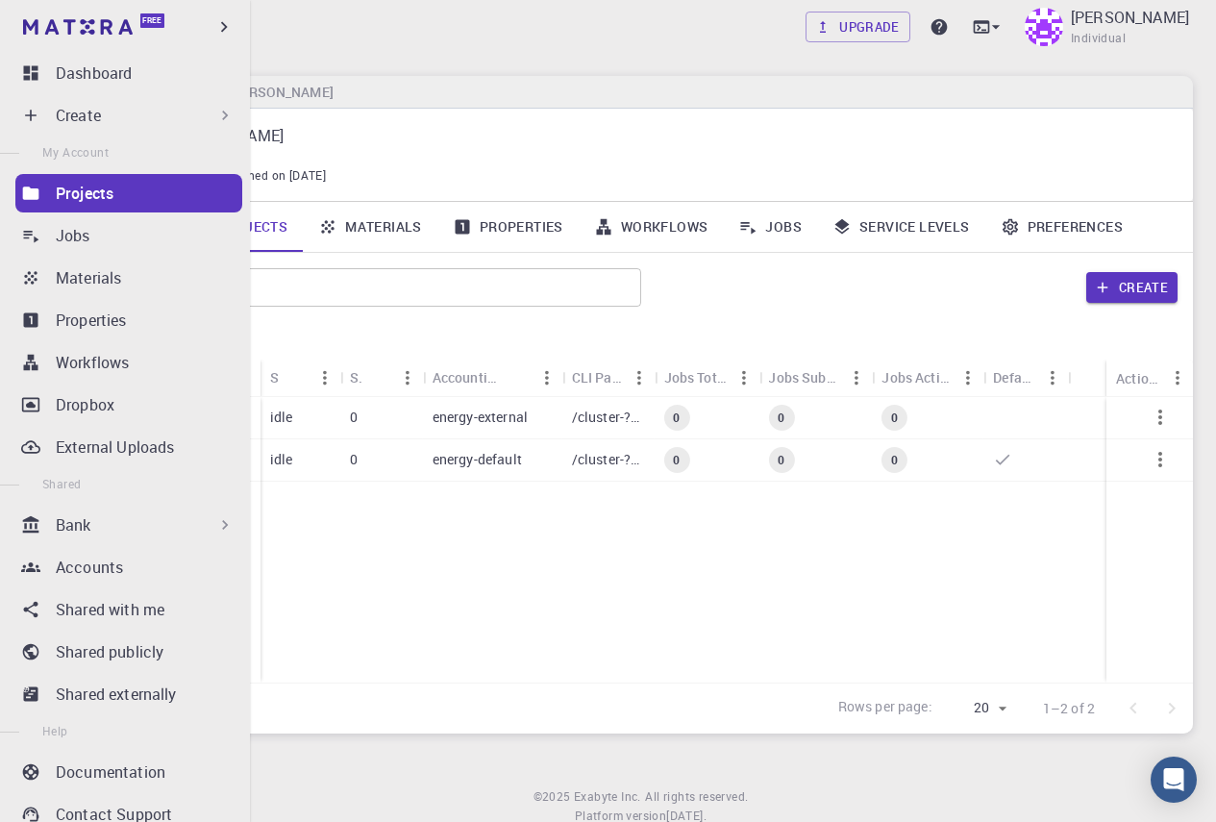
click at [132, 187] on div "Projects" at bounding box center [149, 193] width 187 height 23
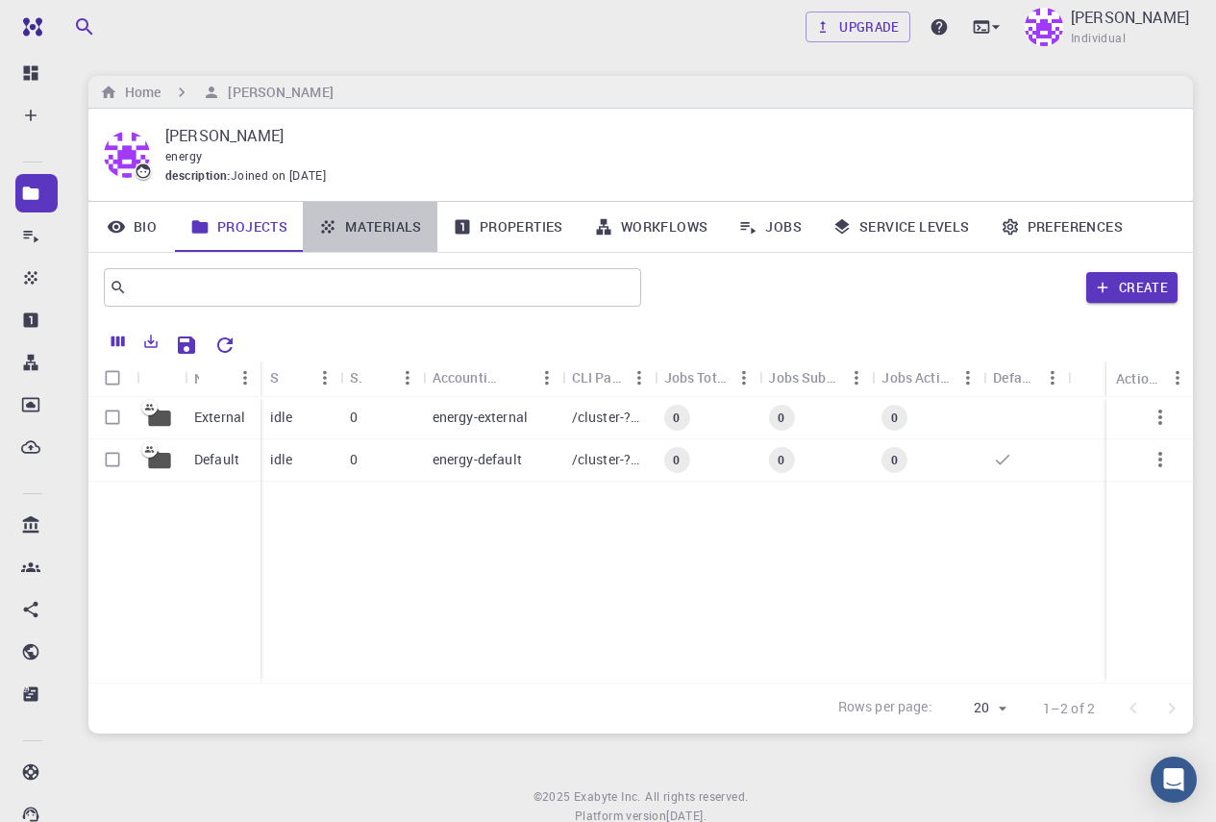
click at [411, 233] on link "Materials" at bounding box center [370, 227] width 135 height 50
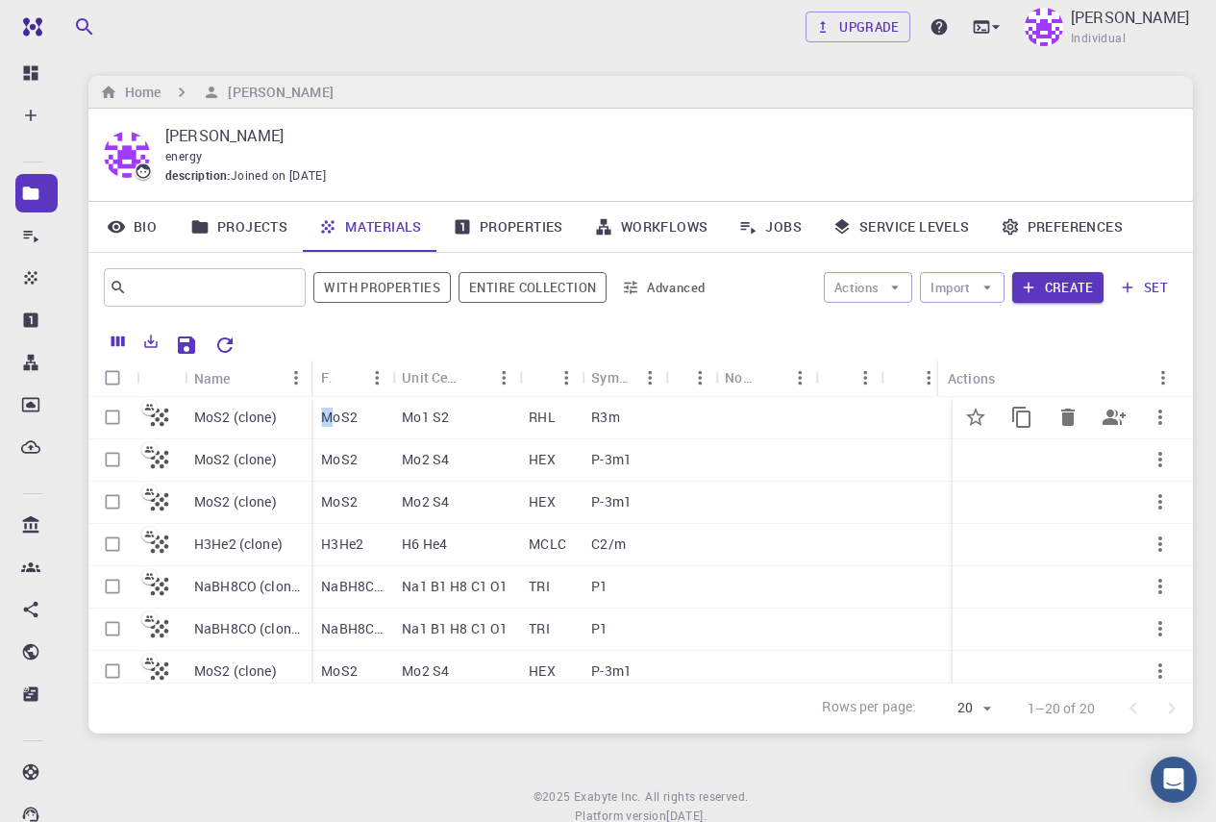
drag, startPoint x: 336, startPoint y: 413, endPoint x: 321, endPoint y: 416, distance: 15.7
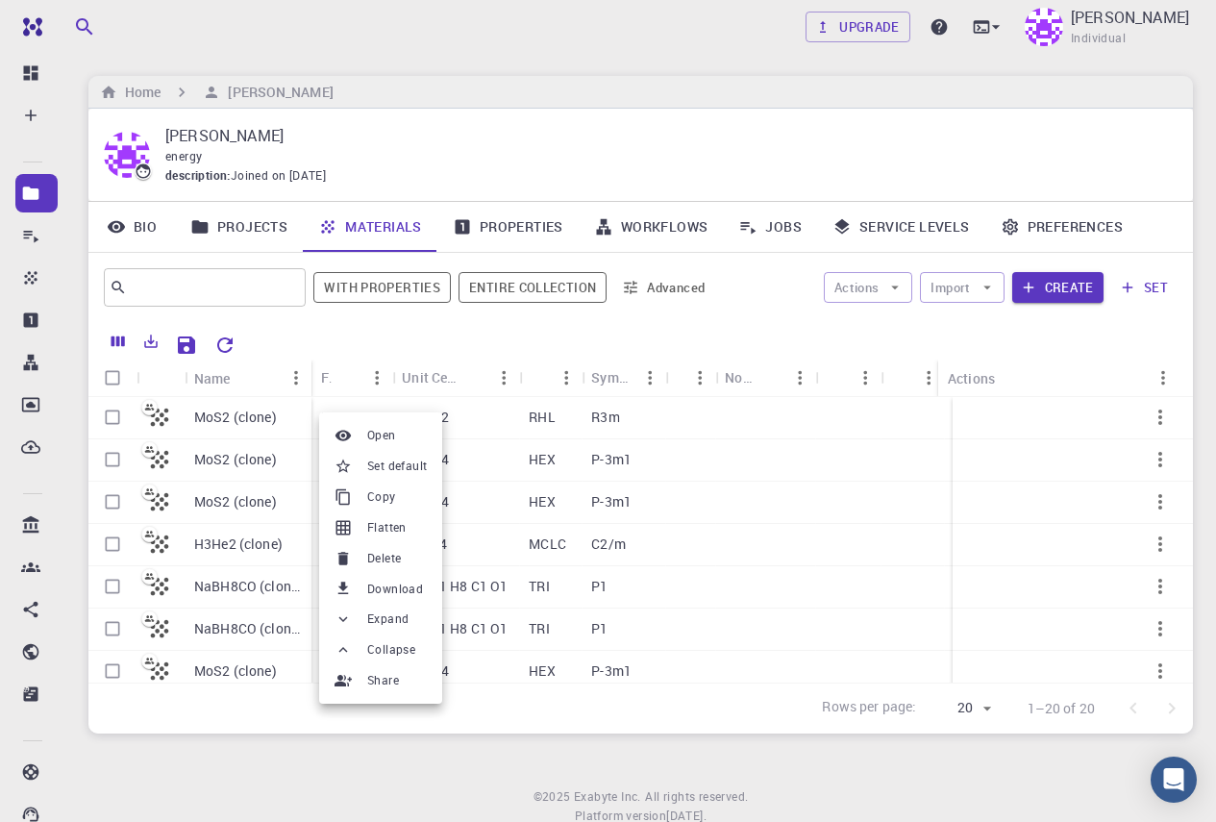
click at [964, 489] on div at bounding box center [608, 411] width 1216 height 822
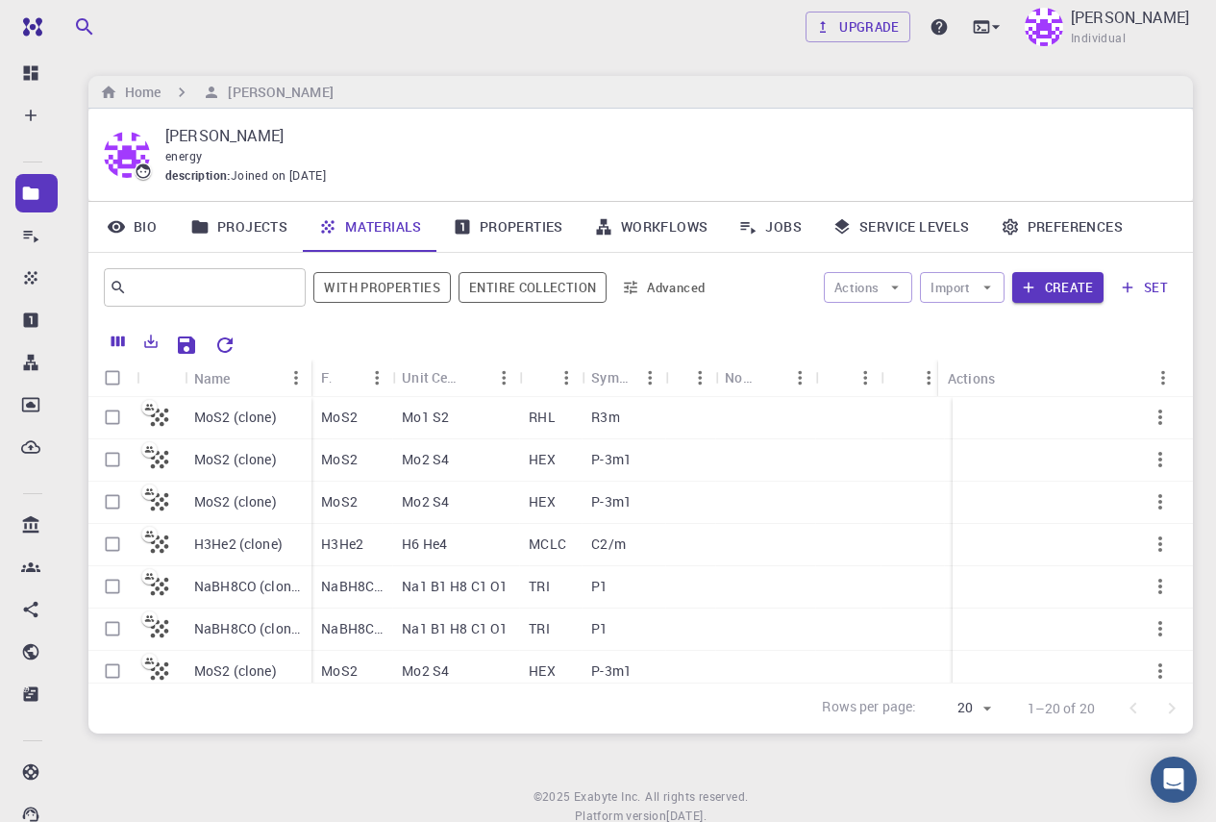
click at [791, 227] on link "Jobs" at bounding box center [770, 227] width 94 height 50
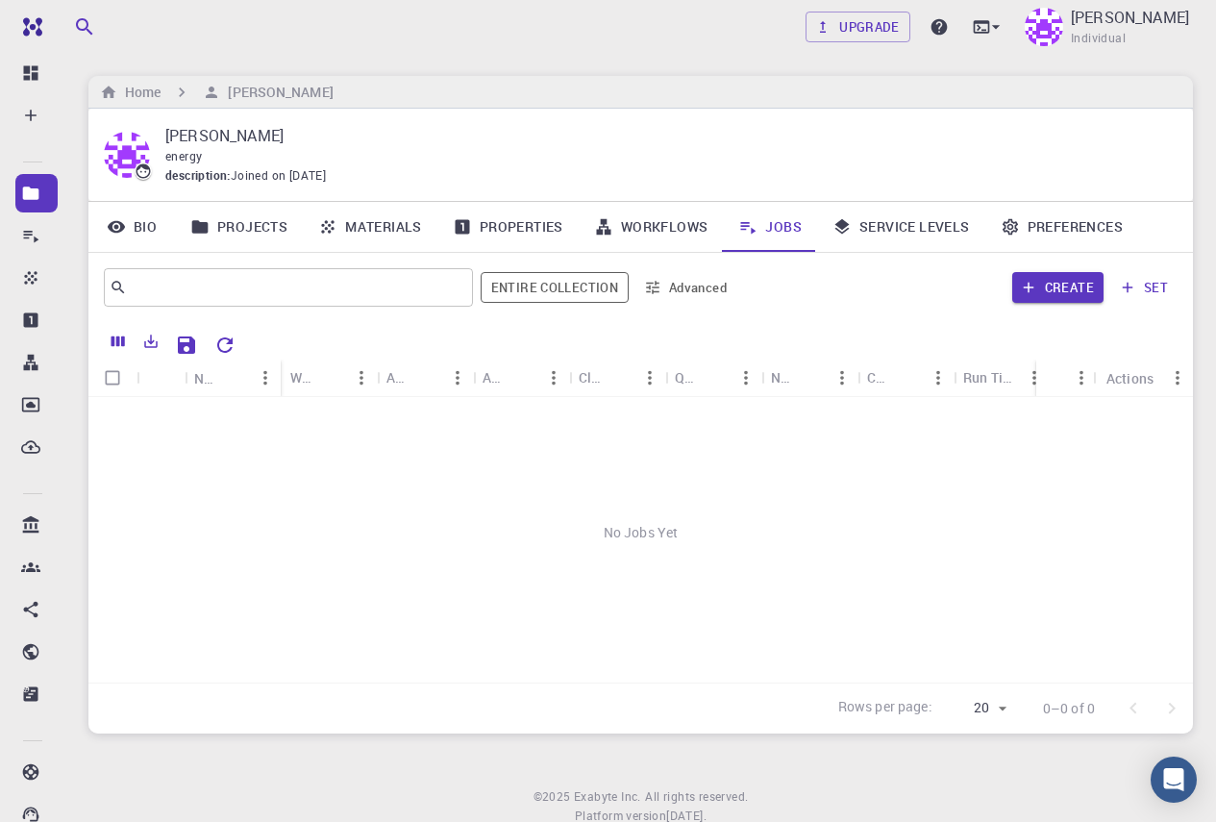
click at [336, 377] on icon "Sort" at bounding box center [331, 378] width 14 height 14
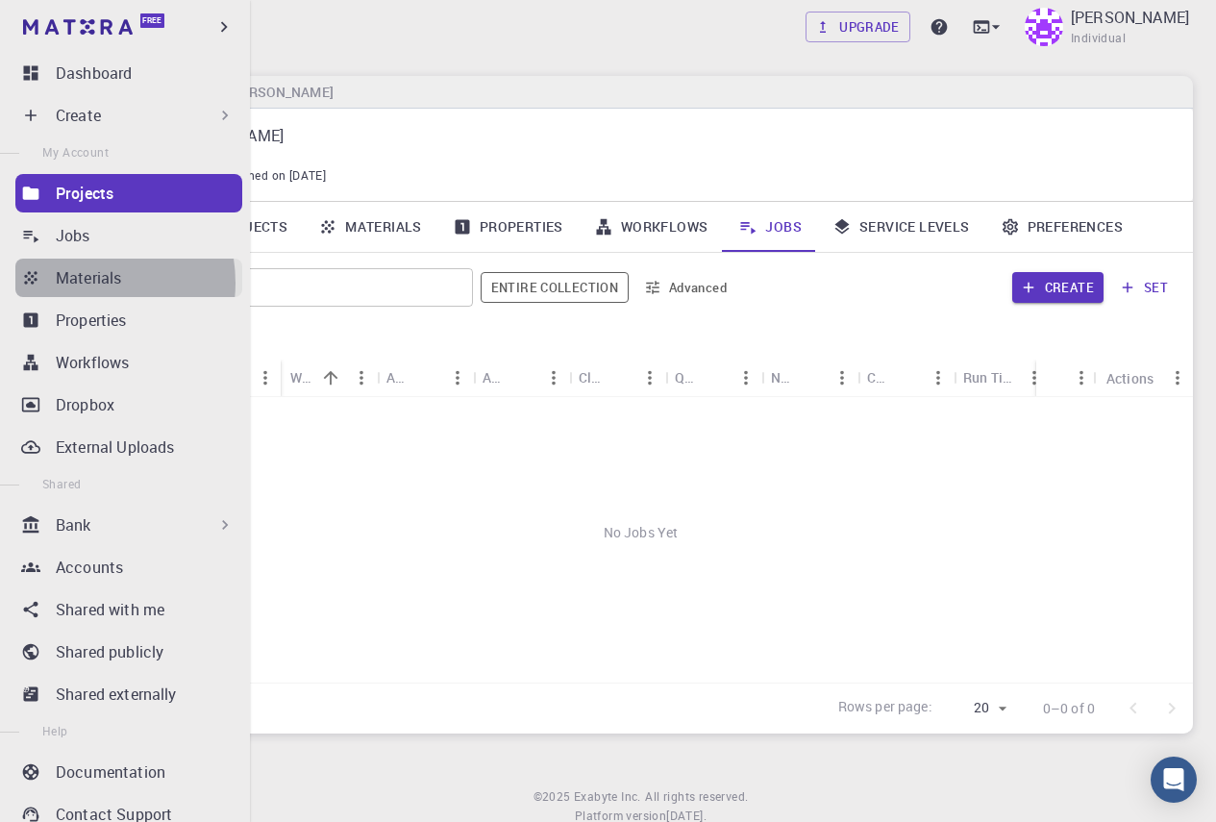
click at [82, 283] on p "Materials" at bounding box center [88, 277] width 65 height 23
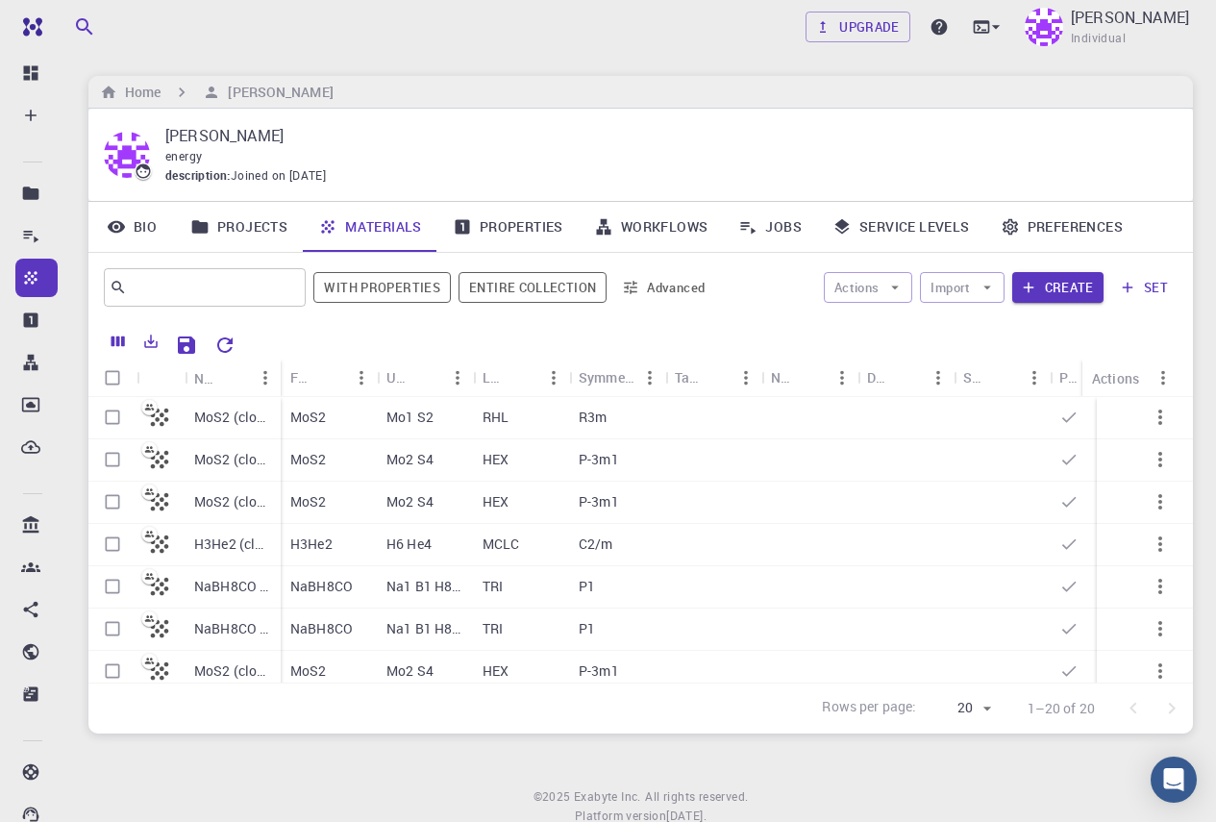
click at [336, 419] on div "MoS2" at bounding box center [329, 418] width 96 height 42
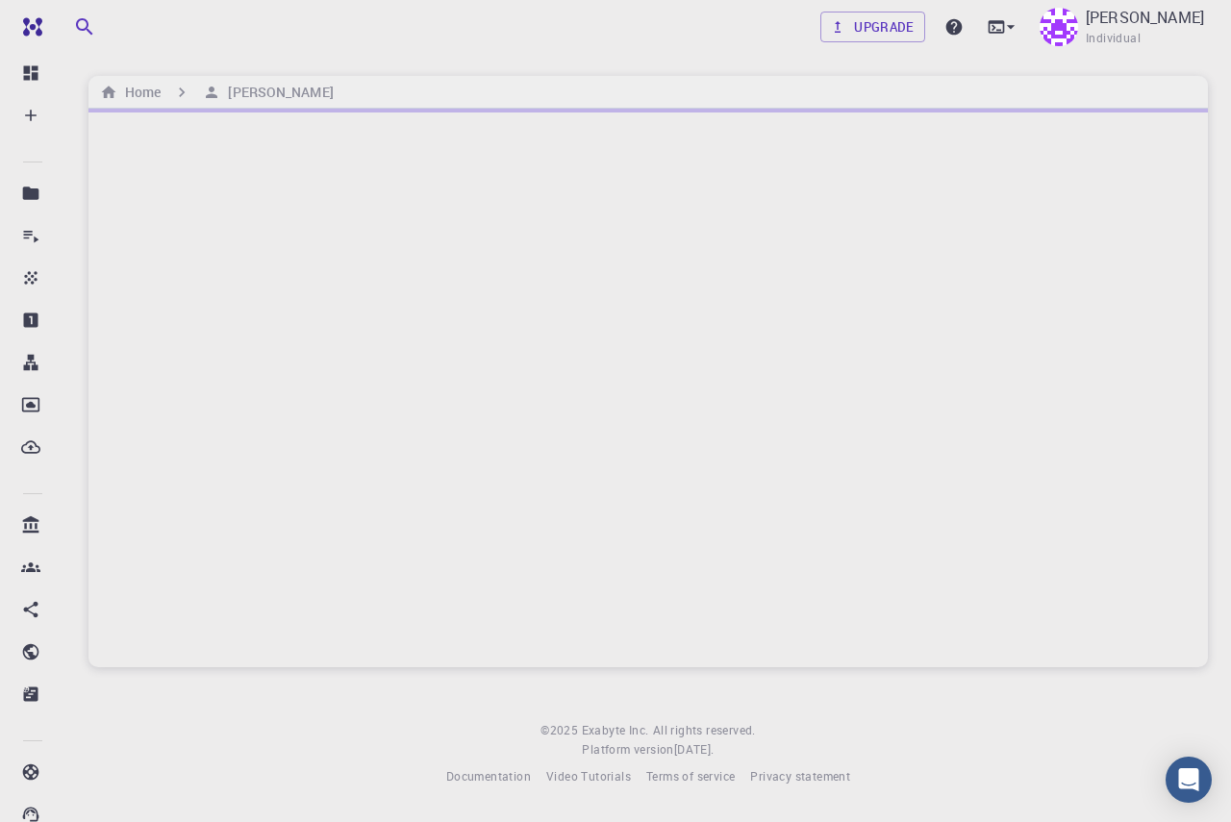
click at [302, 413] on div at bounding box center [647, 388] width 1119 height 559
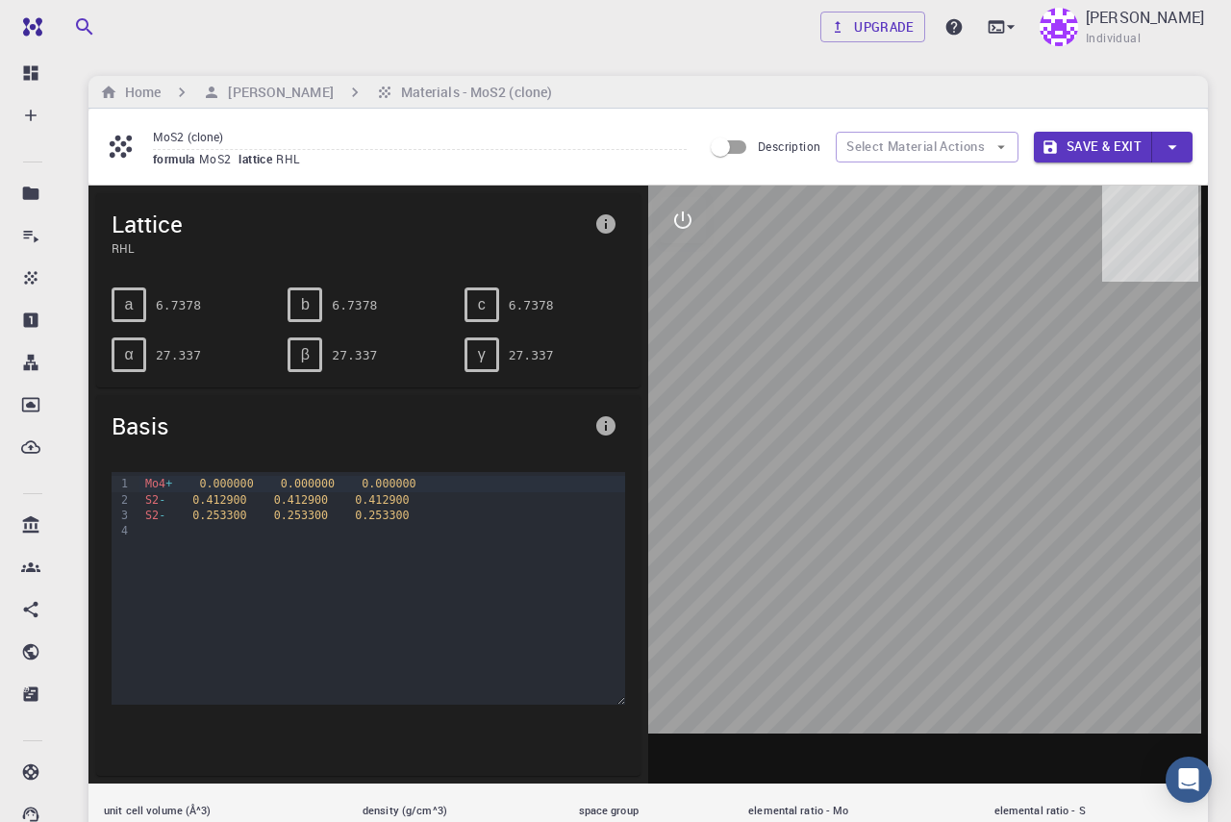
click at [915, 540] on div at bounding box center [928, 485] width 560 height 598
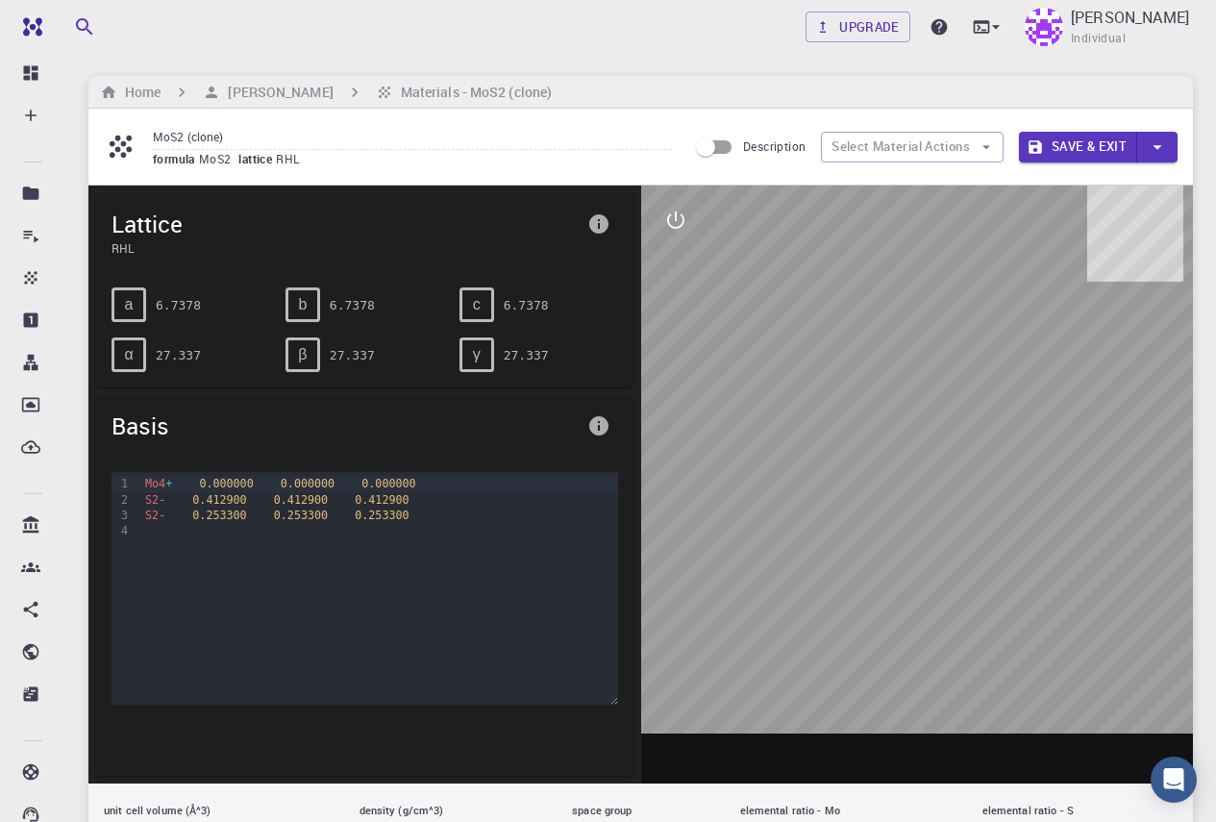
drag, startPoint x: 858, startPoint y: 542, endPoint x: 975, endPoint y: 532, distance: 117.8
click at [975, 532] on div at bounding box center [917, 485] width 553 height 598
click at [678, 221] on icon "interactive" at bounding box center [675, 220] width 23 height 23
click at [664, 266] on icon "view" at bounding box center [675, 266] width 23 height 23
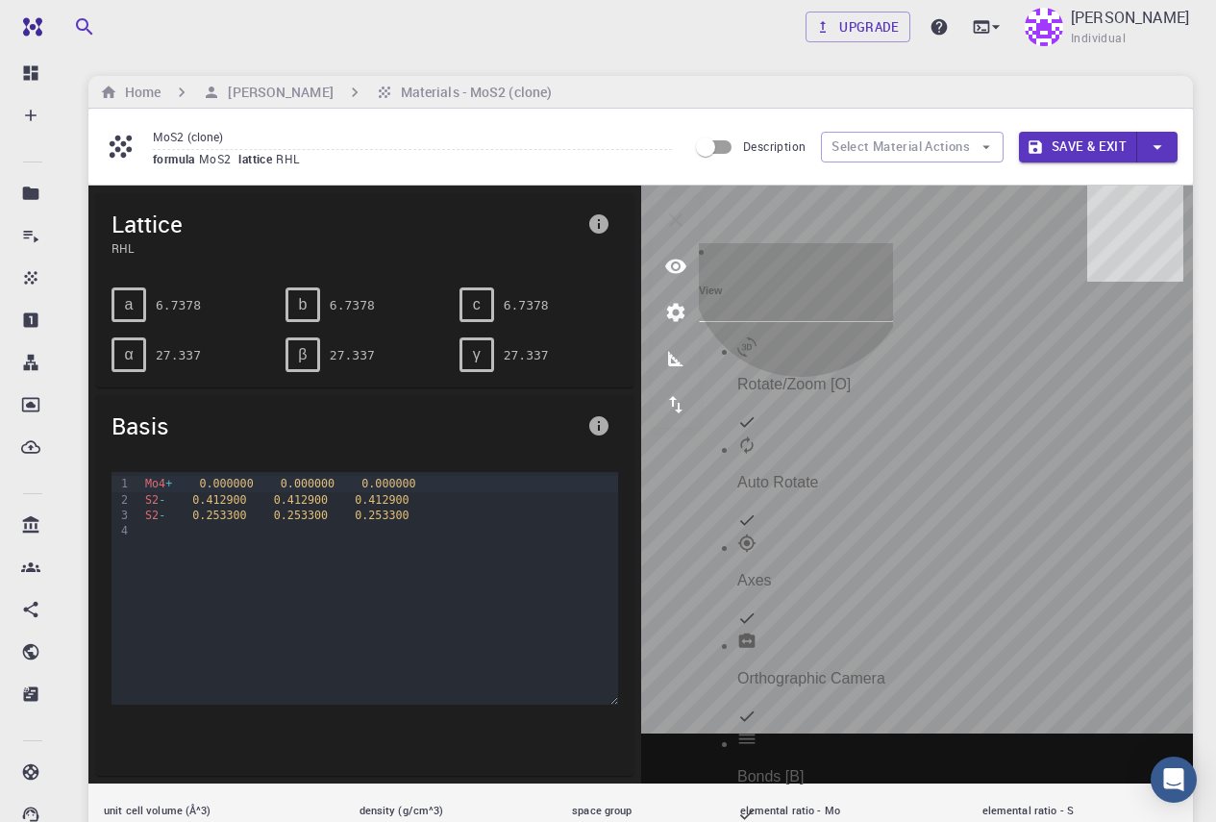
click at [809, 474] on p "Auto Rotate" at bounding box center [815, 482] width 156 height 17
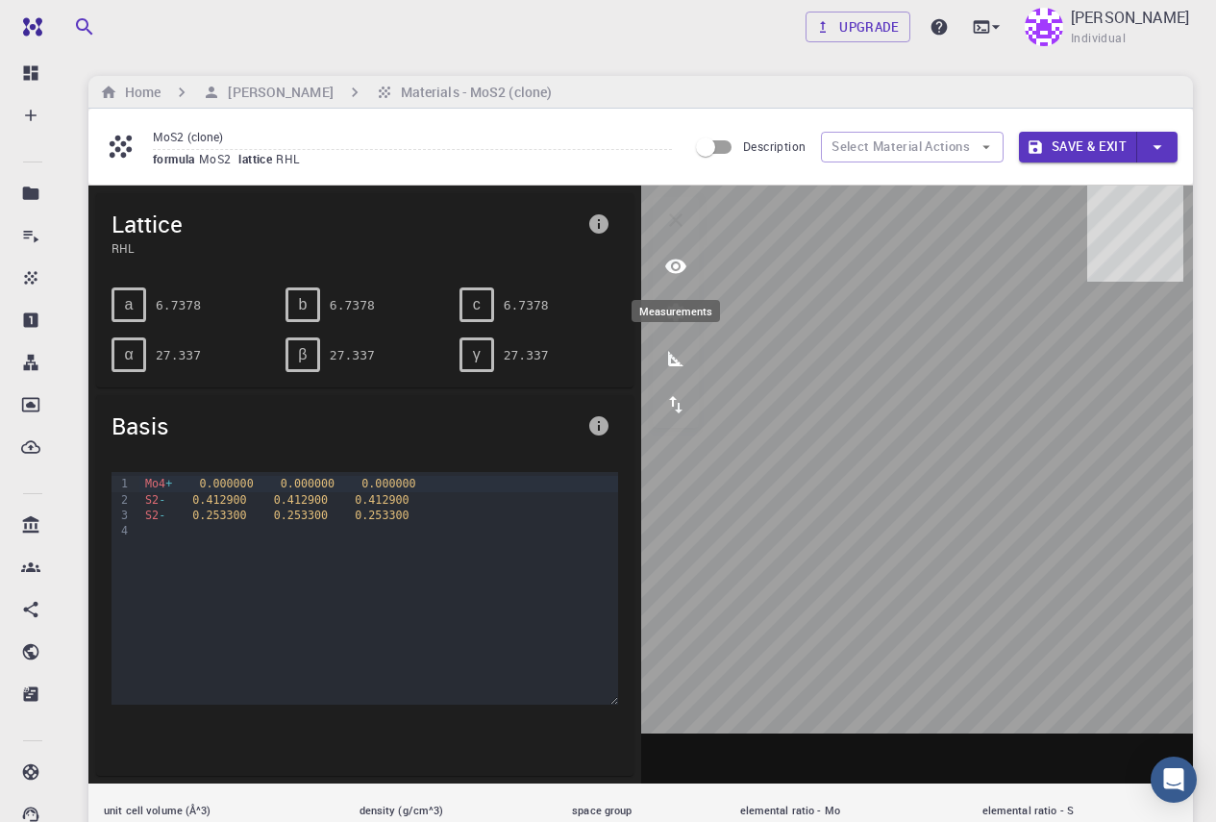
click at [667, 365] on icon "measurements" at bounding box center [675, 358] width 23 height 23
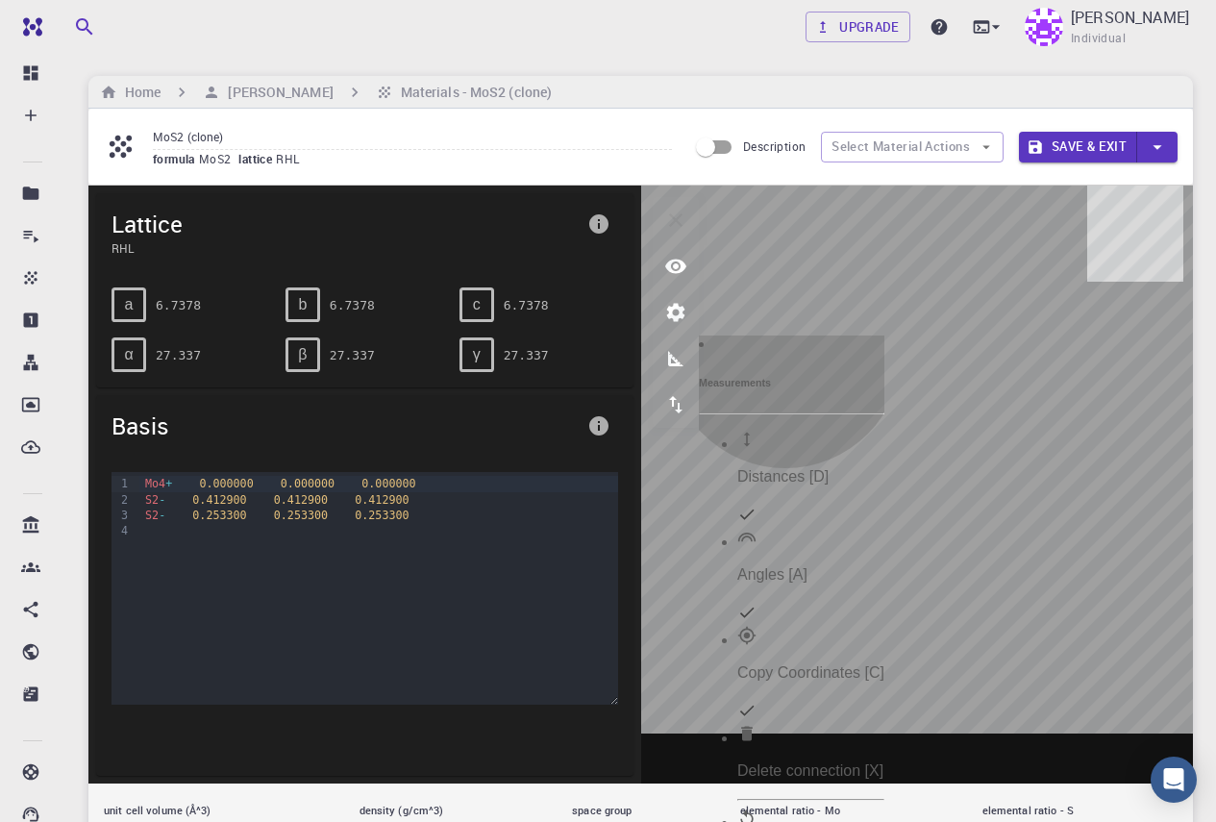
click at [793, 566] on p "Angles [A]" at bounding box center [810, 574] width 147 height 17
click at [810, 468] on p "Distances [D]" at bounding box center [810, 476] width 147 height 17
click at [827, 664] on p "Copy Coordinates [C]" at bounding box center [810, 672] width 147 height 17
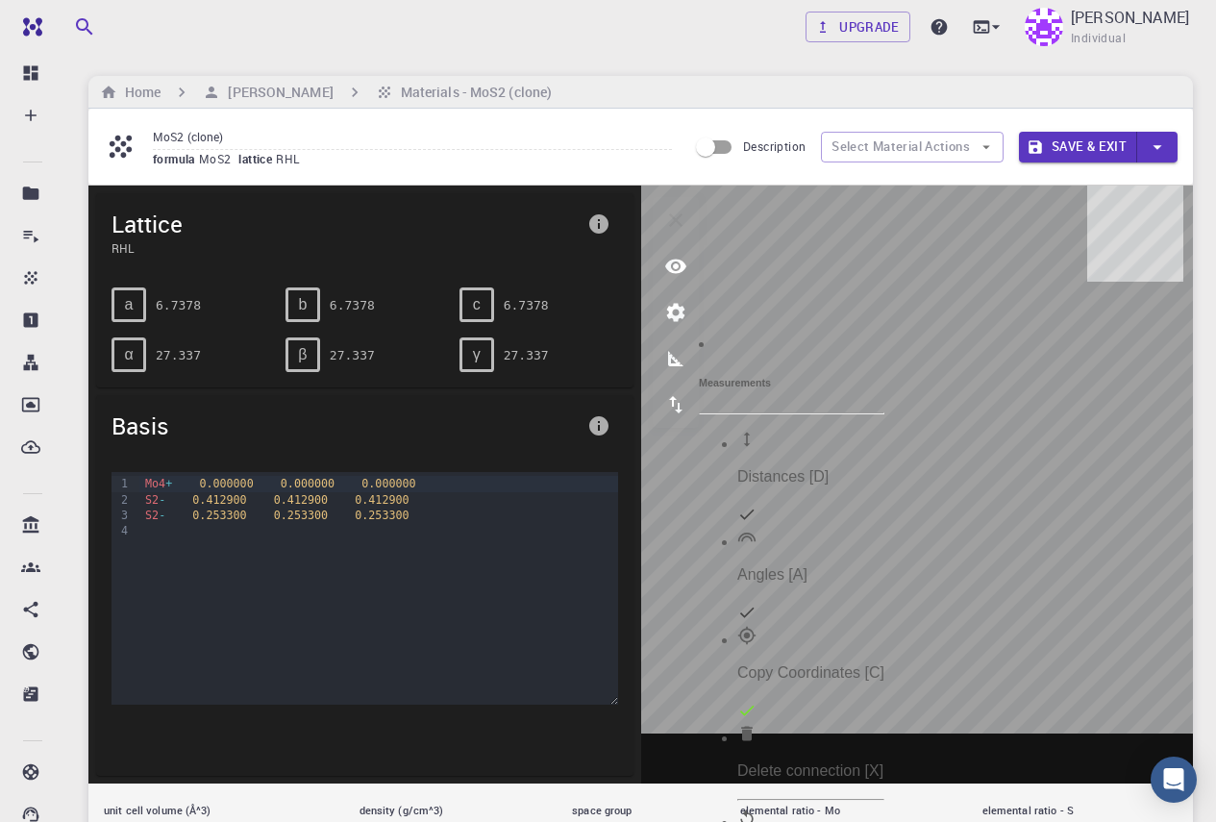
click at [470, 353] on div "γ" at bounding box center [477, 354] width 35 height 35
drag, startPoint x: 470, startPoint y: 353, endPoint x: 463, endPoint y: 383, distance: 30.6
click at [463, 383] on div "a 6.7378 b 6.7378 c 6.7378 α 27.337 β 27.337 γ 27.337" at bounding box center [364, 329] width 537 height 115
click at [287, 305] on div "b" at bounding box center [303, 304] width 35 height 35
click at [598, 225] on icon "info" at bounding box center [598, 223] width 23 height 23
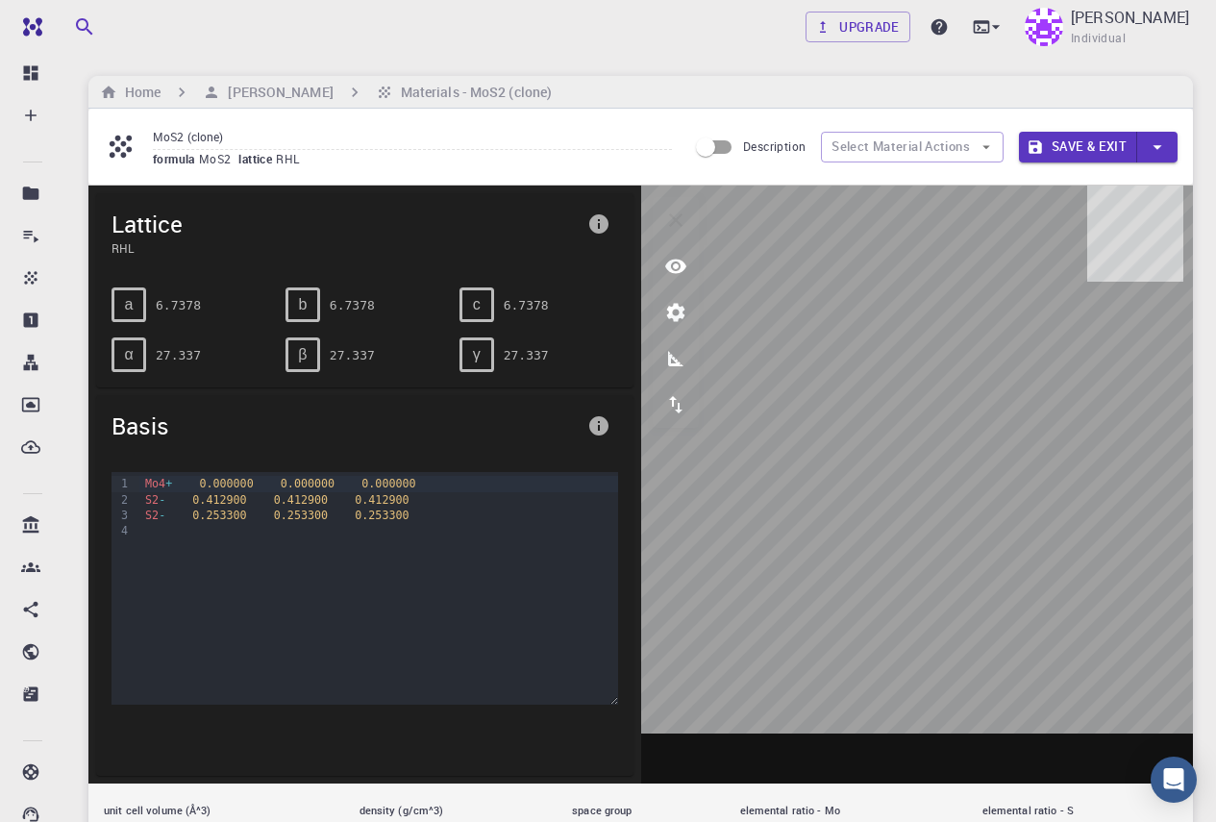
click at [676, 261] on div at bounding box center [608, 411] width 1216 height 822
click at [675, 395] on icon "export" at bounding box center [675, 404] width 23 height 23
click at [789, 589] on p "Screenshot" at bounding box center [793, 597] width 112 height 17
click at [710, 145] on input "Description" at bounding box center [706, 147] width 110 height 37
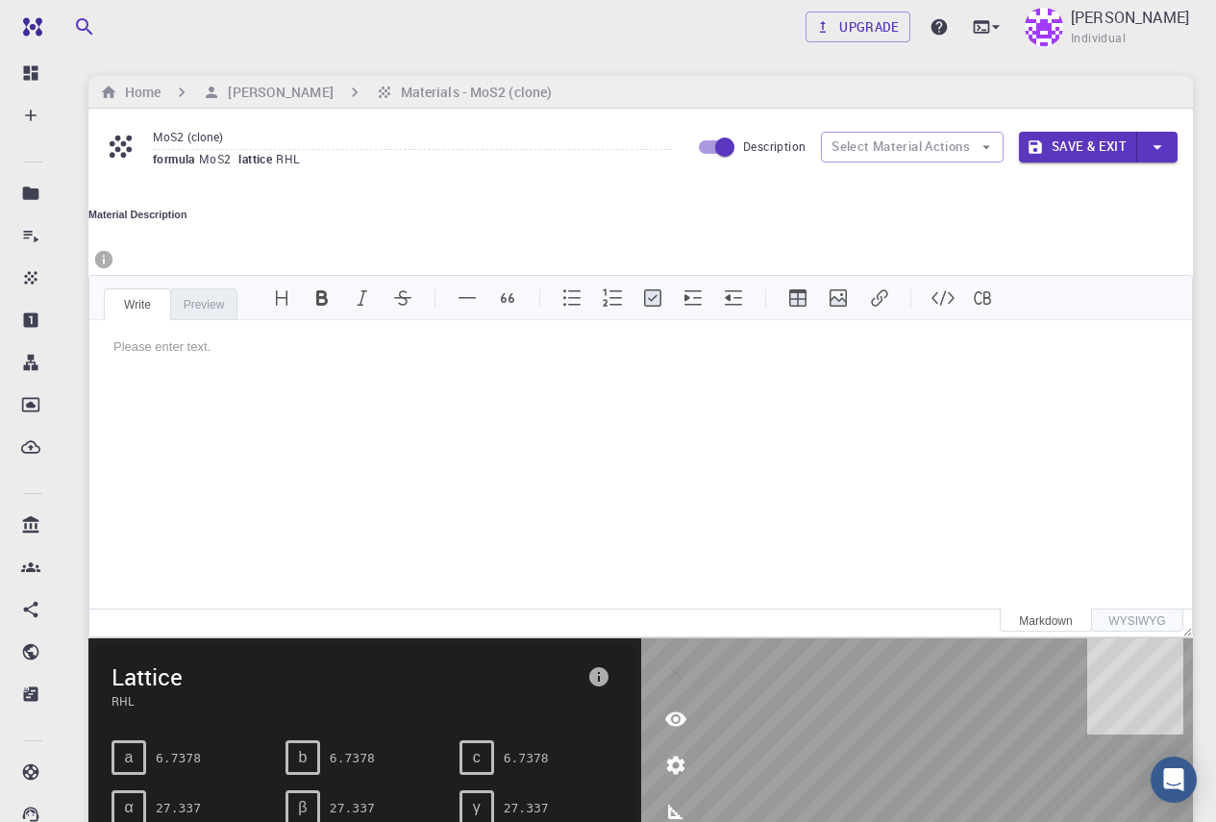
click at [164, 288] on div "Write" at bounding box center [137, 304] width 67 height 32
click at [378, 283] on button "Italic" at bounding box center [362, 298] width 31 height 31
click at [147, 288] on div "Write" at bounding box center [137, 304] width 67 height 32
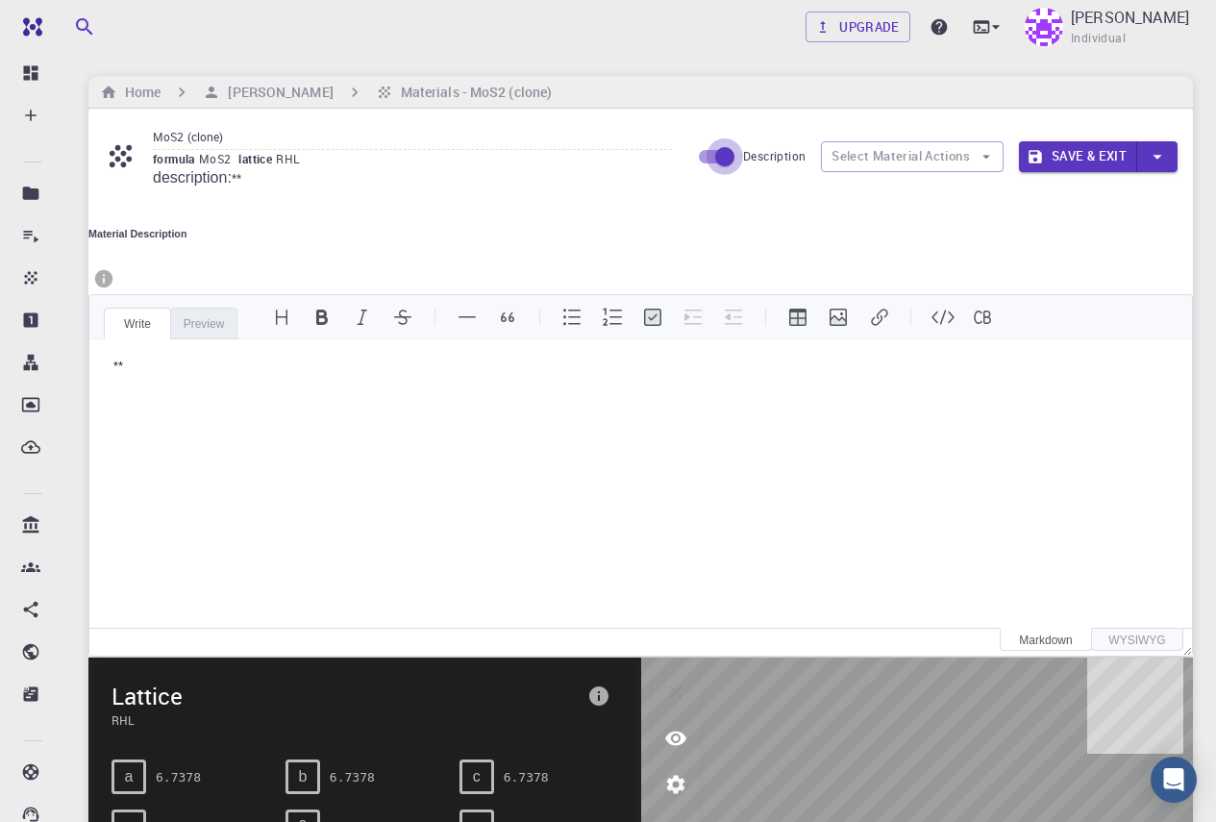
click at [724, 155] on input "Description" at bounding box center [725, 156] width 110 height 37
checkbox input "false"
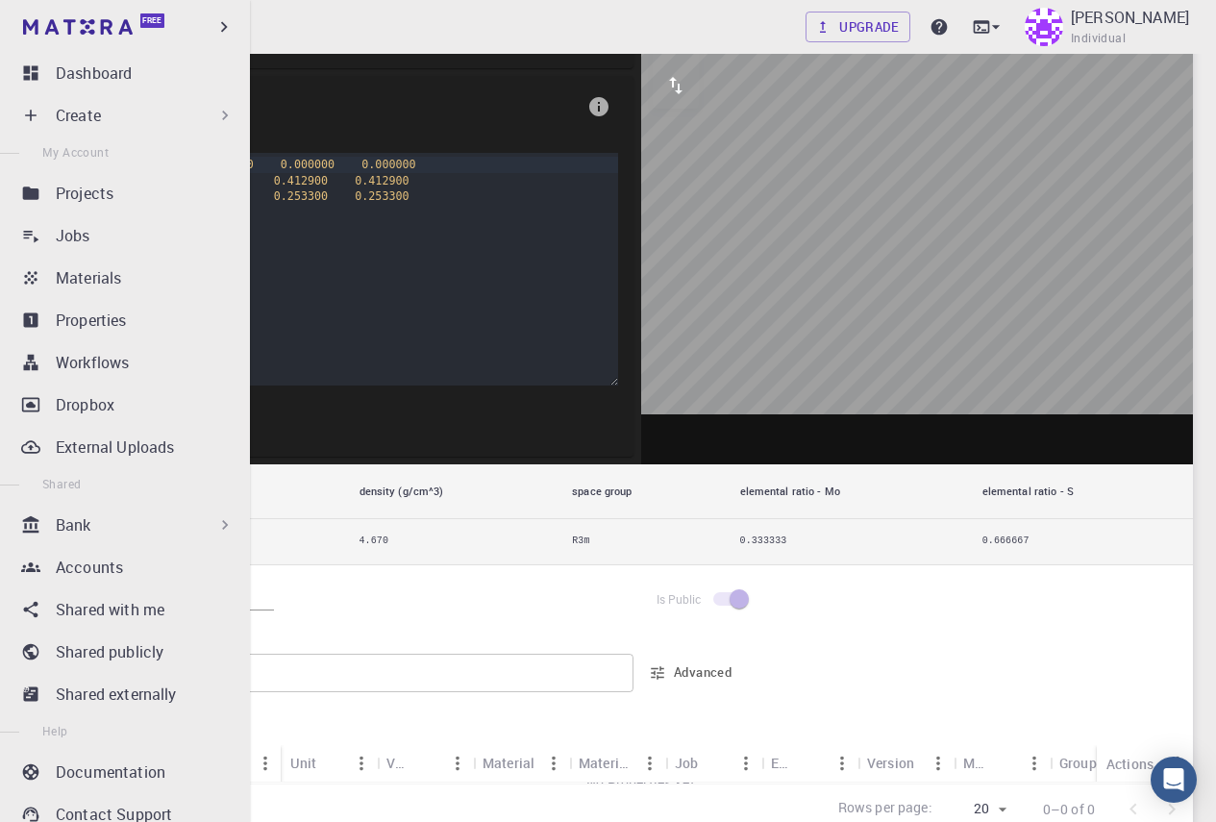
scroll to position [329, 0]
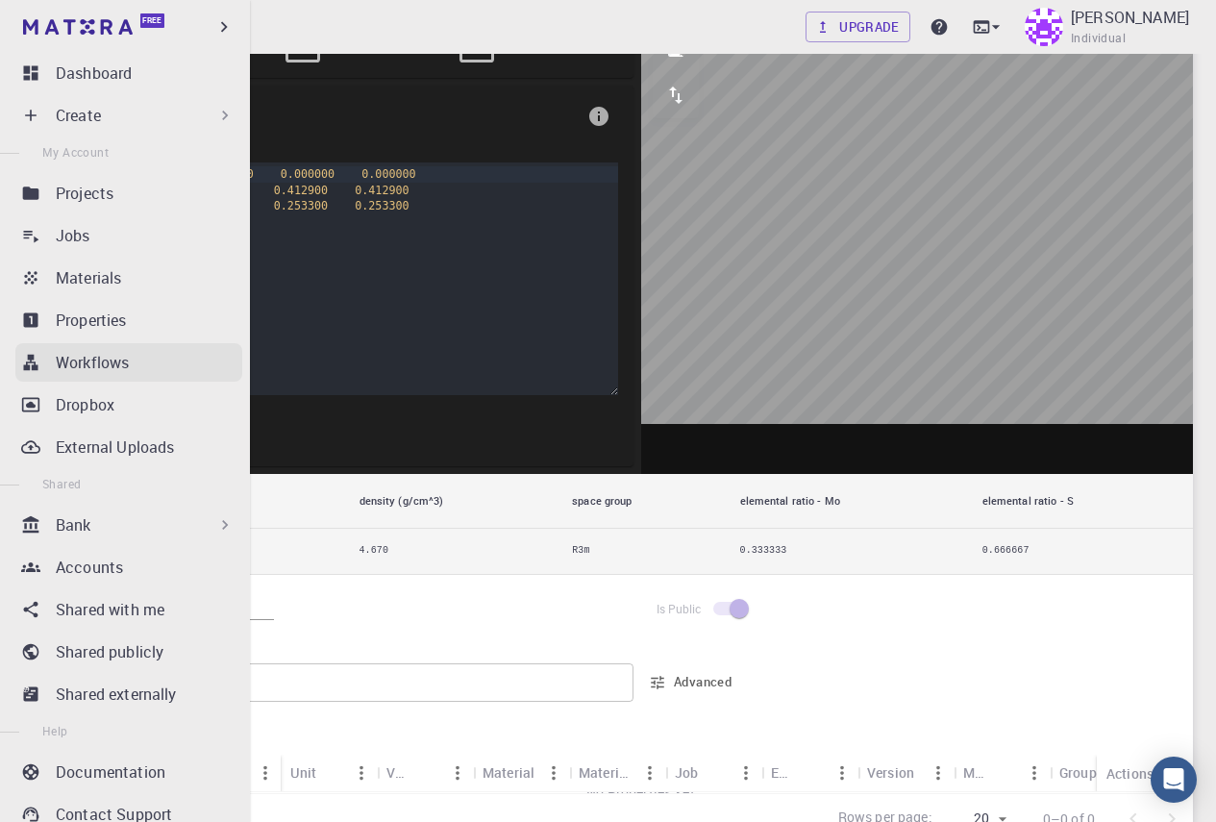
click at [150, 367] on div "Workflows" at bounding box center [149, 362] width 187 height 23
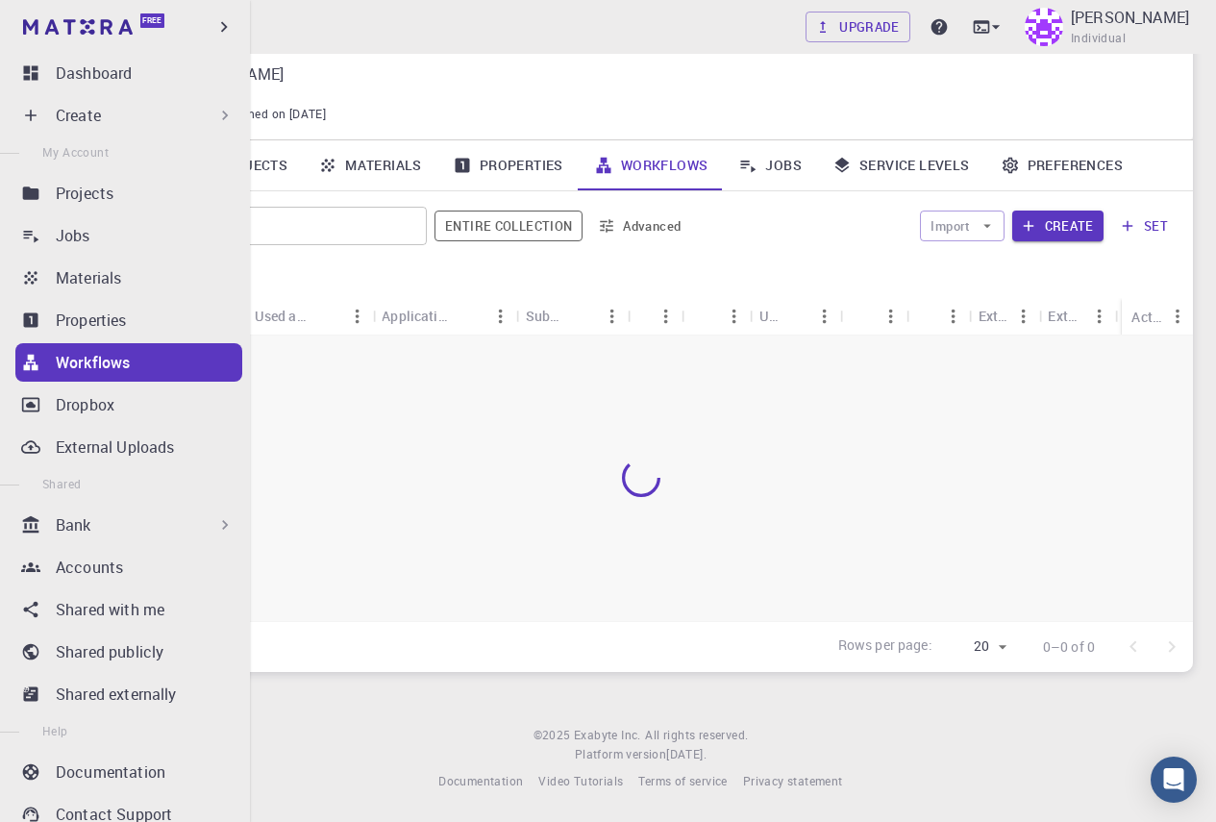
scroll to position [62, 0]
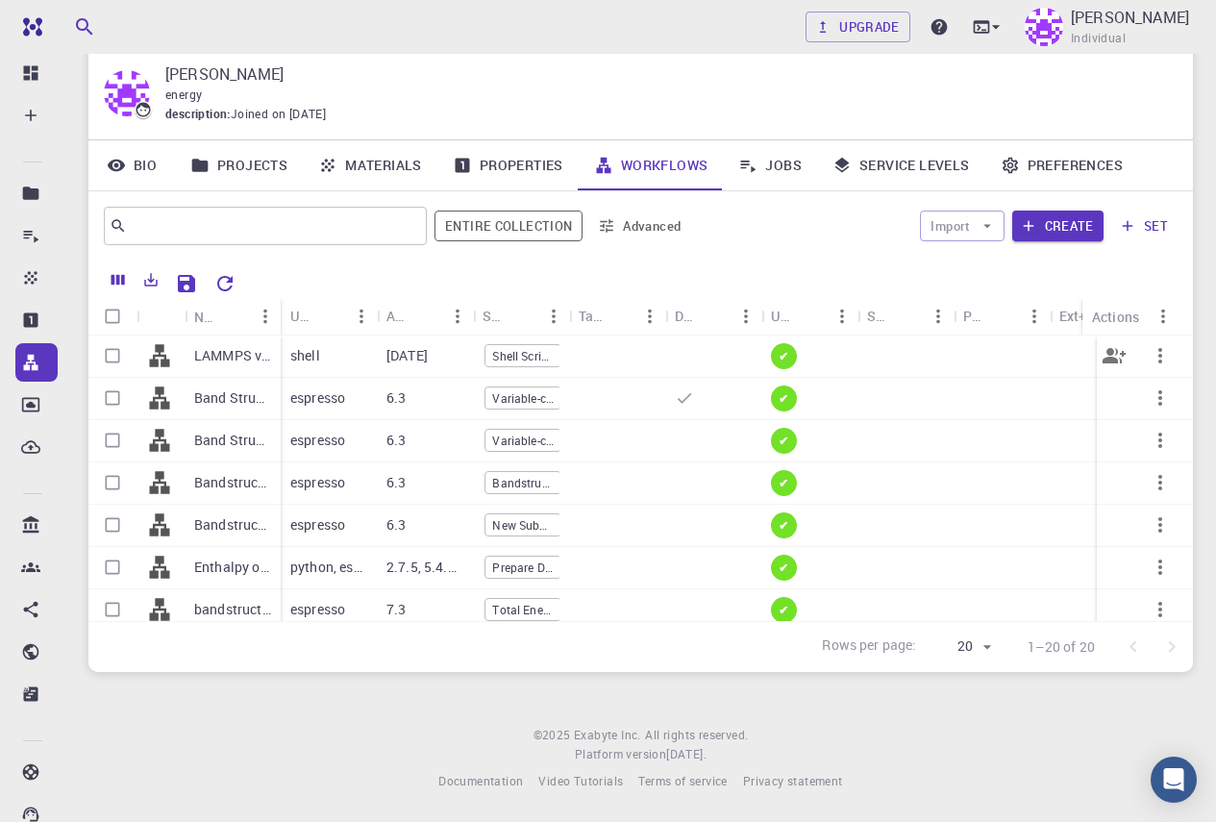
click at [539, 348] on span "Shell Script Subworkflow" at bounding box center [523, 356] width 75 height 16
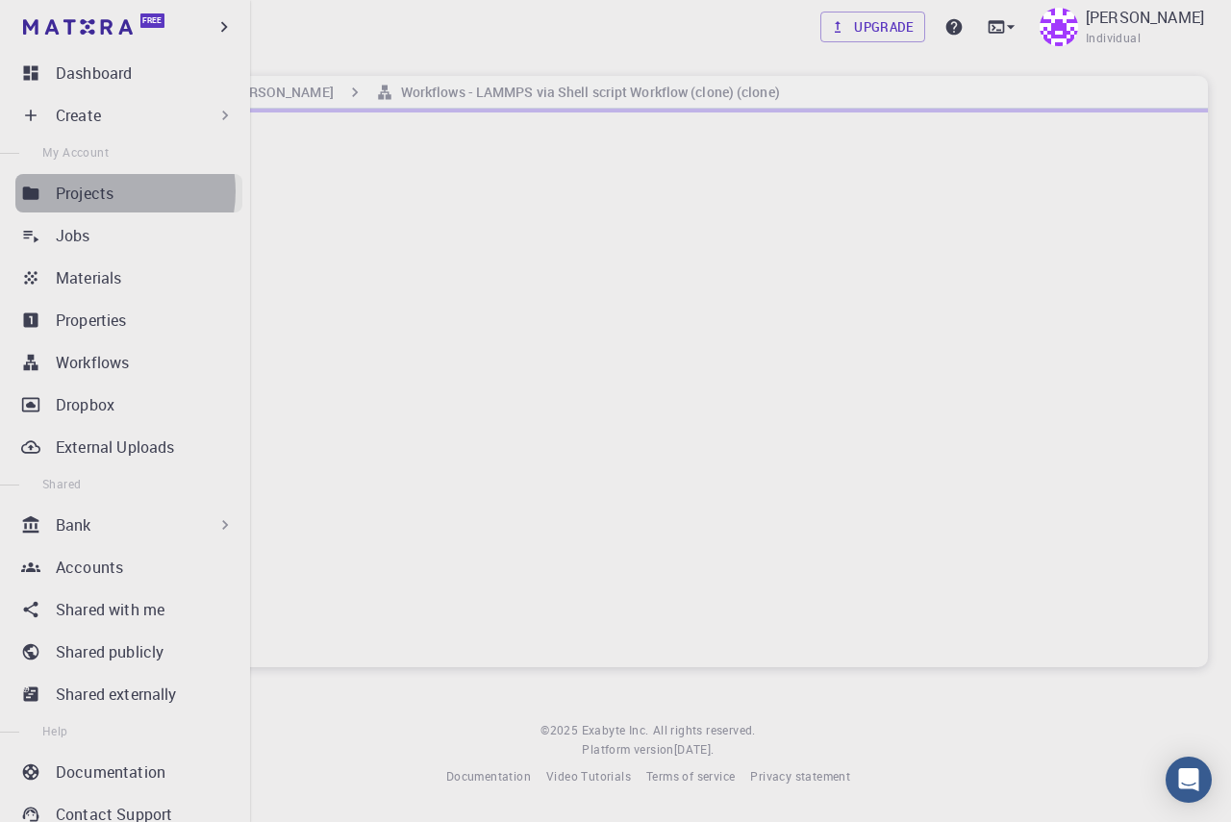
click at [108, 191] on p "Projects" at bounding box center [85, 193] width 58 height 23
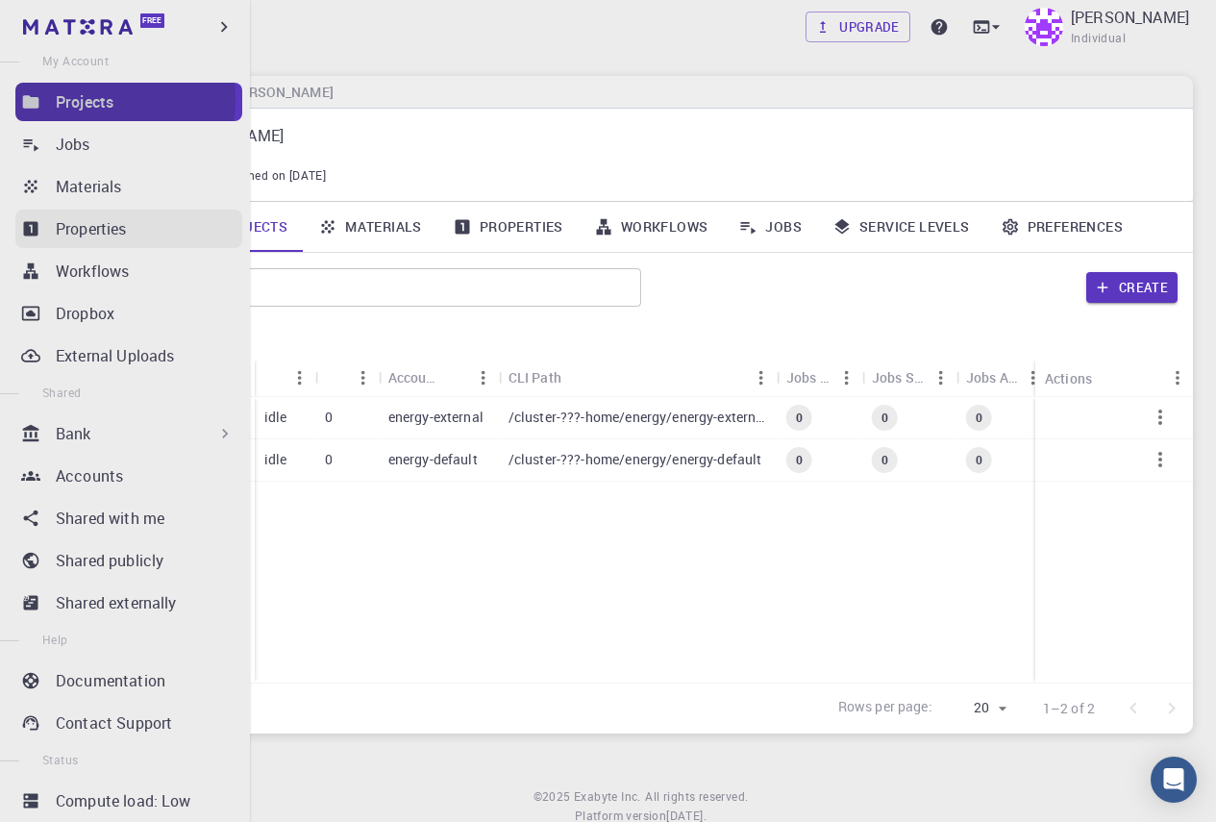
scroll to position [136, 0]
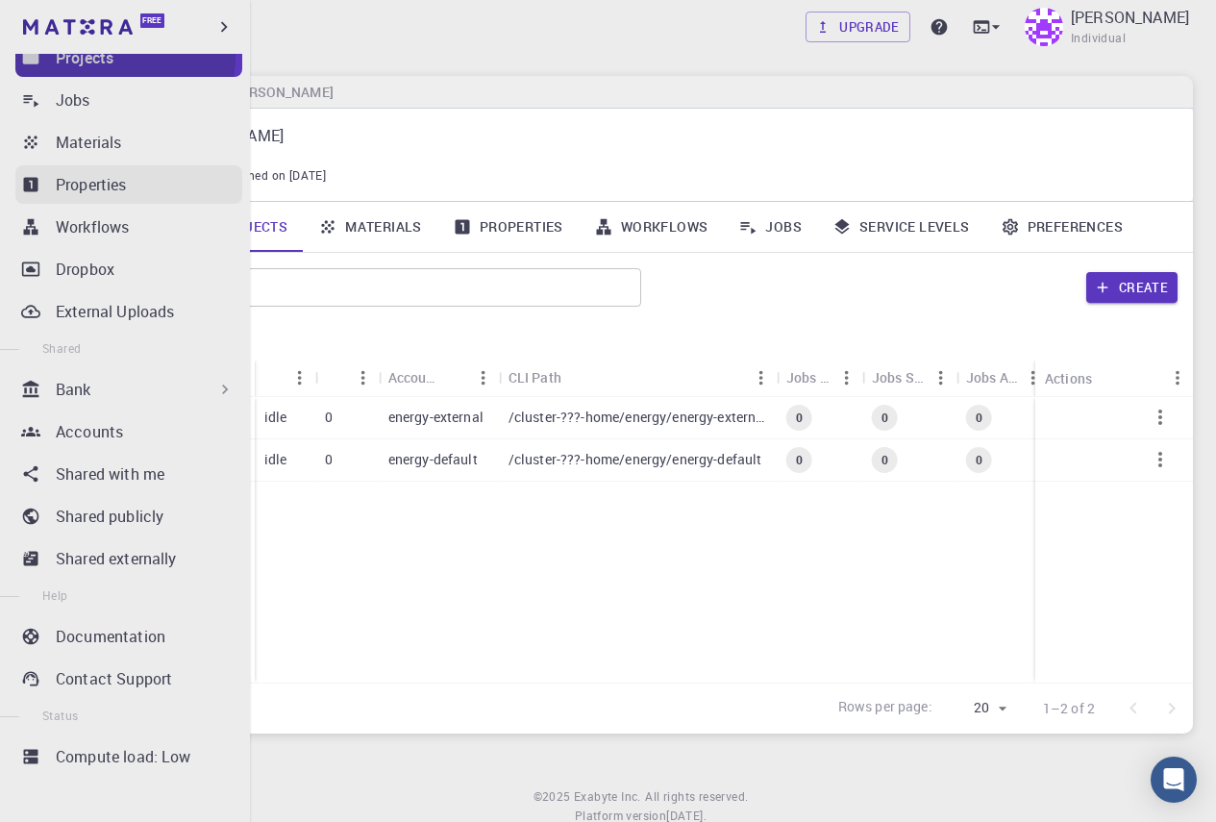
click at [107, 190] on ul "Dashboard Create New Job New Material Create Material Upload File Import from B…" at bounding box center [125, 370] width 250 height 904
drag, startPoint x: 107, startPoint y: 190, endPoint x: 377, endPoint y: 523, distance: 428.5
click at [422, 549] on div "External Default idle 0 energy-external /cluster-???-home/energy/energy-externa…" at bounding box center [680, 540] width 1184 height 286
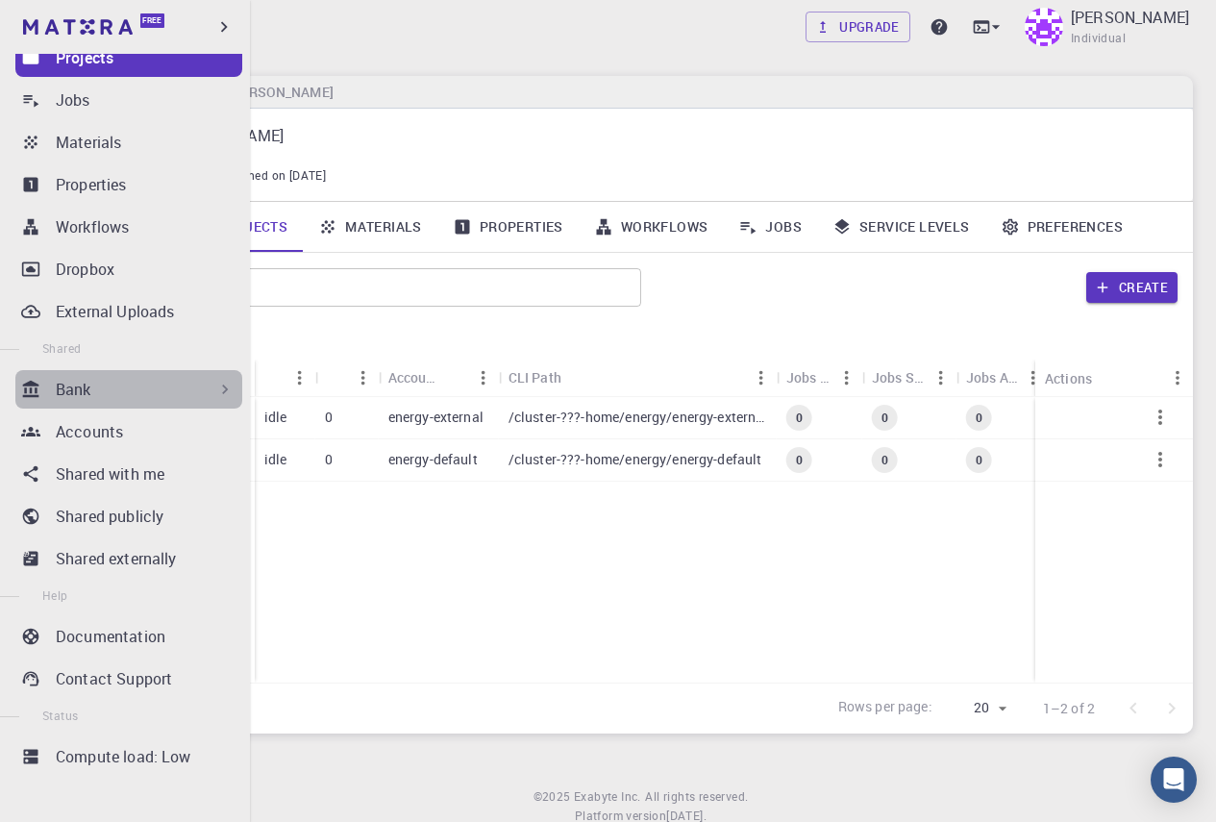
click at [178, 383] on div "Bank" at bounding box center [145, 389] width 179 height 23
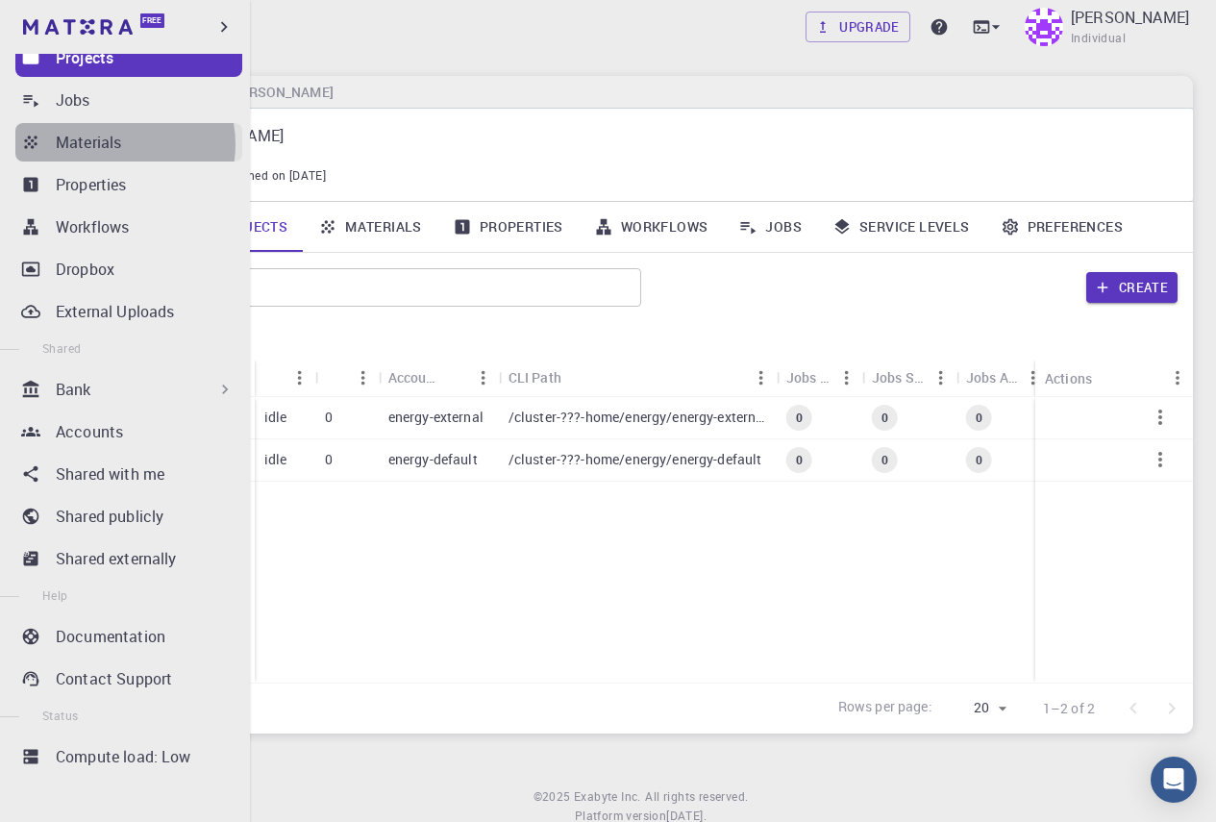
click at [116, 144] on p "Materials" at bounding box center [88, 142] width 65 height 23
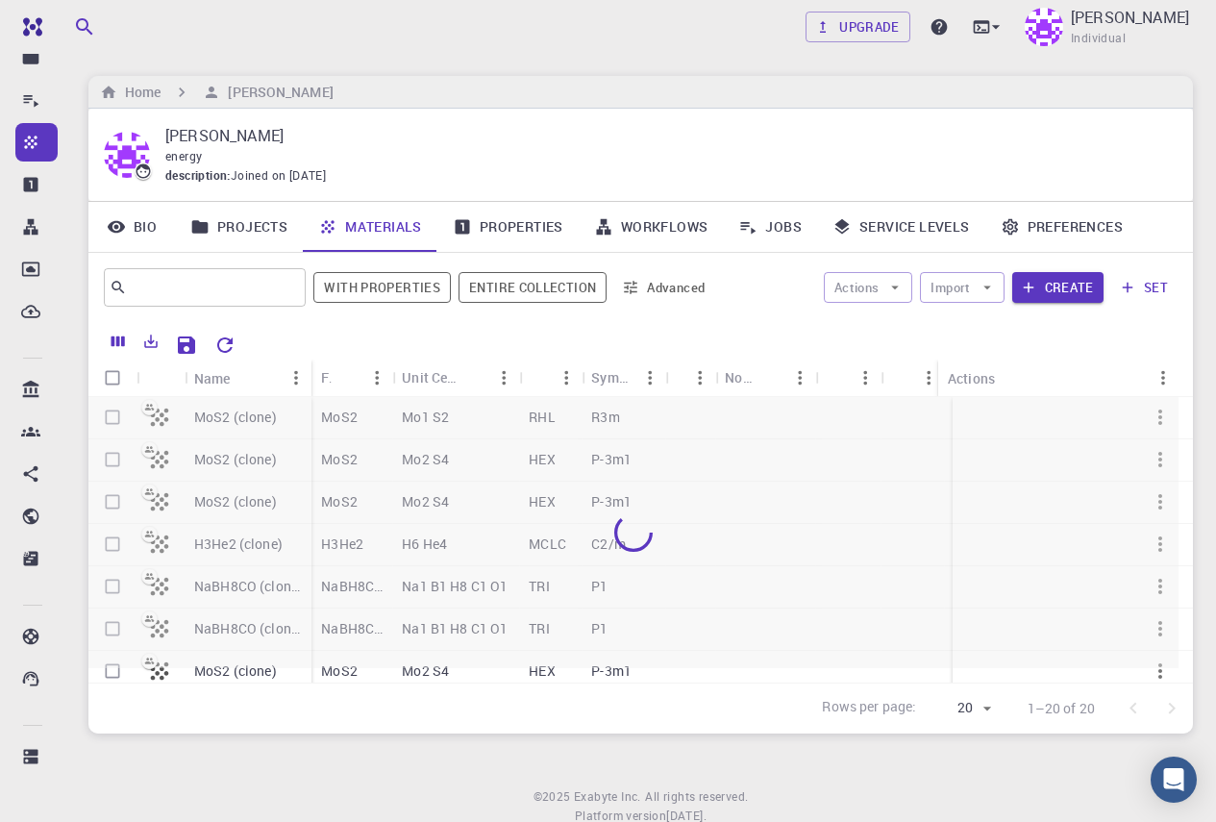
click at [415, 547] on p "H6 He4" at bounding box center [424, 544] width 45 height 19
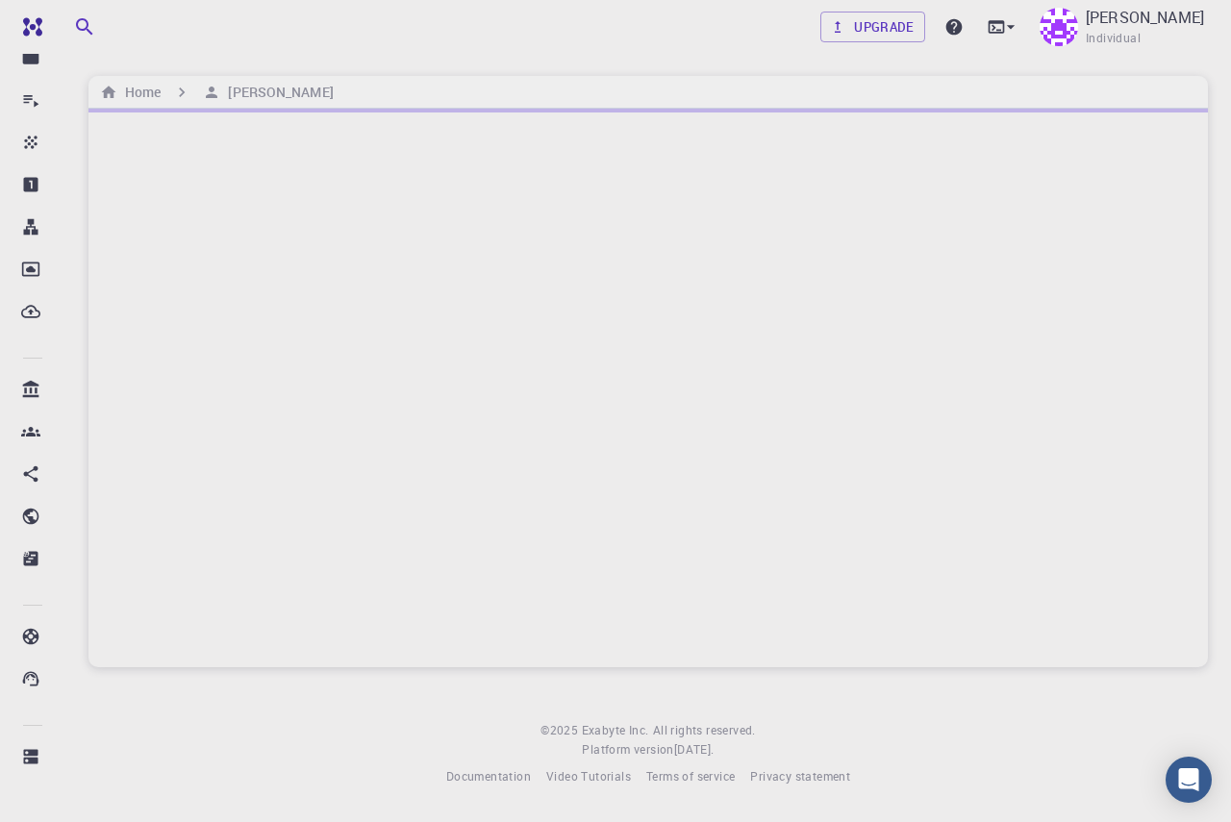
click at [413, 547] on div at bounding box center [647, 388] width 1119 height 559
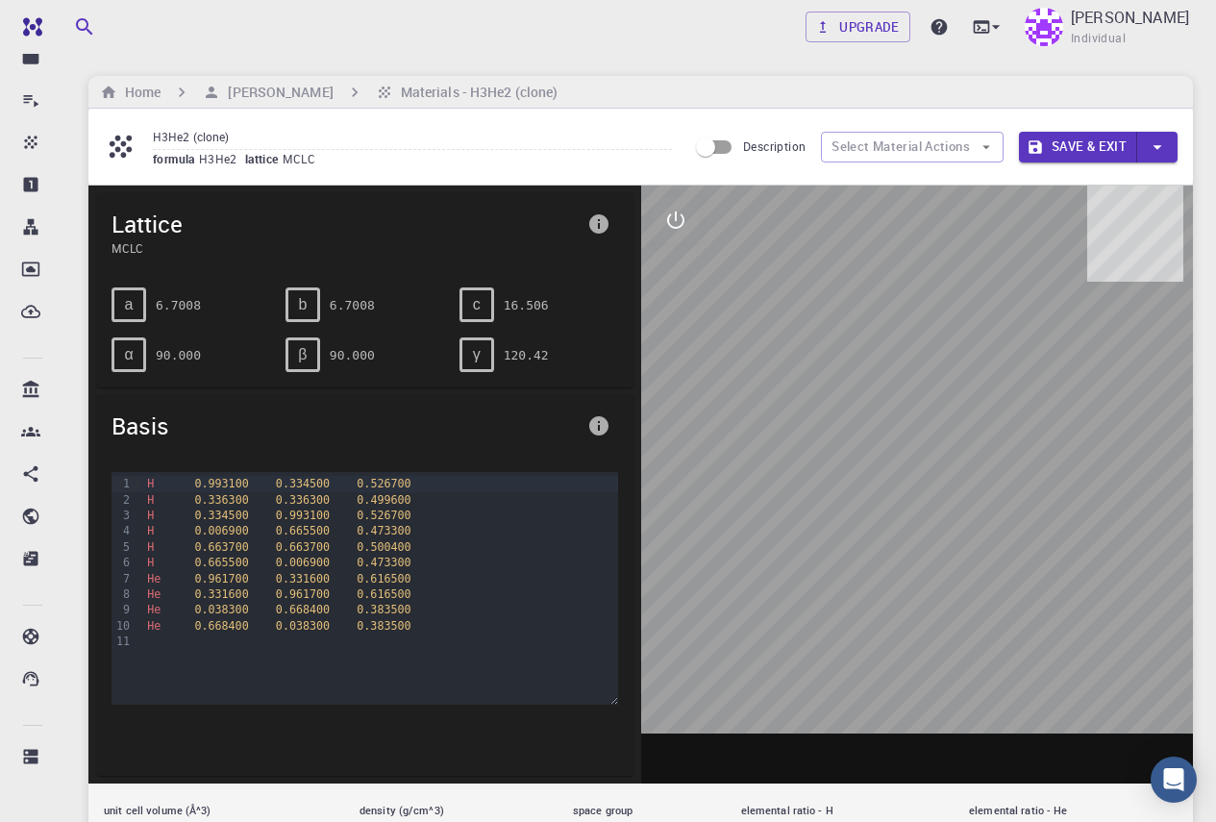
drag, startPoint x: 807, startPoint y: 379, endPoint x: 792, endPoint y: 372, distance: 15.9
drag, startPoint x: 792, startPoint y: 372, endPoint x: 672, endPoint y: 234, distance: 183.3
click at [672, 234] on button "interactive" at bounding box center [676, 220] width 46 height 46
drag, startPoint x: 682, startPoint y: 324, endPoint x: 680, endPoint y: 355, distance: 30.8
click at [680, 355] on div at bounding box center [676, 312] width 46 height 231
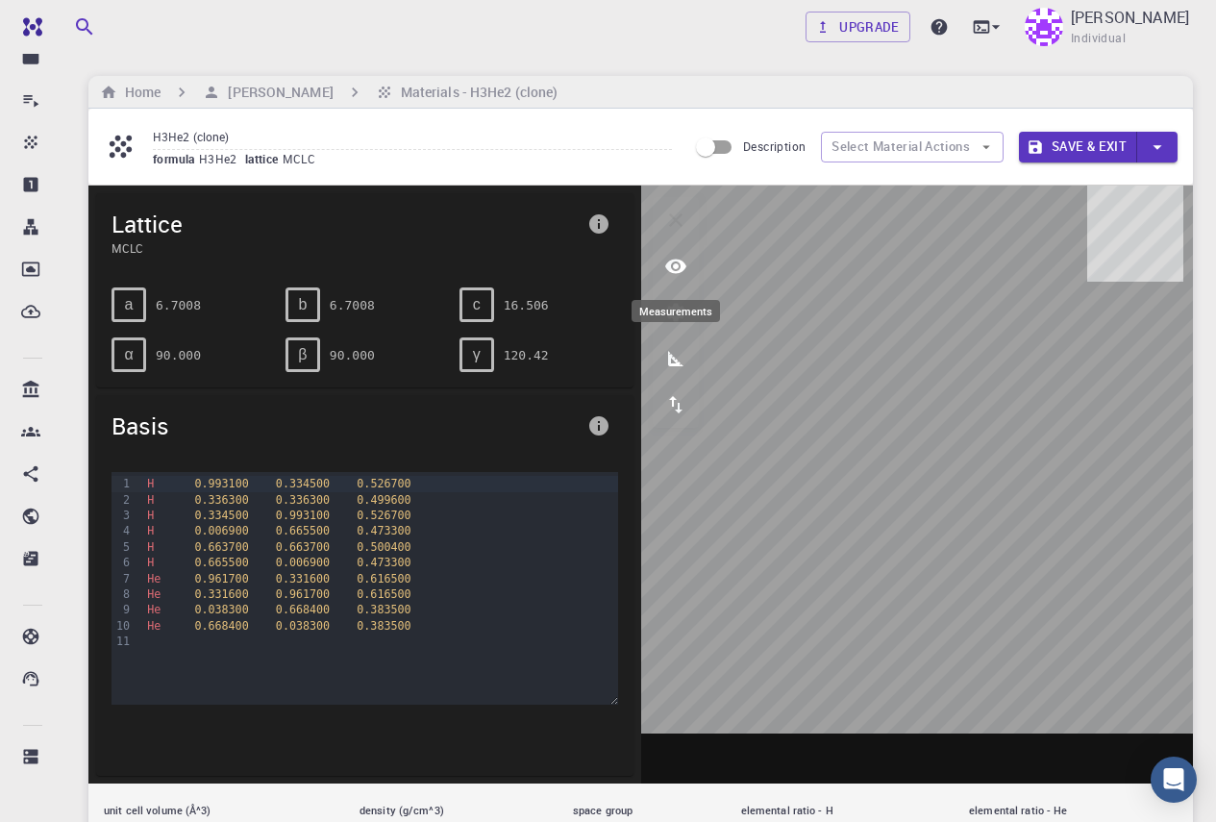
click at [679, 355] on icon "measurements" at bounding box center [675, 358] width 23 height 23
drag, startPoint x: 679, startPoint y: 355, endPoint x: 294, endPoint y: 521, distance: 419.0
click at [294, 521] on span "0.993100" at bounding box center [303, 515] width 54 height 13
click at [1163, 148] on icon "button" at bounding box center [1157, 147] width 21 height 21
